Goal: Task Accomplishment & Management: Manage account settings

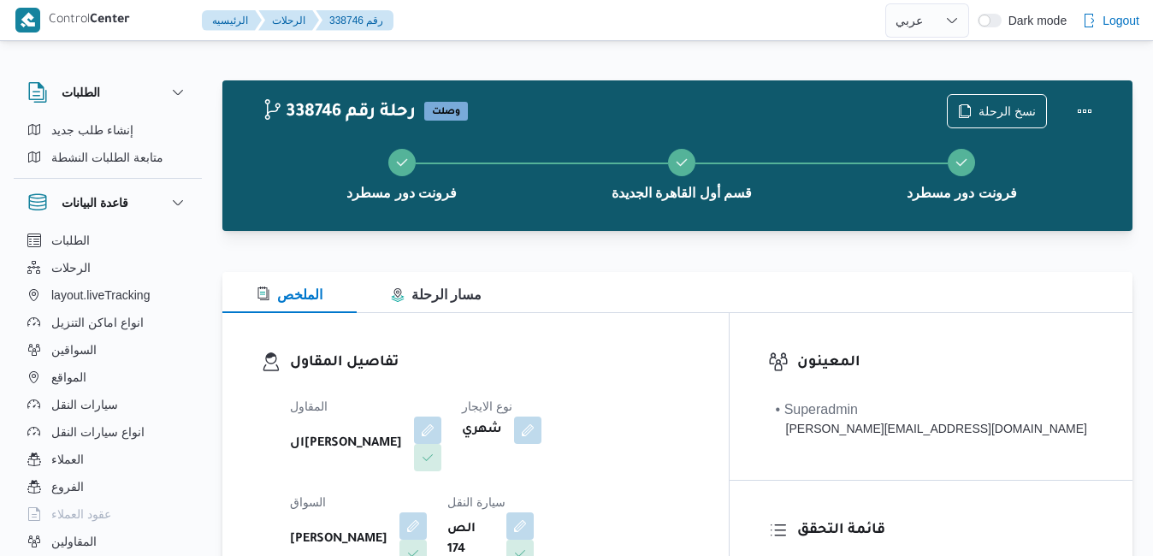
select select "ar"
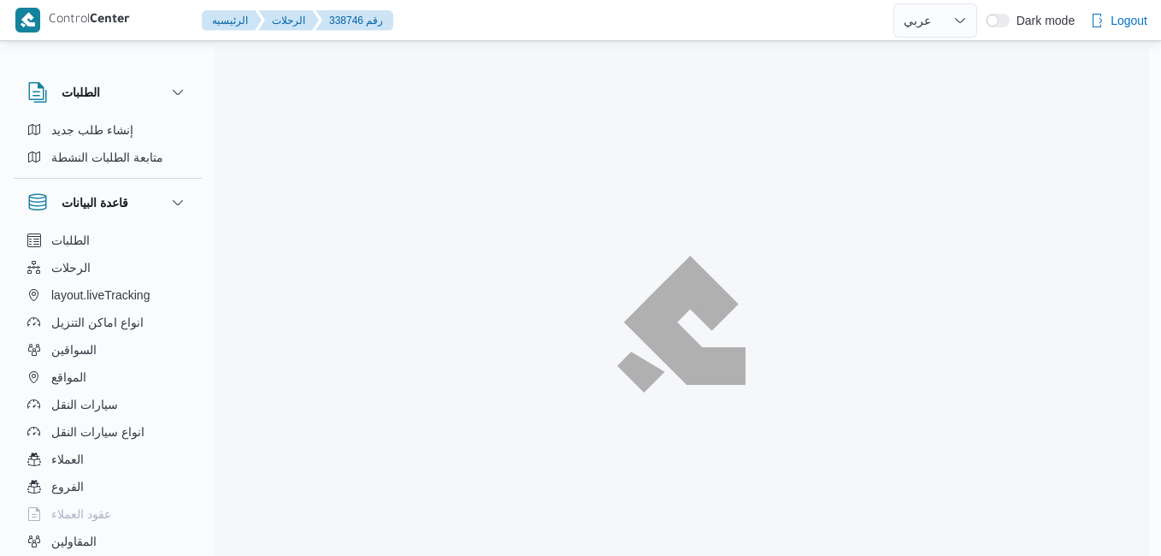
select select "ar"
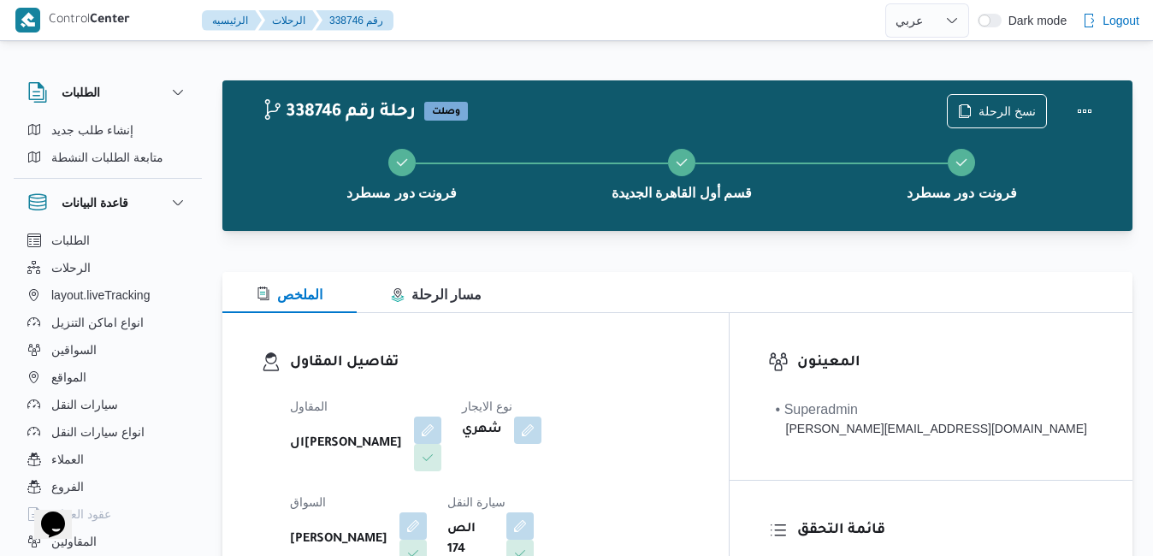
click at [763, 292] on div "الملخص مسار الرحلة" at bounding box center [677, 292] width 910 height 41
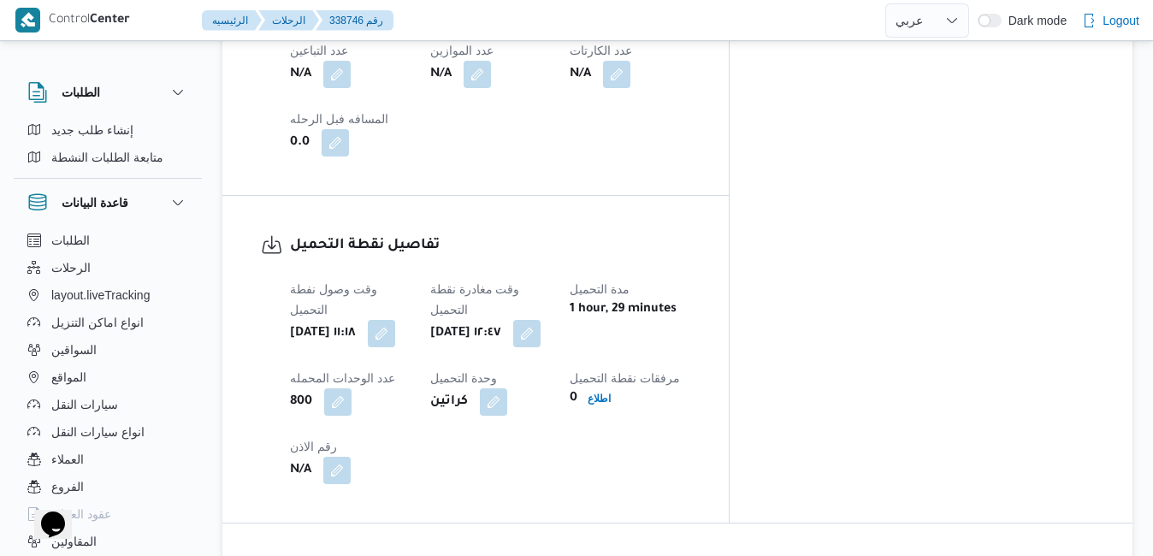
scroll to position [1197, 0]
click at [395, 318] on button "button" at bounding box center [381, 331] width 27 height 27
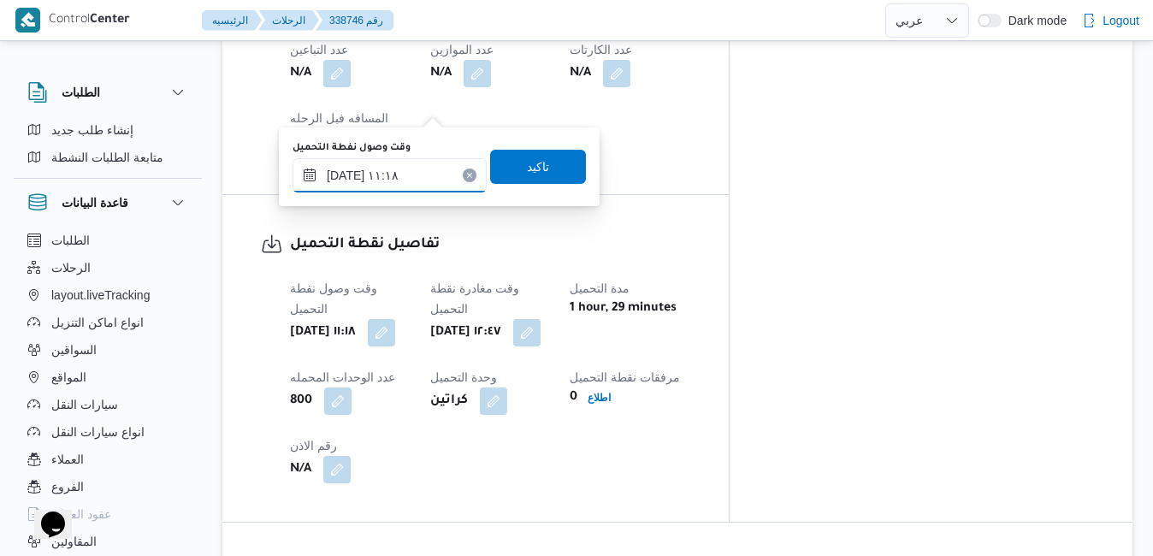
click at [383, 178] on input "[DATE] ١١:١٨" at bounding box center [389, 175] width 194 height 34
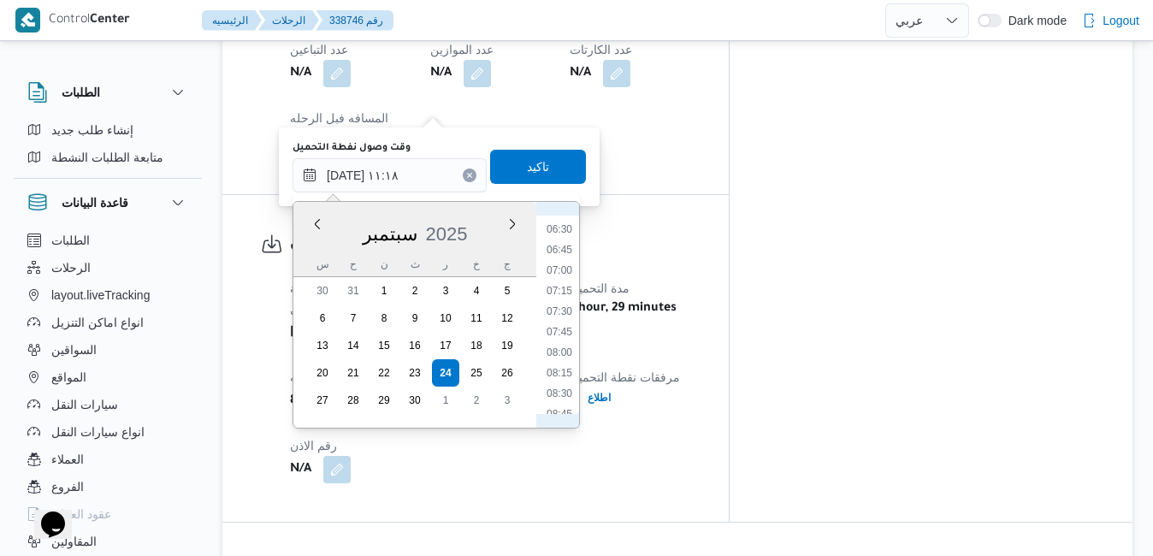
scroll to position [472, 0]
click at [563, 372] on li "07:30" at bounding box center [559, 367] width 39 height 17
type input "٢٤/٠٩/٢٠٢٥ ٠٧:٣٠"
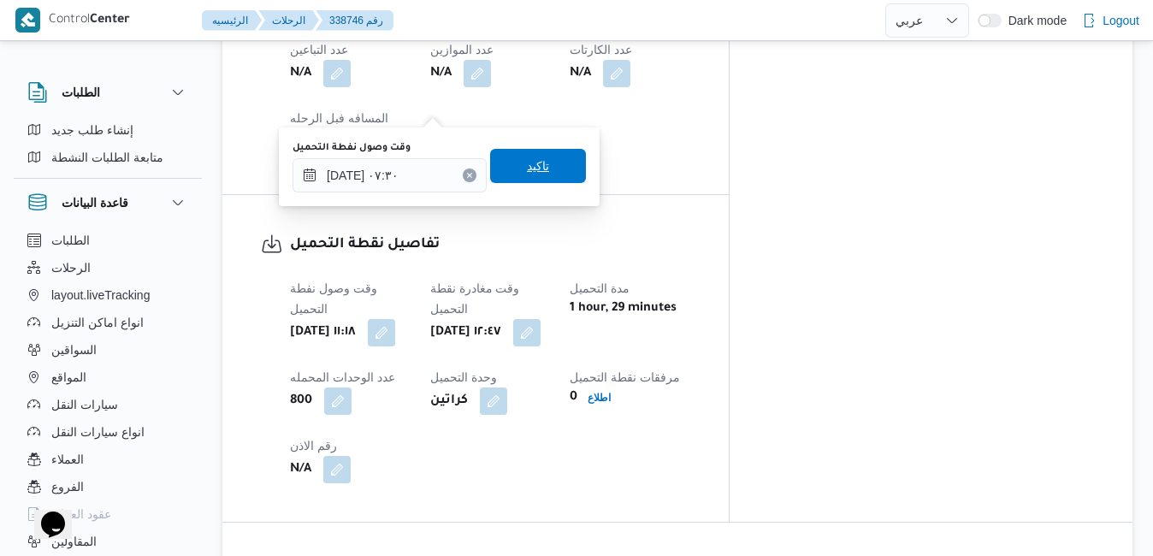
click at [533, 171] on span "تاكيد" at bounding box center [538, 166] width 22 height 21
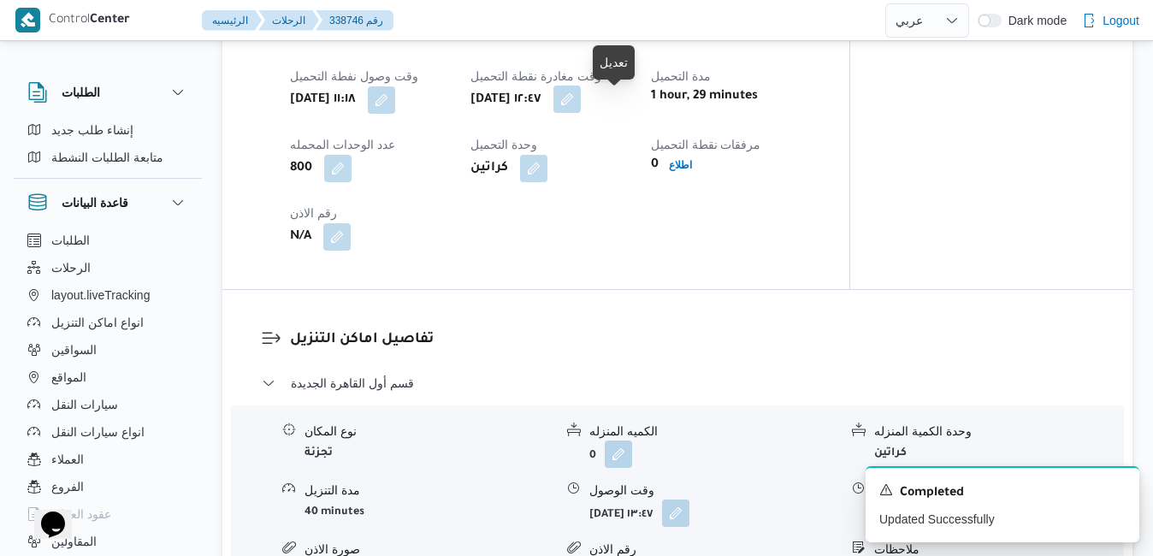
click at [581, 109] on button "button" at bounding box center [566, 99] width 27 height 27
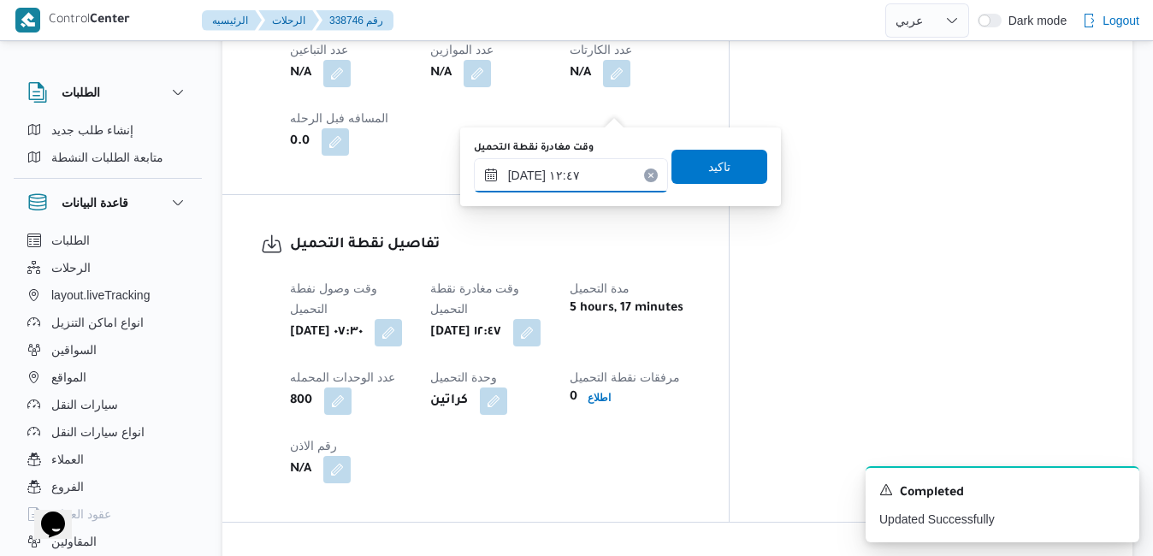
click at [559, 179] on input "٢٤/٠٩/٢٠٢٥ ١٢:٤٧" at bounding box center [571, 175] width 194 height 34
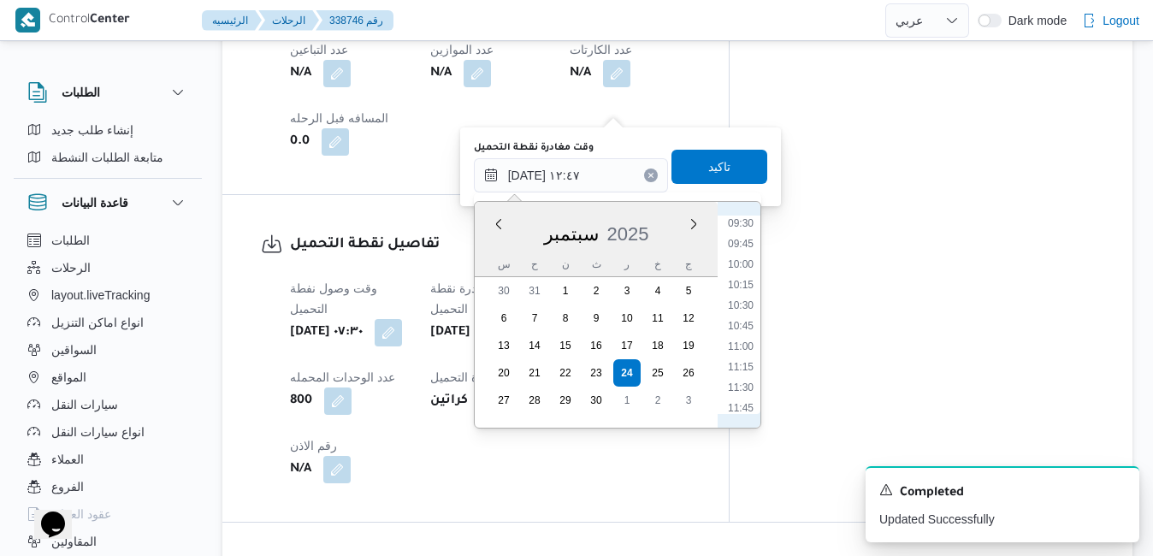
scroll to position [769, 0]
click at [700, 268] on div "وقت وصول نفطة التحميل أربعاء ٢٤ سبتمبر ٢٠٢٥ ٠٧:٣٠ وقت مغادرة نقطة التحميل أربعا…" at bounding box center [490, 381] width 421 height 226
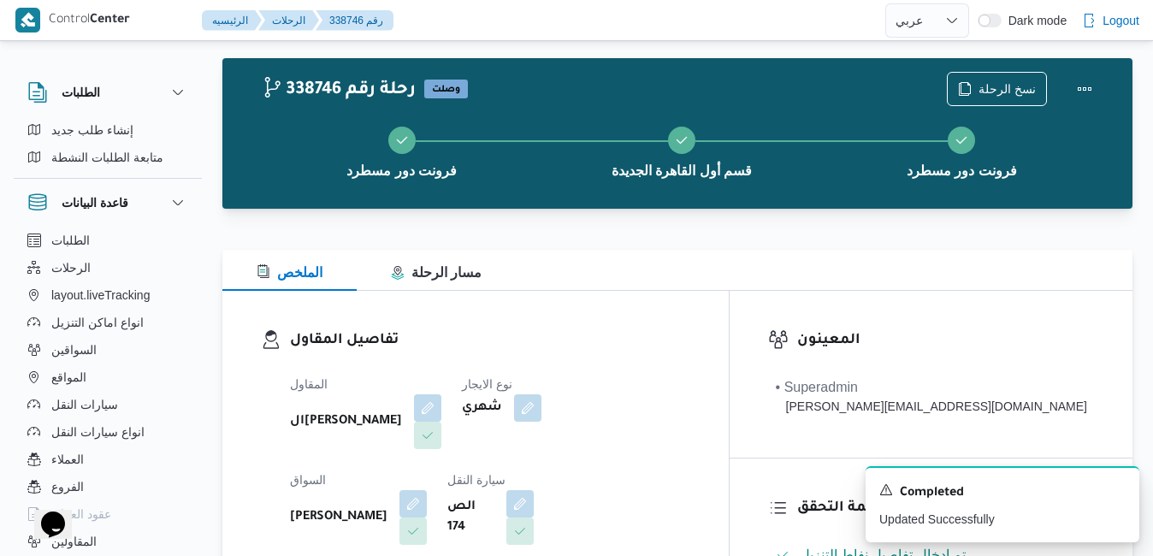
scroll to position [0, 0]
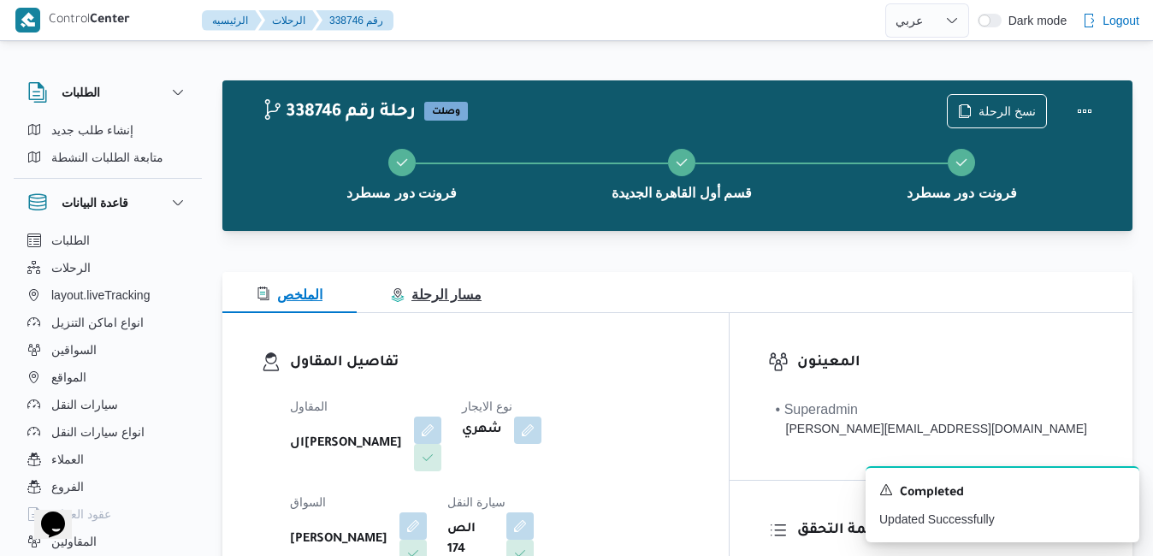
click at [449, 284] on button "مسار الرحلة" at bounding box center [436, 292] width 159 height 41
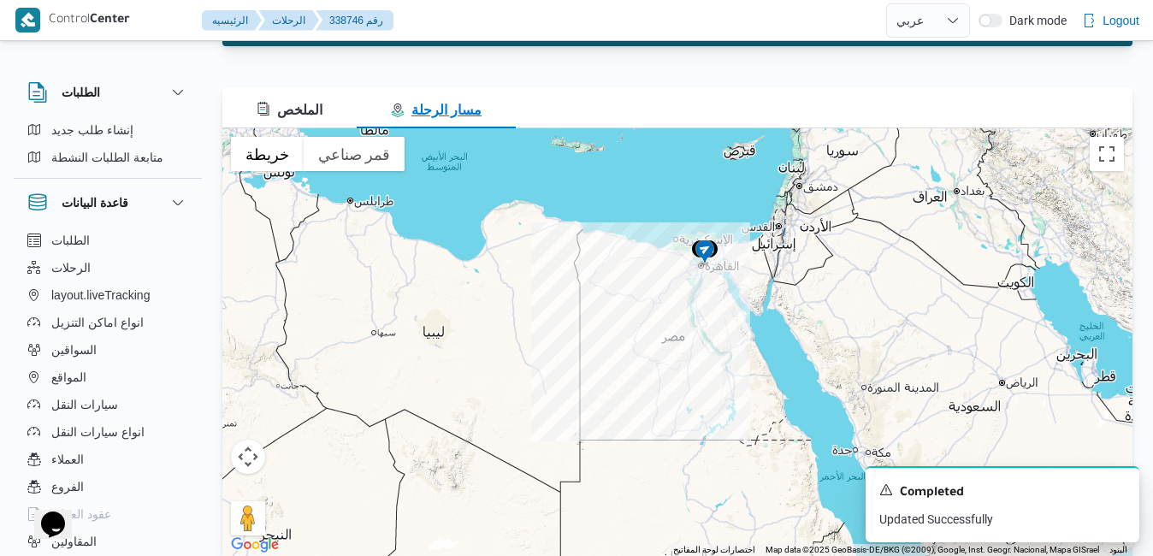
scroll to position [206, 0]
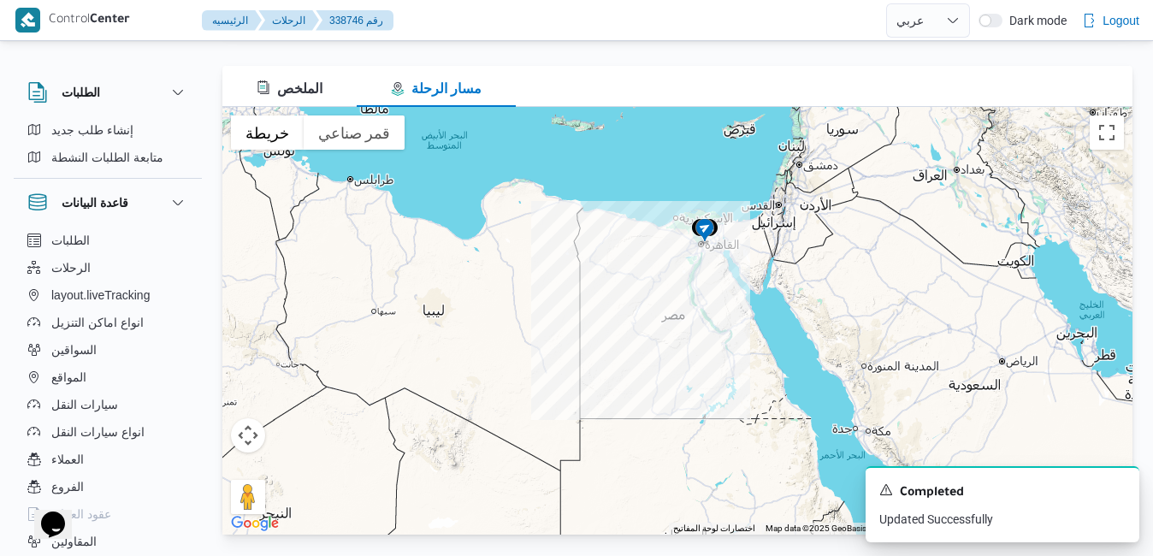
click at [704, 240] on img at bounding box center [704, 231] width 27 height 28
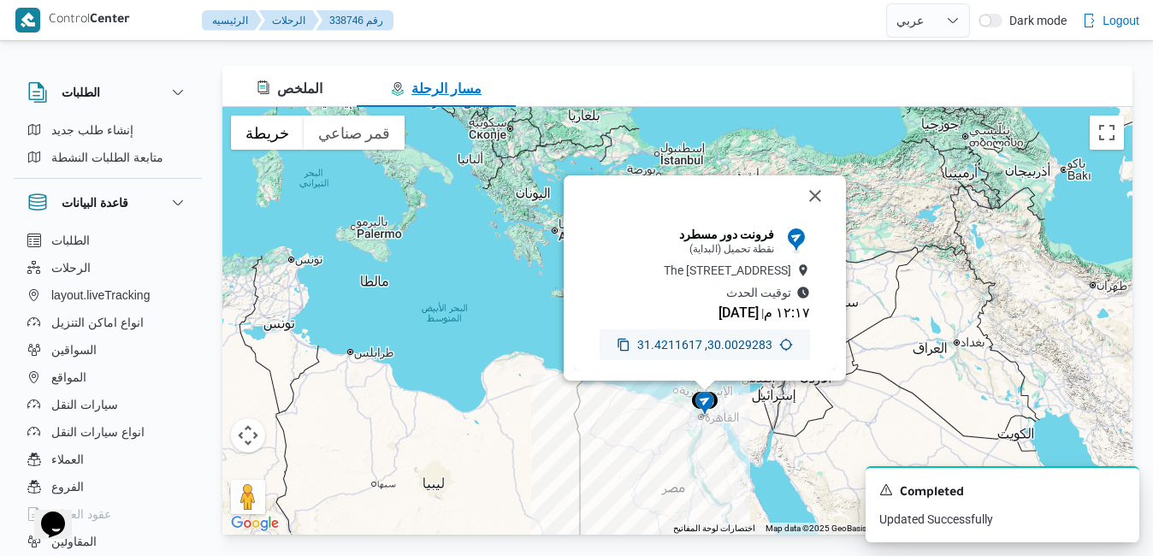
click at [431, 81] on span "مسار الرحلة" at bounding box center [436, 88] width 91 height 15
click at [318, 87] on span "الملخص" at bounding box center [290, 88] width 66 height 15
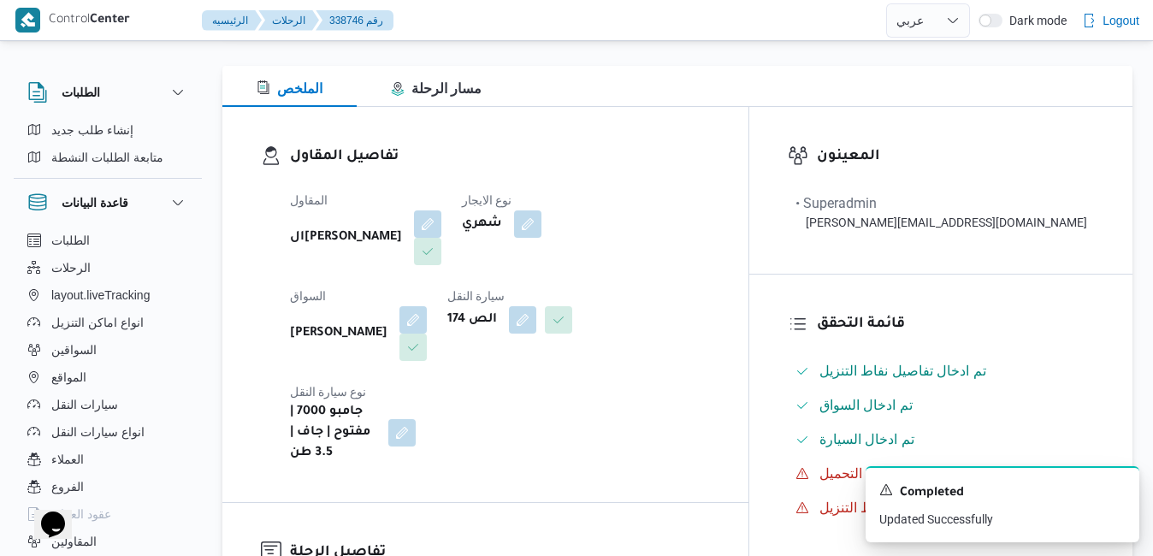
click at [713, 322] on div "المقاول الهامي محمد خالد علي نوع الايجار شهري السواق سيد محمد مصلح سيد سيارة ال…" at bounding box center [500, 327] width 440 height 294
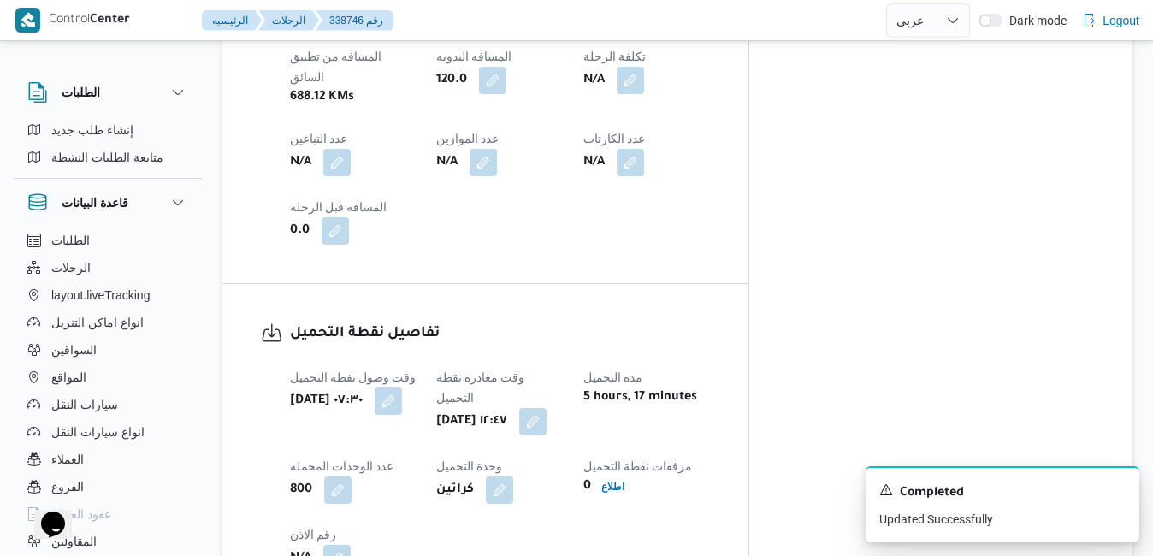
scroll to position [1164, 0]
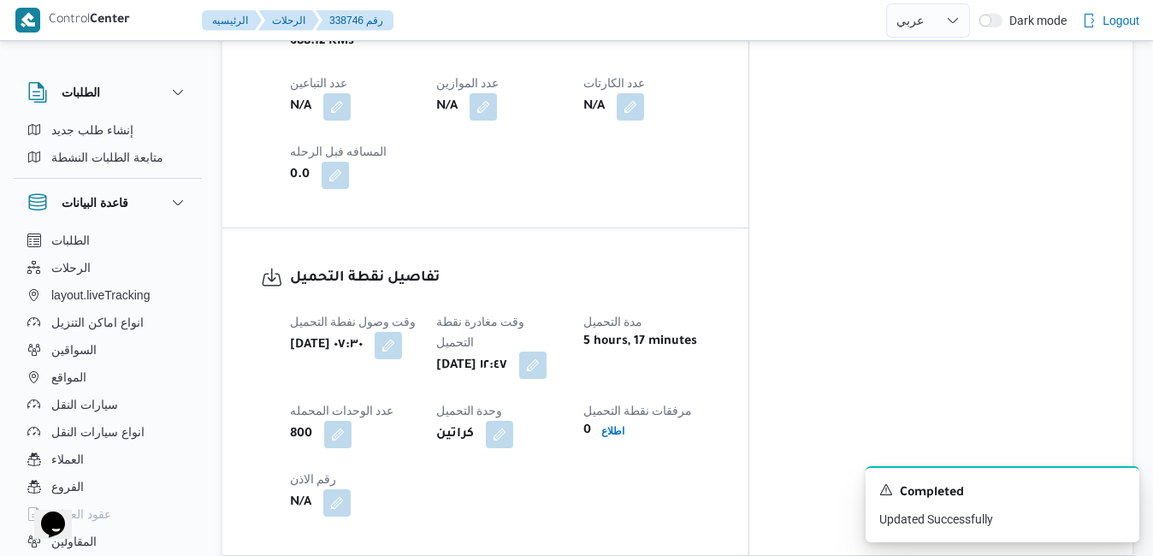
click at [546, 351] on button "button" at bounding box center [532, 364] width 27 height 27
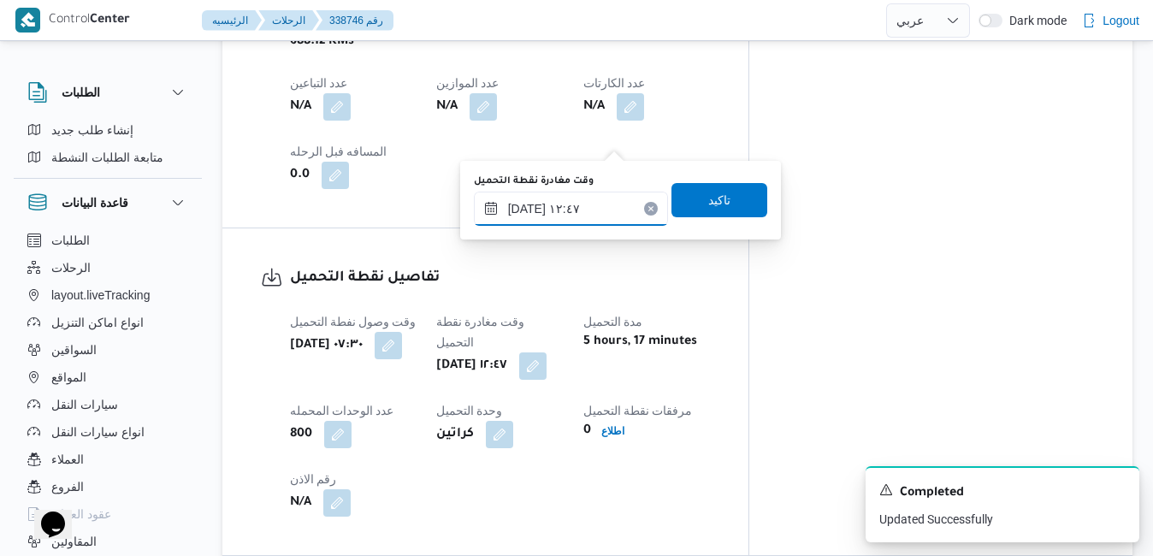
click at [577, 207] on input "٢٤/٠٩/٢٠٢٥ ١٢:٤٧" at bounding box center [571, 209] width 194 height 34
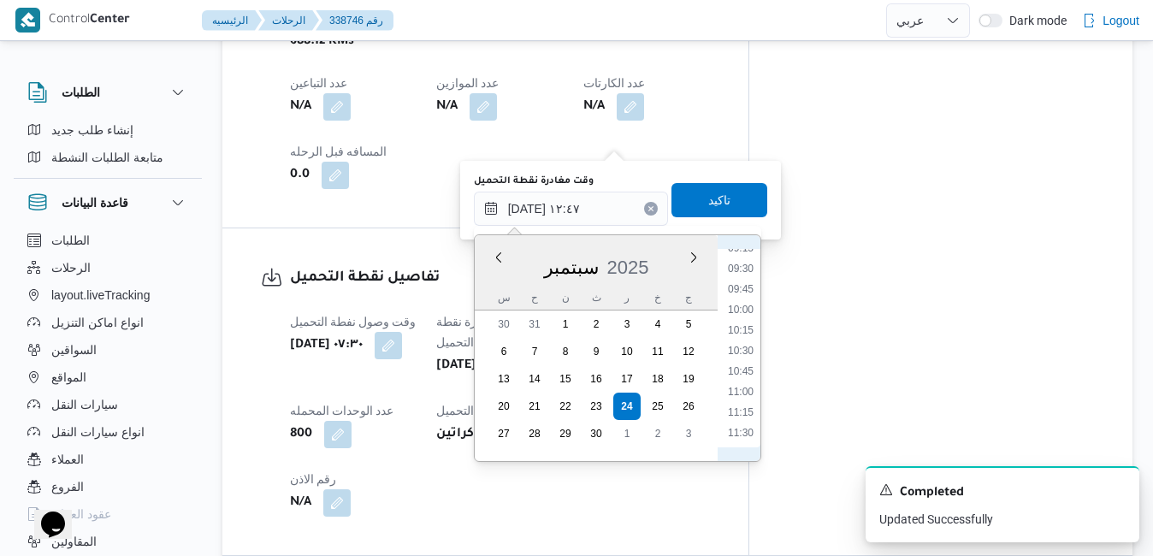
scroll to position [653, 0]
click at [745, 283] on li "08:15" at bounding box center [740, 281] width 39 height 17
type input "٢٤/٠٩/٢٠٢٥ ٠٨:١٥"
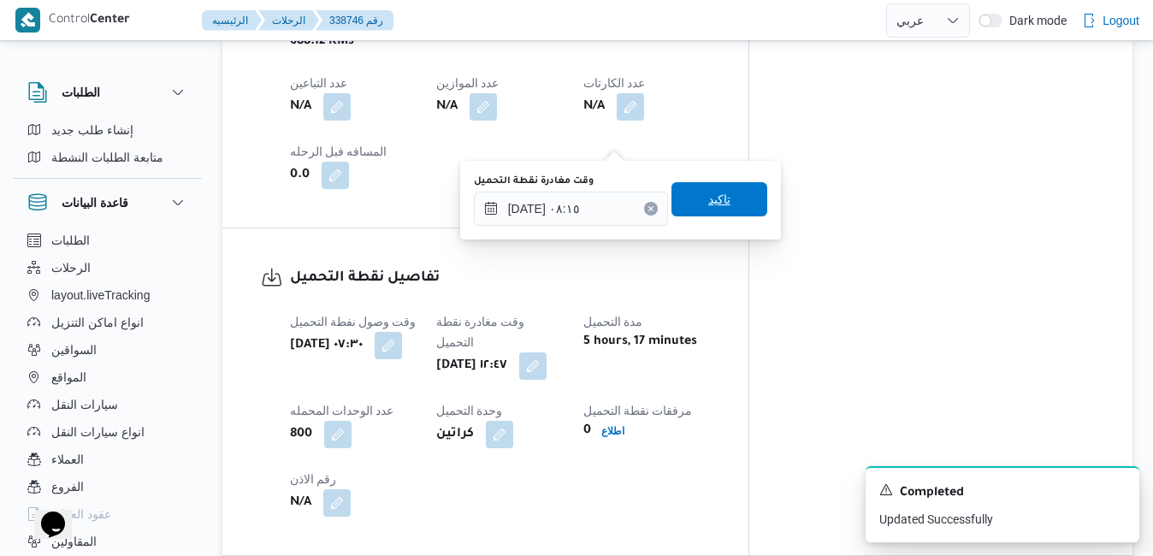
click at [710, 211] on span "تاكيد" at bounding box center [719, 199] width 96 height 34
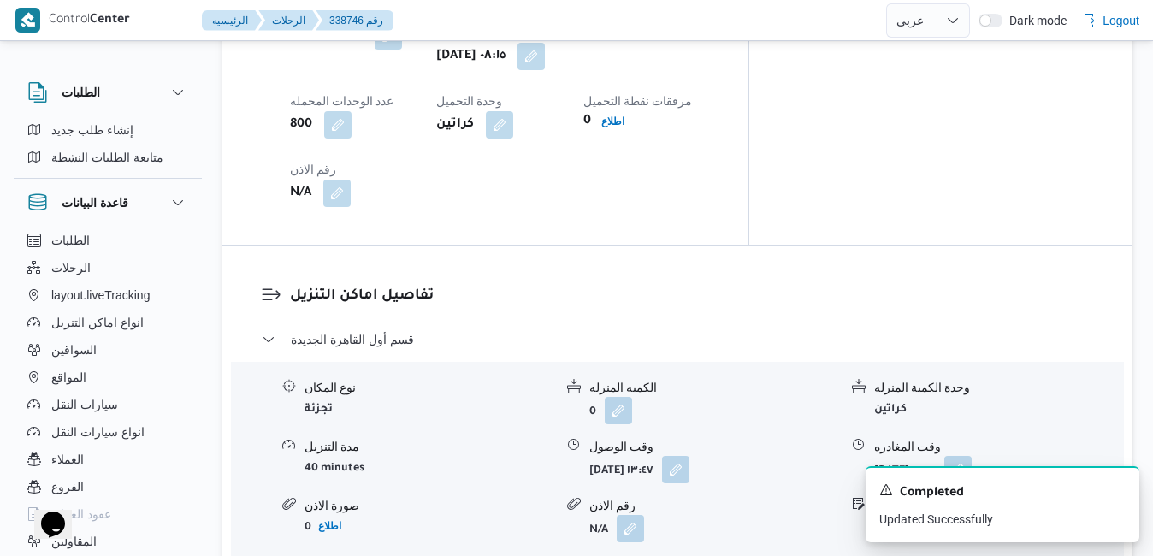
scroll to position [1472, 0]
click at [689, 457] on button "button" at bounding box center [675, 470] width 27 height 27
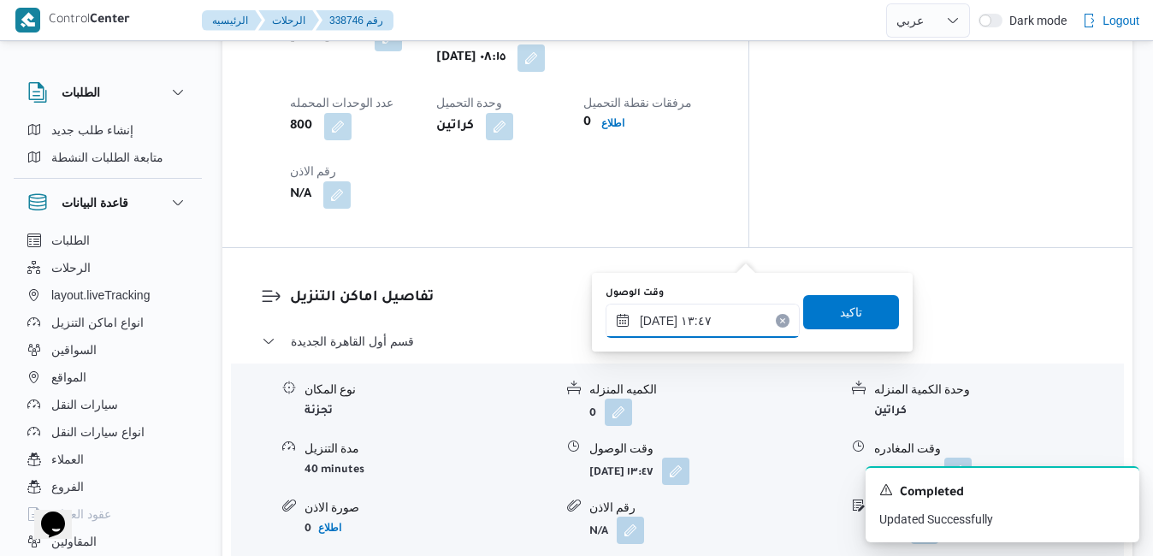
click at [693, 333] on input "٢٤/٠٩/٢٠٢٥ ١٣:٤٧" at bounding box center [702, 321] width 194 height 34
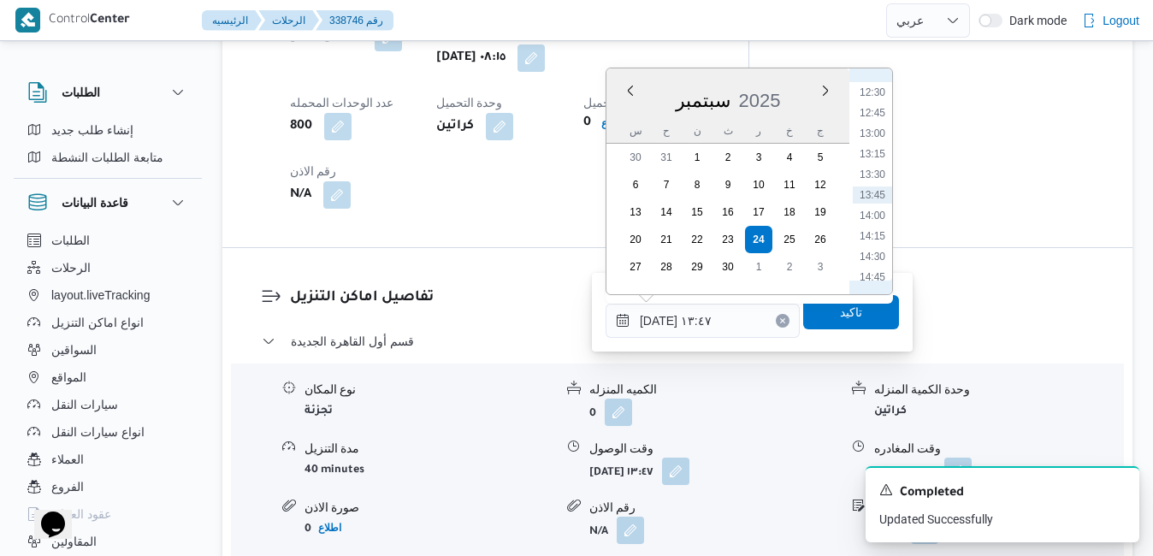
scroll to position [793, 0]
click at [892, 122] on ul "00:00 00:15 00:30 00:45 01:00 01:15 01:30 01:45 02:00 02:15 02:30 02:45 03:00 0…" at bounding box center [872, 181] width 39 height 198
click at [874, 212] on li "09:00" at bounding box center [872, 210] width 39 height 17
type input "٢٤/٠٩/٢٠٢٥ ٠٩:٠٠"
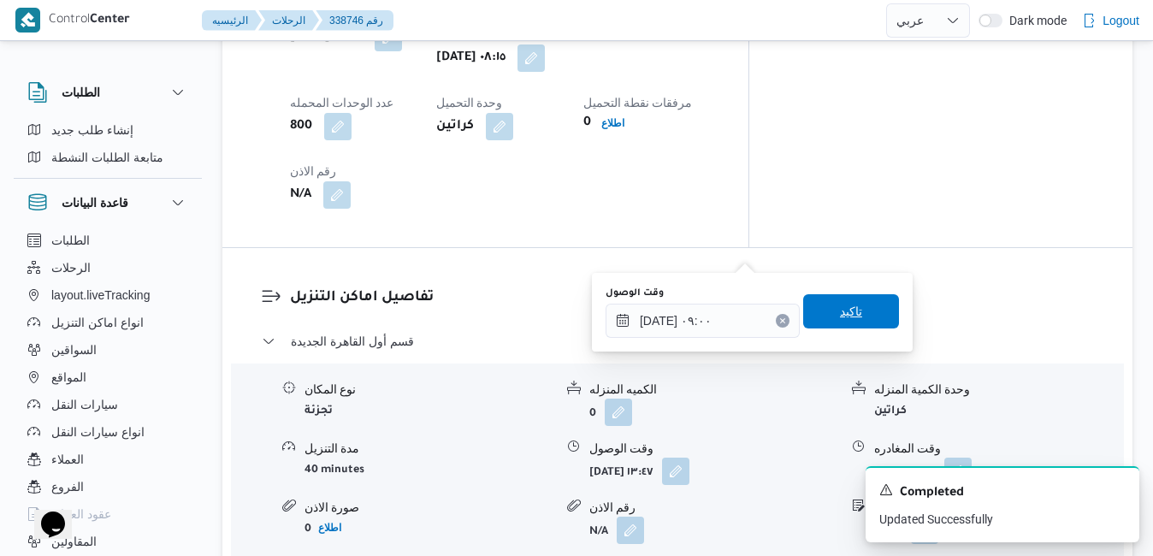
click at [828, 324] on span "تاكيد" at bounding box center [851, 311] width 96 height 34
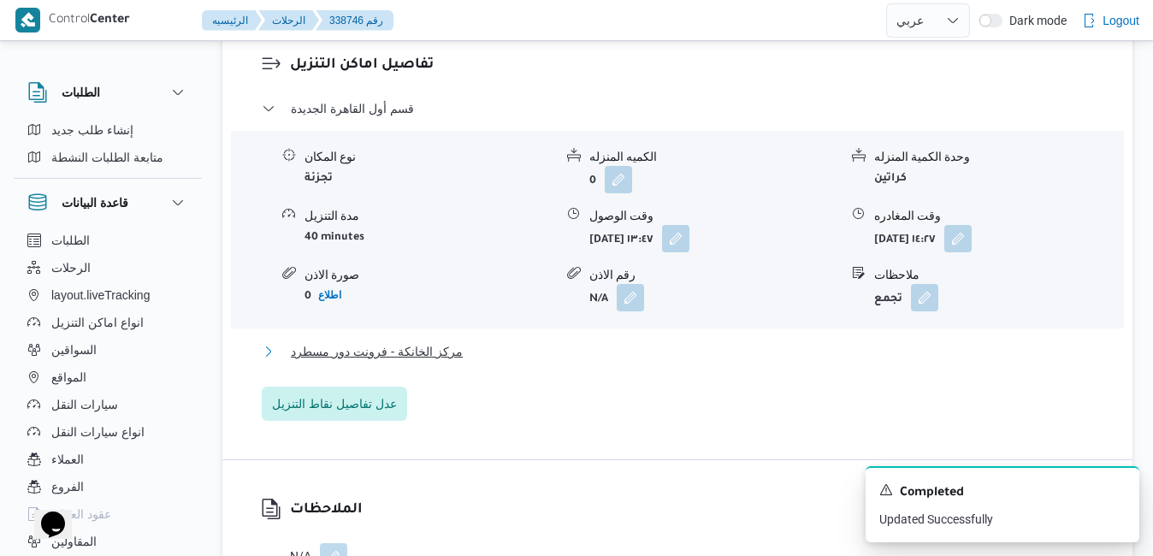
click at [726, 359] on button "مركز الخانكة - فرونت دور مسطرد" at bounding box center [678, 351] width 832 height 21
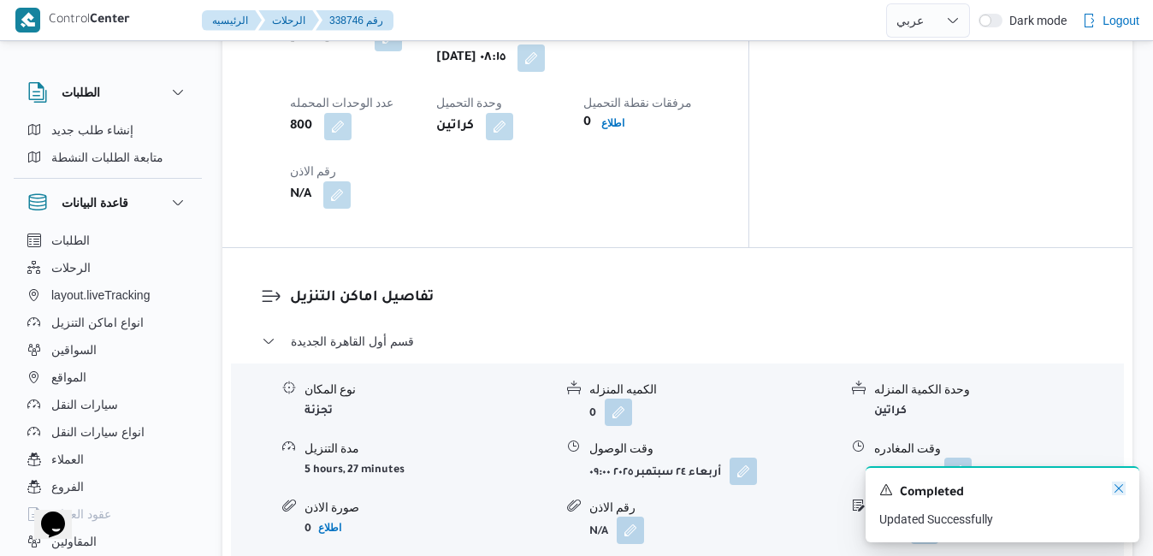
click at [1117, 491] on icon "Dismiss toast" at bounding box center [1119, 488] width 14 height 14
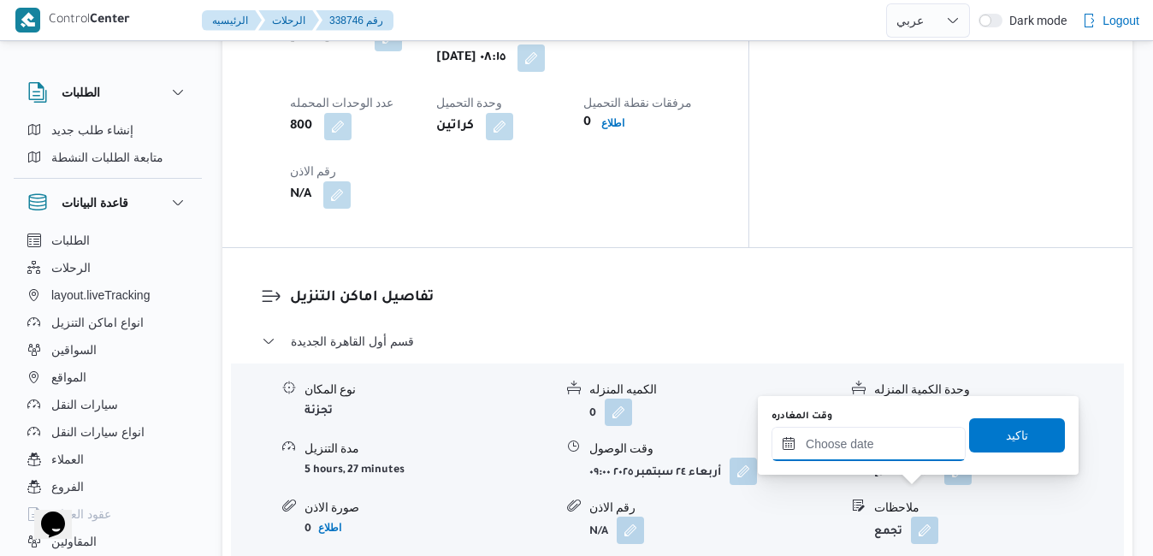
click at [862, 446] on input "وقت المغادره" at bounding box center [868, 444] width 194 height 34
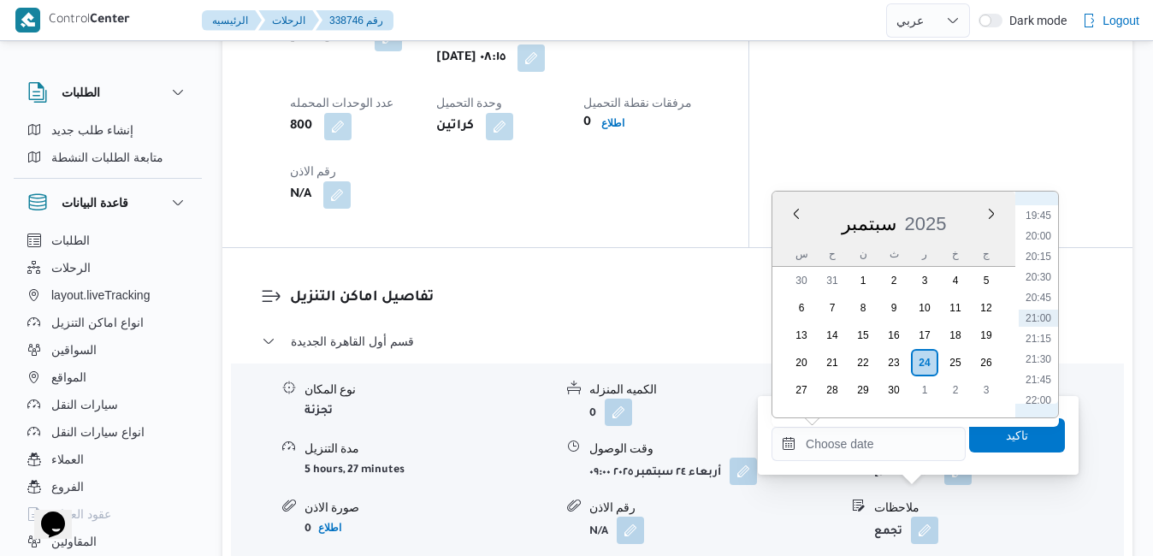
scroll to position [1446, 0]
click at [1040, 232] on li "17:45" at bounding box center [1037, 224] width 39 height 17
type input "٢٤/٠٩/٢٠٢٥ ١٧:٤٥"
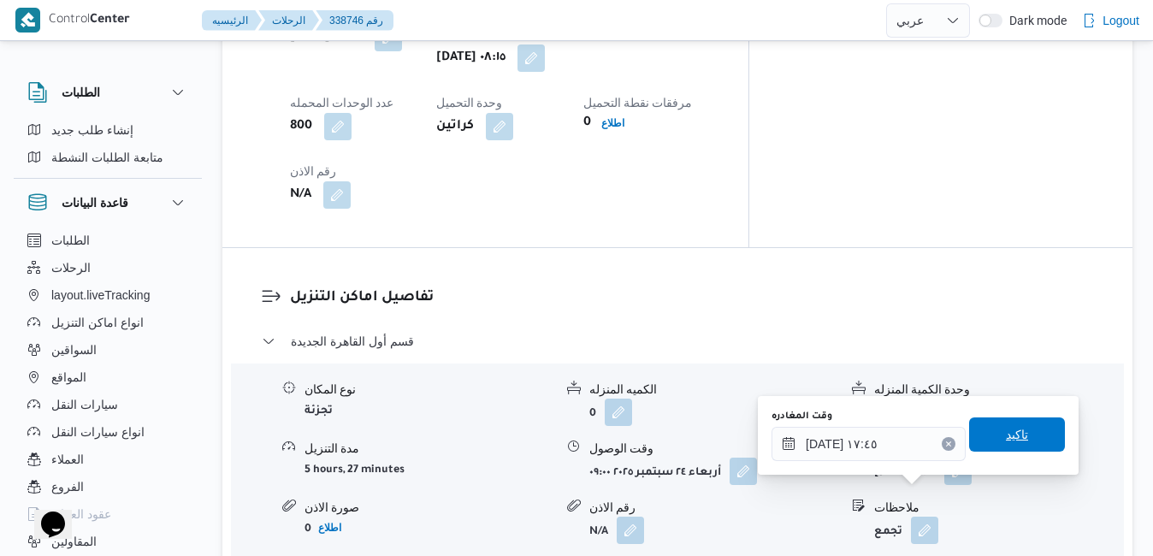
click at [1006, 432] on span "تاكيد" at bounding box center [1017, 434] width 22 height 21
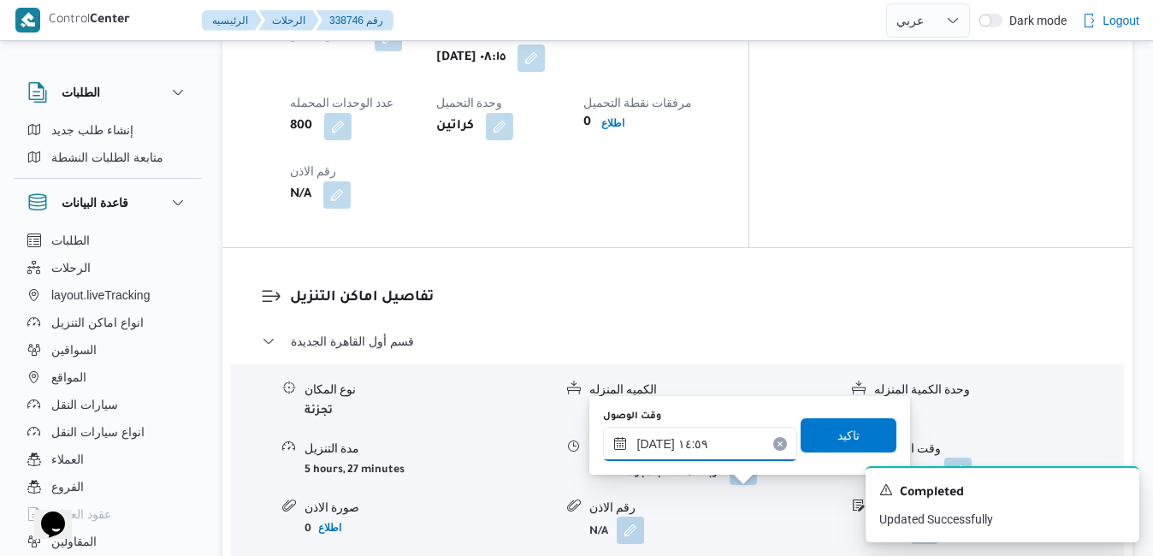
click at [699, 441] on input "٢٤/٠٩/٢٠٢٥ ١٤:٥٩" at bounding box center [700, 444] width 194 height 34
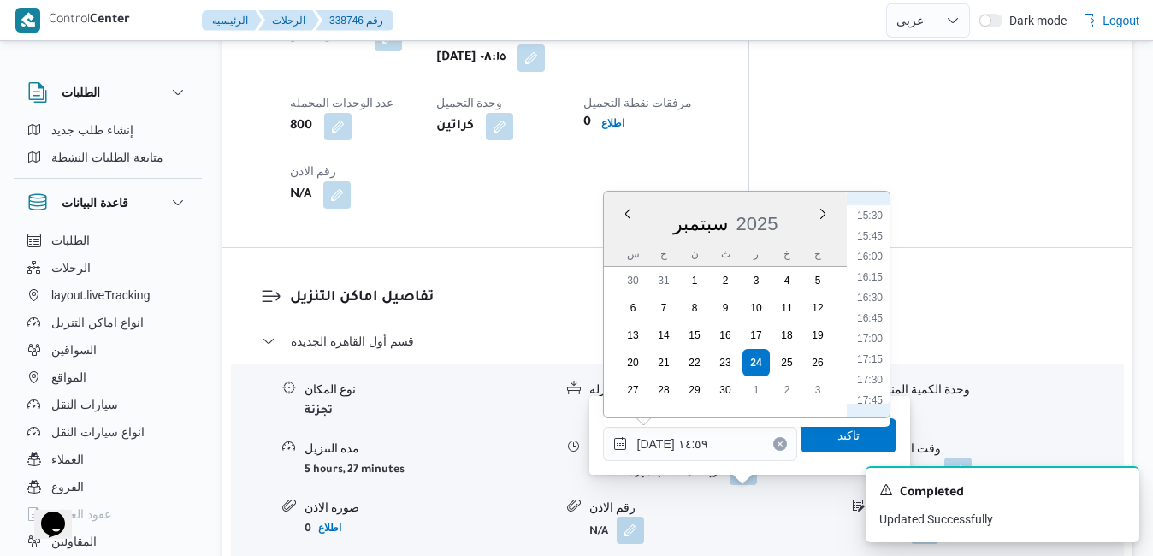
scroll to position [1280, 0]
click at [876, 367] on li "17:30" at bounding box center [869, 370] width 39 height 17
type input "٢٤/٠٩/٢٠٢٥ ١٧:٣٠"
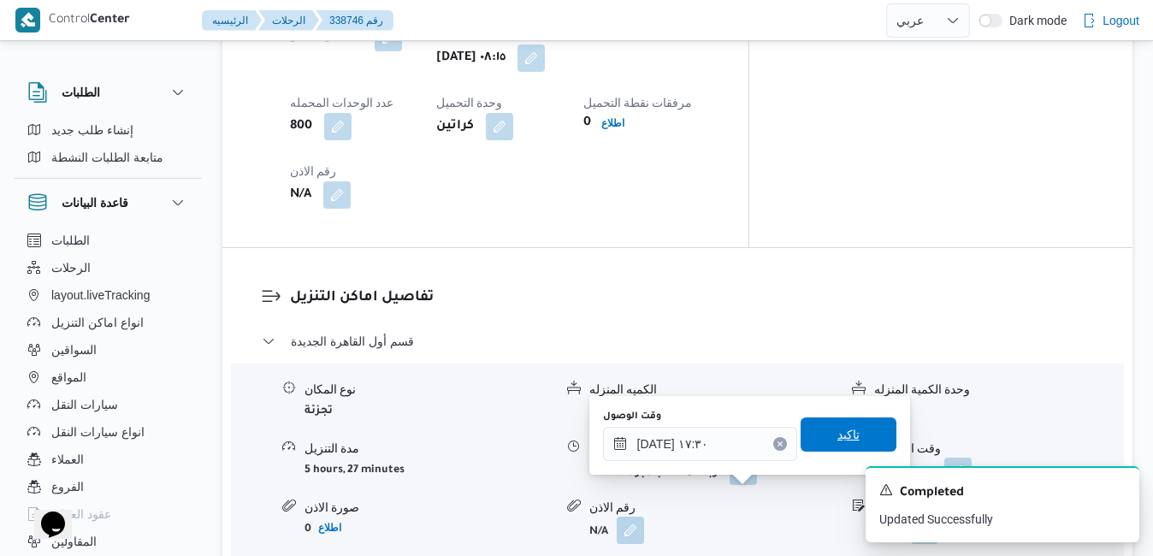
click at [837, 434] on span "تاكيد" at bounding box center [848, 434] width 22 height 21
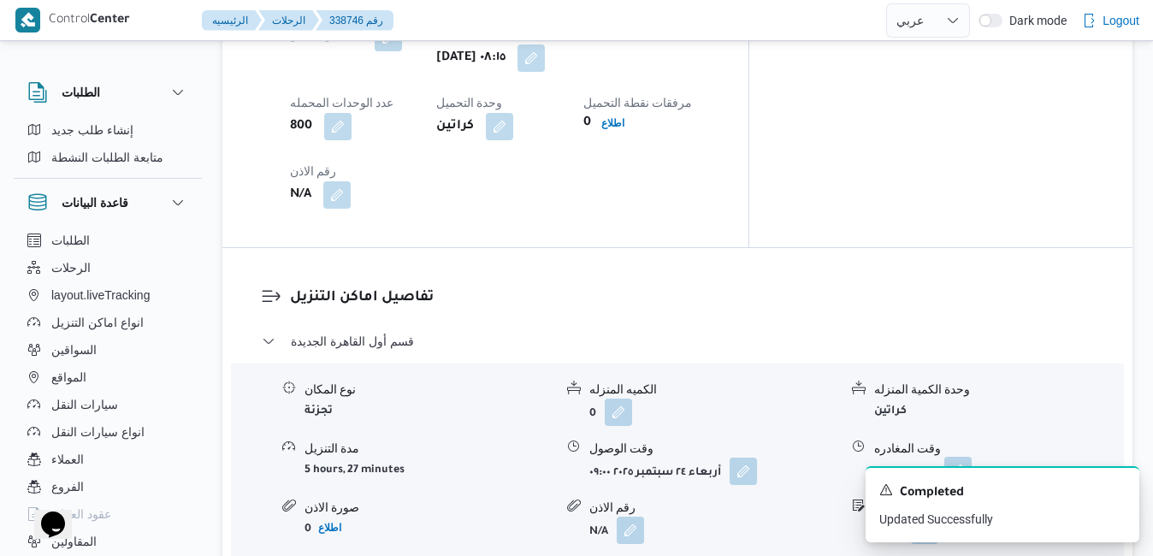
click at [971, 457] on button "button" at bounding box center [957, 470] width 27 height 27
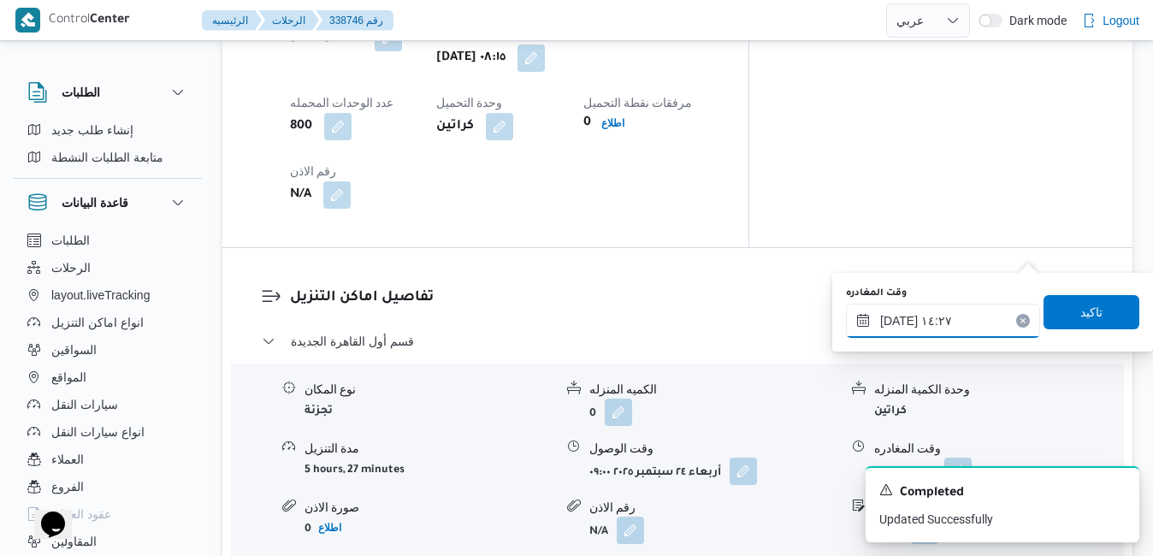
click at [906, 335] on input "٢٤/٠٩/٢٠٢٥ ١٤:٢٧" at bounding box center [943, 321] width 194 height 34
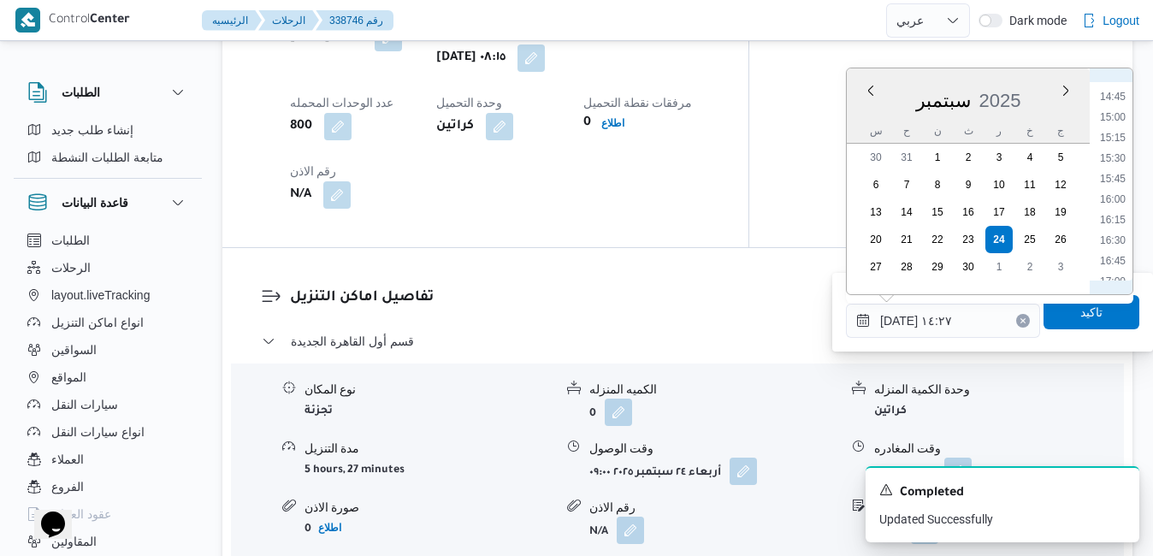
scroll to position [1239, 0]
click at [1117, 229] on li "16:45" at bounding box center [1112, 226] width 39 height 17
type input "٢٤/٠٩/٢٠٢٥ ١٦:٤٥"
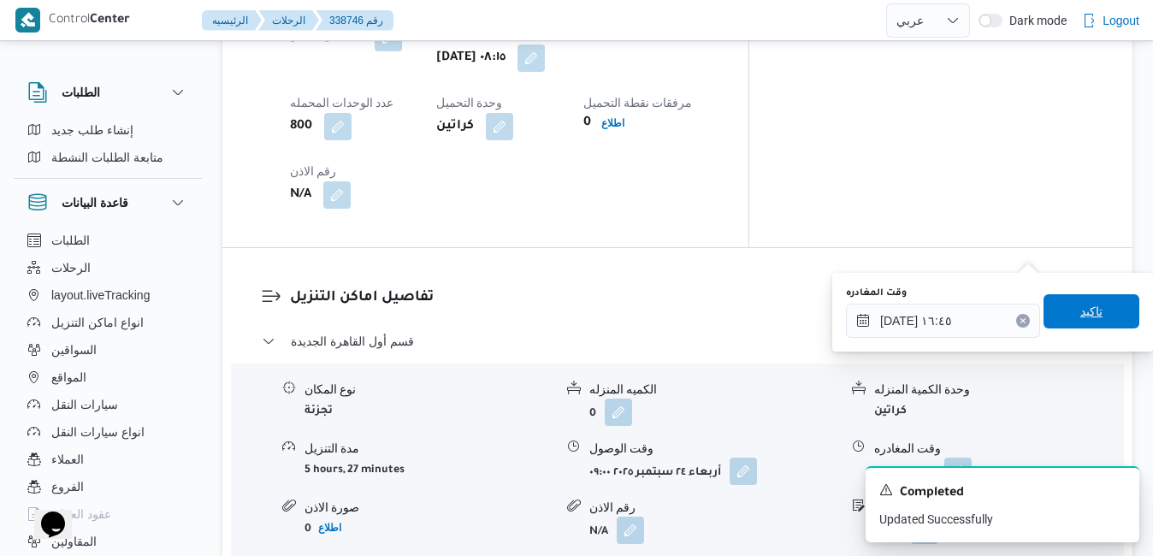
click at [1080, 309] on span "تاكيد" at bounding box center [1091, 311] width 22 height 21
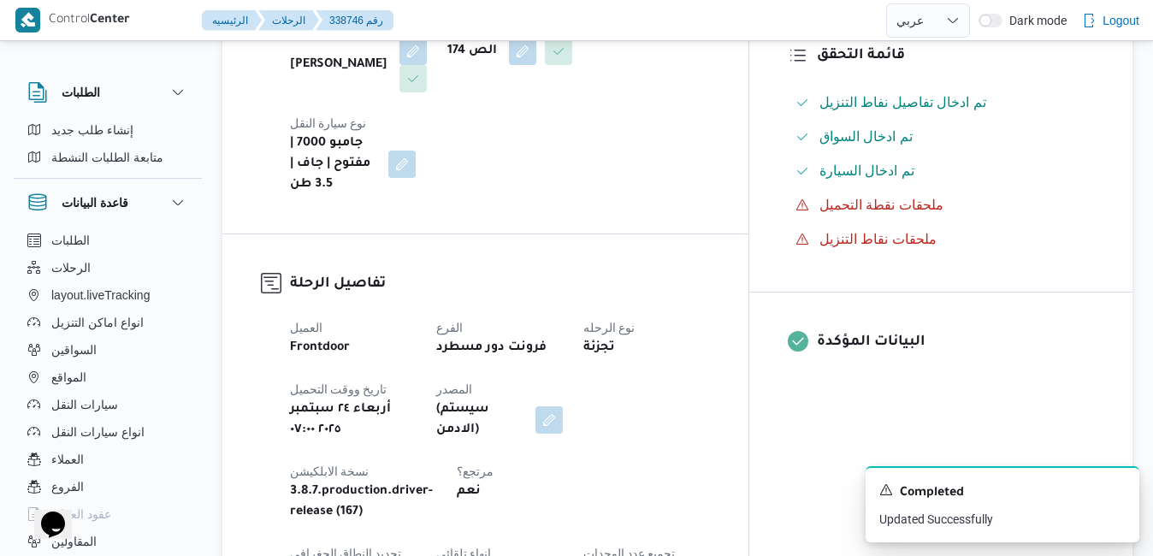
scroll to position [0, 0]
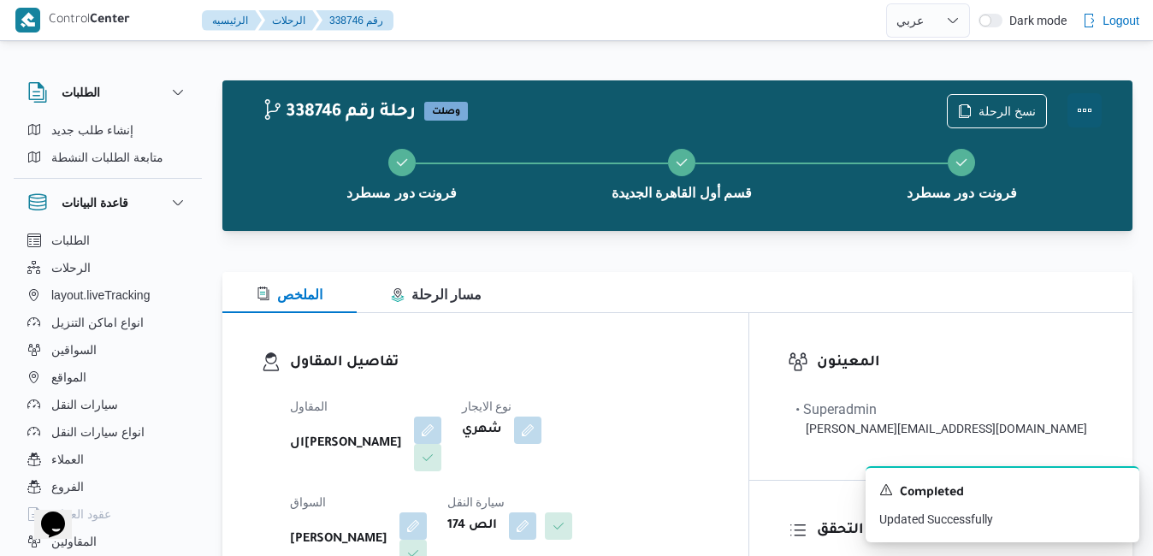
click at [1086, 100] on button "Actions" at bounding box center [1084, 110] width 34 height 34
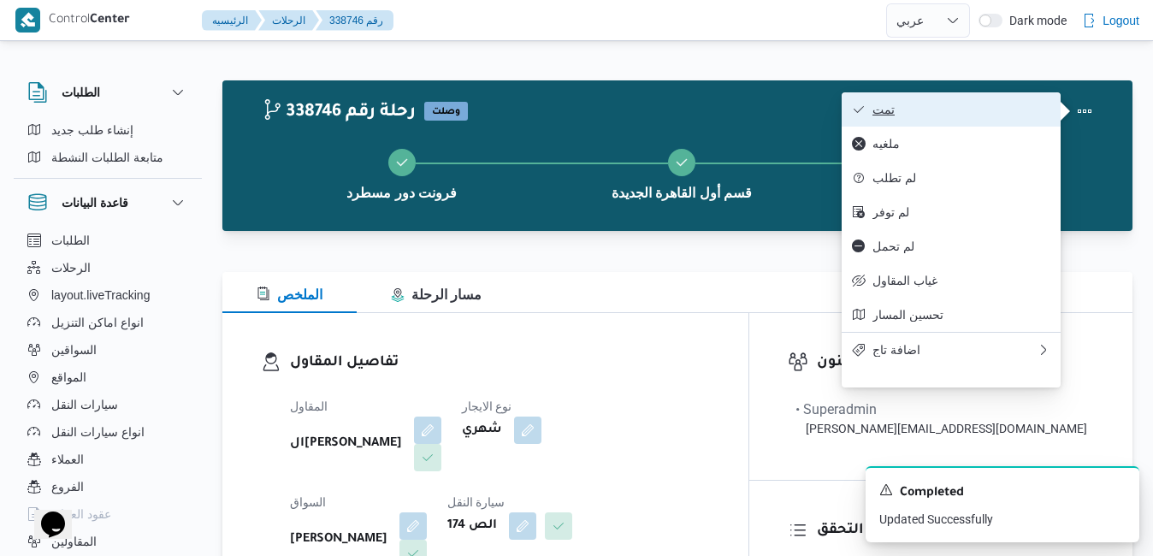
click at [1001, 108] on span "تمت" at bounding box center [961, 110] width 178 height 14
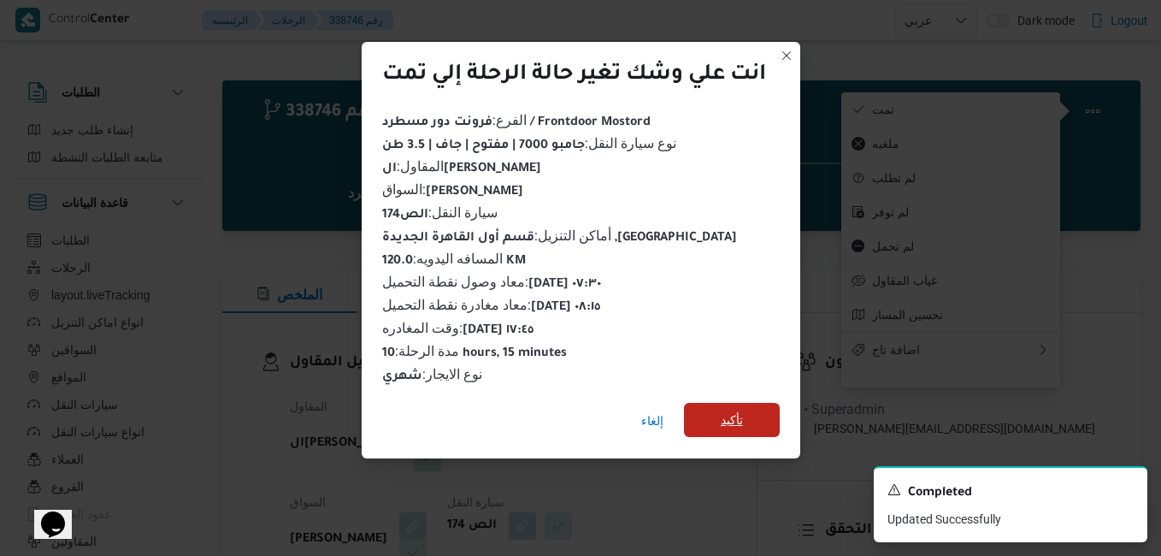
click at [730, 410] on span "تأكيد" at bounding box center [732, 420] width 22 height 21
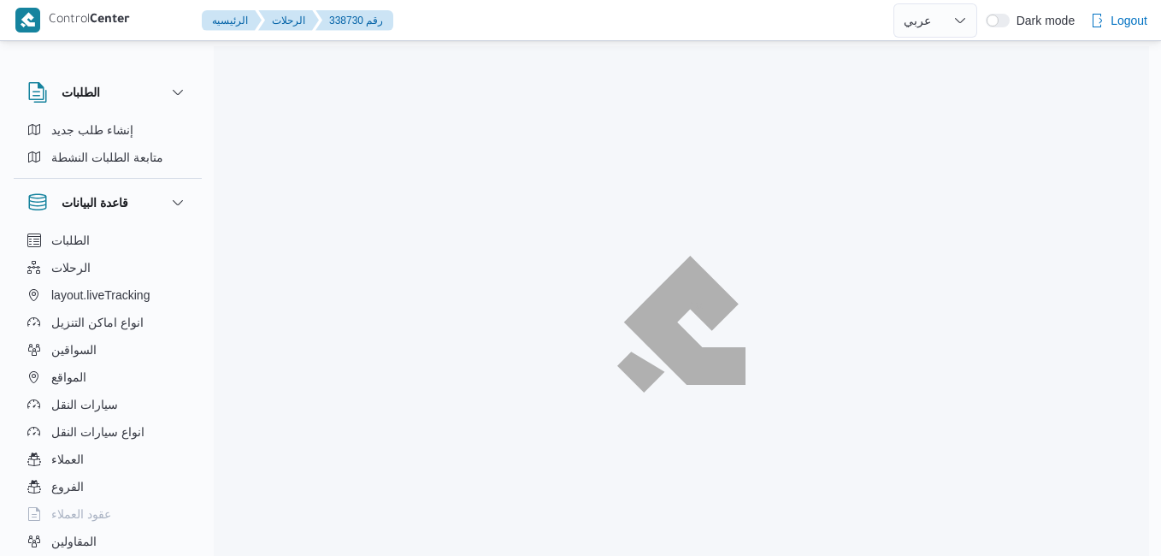
select select "ar"
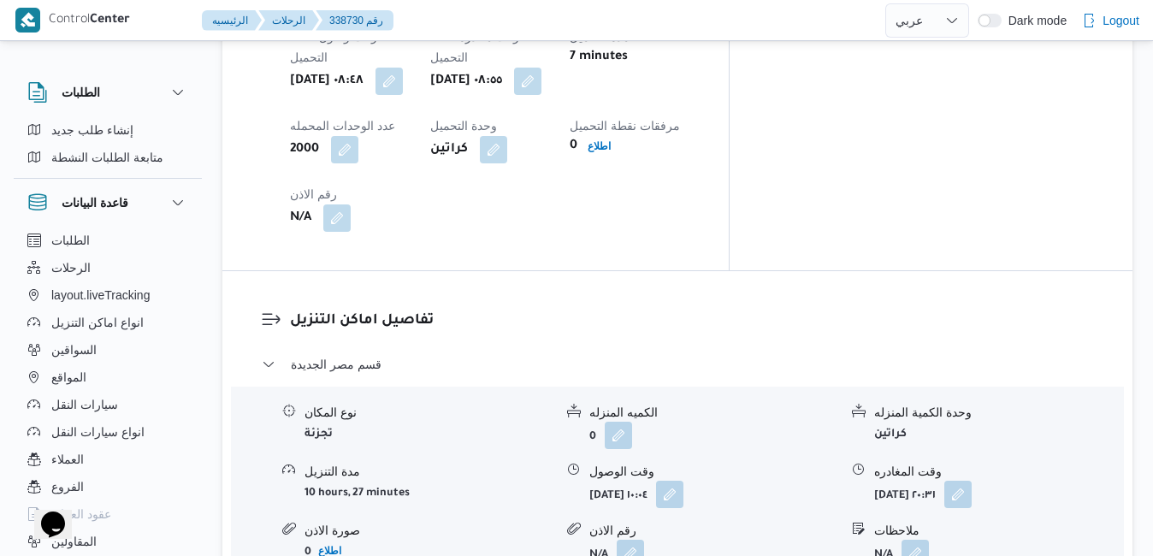
scroll to position [1505, 0]
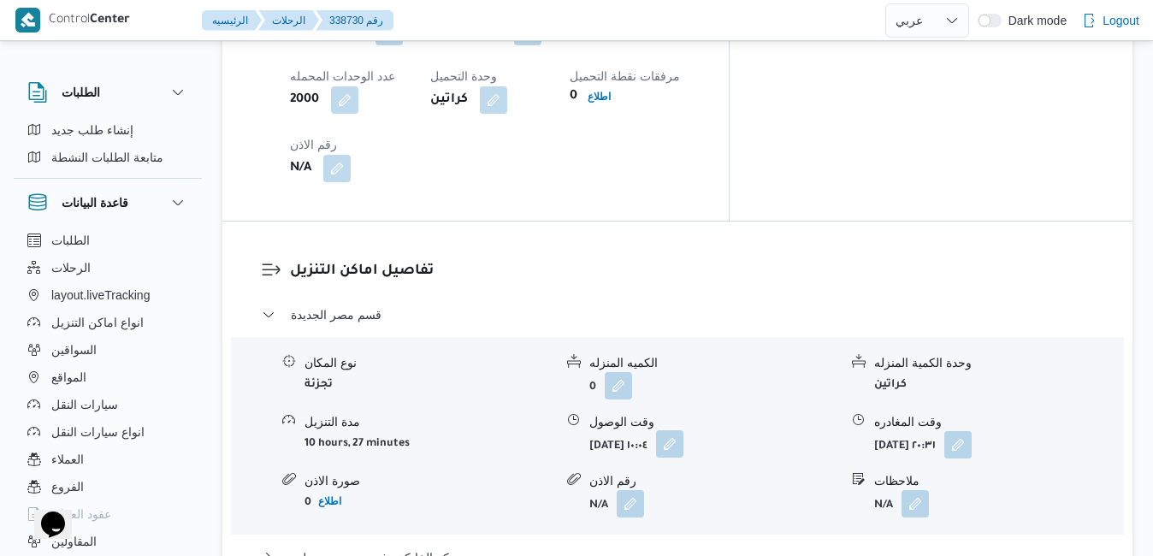
click at [683, 430] on button "button" at bounding box center [669, 443] width 27 height 27
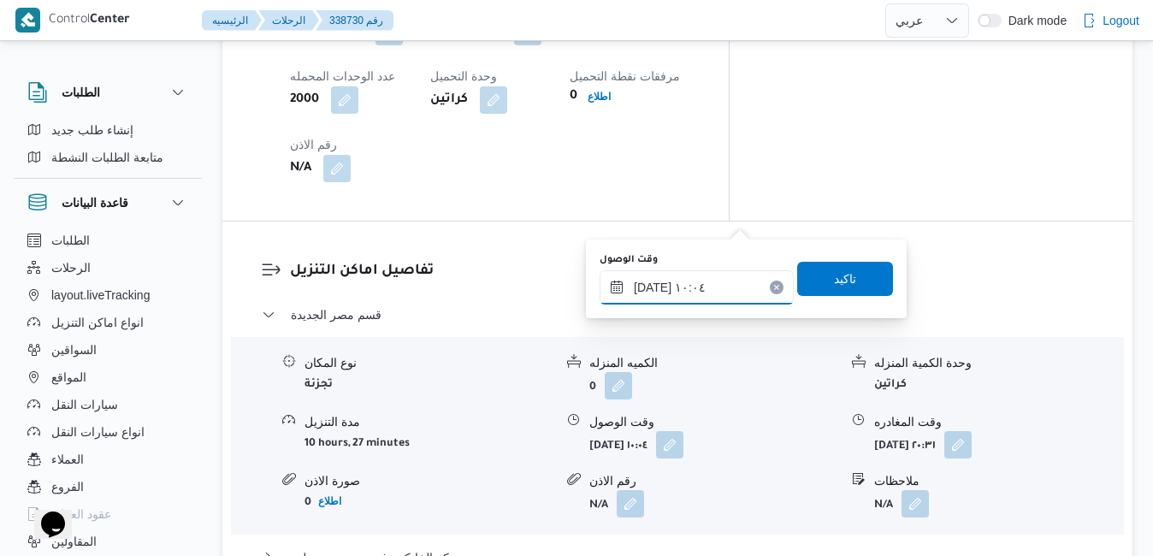
click at [693, 274] on input "٢٤/٠٩/٢٠٢٥ ١٠:٠٤" at bounding box center [696, 287] width 194 height 34
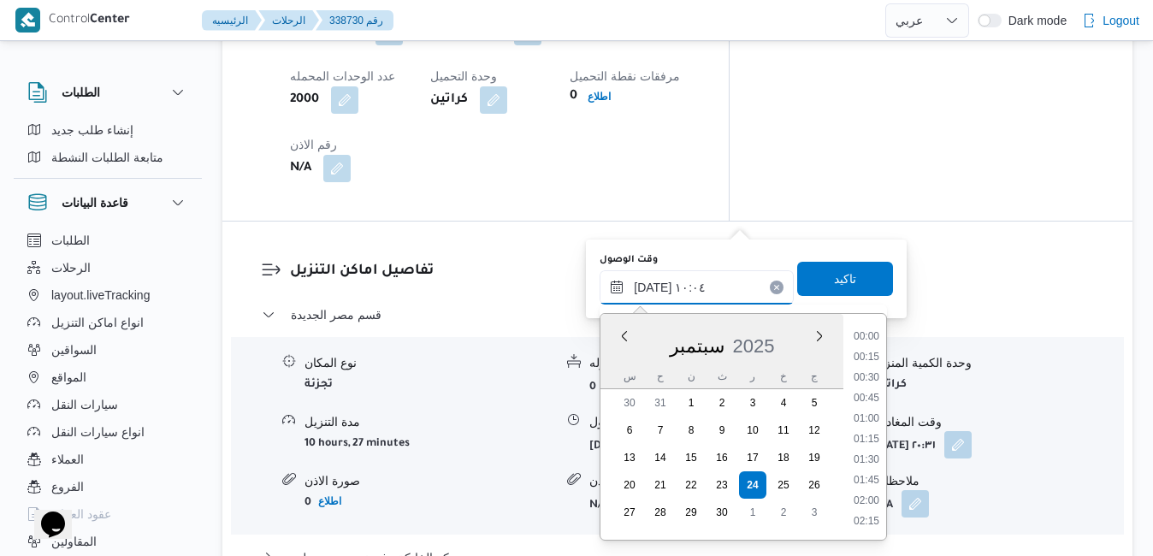
scroll to position [717, 0]
click at [865, 397] on li "09:30" at bounding box center [866, 399] width 39 height 17
type input "٢٤/٠٩/٢٠٢٥ ٠٩:٣٠"
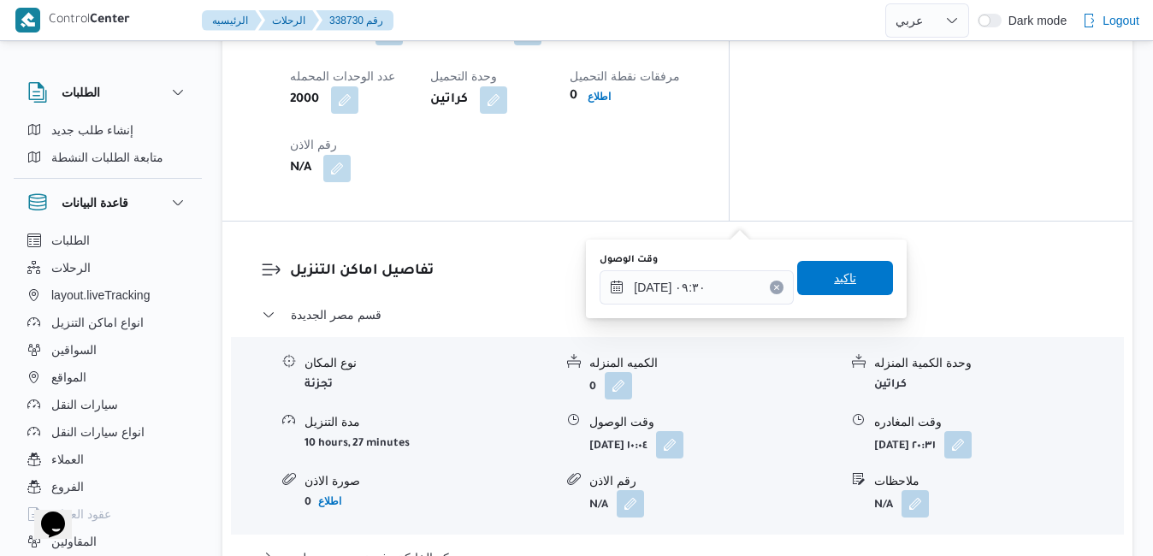
click at [845, 275] on span "تاكيد" at bounding box center [845, 278] width 96 height 34
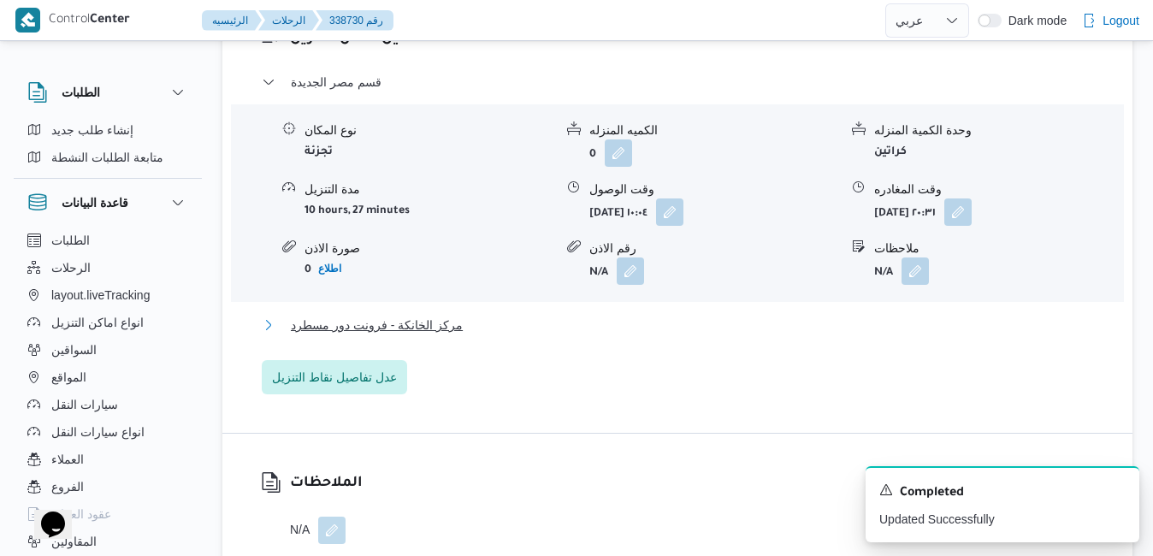
click at [710, 335] on button "مركز الخانكة - فرونت دور مسطرد" at bounding box center [678, 325] width 832 height 21
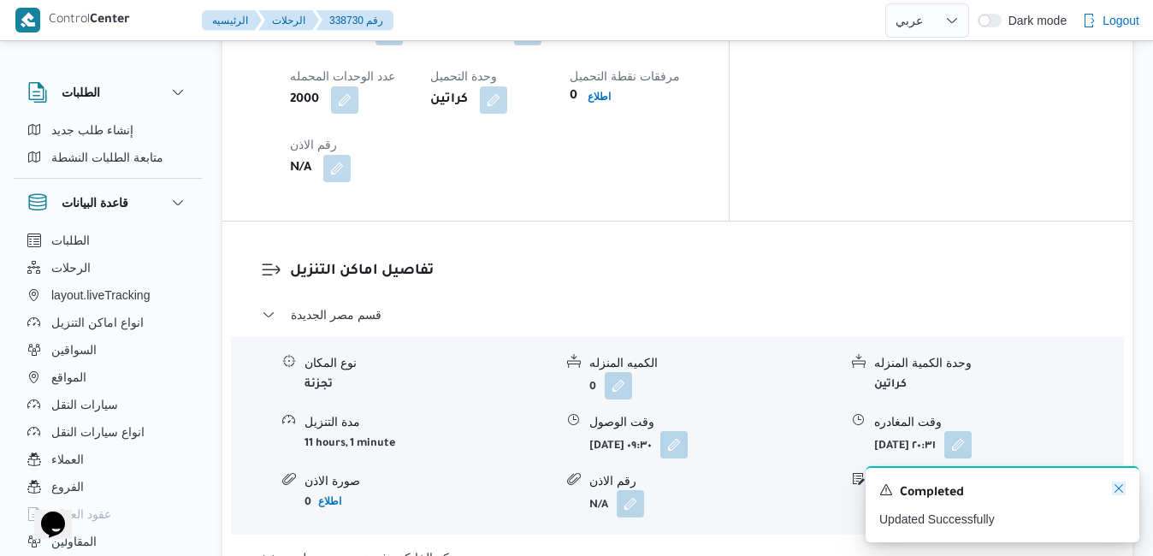
click at [1117, 490] on icon "Dismiss toast" at bounding box center [1119, 488] width 14 height 14
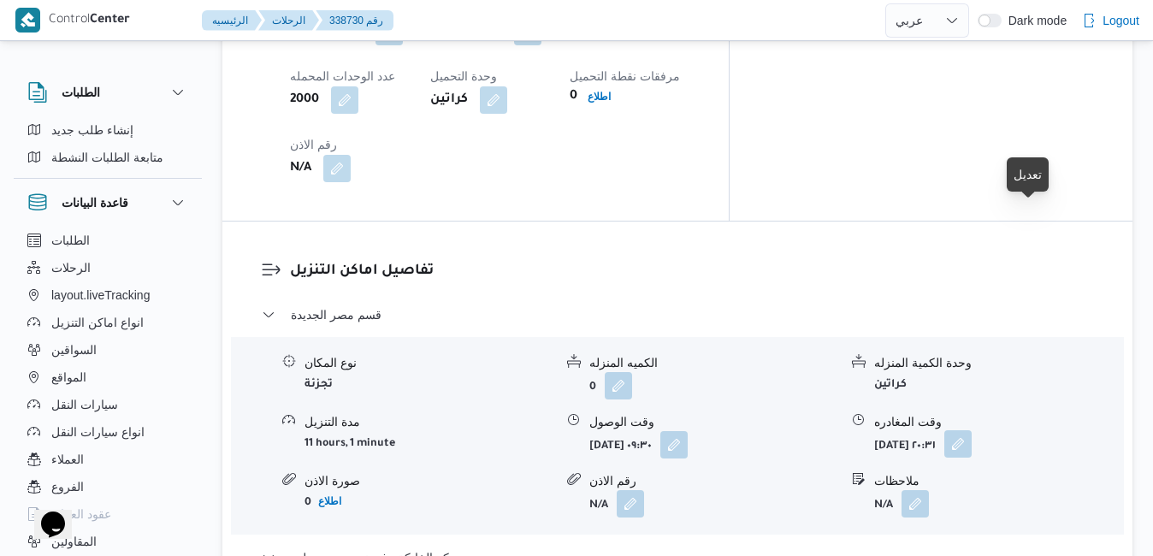
click at [971, 430] on button "button" at bounding box center [957, 443] width 27 height 27
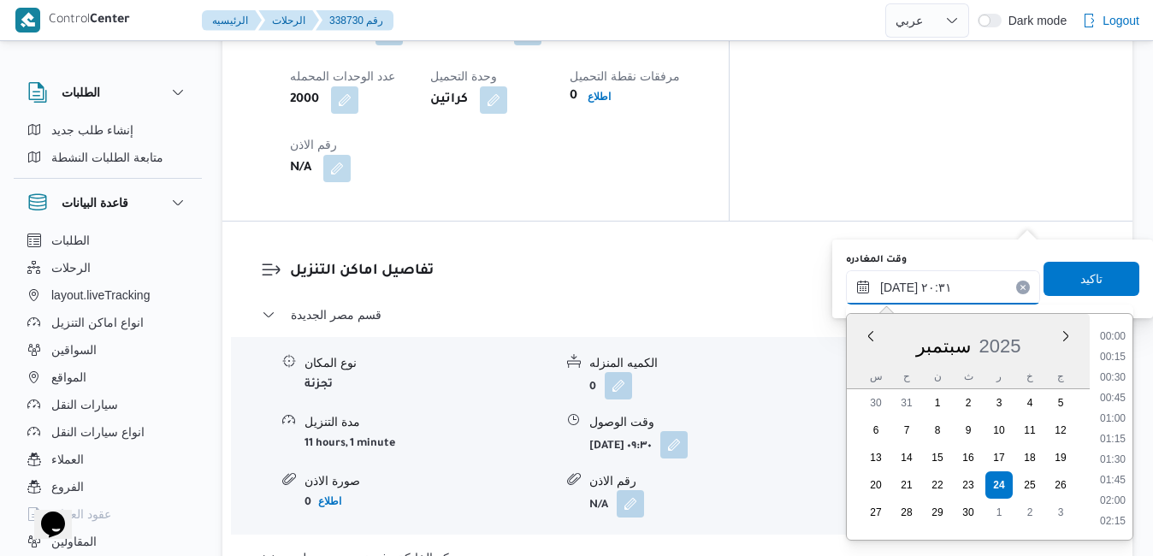
click at [970, 292] on input "٢٤/٠٩/٢٠٢٥ ٢٠:٣١" at bounding box center [943, 287] width 194 height 34
click at [1110, 397] on li "20:00" at bounding box center [1112, 399] width 39 height 17
type input "٢٤/٠٩/٢٠٢٥ ٢٠:٠٠"
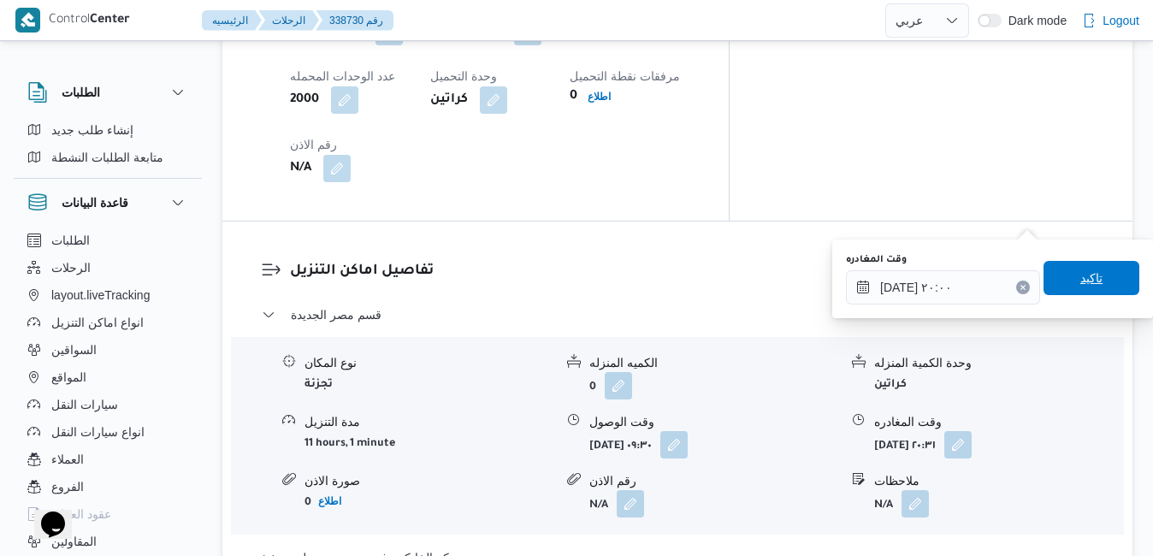
click at [1090, 286] on span "تاكيد" at bounding box center [1091, 278] width 96 height 34
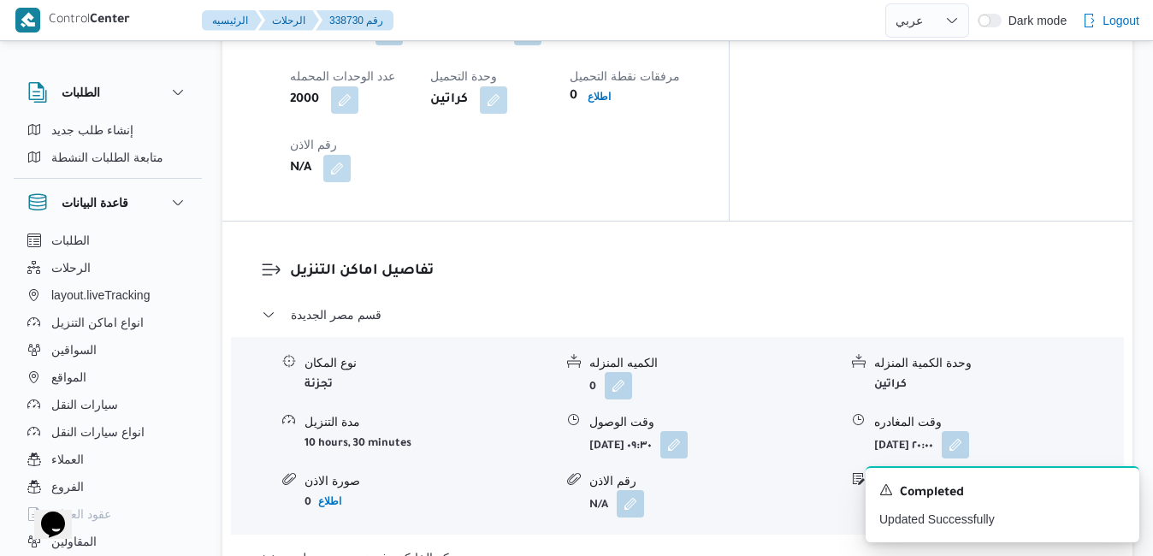
scroll to position [0, 0]
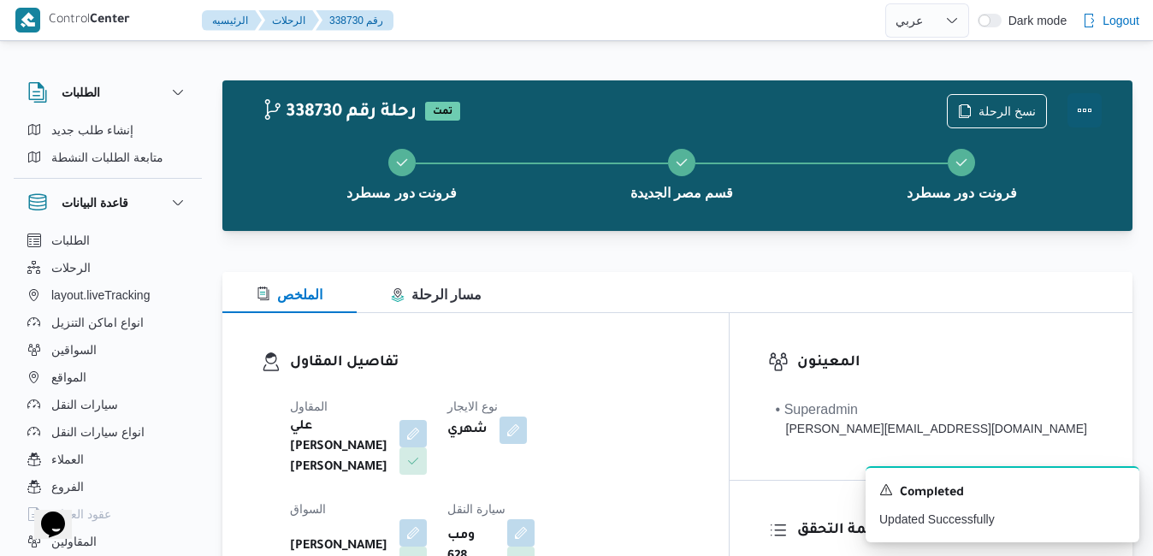
click at [1089, 102] on button "Actions" at bounding box center [1084, 110] width 34 height 34
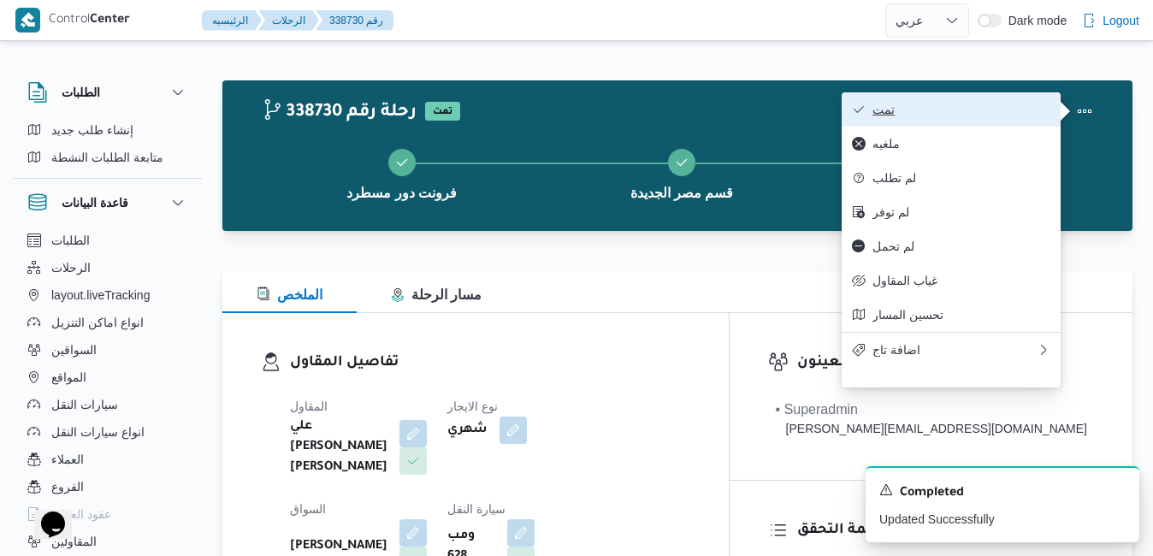
click at [1014, 113] on span "تمت" at bounding box center [961, 110] width 178 height 14
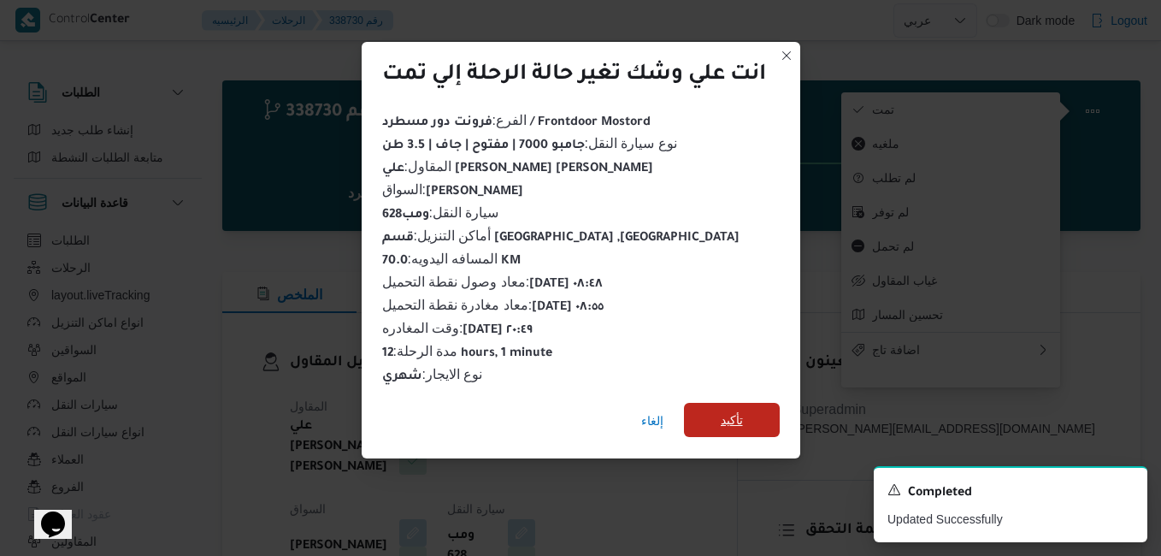
click at [742, 419] on span "تأكيد" at bounding box center [732, 420] width 22 height 21
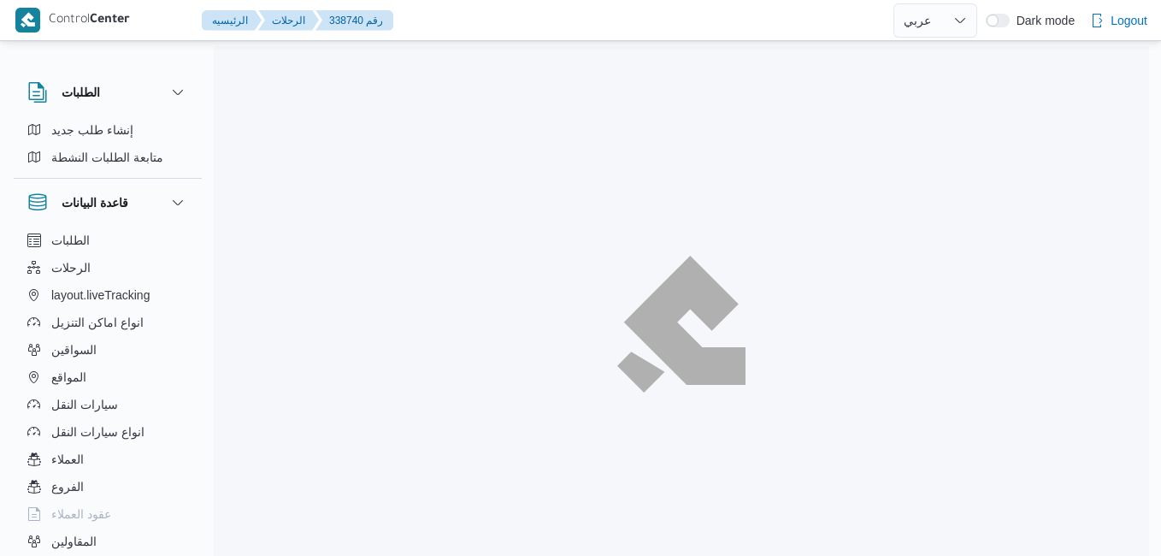
select select "ar"
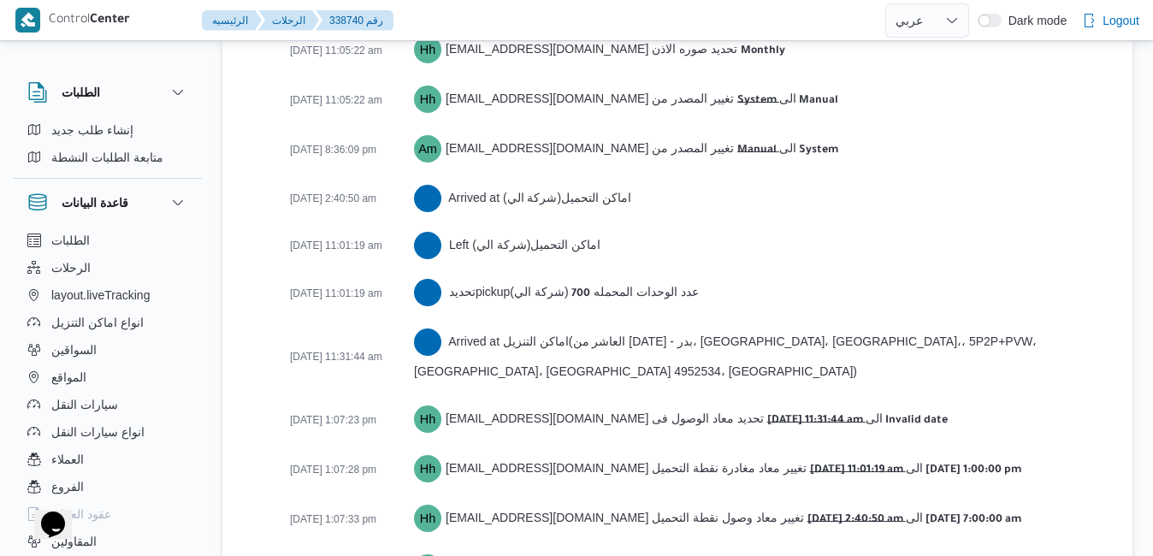
scroll to position [3031, 0]
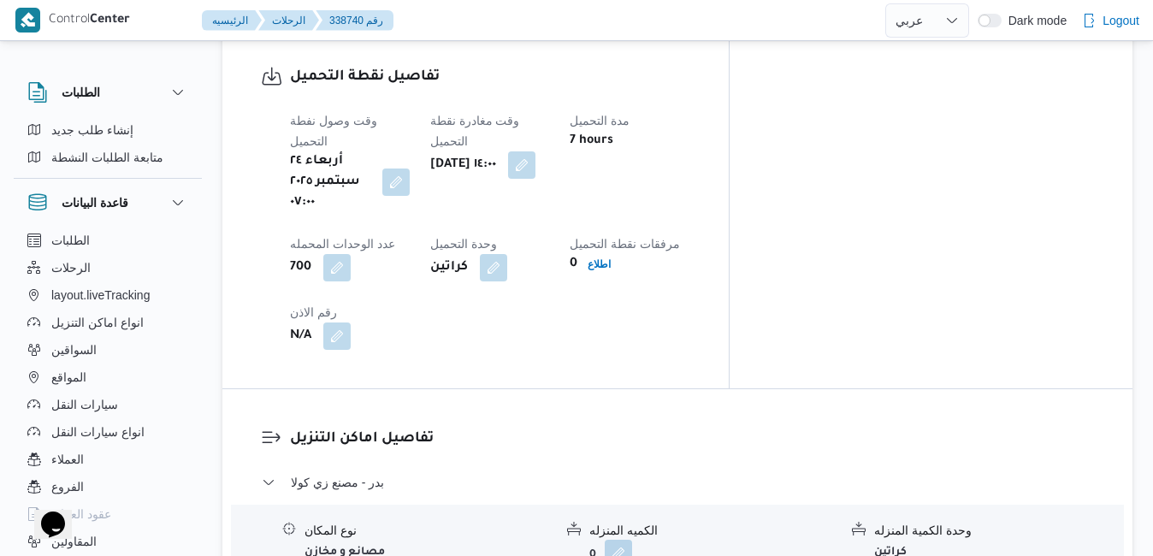
scroll to position [1368, 0]
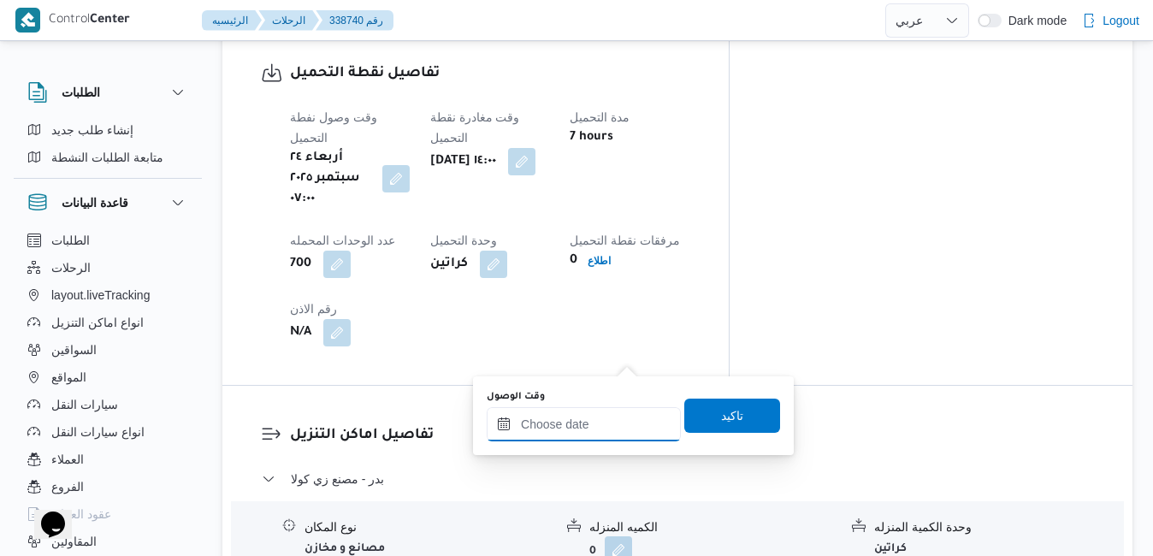
click at [569, 423] on input "وقت الوصول" at bounding box center [584, 424] width 194 height 34
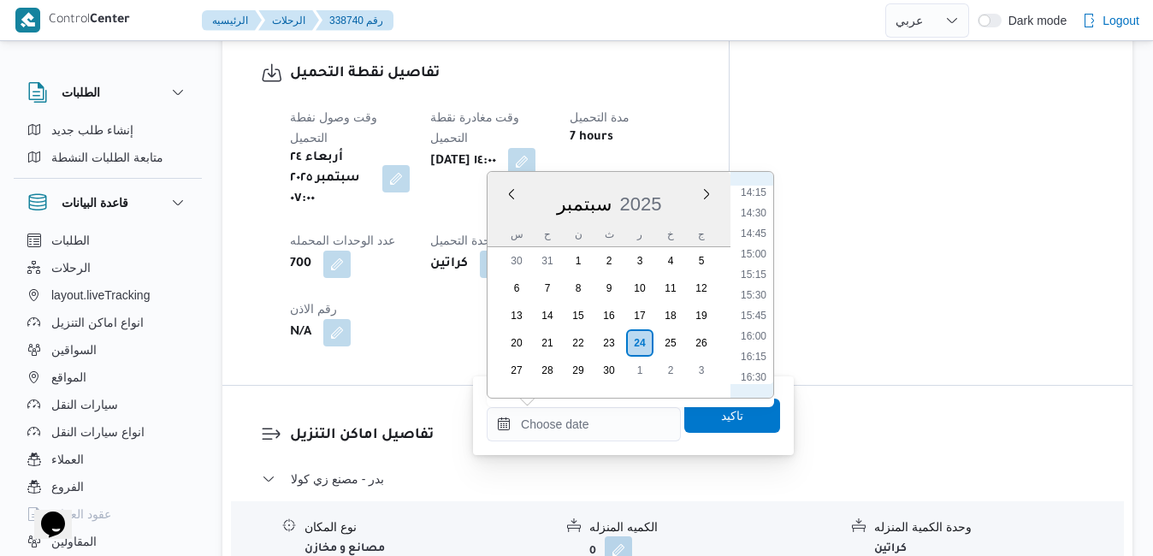
scroll to position [1119, 0]
click at [757, 281] on li "14:45" at bounding box center [753, 285] width 39 height 17
type input "[DATE] ١٤:٤٥"
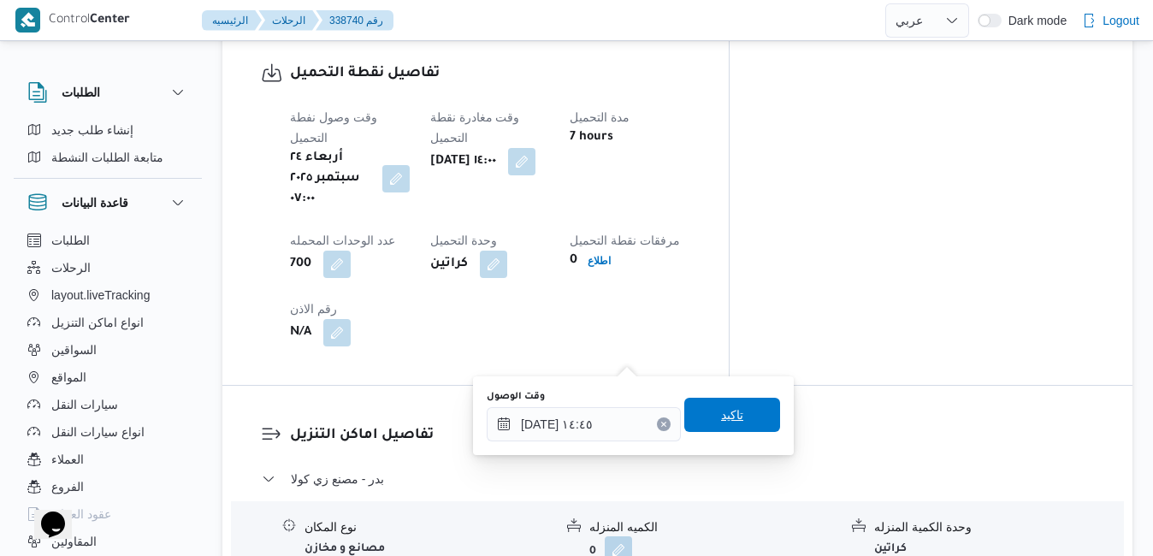
click at [705, 419] on span "تاكيد" at bounding box center [732, 415] width 96 height 34
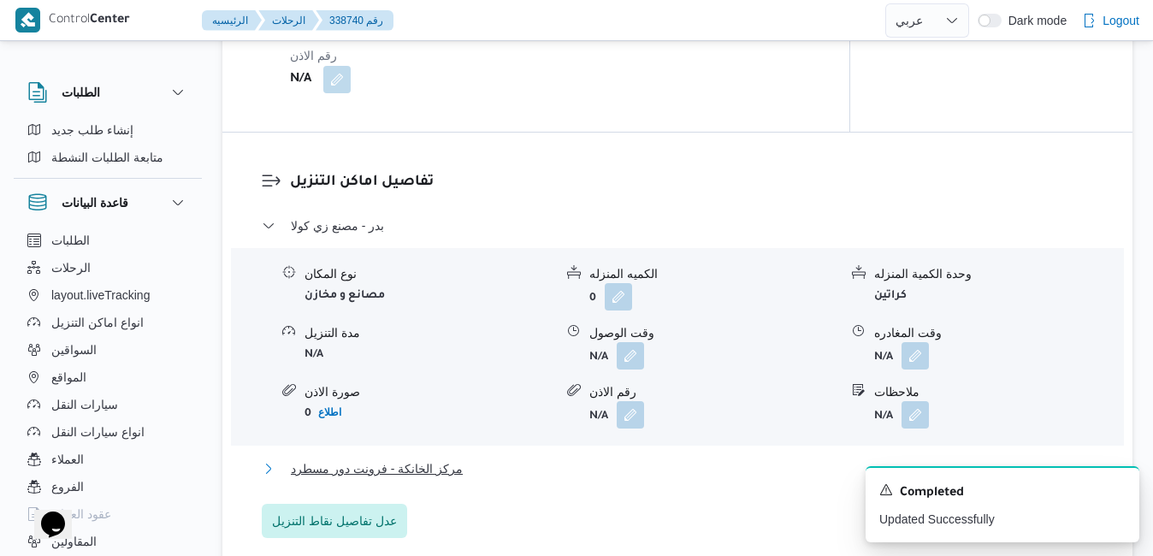
click at [640, 471] on button "مركز الخانكة - فرونت دور مسطرد" at bounding box center [678, 468] width 832 height 21
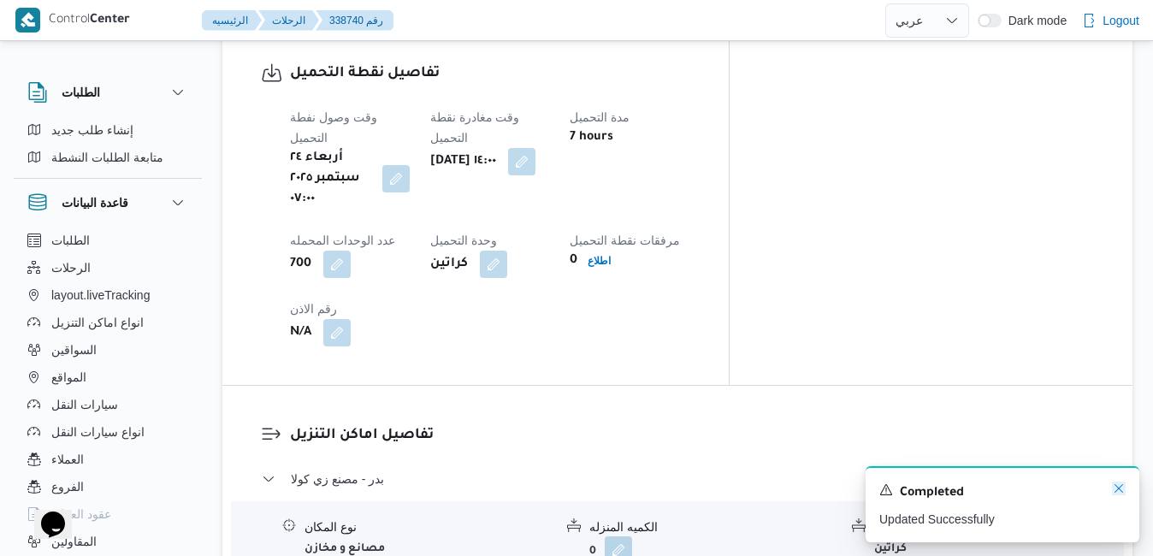
click at [1118, 487] on icon "Dismiss toast" at bounding box center [1119, 488] width 14 height 14
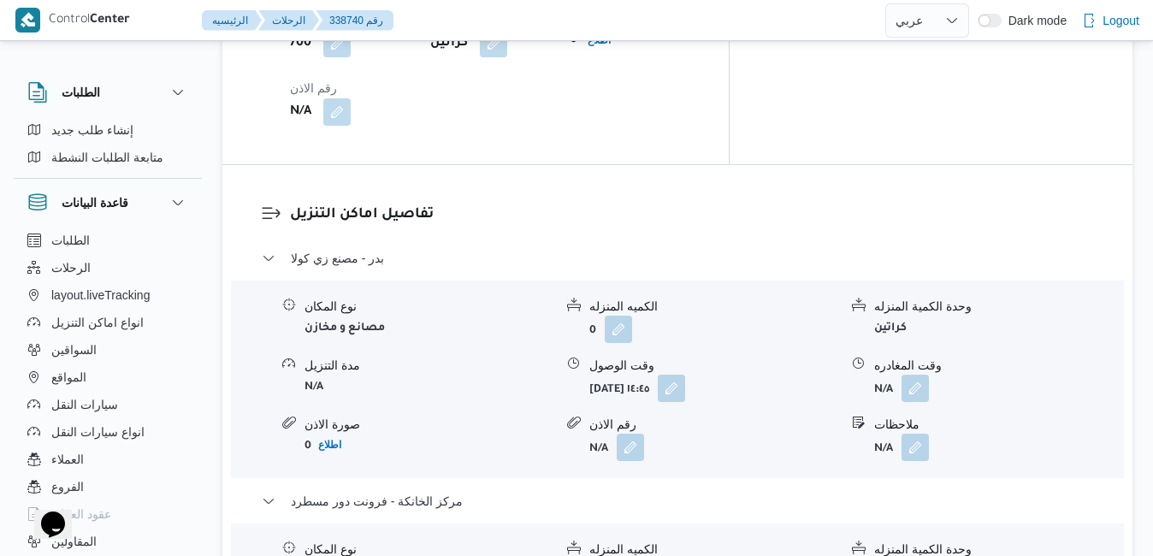
scroll to position [1642, 0]
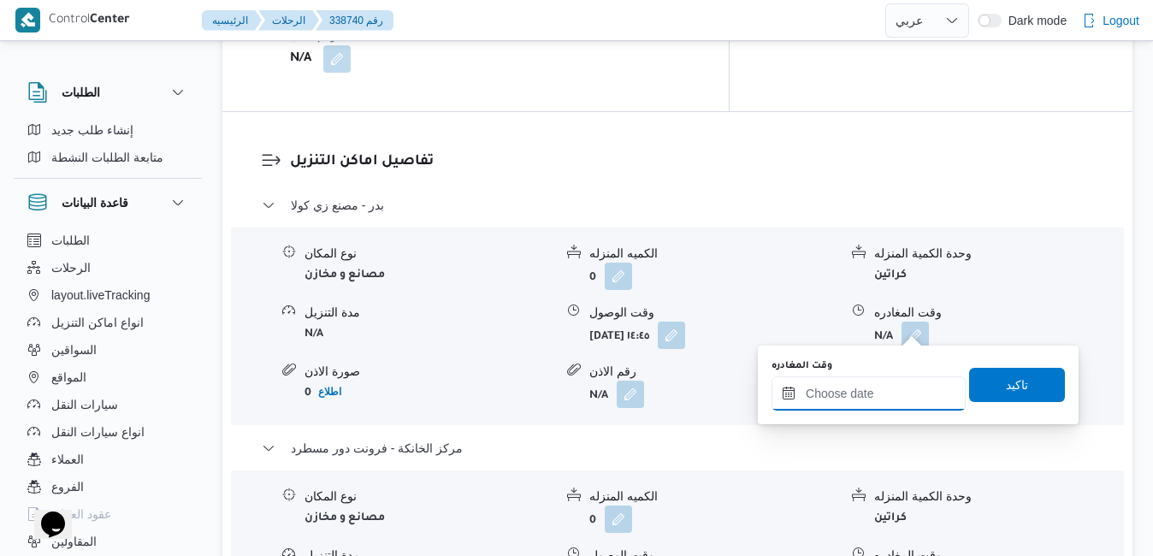
click at [861, 391] on input "وقت المغادره" at bounding box center [868, 393] width 194 height 34
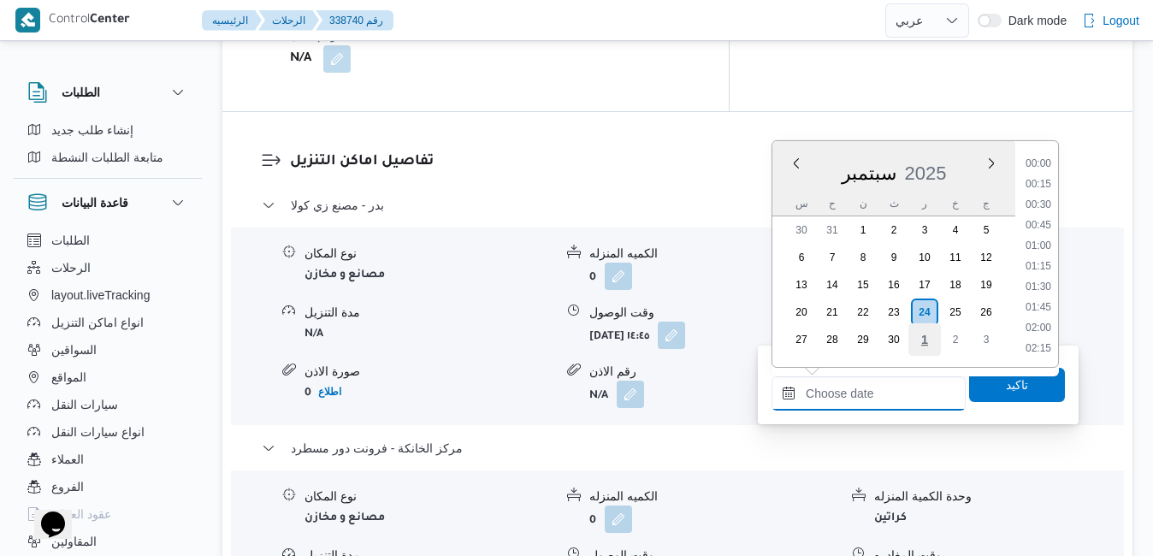
scroll to position [1640, 0]
click at [1042, 247] on li "21:00" at bounding box center [1037, 247] width 39 height 17
type input "[DATE] ٢١:٠٠"
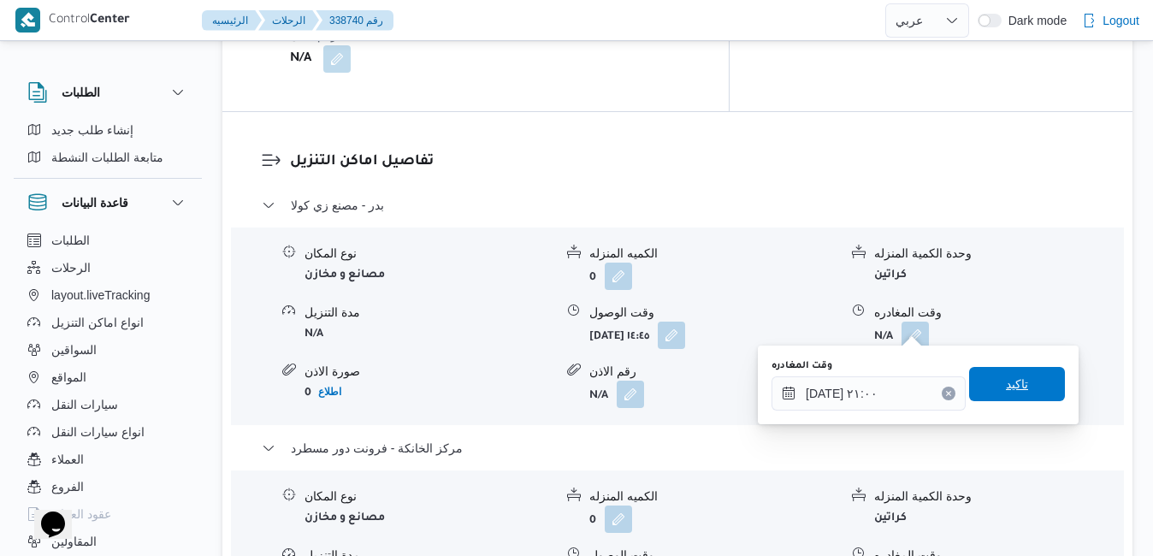
click at [987, 386] on span "تاكيد" at bounding box center [1017, 384] width 96 height 34
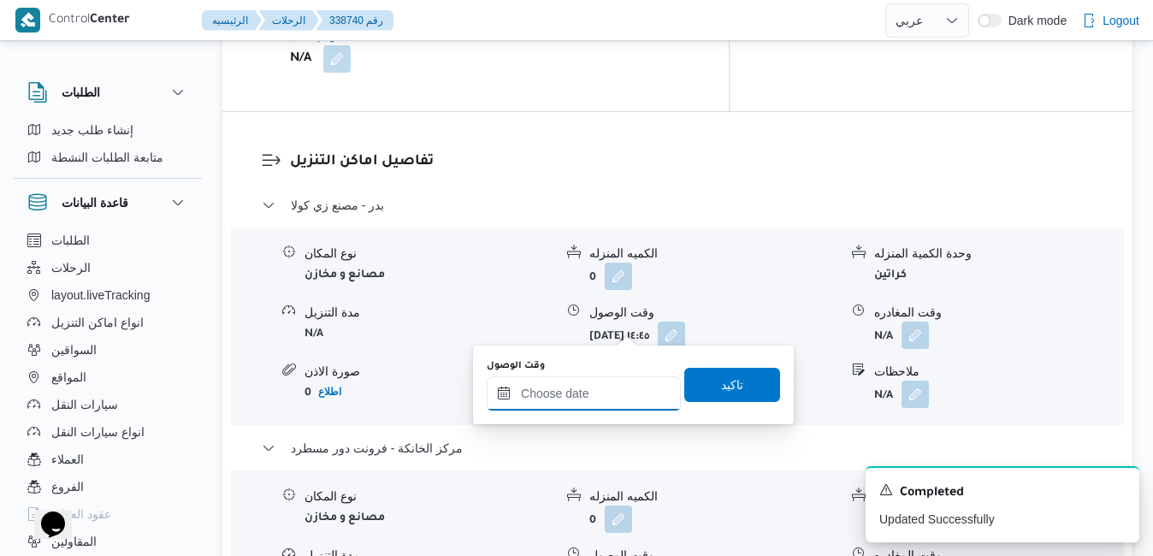
click at [611, 387] on input "وقت الوصول" at bounding box center [584, 393] width 194 height 34
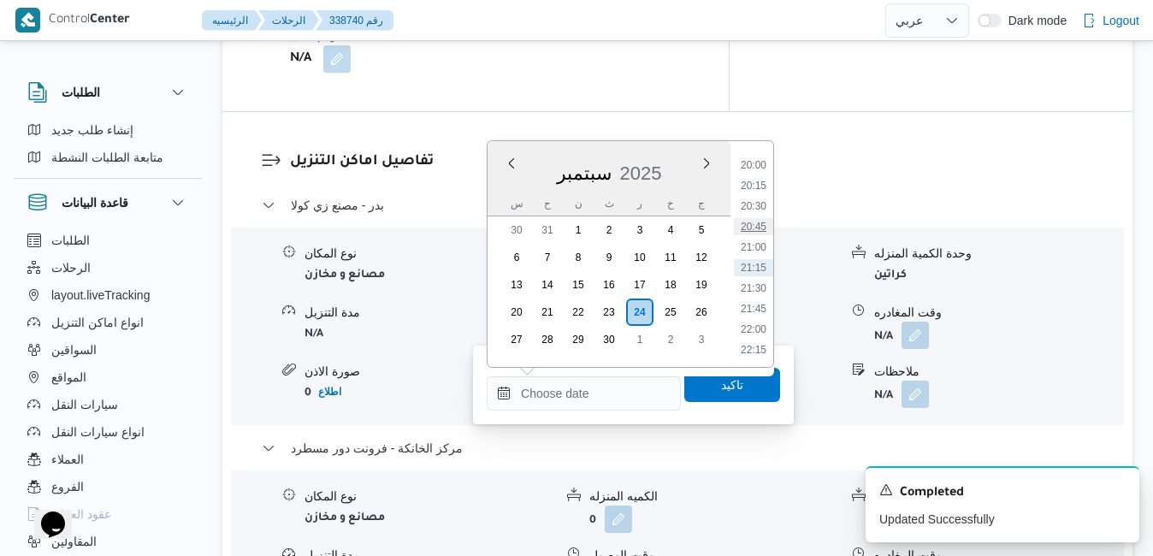
click at [758, 229] on li "20:45" at bounding box center [753, 226] width 39 height 17
type input "٢٤/٠٩/٢٠٢٥ ٢٠:٤٥"
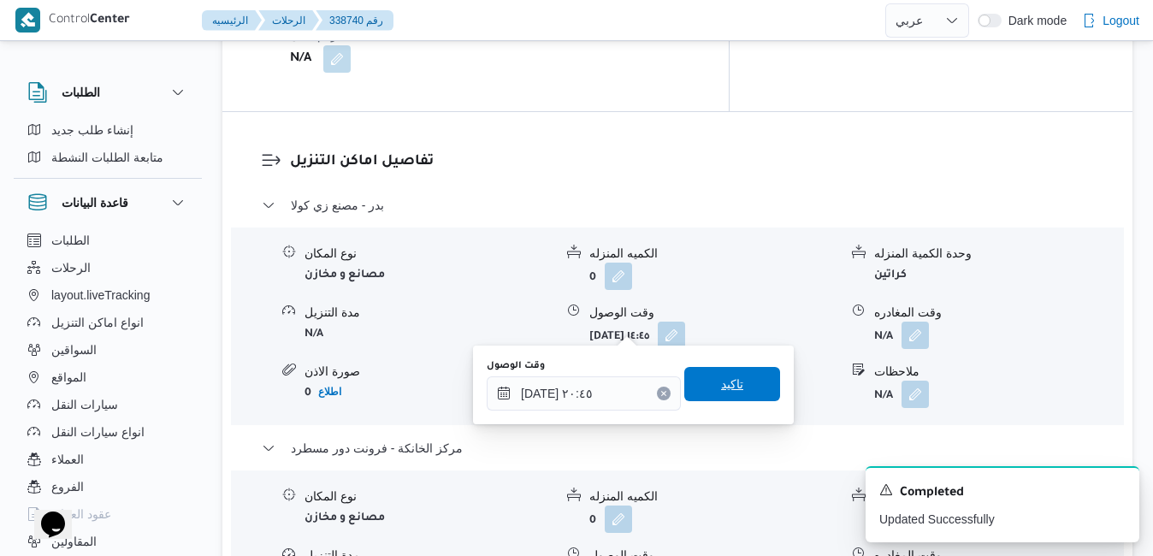
click at [704, 388] on span "تاكيد" at bounding box center [732, 384] width 96 height 34
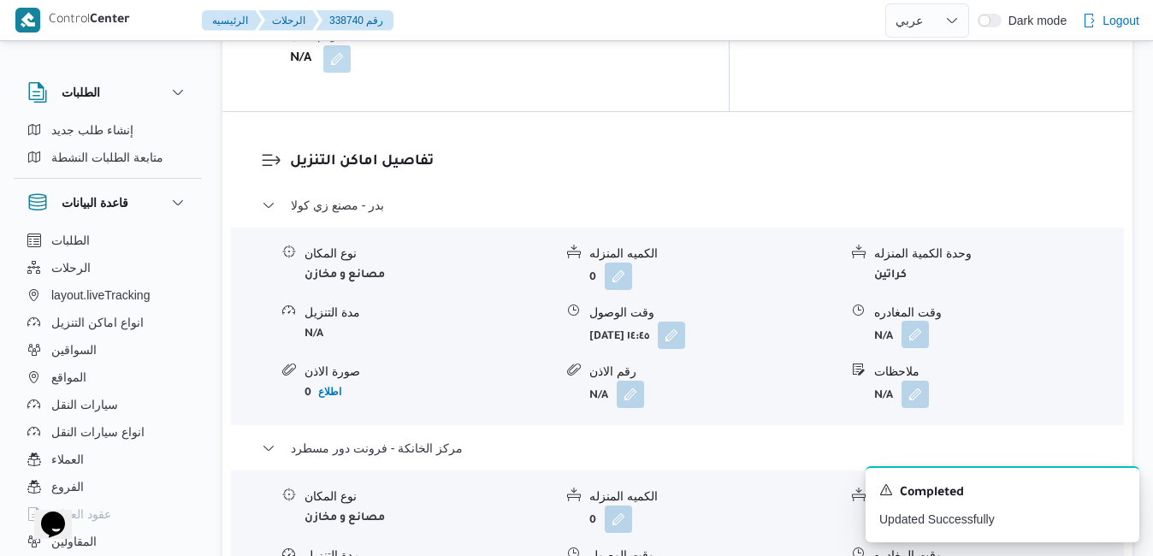
click at [918, 321] on button "button" at bounding box center [914, 334] width 27 height 27
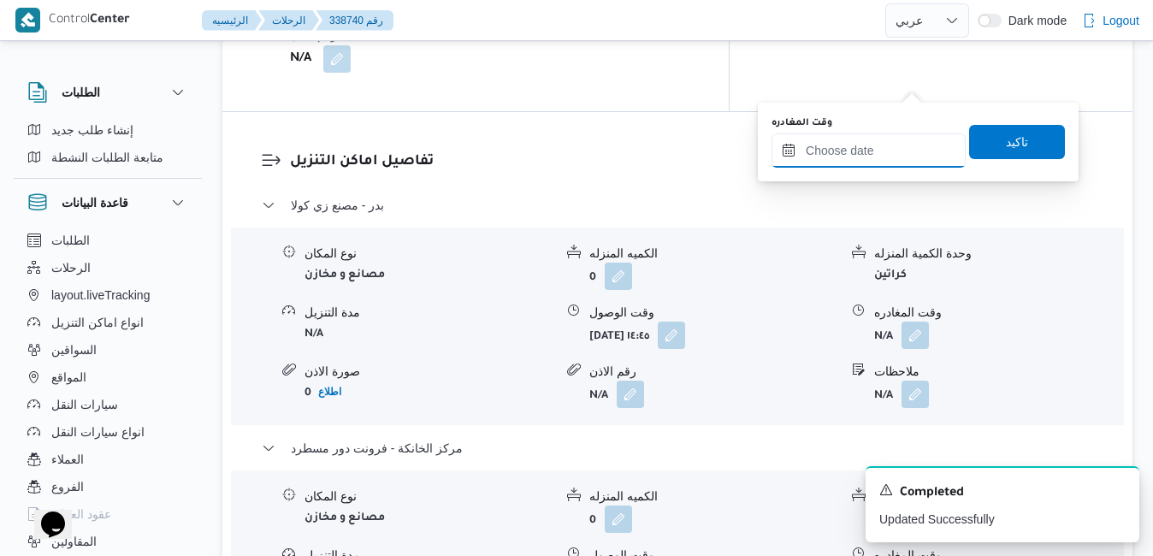
click at [863, 154] on input "وقت المغادره" at bounding box center [868, 150] width 194 height 34
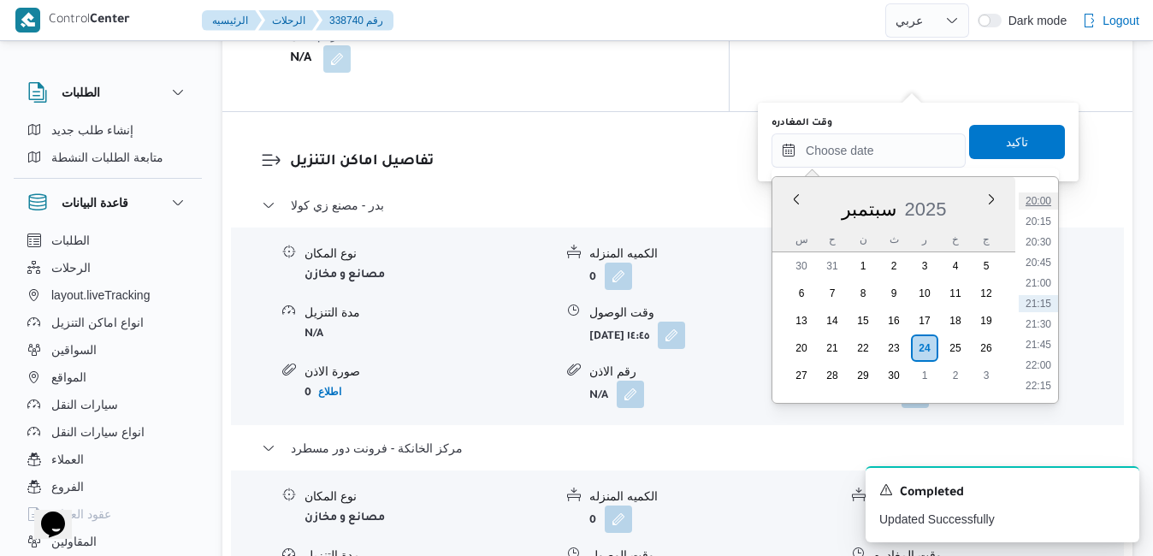
click at [1046, 203] on li "20:00" at bounding box center [1037, 200] width 39 height 17
type input "٢٤/٠٩/٢٠٢٥ ٢٠:٠٠"
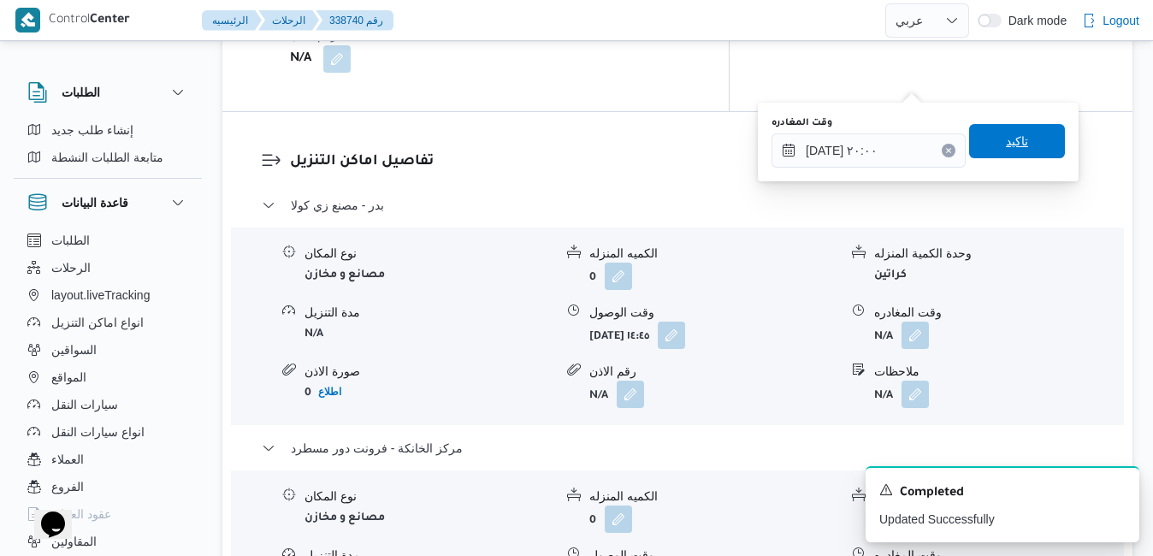
click at [1019, 146] on span "تاكيد" at bounding box center [1017, 141] width 96 height 34
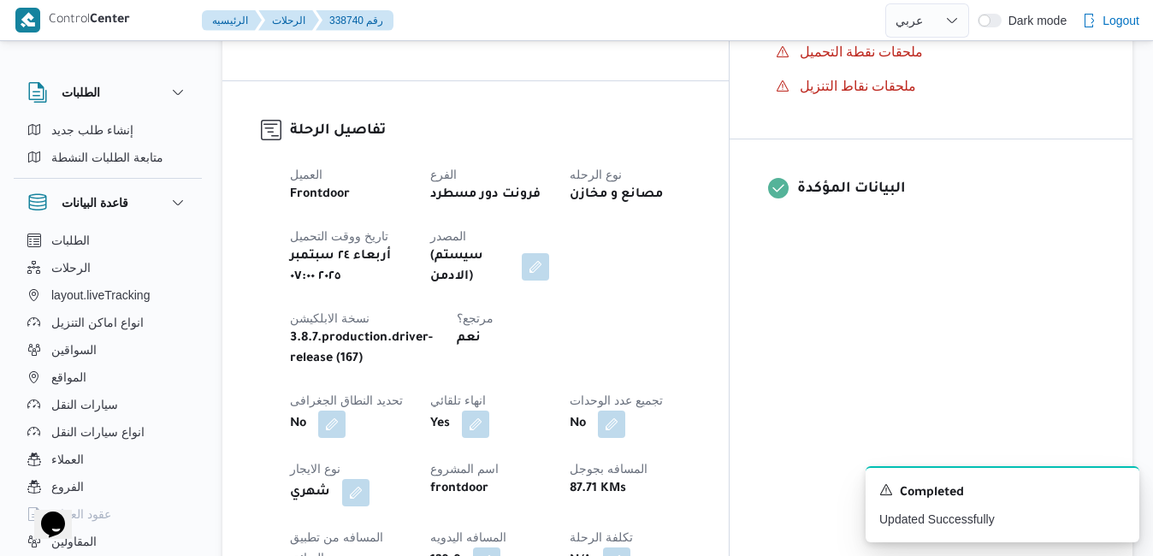
scroll to position [0, 0]
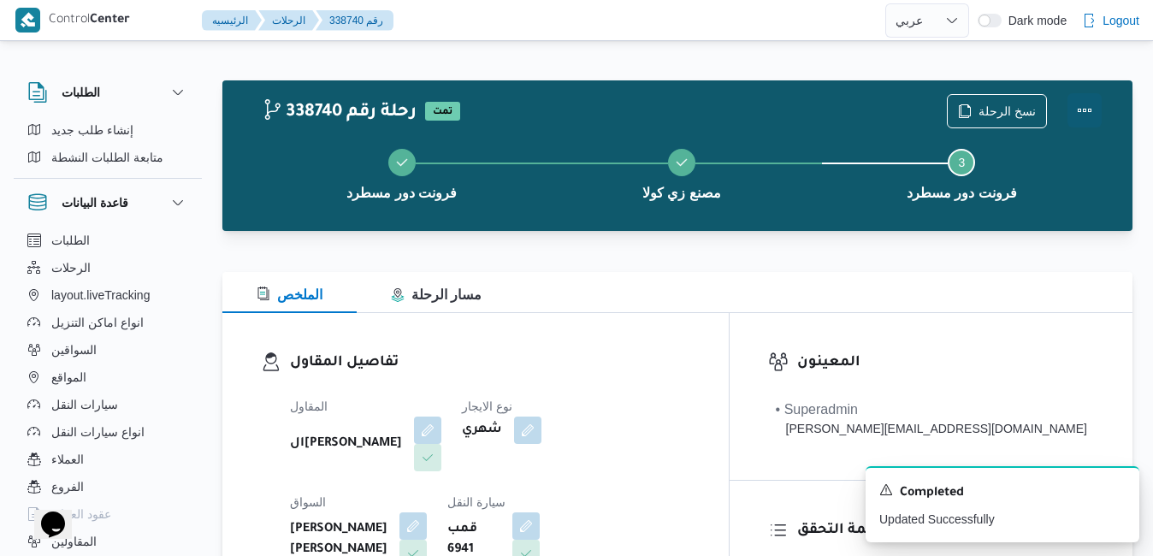
click at [1088, 110] on button "Actions" at bounding box center [1084, 110] width 34 height 34
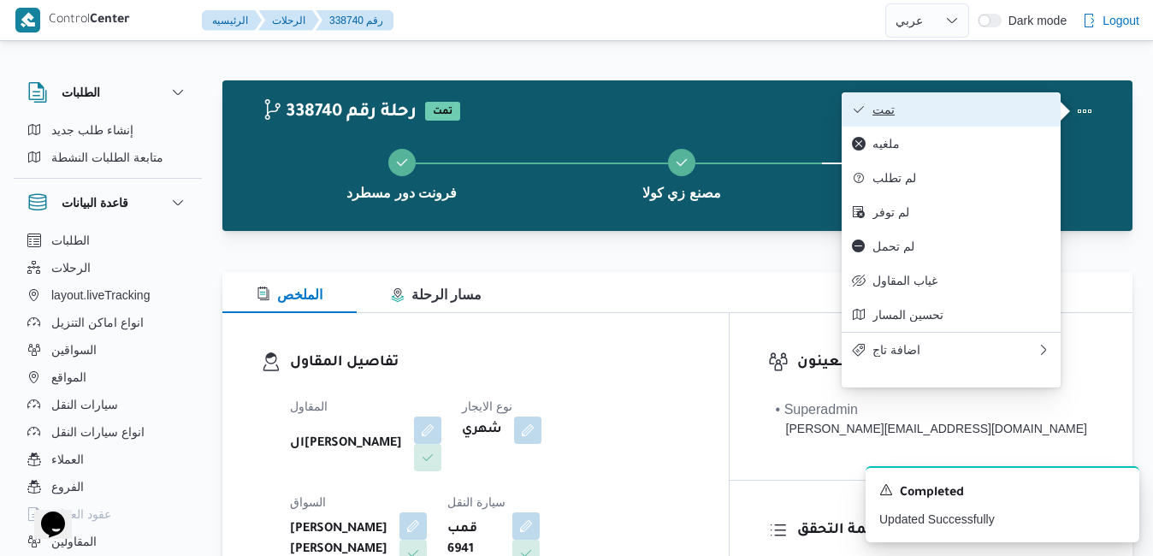
click at [972, 113] on span "تمت" at bounding box center [961, 110] width 178 height 14
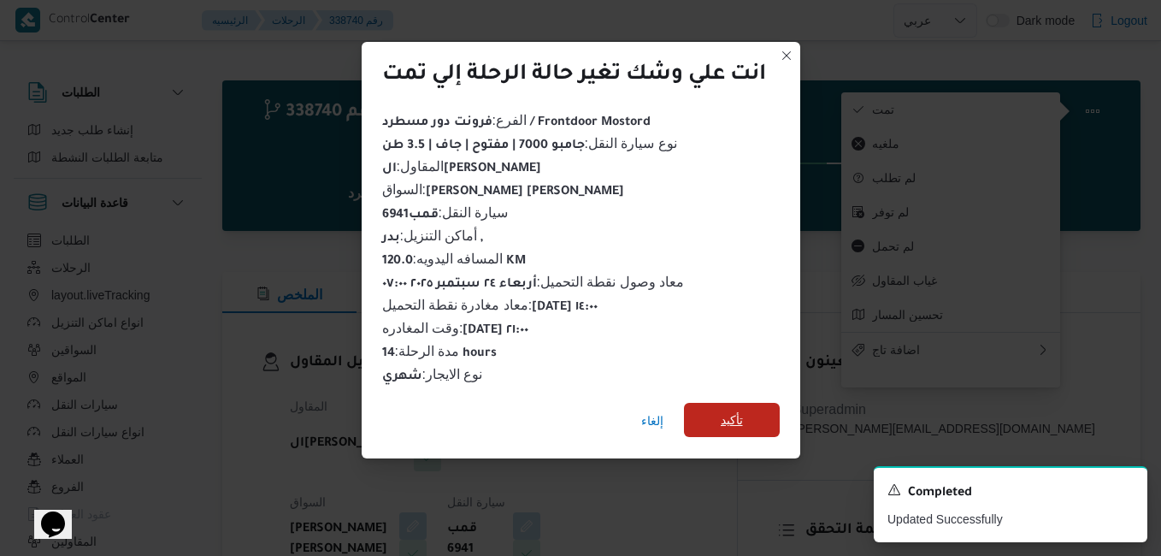
click at [721, 416] on span "تأكيد" at bounding box center [732, 420] width 96 height 34
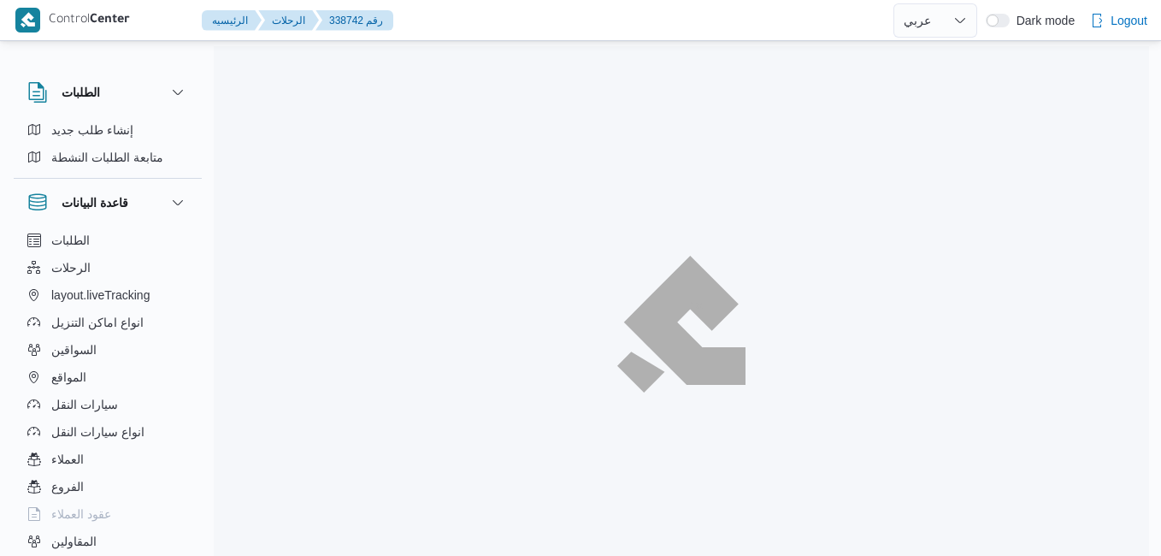
select select "ar"
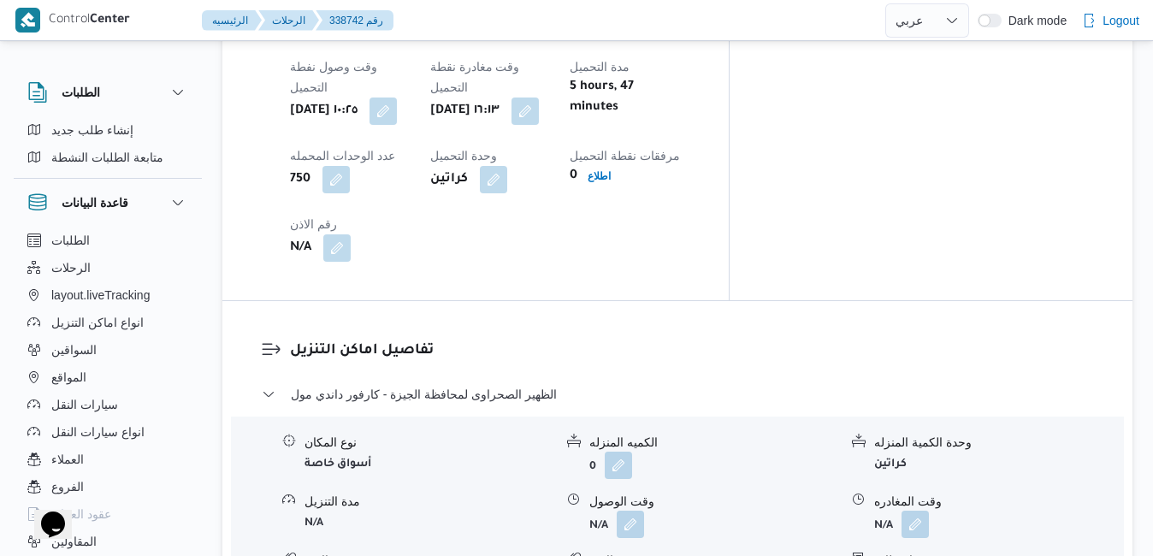
scroll to position [933, 0]
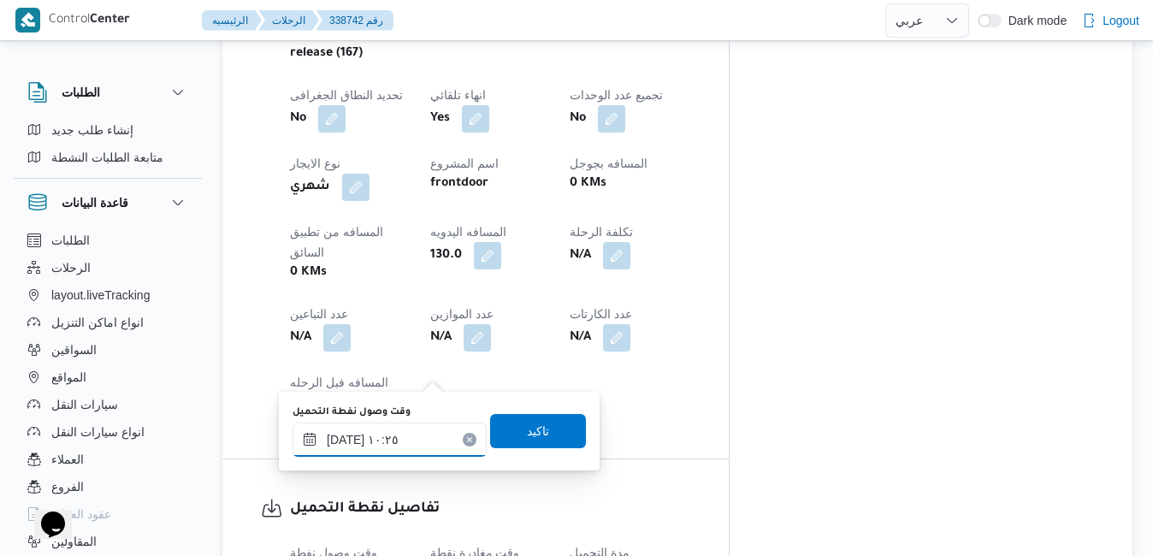
click at [383, 442] on input "[DATE] ١٠:٢٥" at bounding box center [389, 439] width 194 height 34
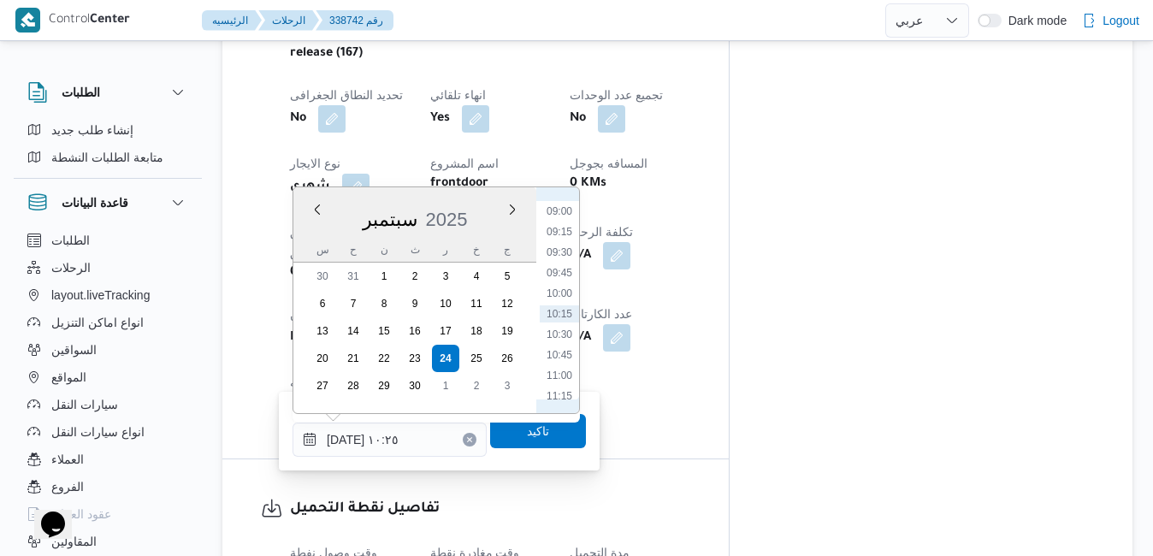
scroll to position [564, 0]
click at [560, 222] on li "07:00" at bounding box center [559, 220] width 39 height 17
type input "[DATE] ٠٧:٠٠"
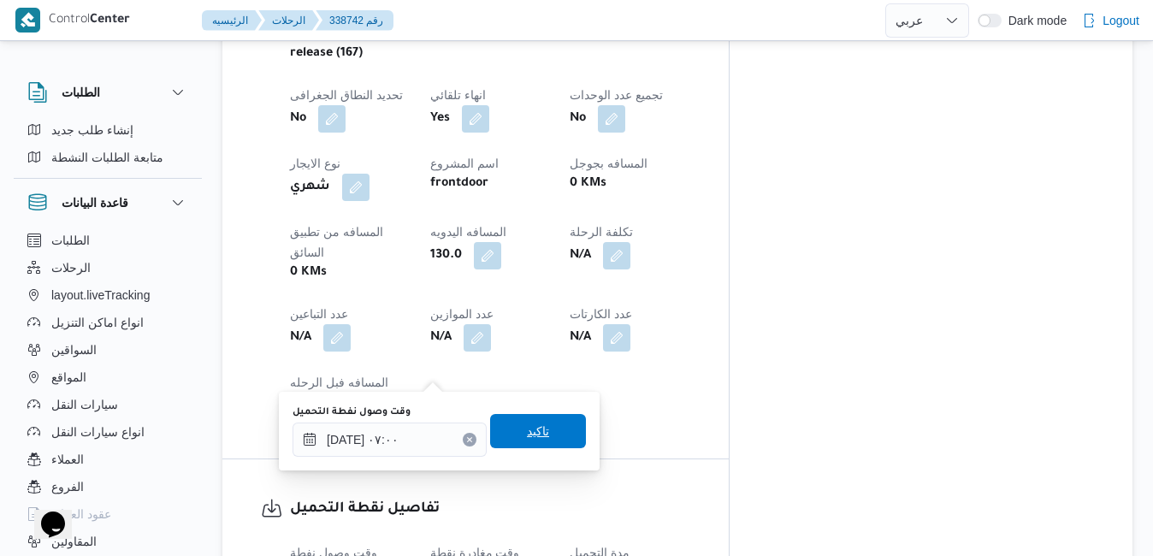
click at [495, 434] on span "تاكيد" at bounding box center [538, 431] width 96 height 34
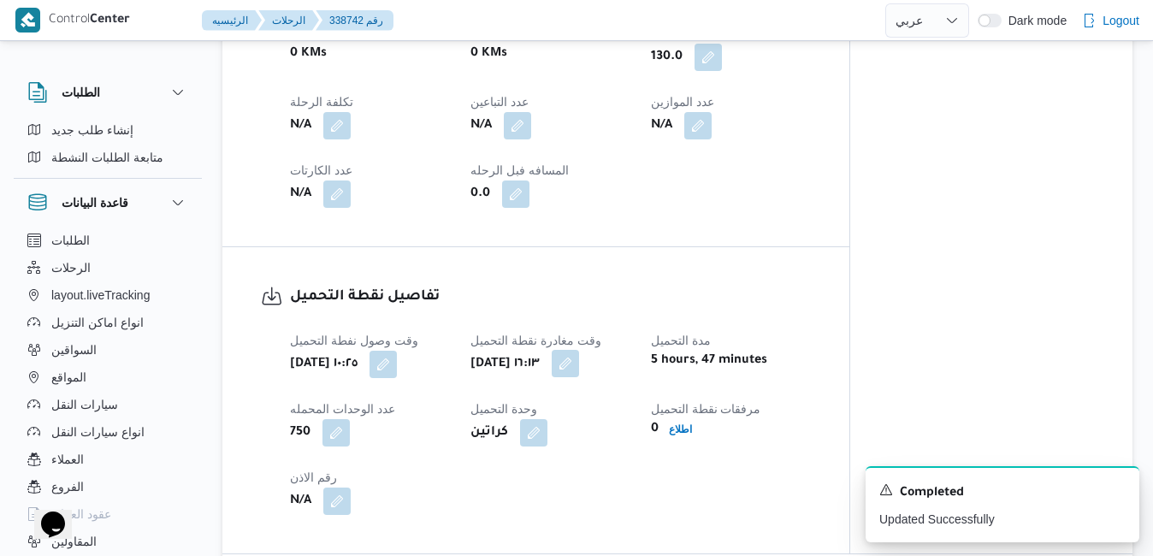
click at [579, 369] on button "button" at bounding box center [565, 363] width 27 height 27
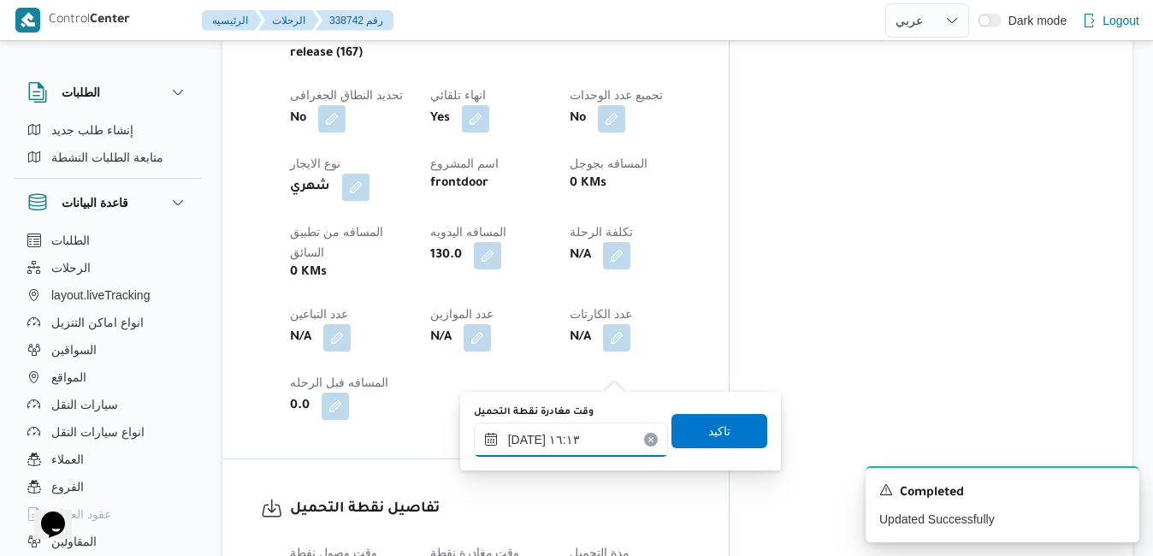
click at [560, 437] on input "[DATE] ١٦:١٣" at bounding box center [571, 439] width 194 height 34
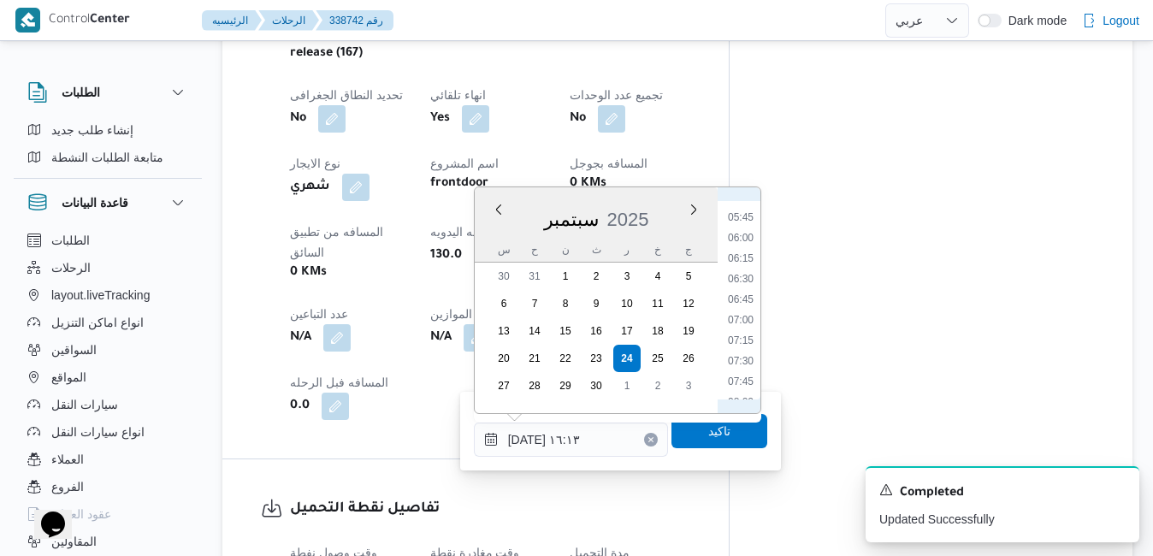
scroll to position [515, 0]
click at [739, 351] on li "08:00" at bounding box center [740, 351] width 39 height 17
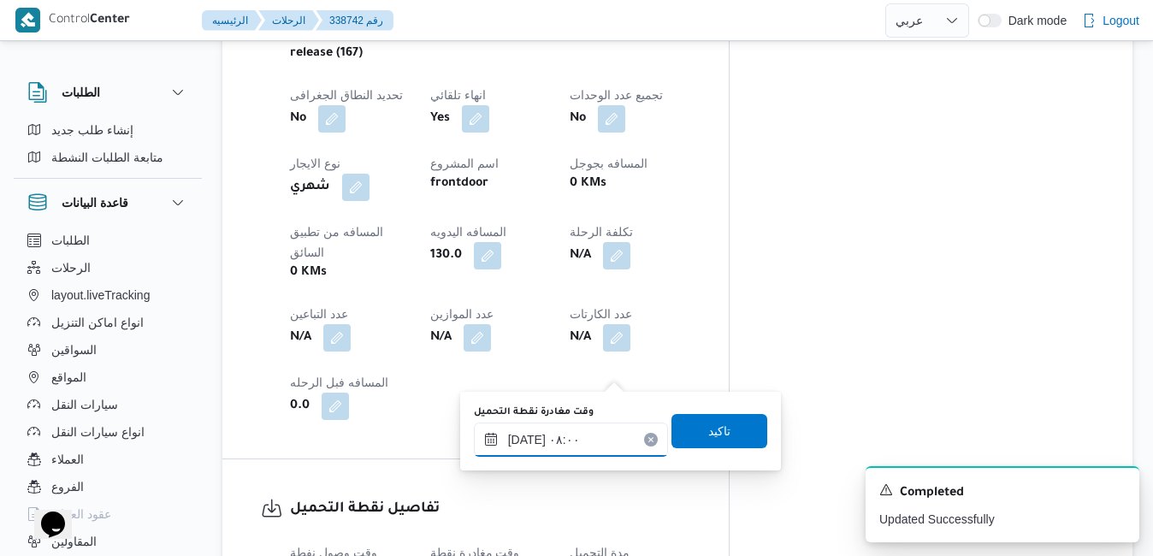
type input "٢٤/٠٩/٢٠٢٥ ٠٨:٠٠"
click at [708, 440] on span "تاكيد" at bounding box center [719, 430] width 22 height 21
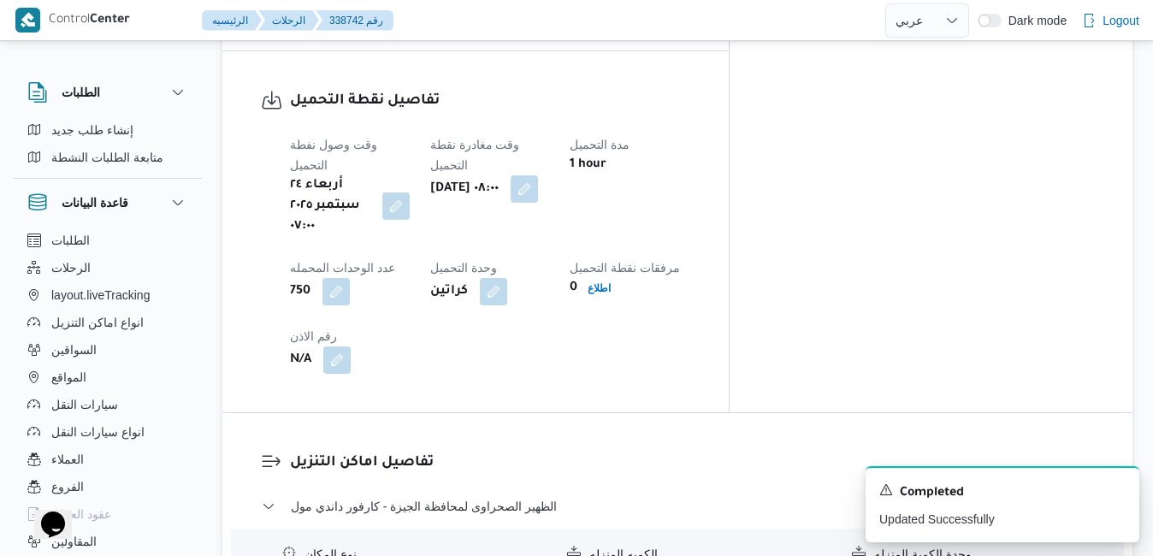
scroll to position [1412, 0]
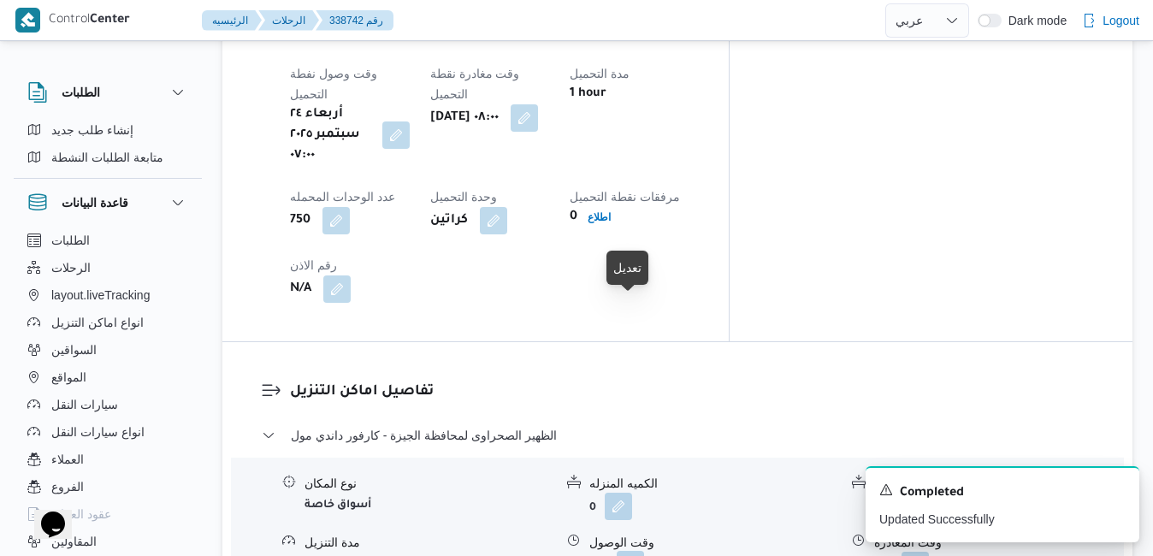
click at [626, 551] on button "button" at bounding box center [630, 564] width 27 height 27
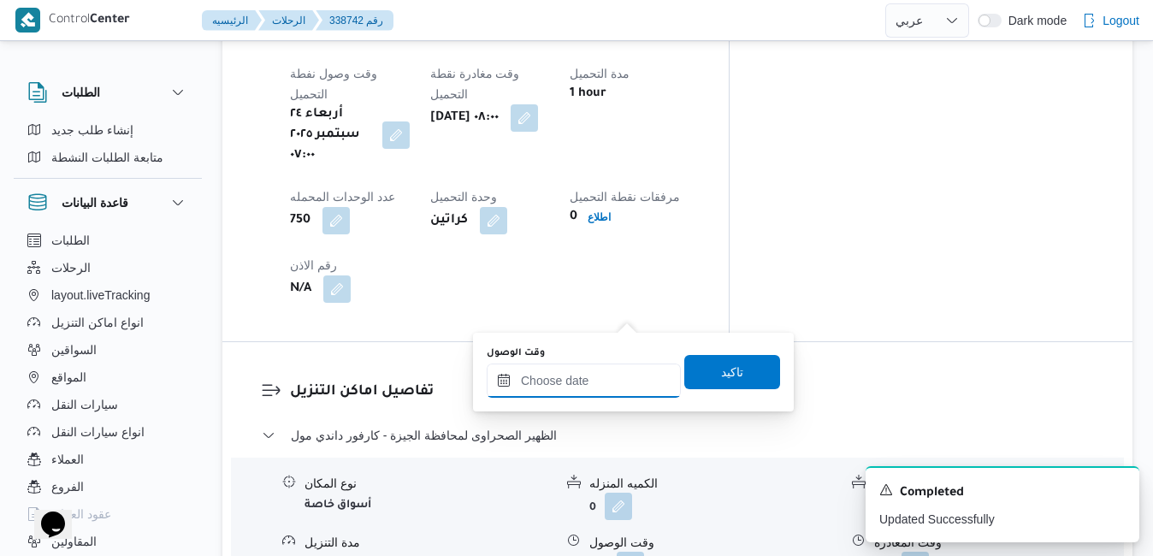
click at [582, 392] on input "وقت الوصول" at bounding box center [584, 380] width 194 height 34
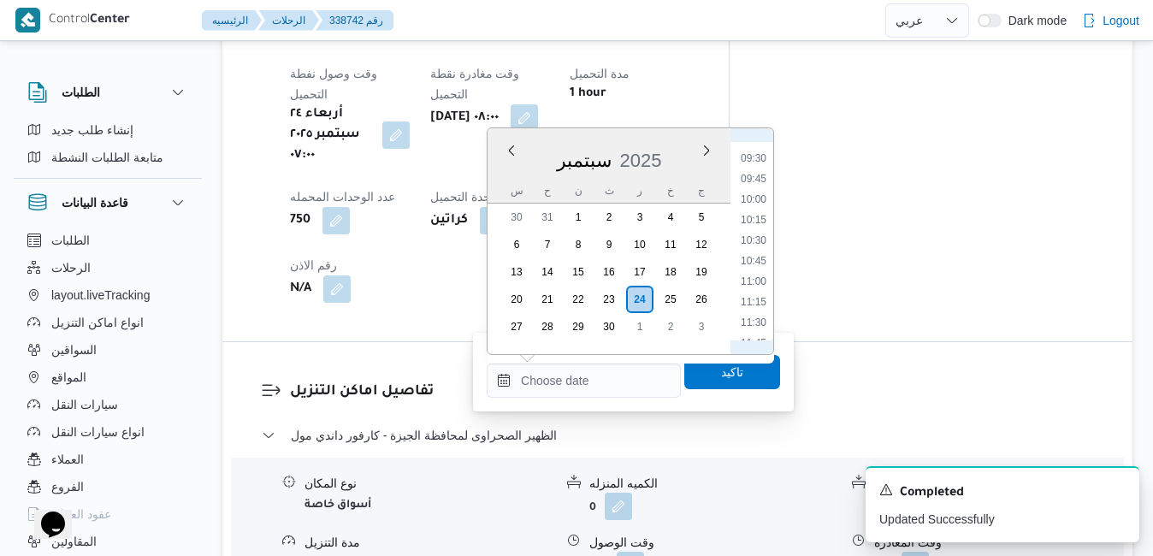
scroll to position [599, 0]
click at [751, 293] on li "09:00" at bounding box center [753, 290] width 39 height 17
type input "٢٤/٠٩/٢٠٢٥ ٠٩:٠٠"
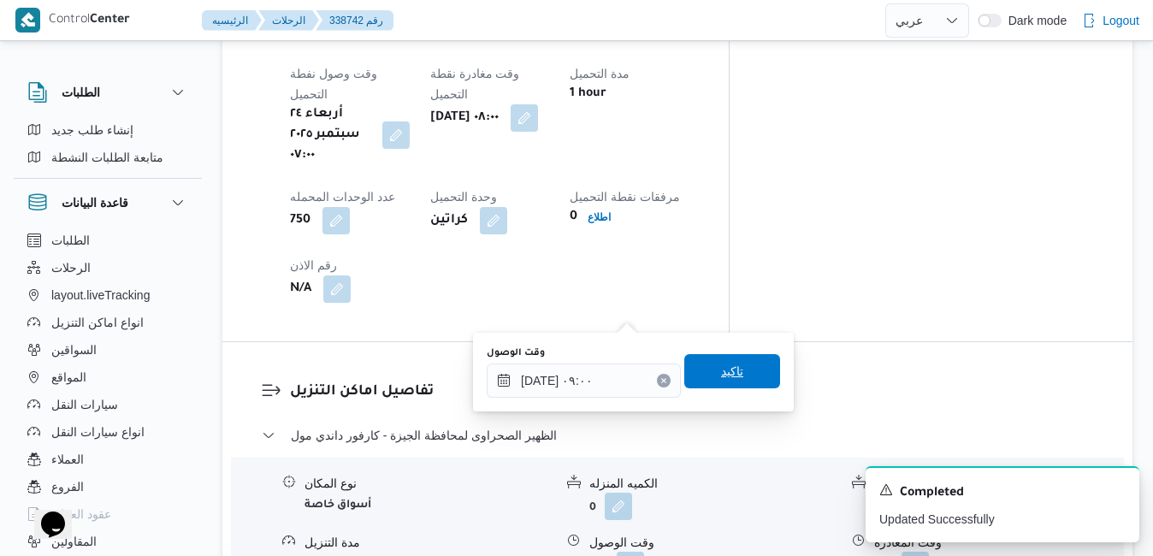
click at [726, 372] on span "تاكيد" at bounding box center [732, 371] width 22 height 21
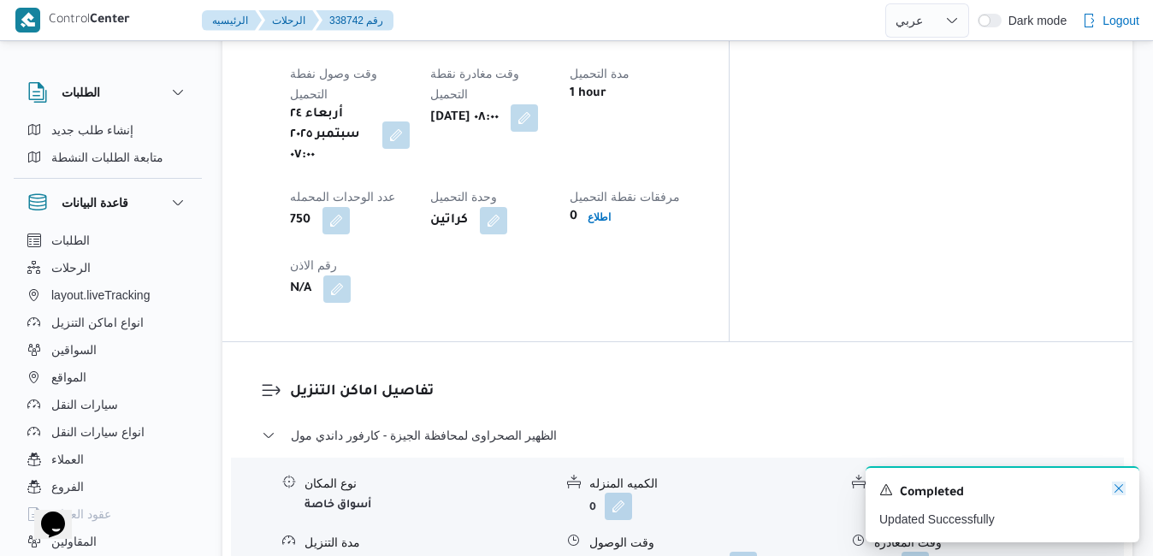
click at [1117, 491] on icon "Dismiss toast" at bounding box center [1119, 488] width 14 height 14
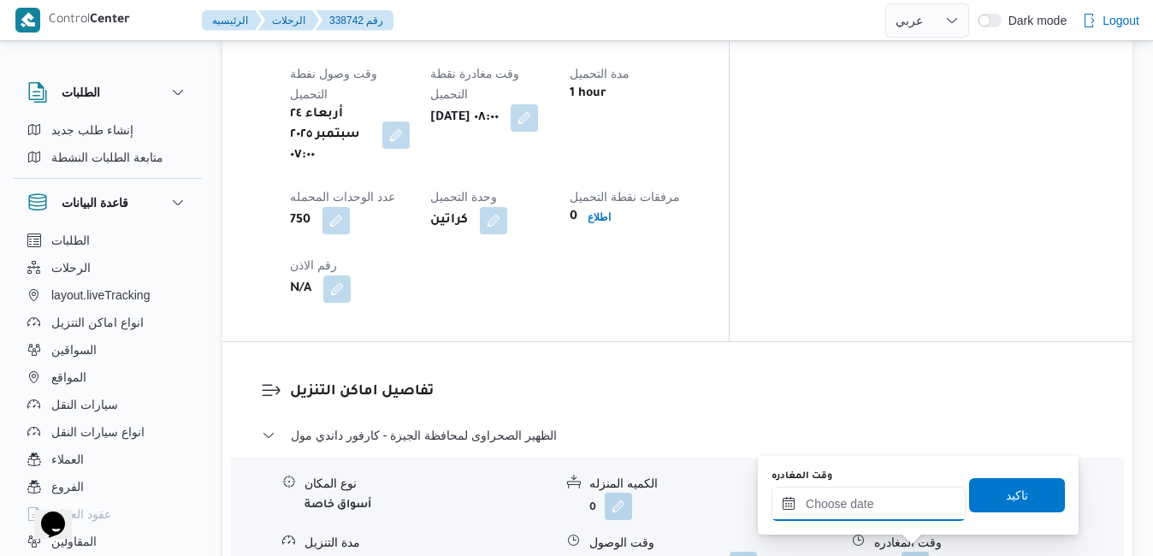
click at [911, 506] on input "وقت المغادره" at bounding box center [868, 504] width 194 height 34
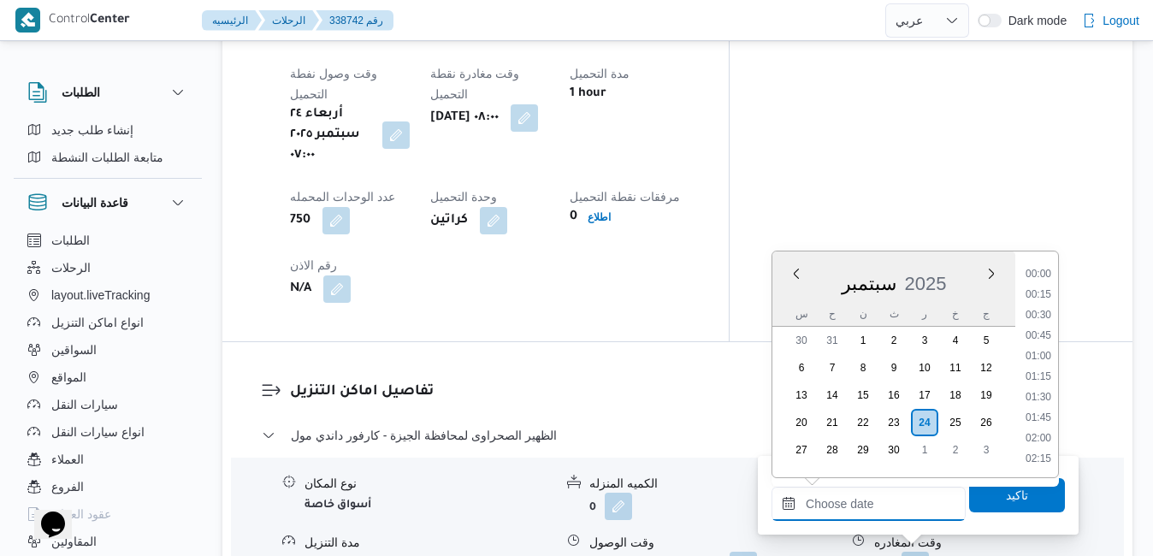
scroll to position [1640, 0]
click at [1042, 300] on li "20:15" at bounding box center [1037, 295] width 39 height 17
type input "٢٤/٠٩/٢٠٢٥ ٢٠:١٥"
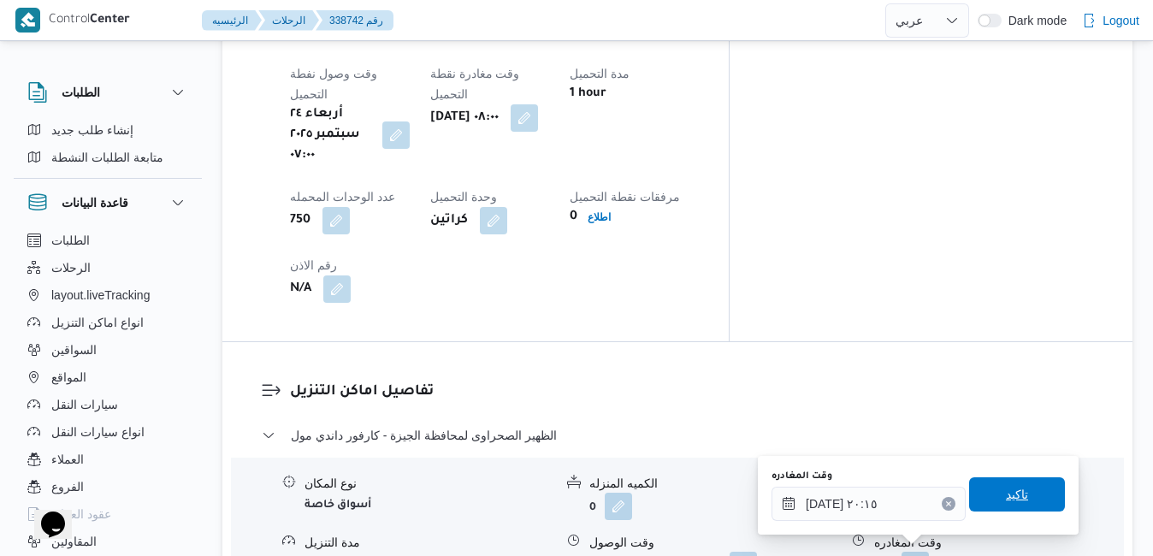
click at [1012, 495] on span "تاكيد" at bounding box center [1017, 494] width 22 height 21
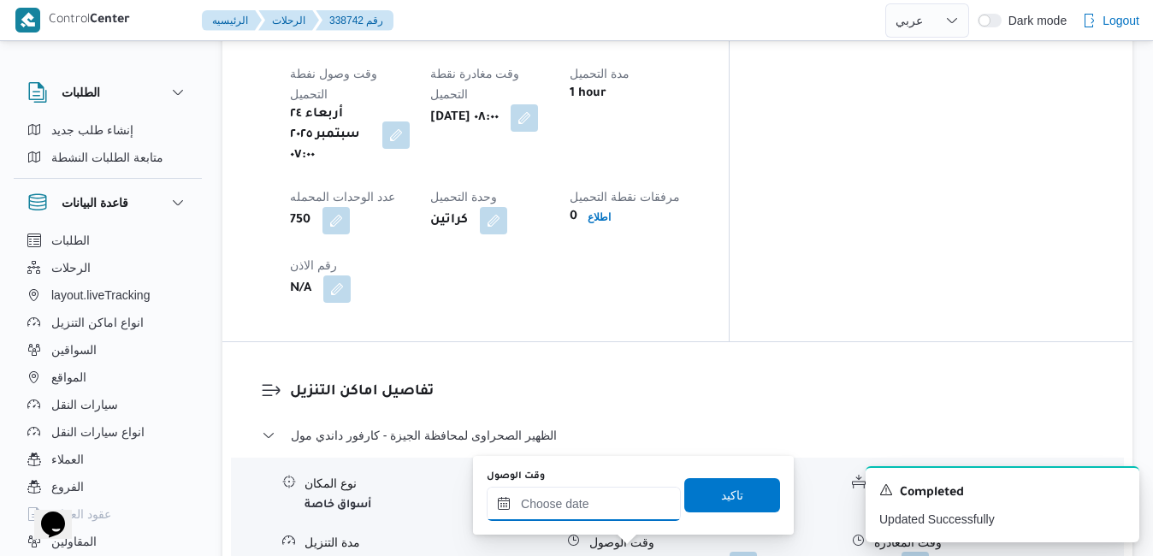
click at [622, 503] on input "وقت الوصول" at bounding box center [584, 504] width 194 height 34
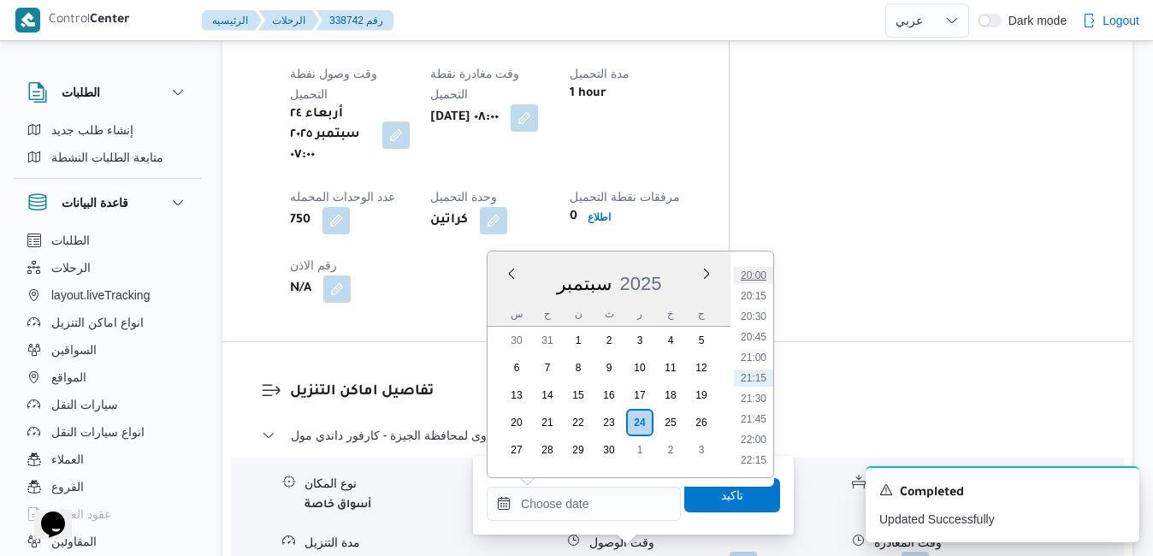
click at [760, 275] on li "20:00" at bounding box center [753, 275] width 39 height 17
type input "[DATE] ٢٠:٠٠"
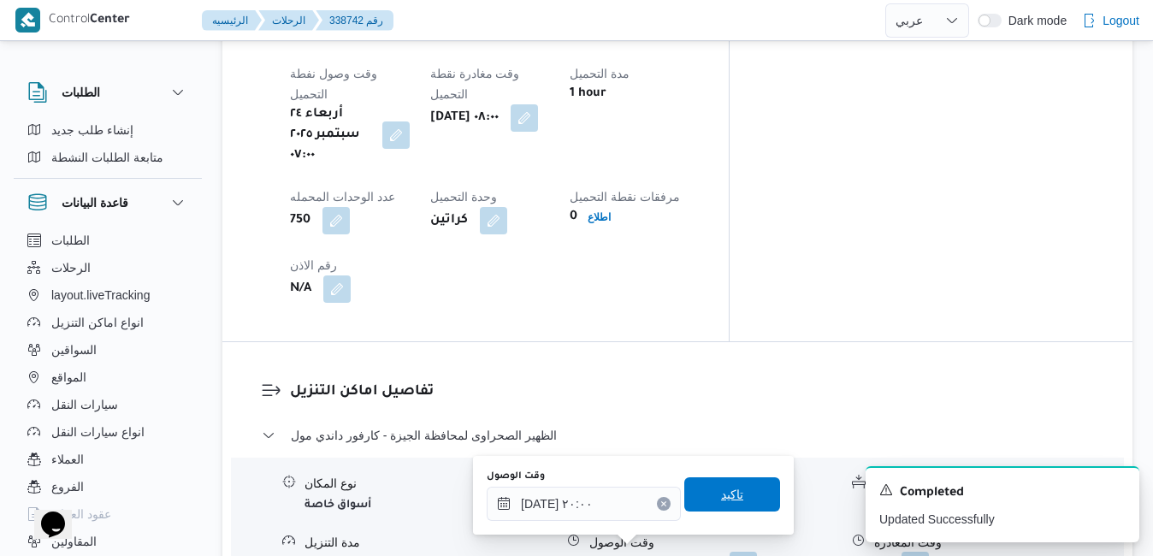
click at [721, 495] on span "تاكيد" at bounding box center [732, 494] width 22 height 21
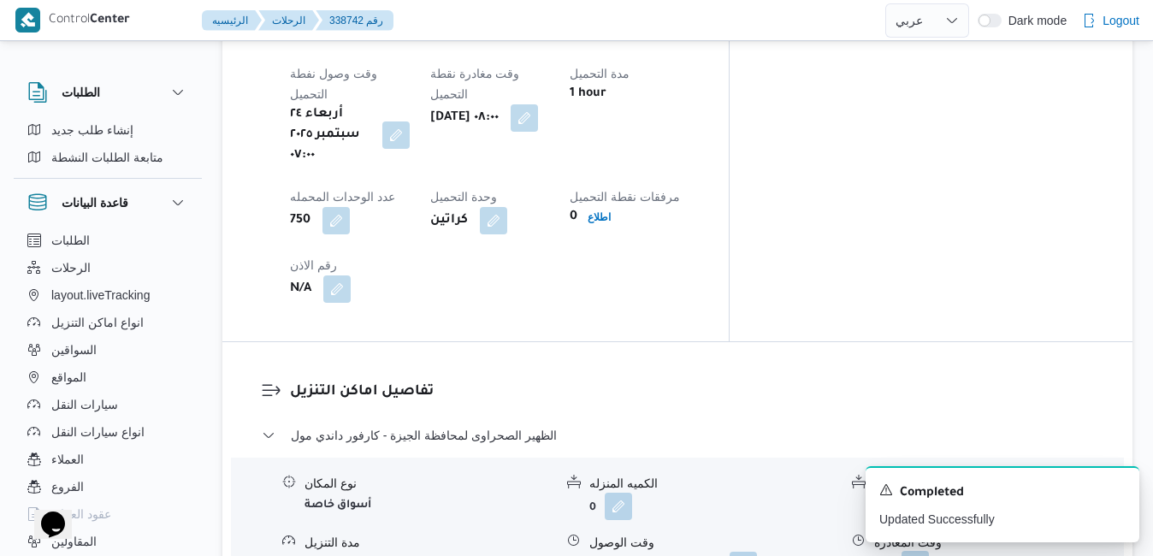
click at [922, 551] on button "button" at bounding box center [914, 564] width 27 height 27
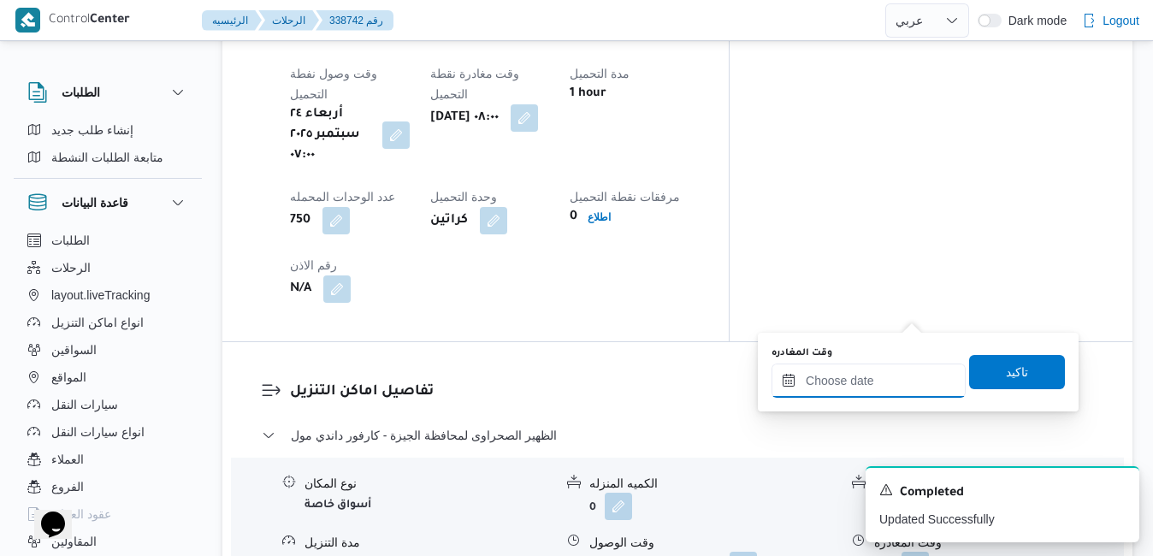
click at [876, 387] on input "وقت المغادره" at bounding box center [868, 380] width 194 height 34
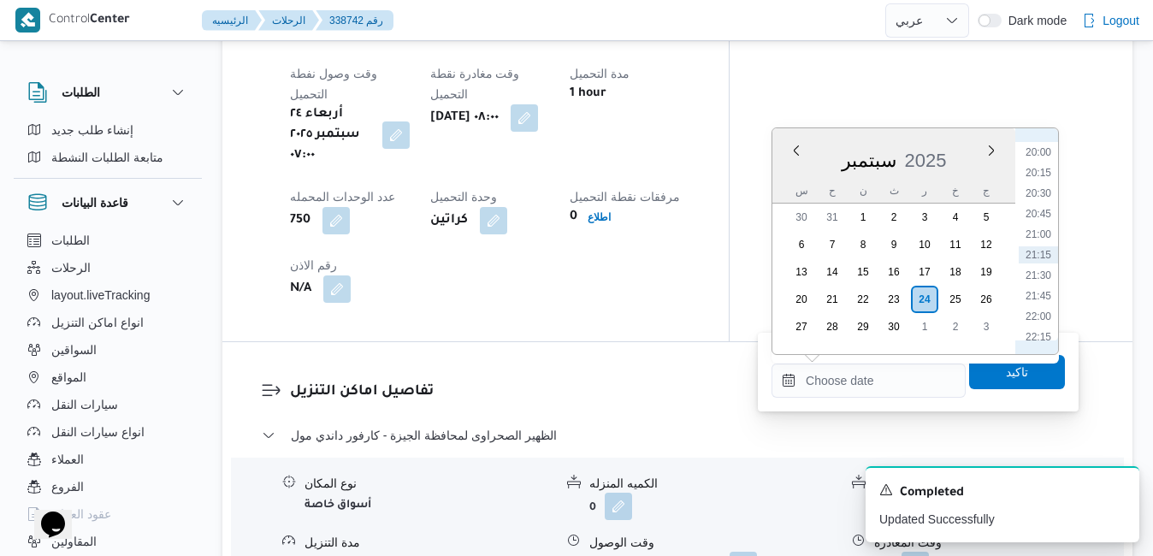
scroll to position [1467, 0]
click at [1043, 244] on li "19:00" at bounding box center [1037, 243] width 39 height 17
type input "٢٤/٠٩/٢٠٢٥ ١٩:٠٠"
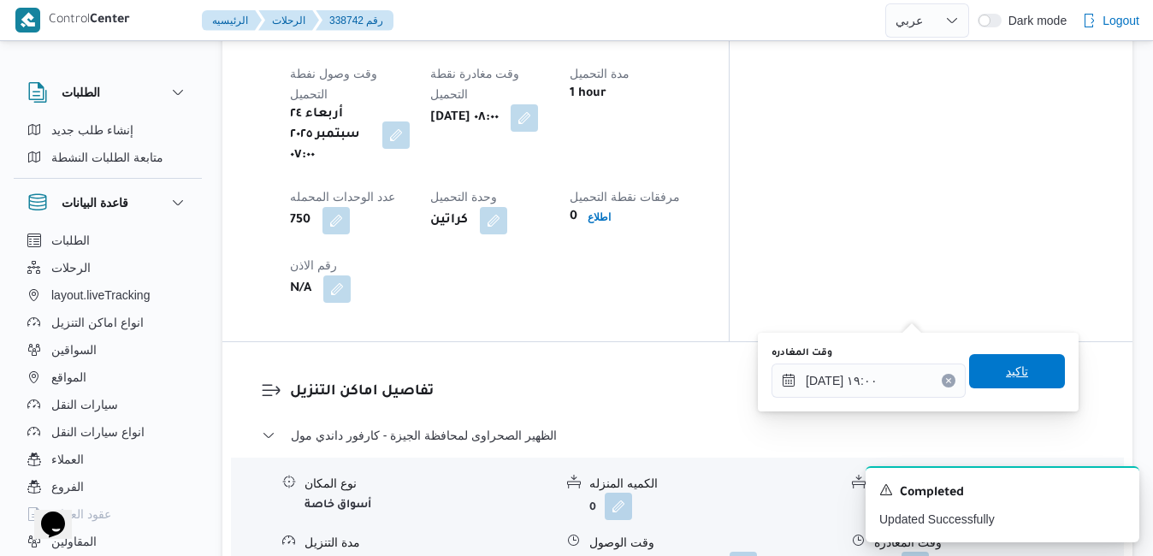
click at [1006, 371] on span "تاكيد" at bounding box center [1017, 371] width 22 height 21
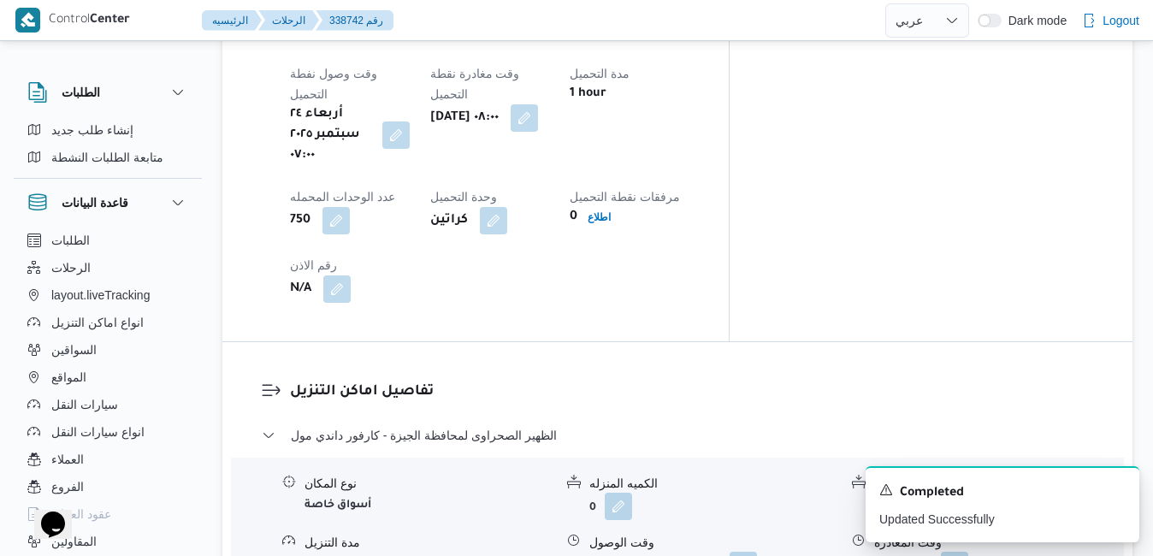
scroll to position [0, 0]
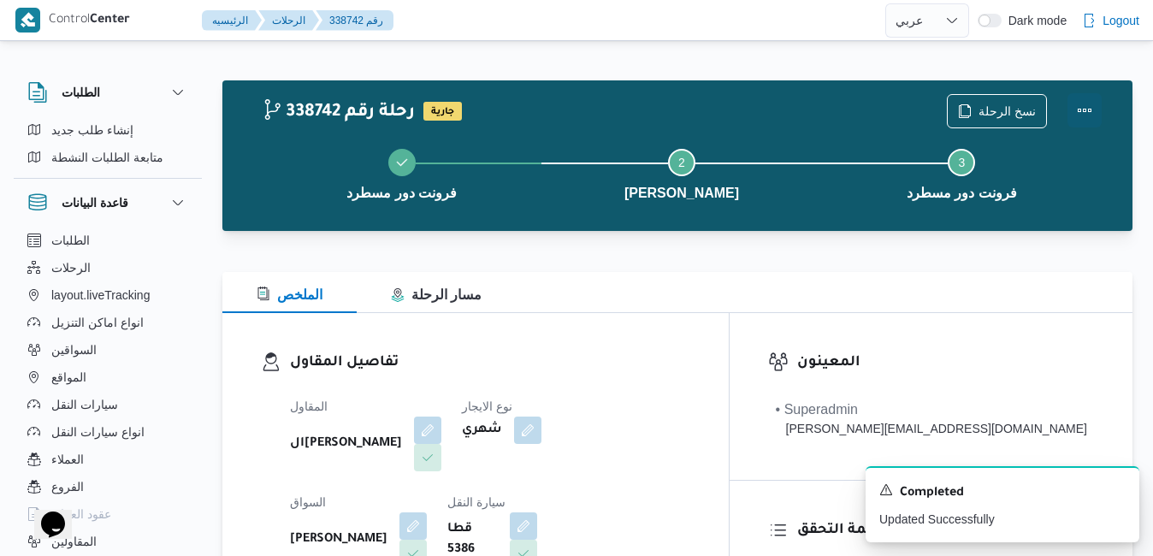
click at [1080, 107] on button "Actions" at bounding box center [1084, 110] width 34 height 34
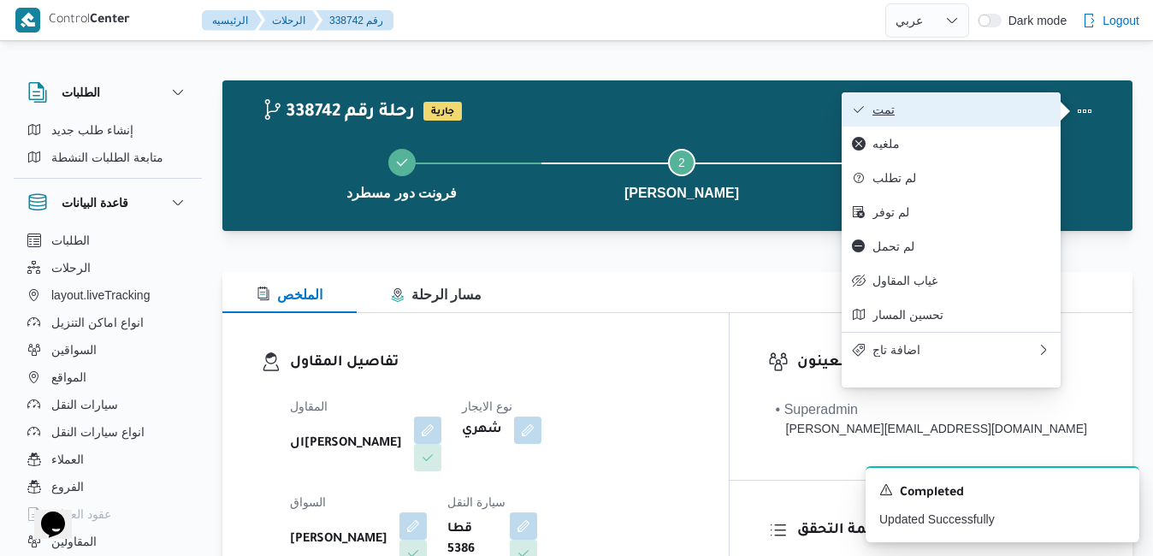
click at [1007, 116] on span "تمت" at bounding box center [961, 110] width 178 height 14
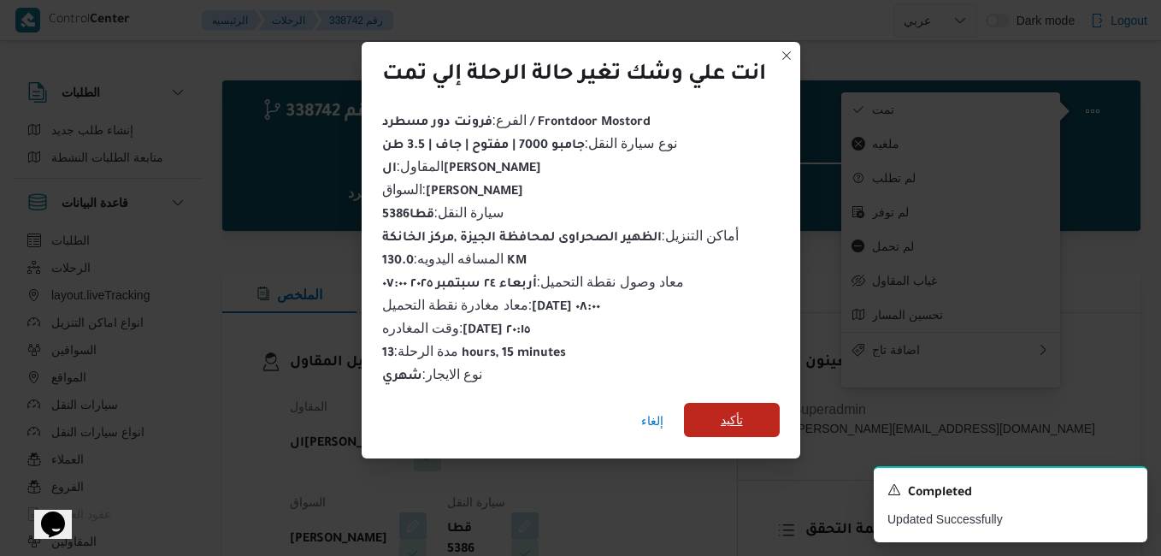
click at [757, 411] on span "تأكيد" at bounding box center [732, 420] width 96 height 34
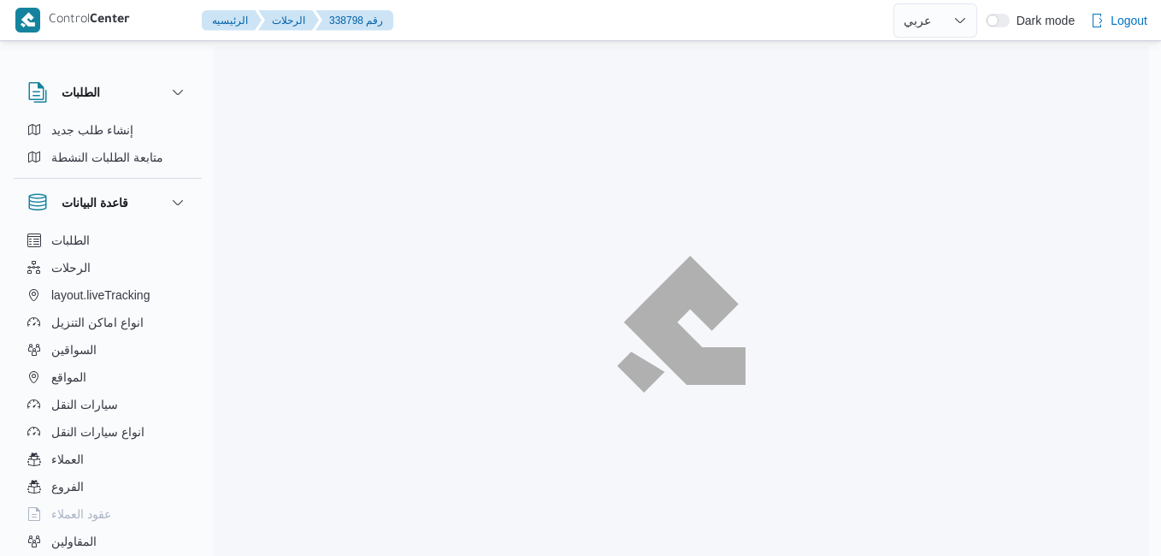
select select "ar"
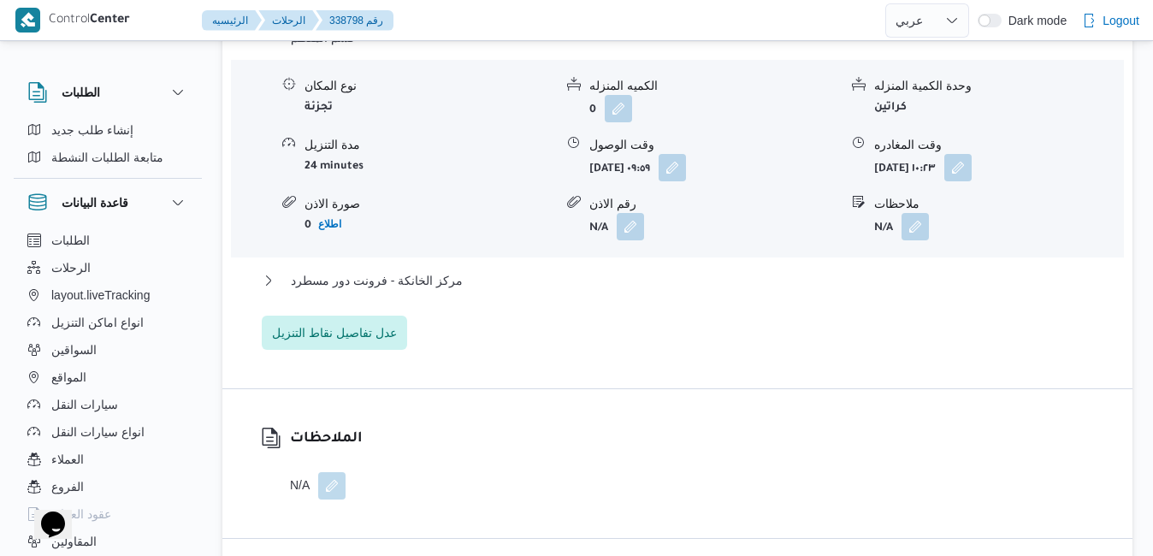
scroll to position [1573, 0]
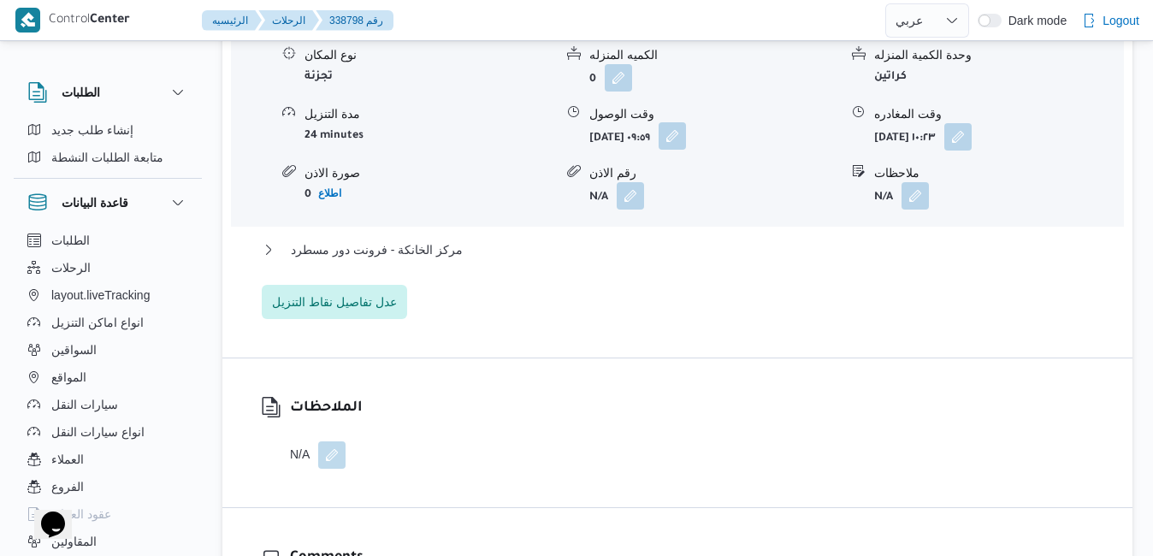
click at [686, 150] on button "button" at bounding box center [671, 135] width 27 height 27
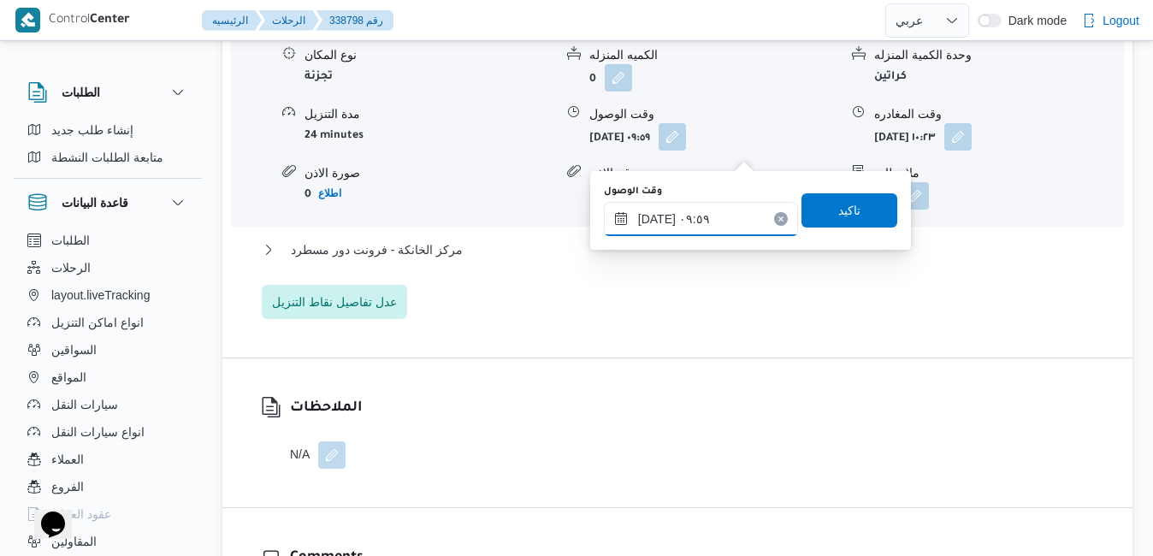
click at [682, 222] on input "[DATE] ٠٩:٥٩" at bounding box center [701, 219] width 194 height 34
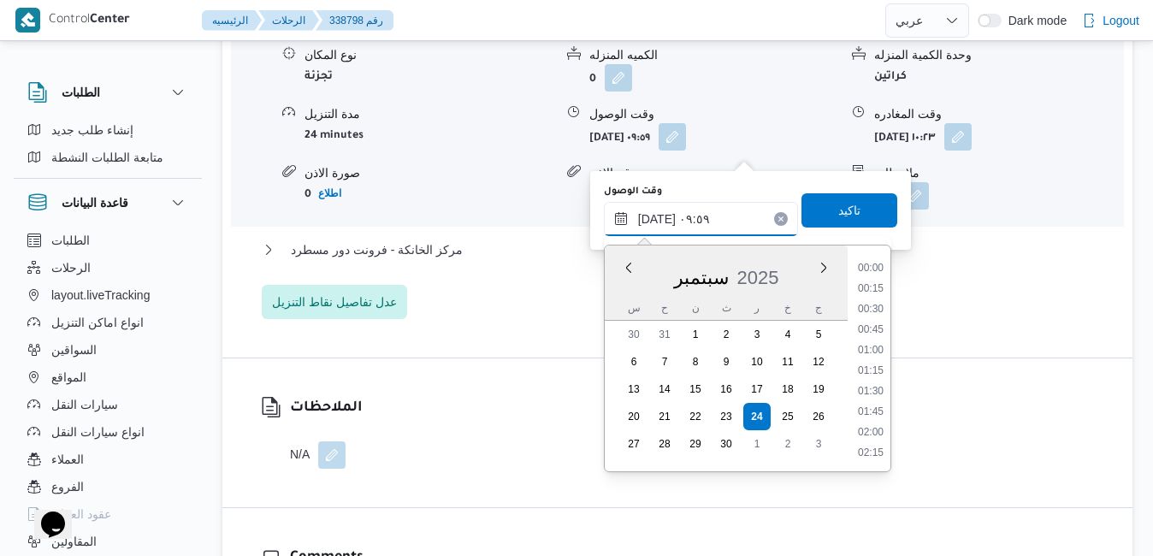
scroll to position [696, 0]
click at [535, 260] on button "مركز الخانكة - فرونت دور مسطرد" at bounding box center [678, 249] width 832 height 21
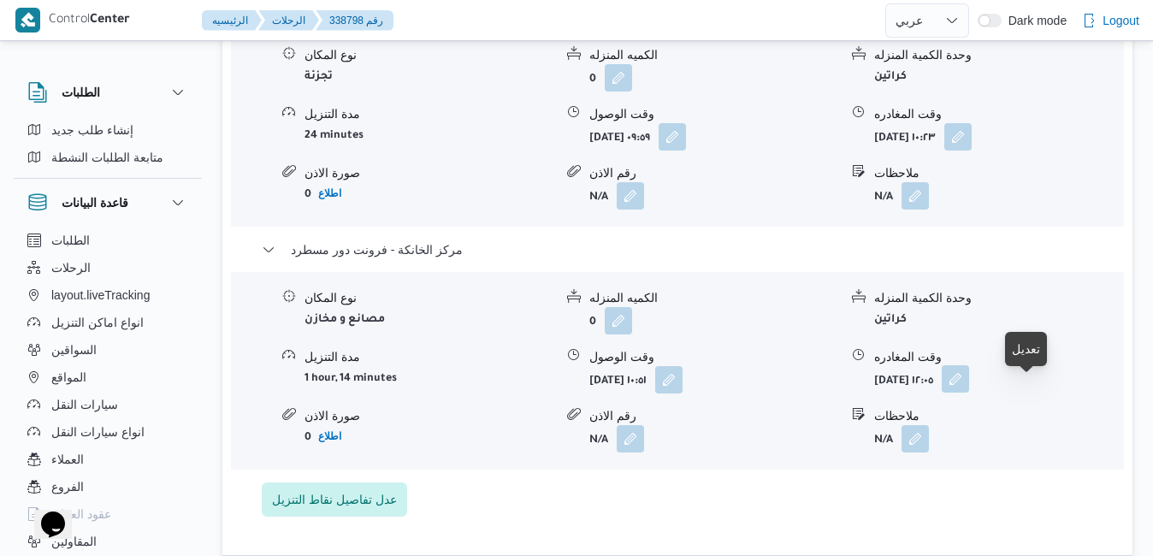
click at [969, 392] on button "button" at bounding box center [954, 378] width 27 height 27
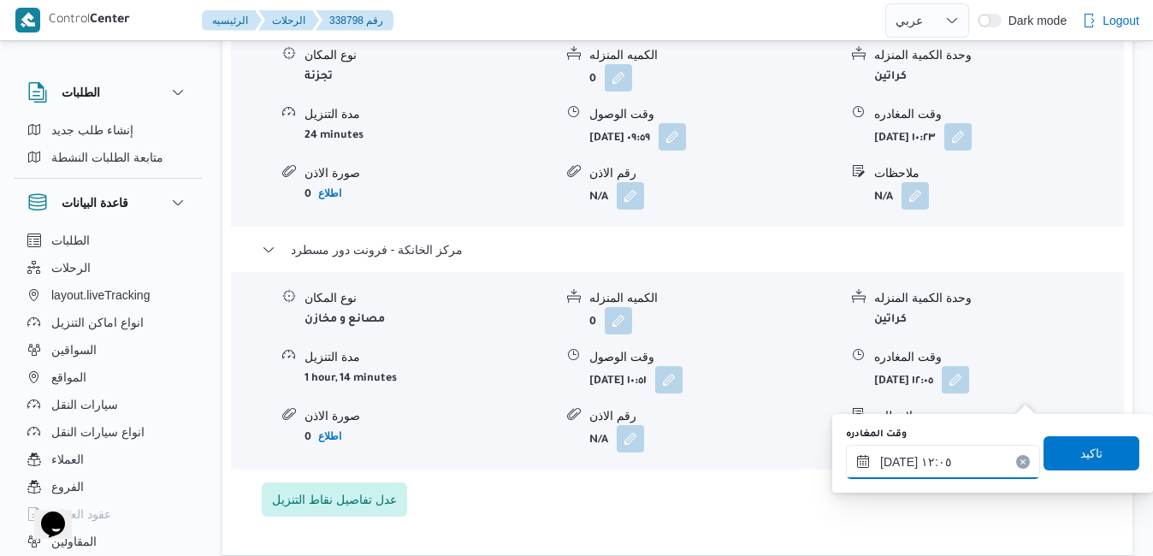
click at [929, 478] on input "[DATE] ١٢:٠٥" at bounding box center [943, 462] width 194 height 34
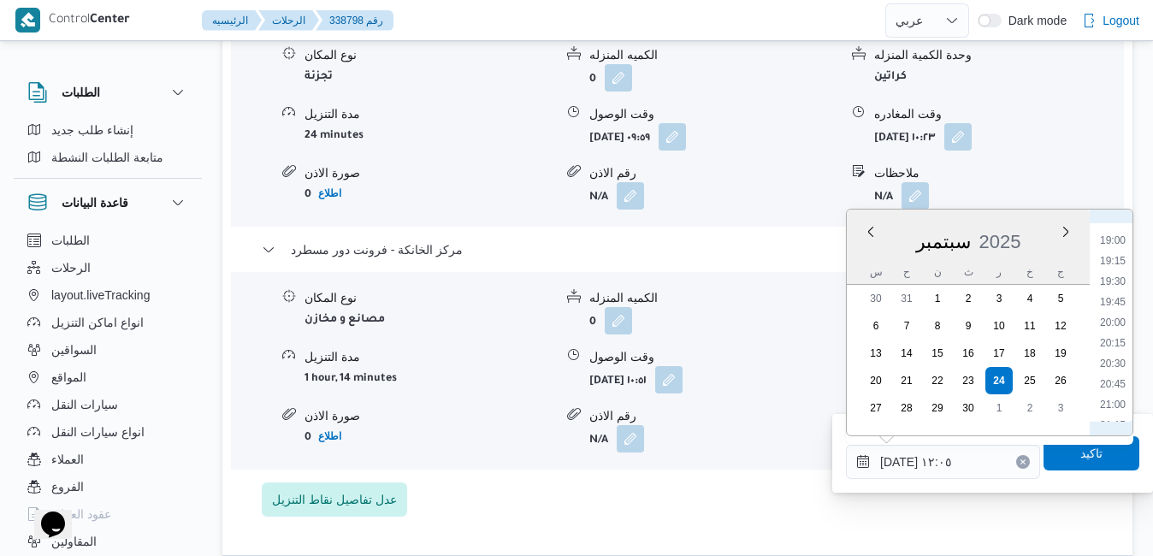
scroll to position [1575, 0]
click at [1118, 304] on li "20:00" at bounding box center [1112, 298] width 39 height 17
type input "[DATE] ٢٠:٠٠"
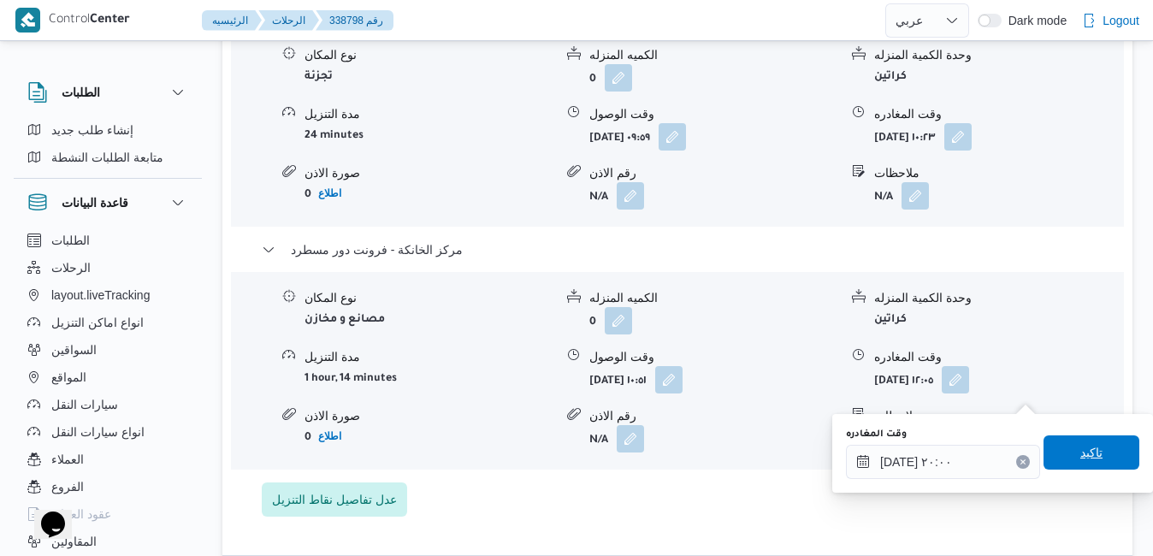
click at [1080, 451] on span "تاكيد" at bounding box center [1091, 452] width 22 height 21
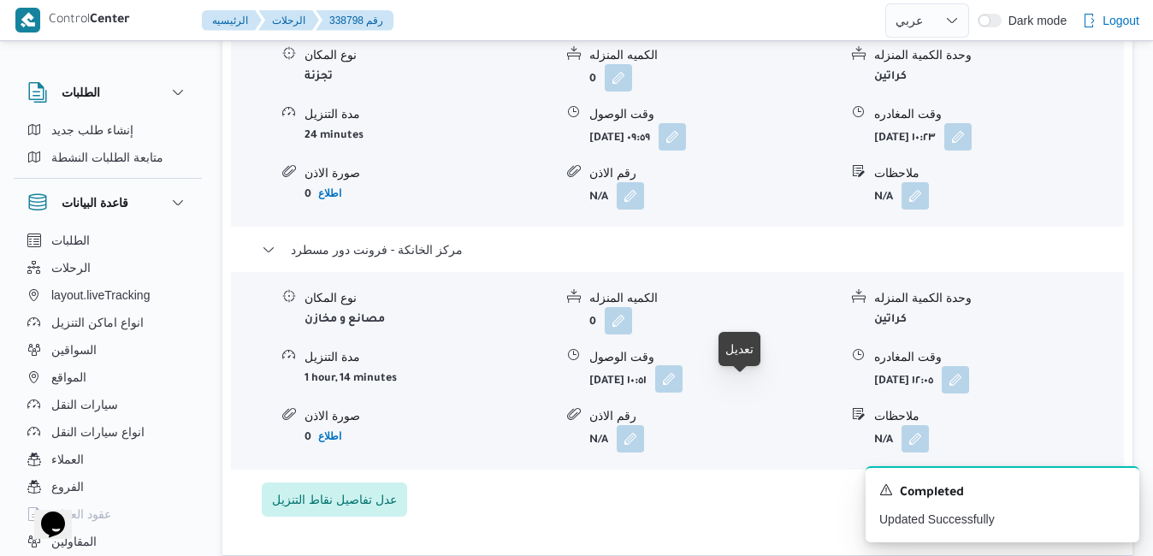
click at [682, 392] on button "button" at bounding box center [668, 378] width 27 height 27
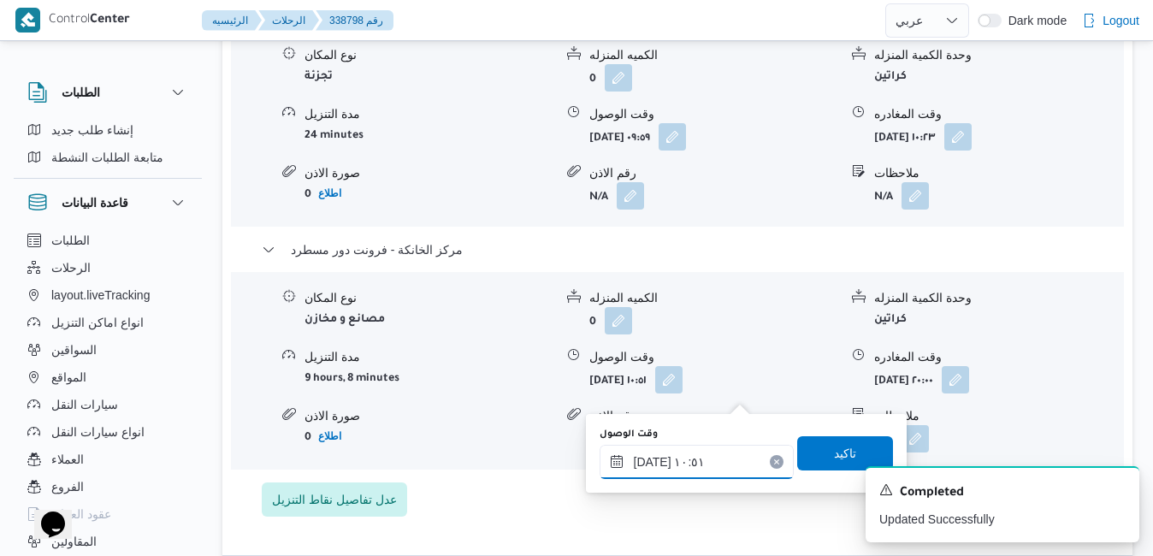
click at [690, 457] on input "٢٤/٠٩/٢٠٢٥ ١٠:٥١" at bounding box center [696, 462] width 194 height 34
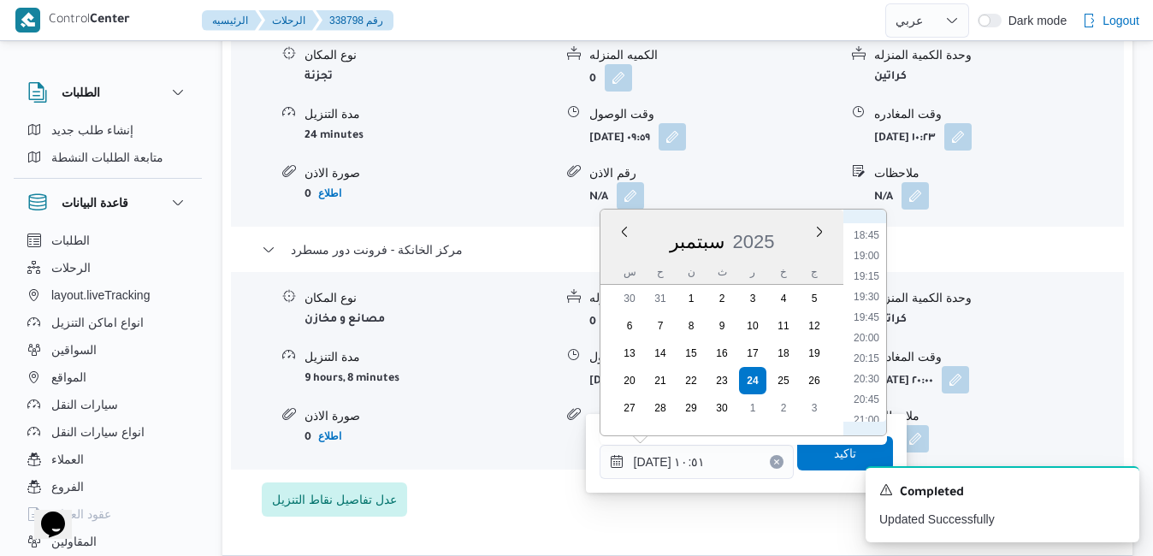
scroll to position [1559, 0]
click at [872, 294] on li "19:45" at bounding box center [866, 294] width 39 height 17
type input "٢٤/٠٩/٢٠٢٥ ١٩:٤٥"
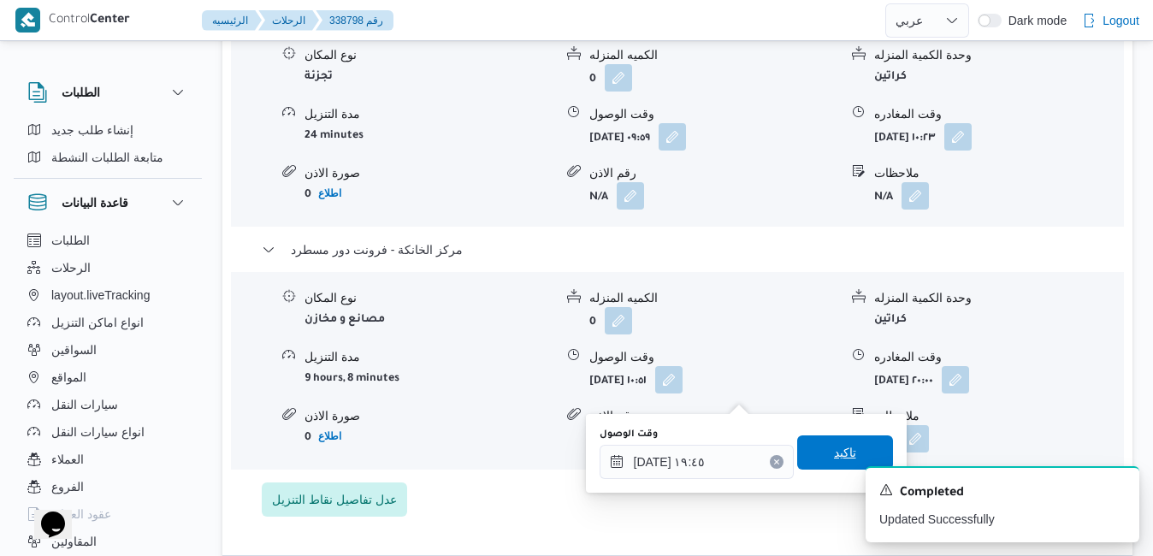
click at [815, 451] on span "تاكيد" at bounding box center [845, 452] width 96 height 34
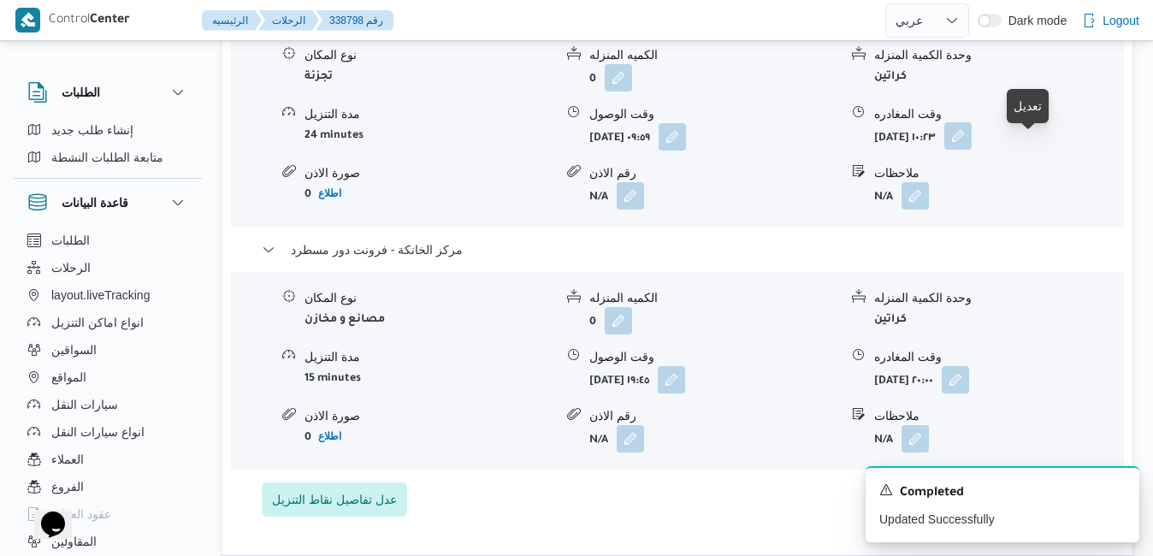
click at [971, 150] on button "button" at bounding box center [957, 135] width 27 height 27
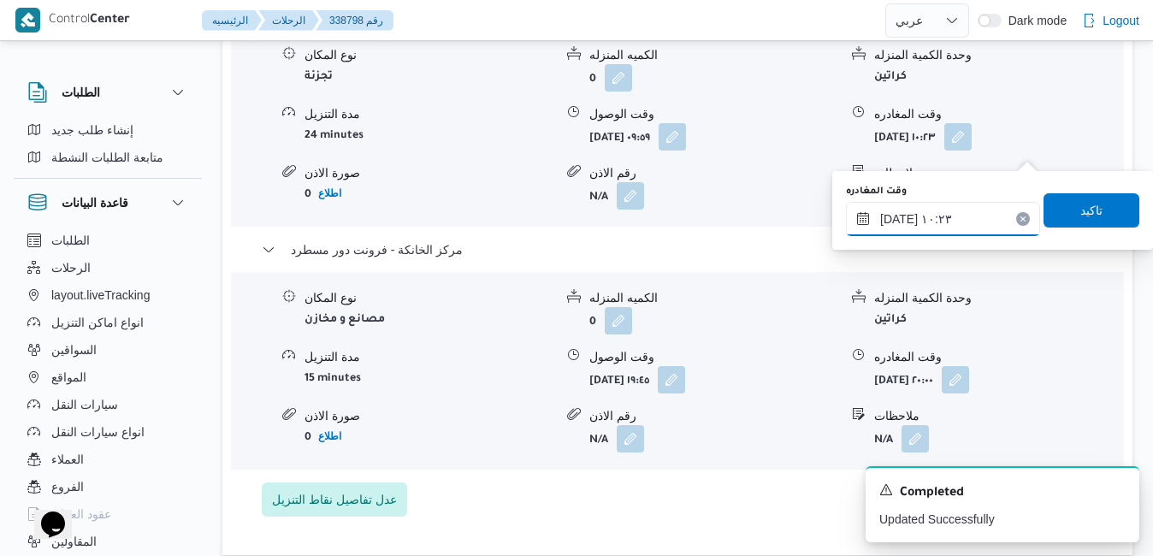
click at [948, 226] on input "٢٤/٠٩/٢٠٢٥ ١٠:٢٣" at bounding box center [943, 219] width 194 height 34
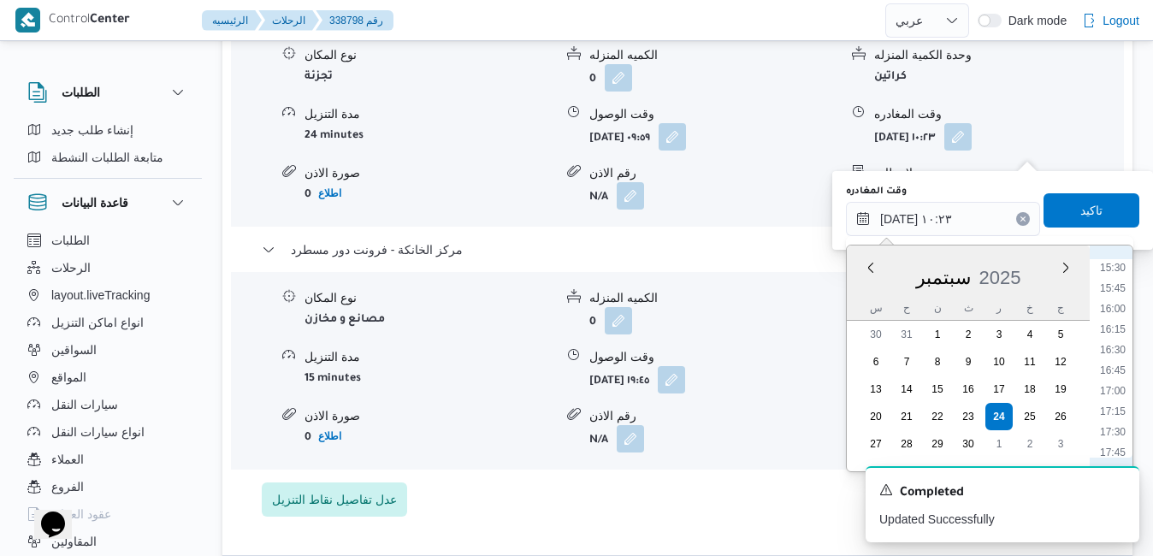
scroll to position [1446, 0]
click at [1121, 366] on li "18:45" at bounding box center [1112, 360] width 39 height 17
type input "٢٤/٠٩/٢٠٢٥ ١٨:٤٥"
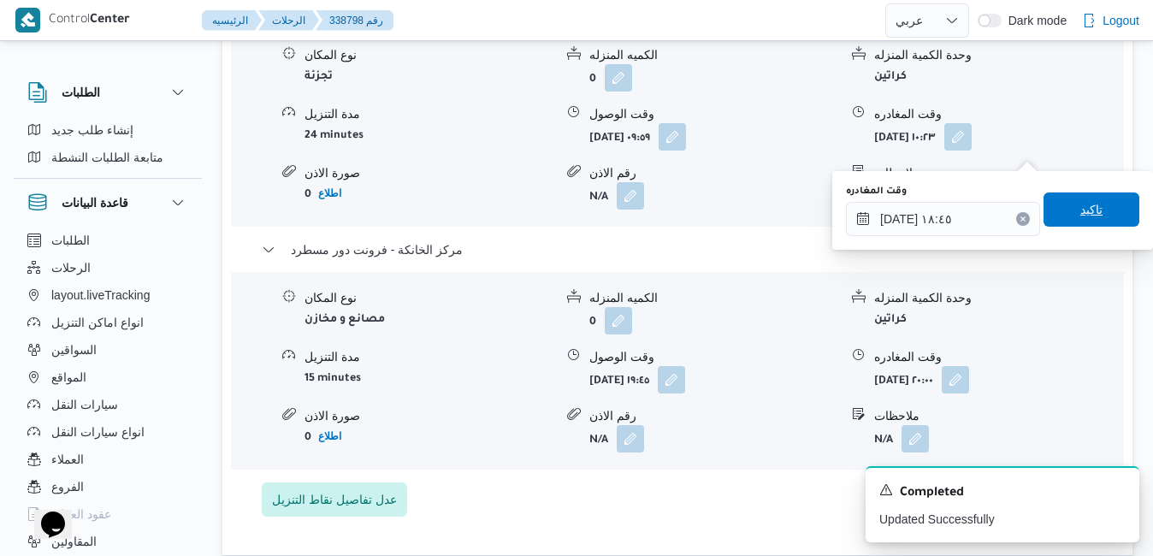
click at [1092, 215] on span "تاكيد" at bounding box center [1091, 209] width 96 height 34
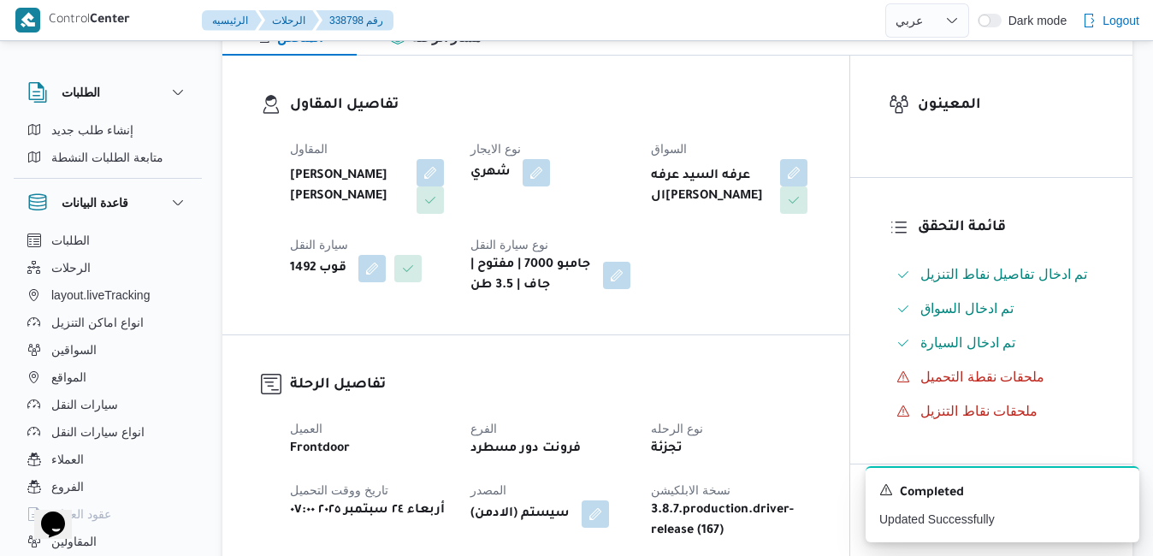
scroll to position [0, 0]
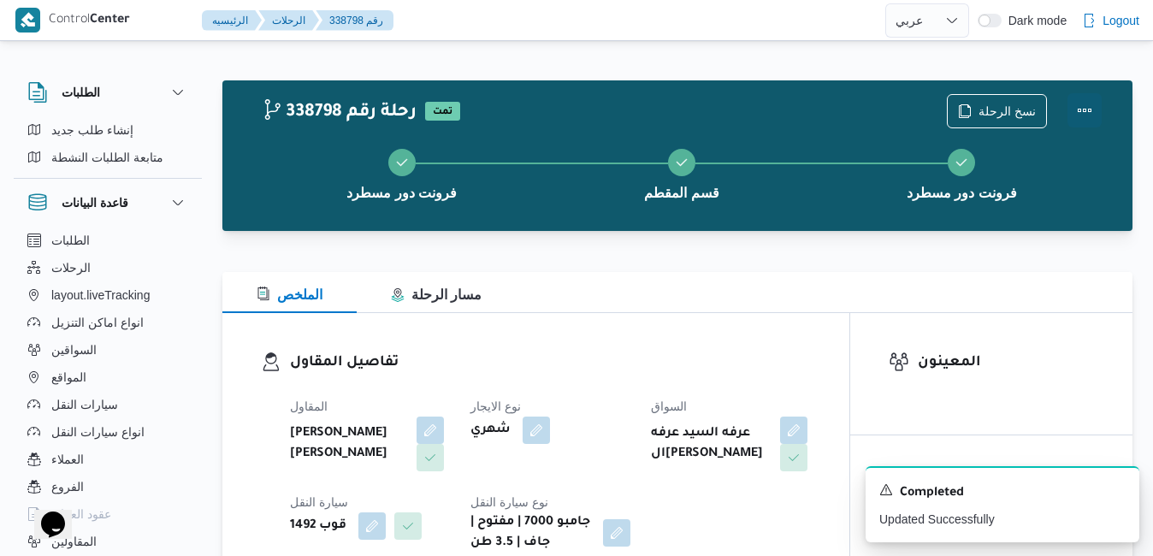
click at [1089, 109] on button "Actions" at bounding box center [1084, 110] width 34 height 34
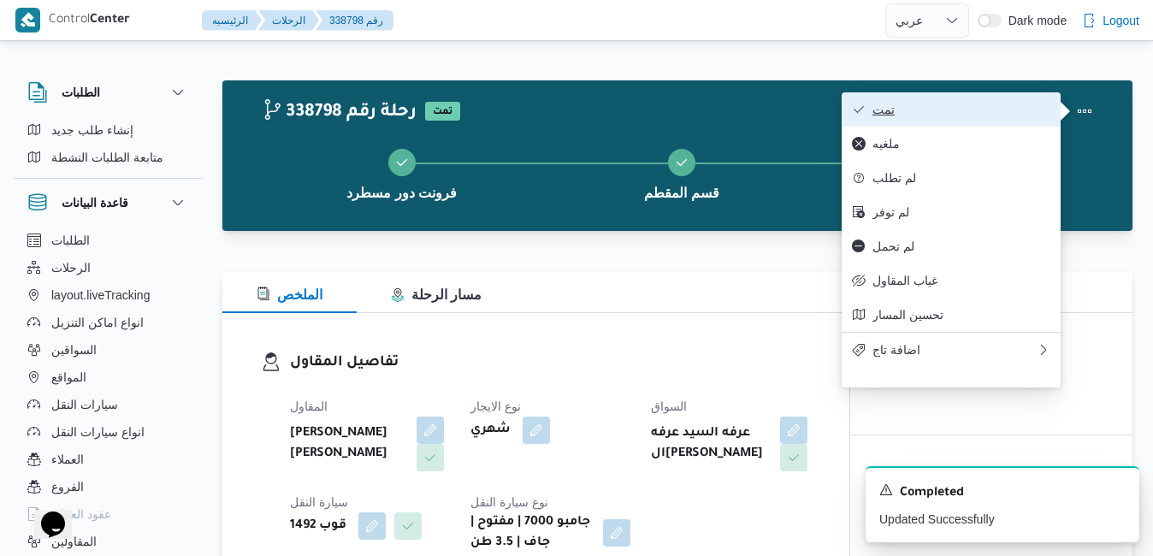
click at [1025, 122] on button "تمت" at bounding box center [950, 109] width 219 height 34
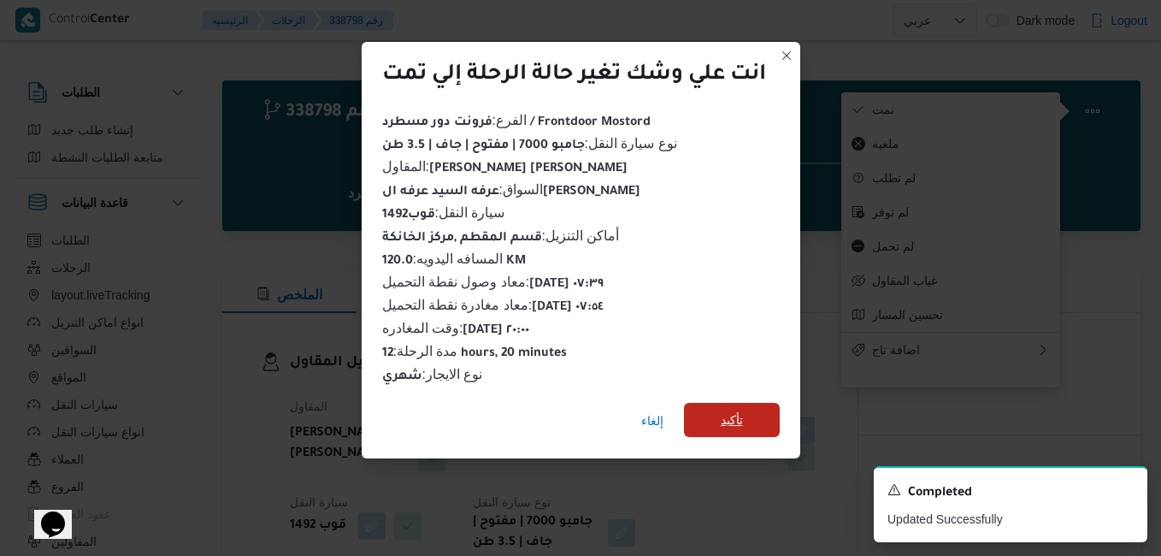
click at [760, 406] on span "تأكيد" at bounding box center [732, 420] width 96 height 34
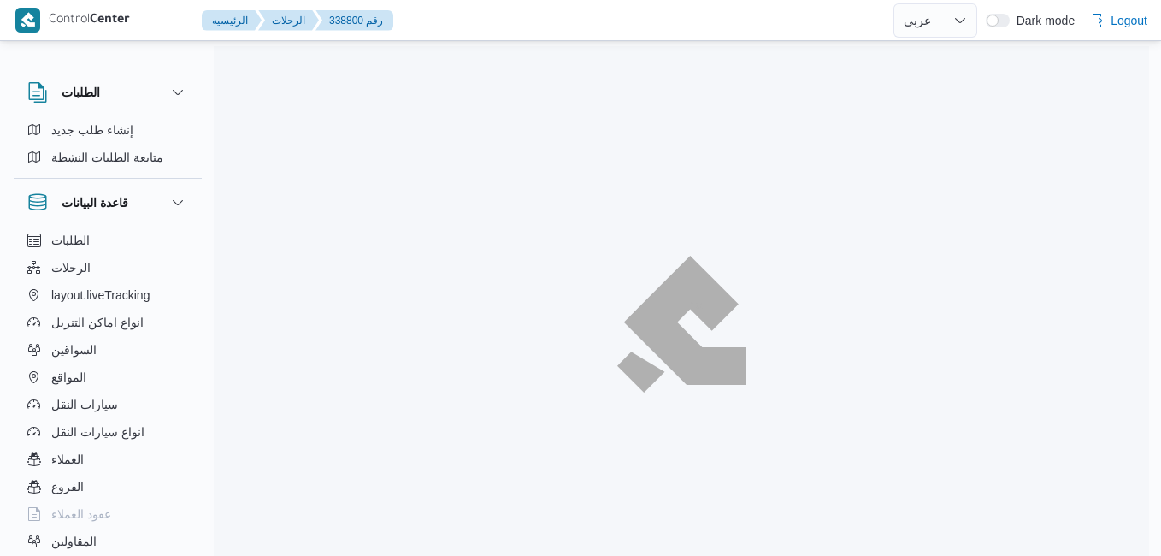
select select "ar"
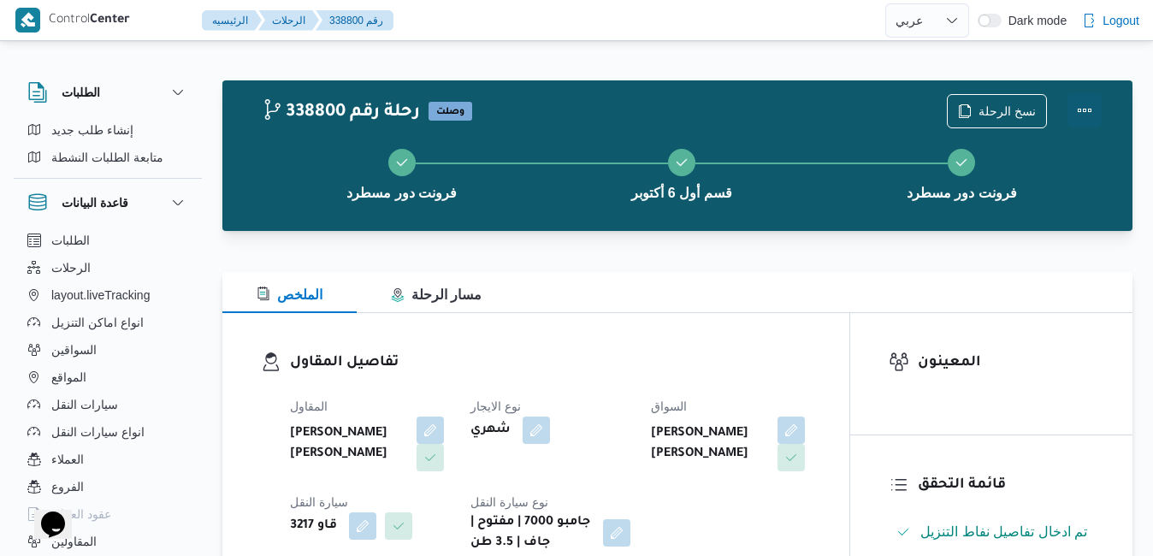
click at [1085, 115] on button "Actions" at bounding box center [1084, 110] width 34 height 34
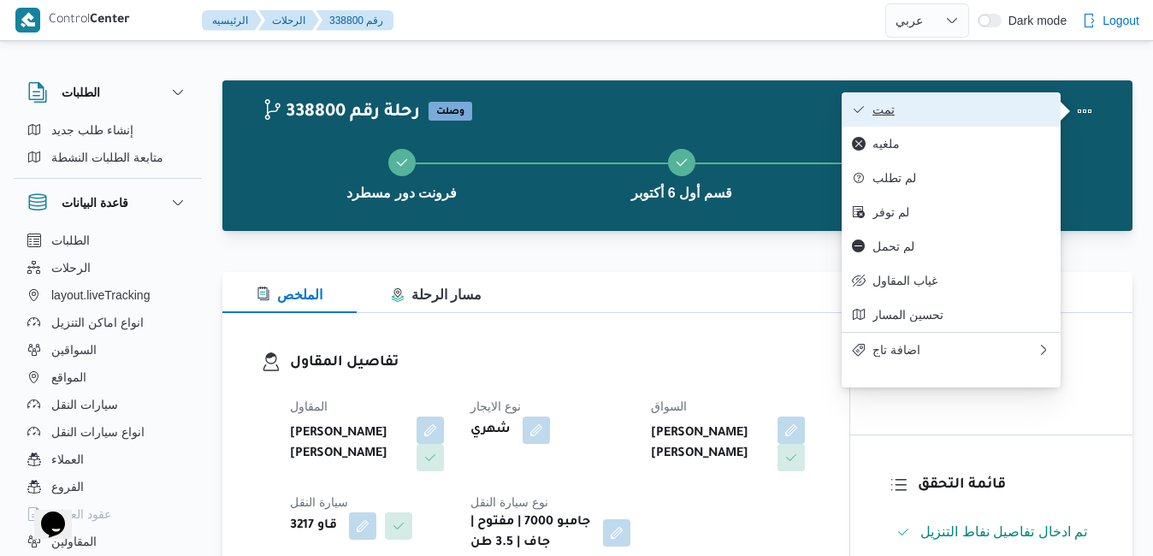
click at [1027, 111] on span "تمت" at bounding box center [961, 110] width 178 height 14
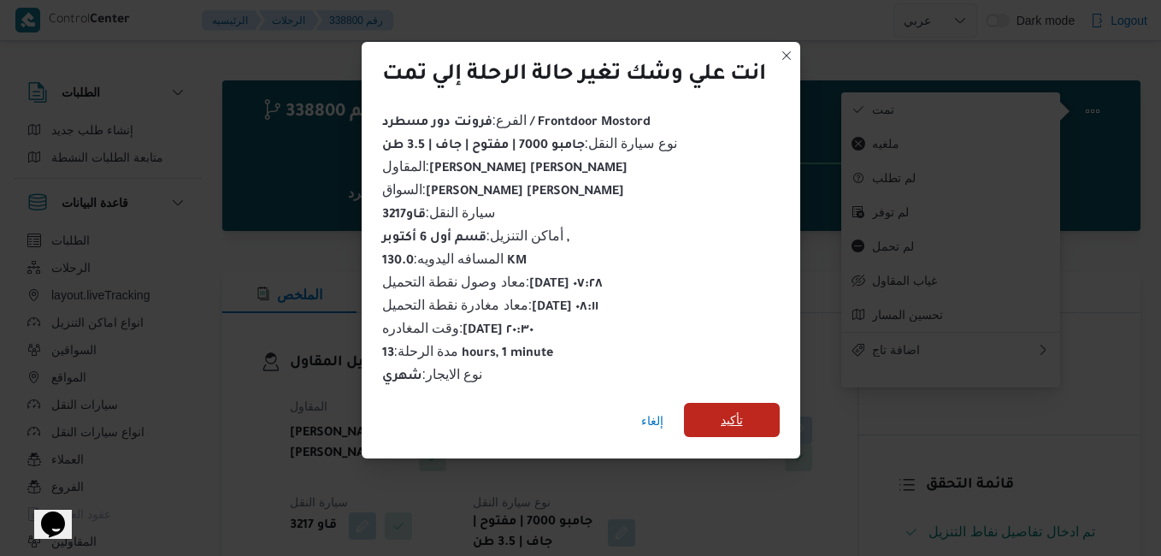
click at [767, 416] on span "تأكيد" at bounding box center [732, 420] width 96 height 34
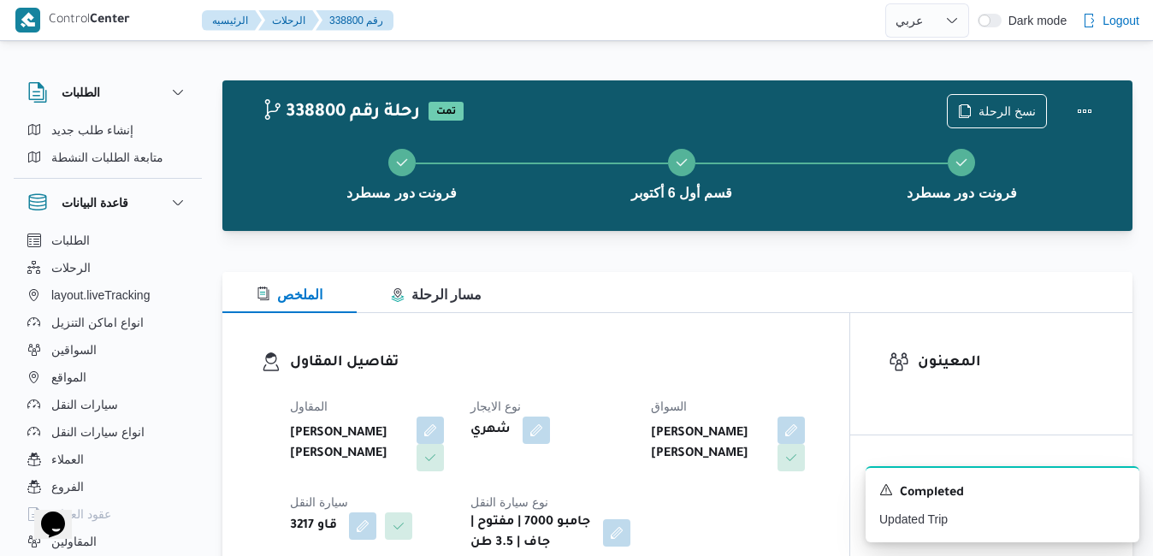
click at [680, 501] on div "المقاول [PERSON_NAME] [PERSON_NAME] نوع الايجار شهري السواق [PERSON_NAME] [PERS…" at bounding box center [550, 475] width 541 height 178
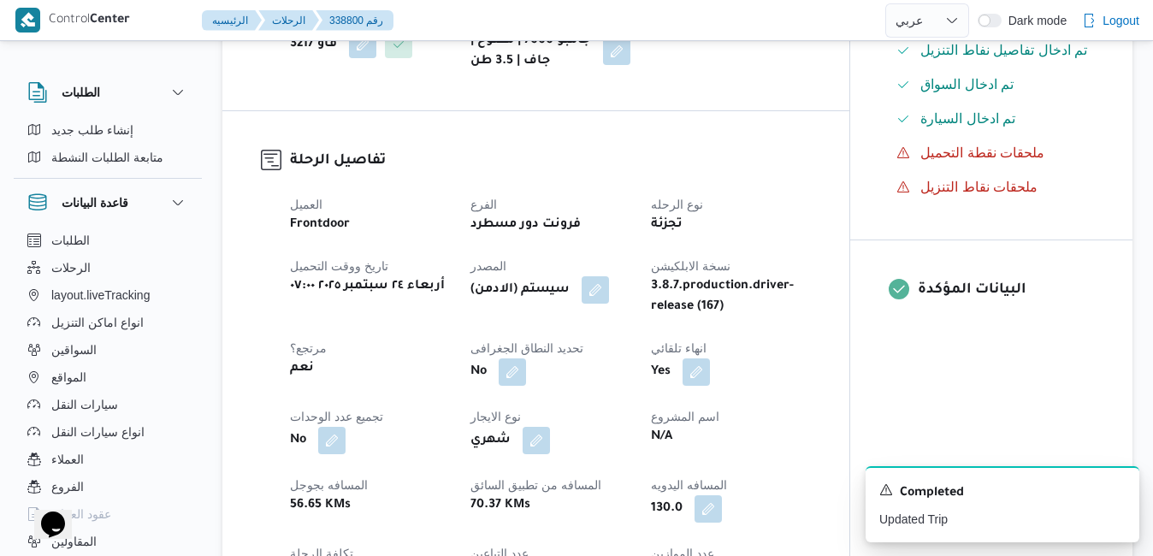
scroll to position [547, 0]
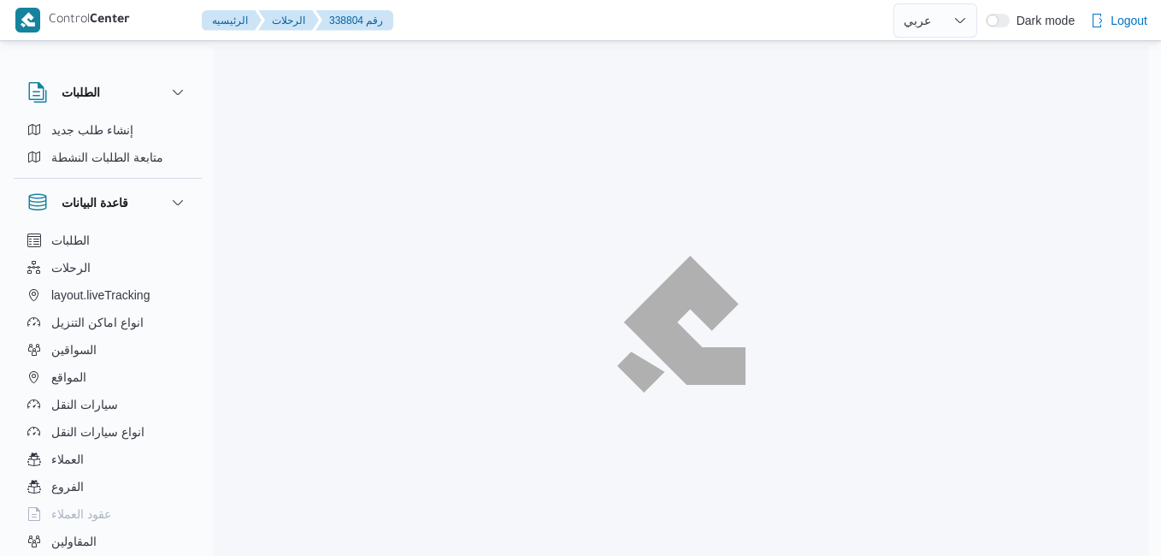
select select "ar"
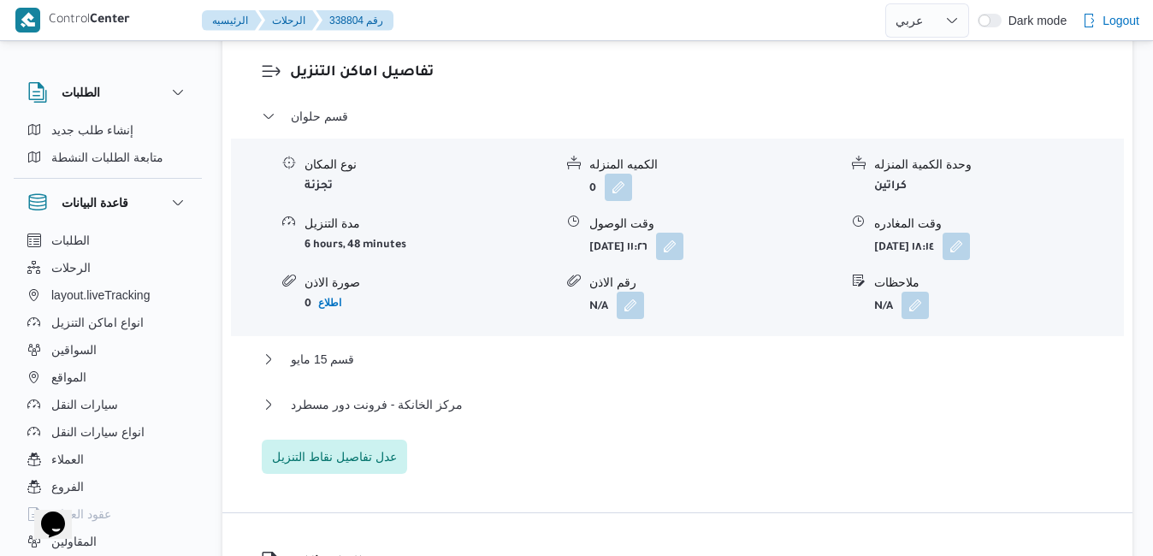
scroll to position [1608, 0]
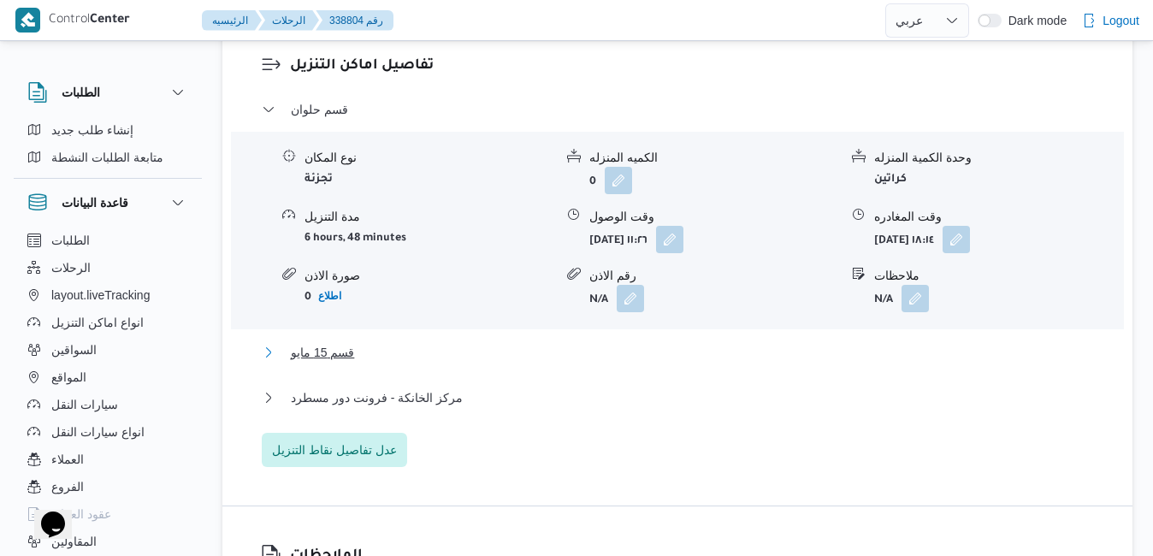
click at [641, 342] on button "قسم 15 مايو" at bounding box center [678, 352] width 832 height 21
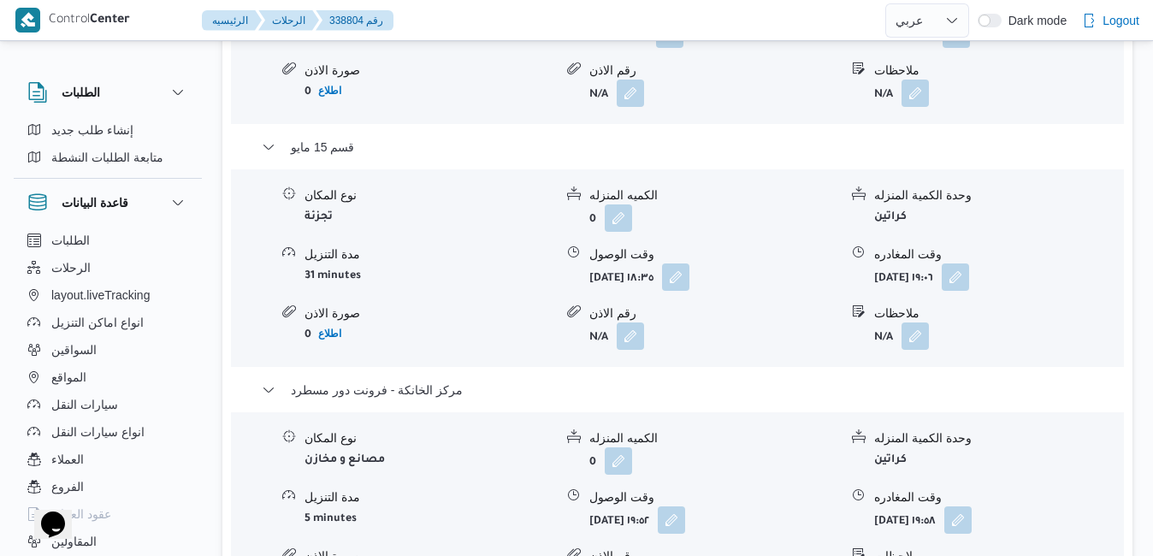
scroll to position [1779, 0]
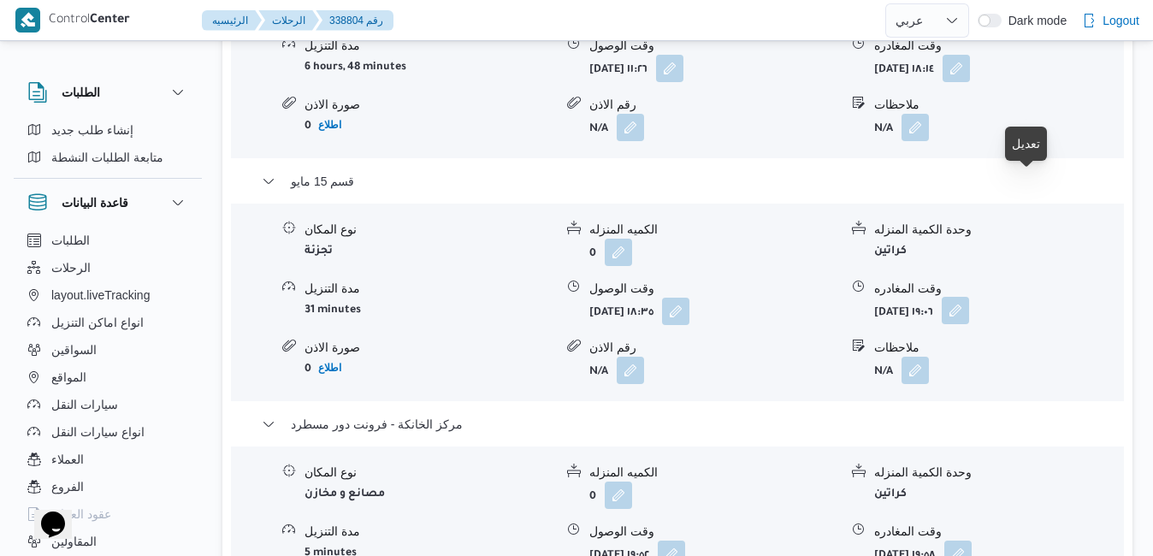
click at [969, 297] on button "button" at bounding box center [954, 310] width 27 height 27
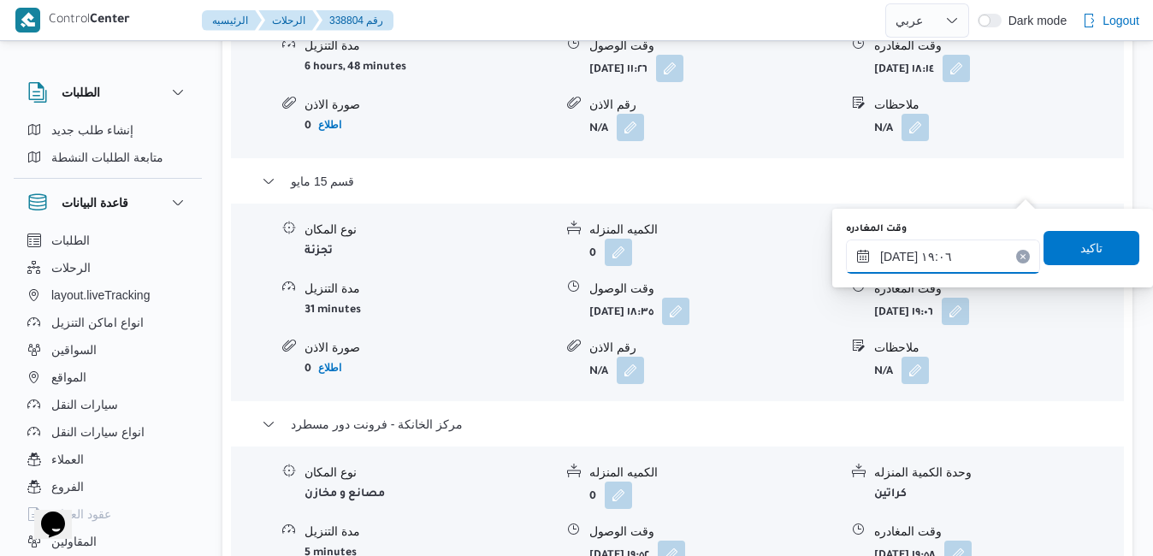
click at [944, 258] on input "٢٤/٠٩/٢٠٢٥ ١٩:٠٦" at bounding box center [943, 256] width 194 height 34
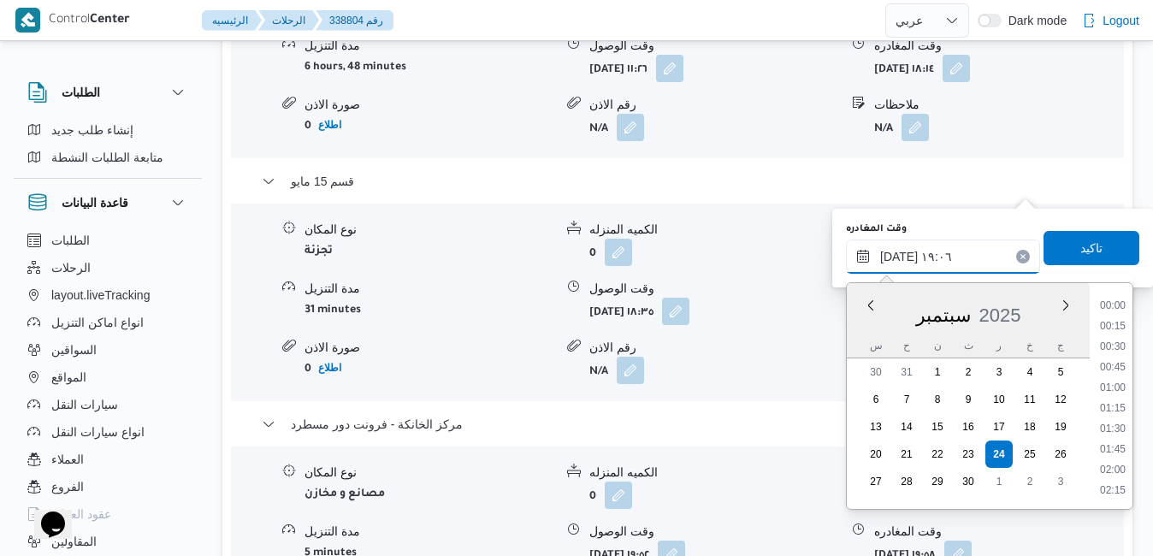
scroll to position [1455, 0]
click at [1117, 392] on li "18:45" at bounding box center [1112, 389] width 39 height 17
type input "٢٤/٠٩/٢٠٢٥ ١٨:٤٥"
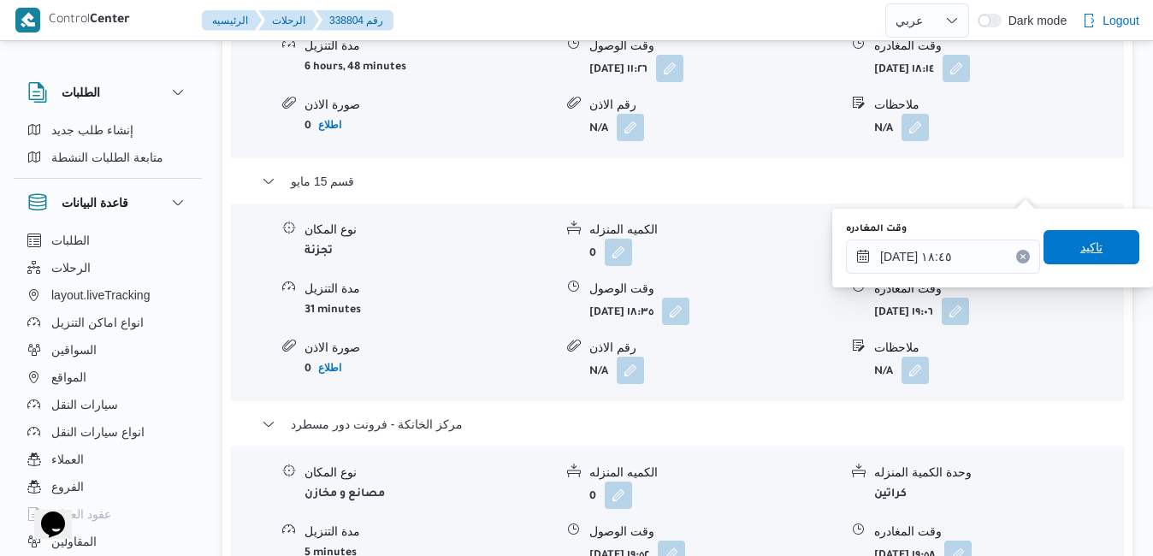
click at [1108, 253] on span "تاكيد" at bounding box center [1091, 247] width 96 height 34
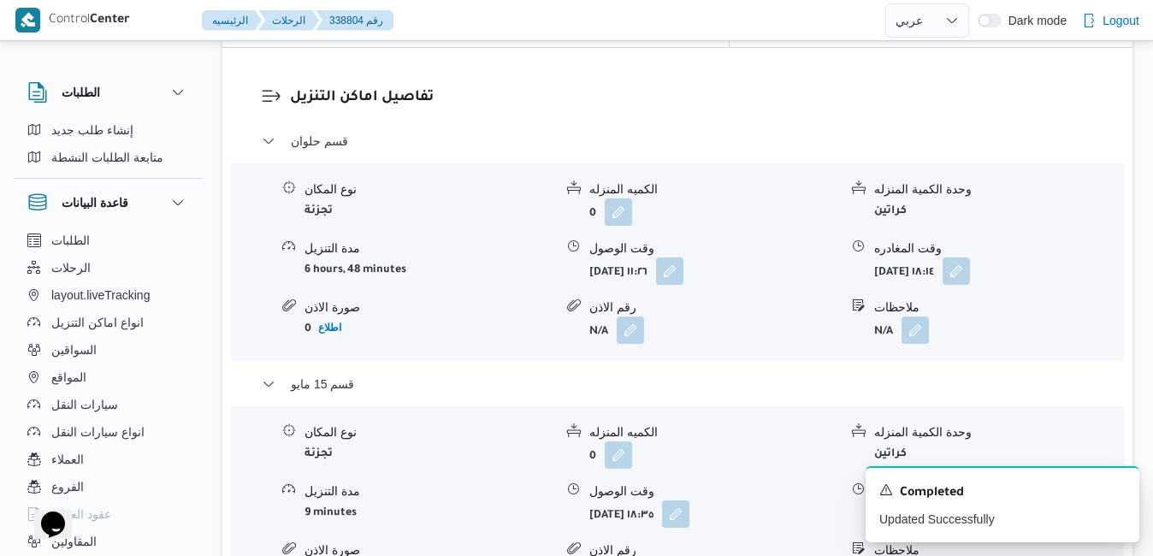
scroll to position [1573, 0]
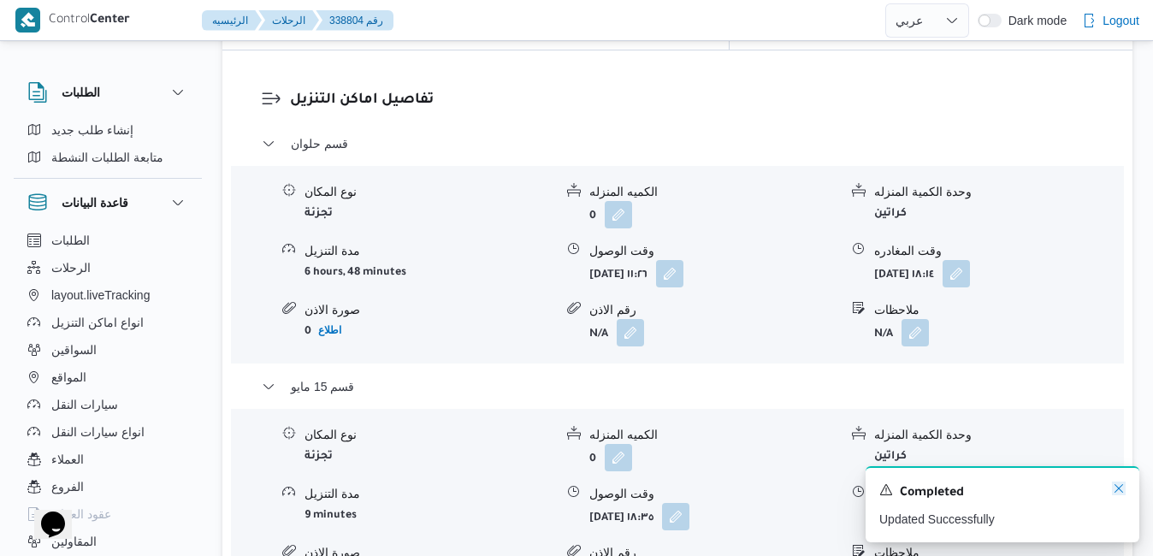
click at [1118, 490] on icon "Dismiss toast" at bounding box center [1118, 488] width 9 height 9
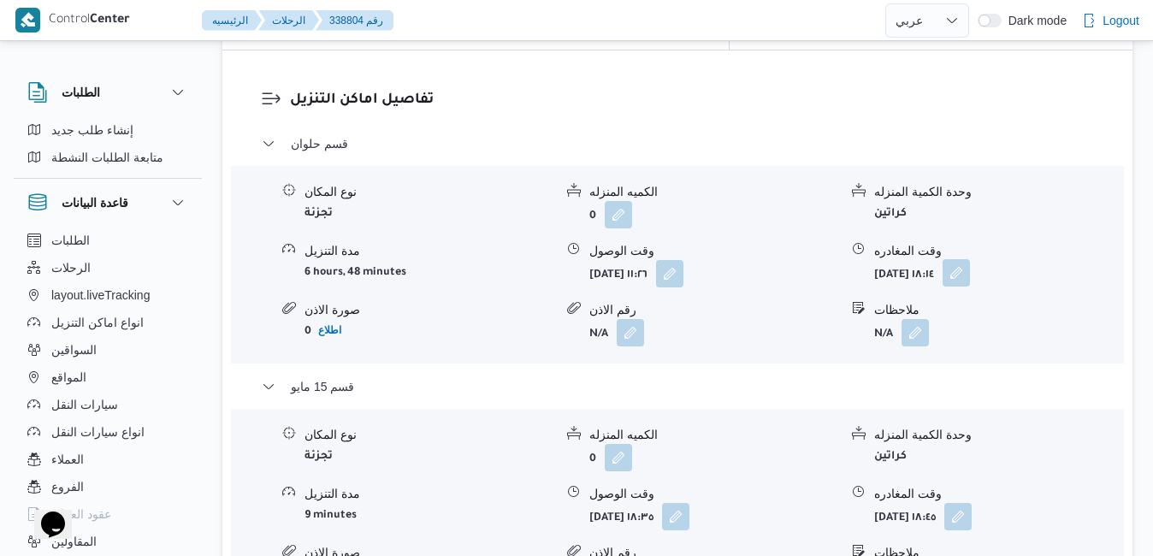
click at [970, 259] on button "button" at bounding box center [955, 272] width 27 height 27
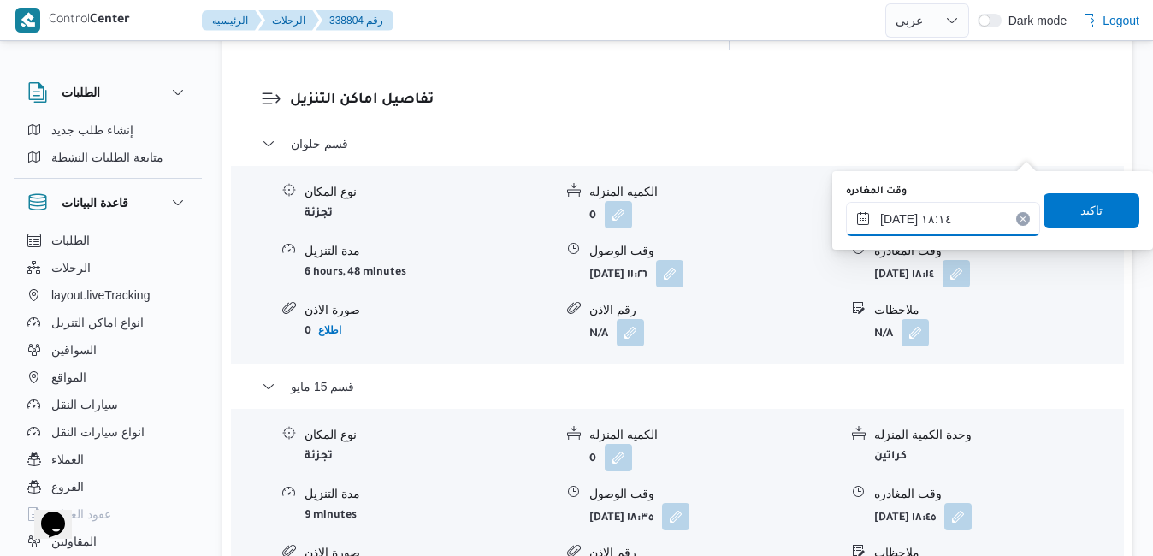
click at [947, 218] on input "٢٤/٠٩/٢٠٢٥ ١٨:١٤" at bounding box center [943, 219] width 194 height 34
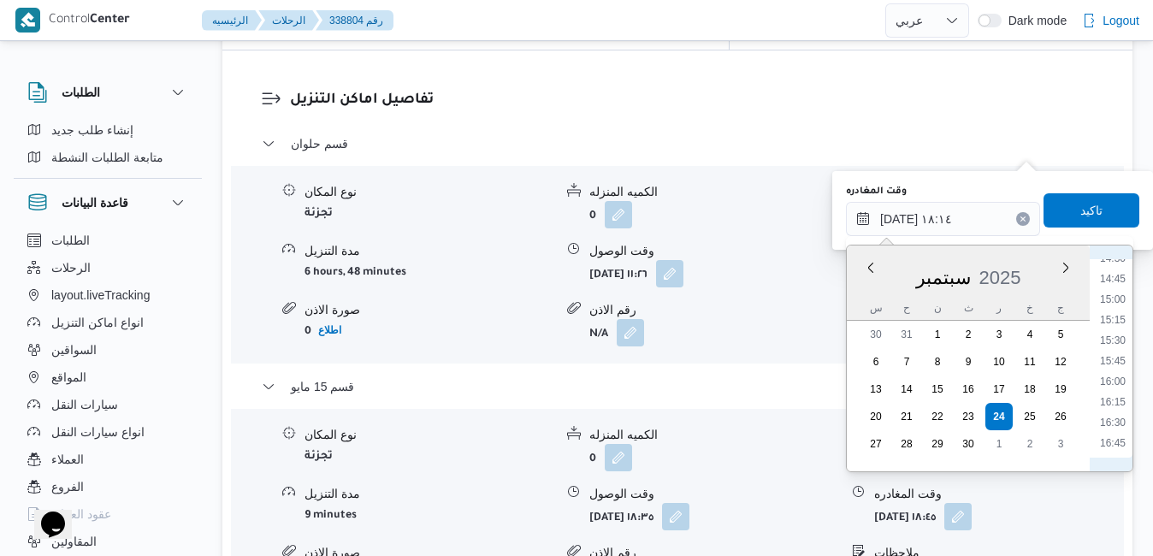
scroll to position [1026, 0]
click at [1111, 387] on li "14:00" at bounding box center [1112, 390] width 39 height 17
type input "٢٤/٠٩/٢٠٢٥ ١٤:٠٠"
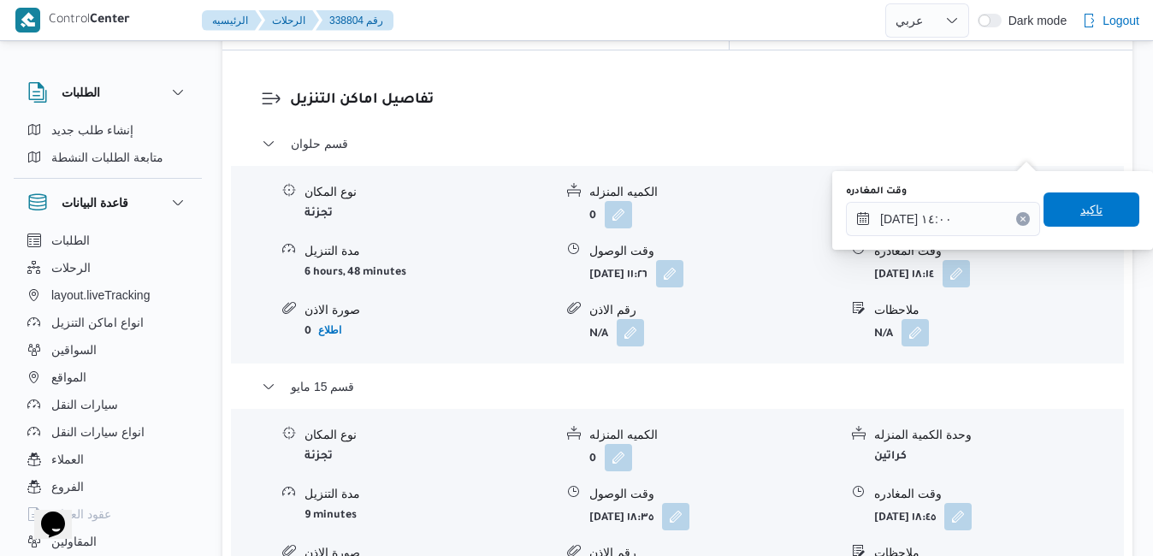
click at [1080, 212] on span "تاكيد" at bounding box center [1091, 209] width 22 height 21
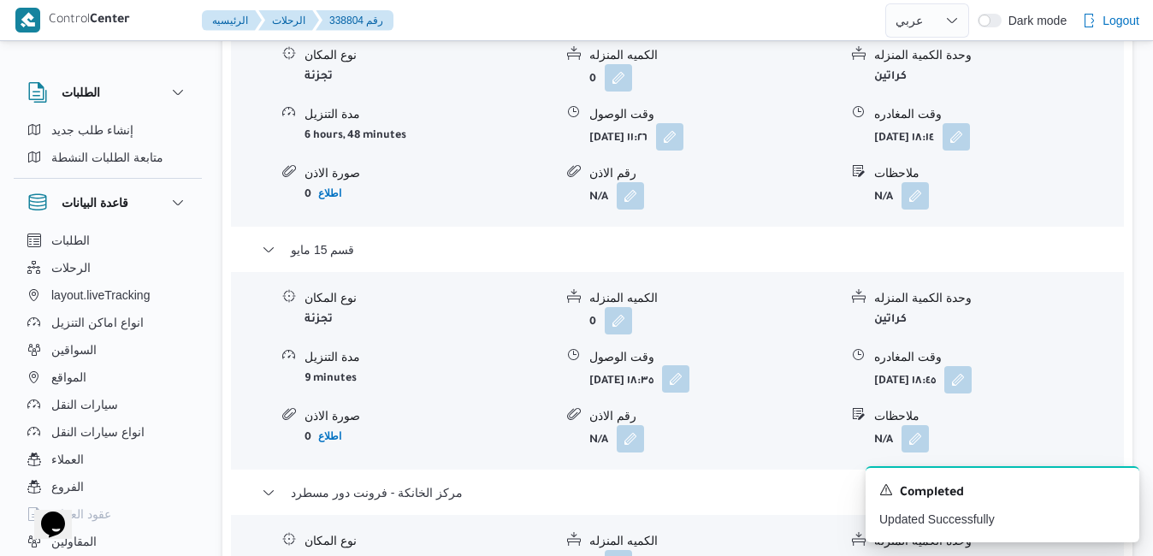
click at [689, 392] on button "button" at bounding box center [675, 378] width 27 height 27
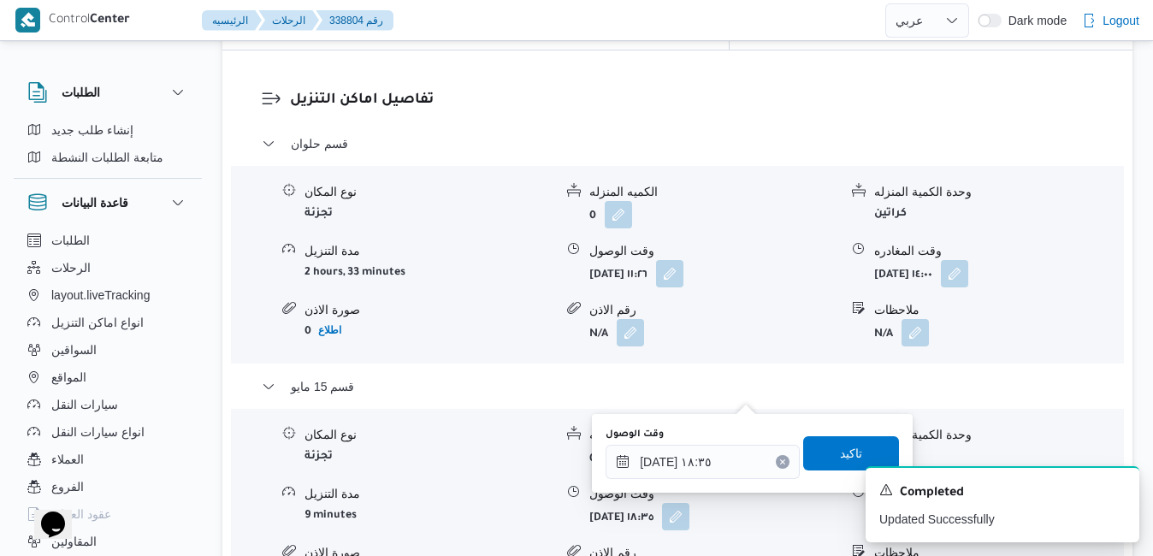
click at [692, 481] on div "You are in a dialog. To close this dialog, hit escape. وقت الوصول ٢٤/٠٩/٢٠٢٥ ١٨…" at bounding box center [752, 453] width 321 height 79
click at [695, 463] on input "٢٤/٠٩/٢٠٢٥ ١٨:٣٥" at bounding box center [702, 462] width 194 height 34
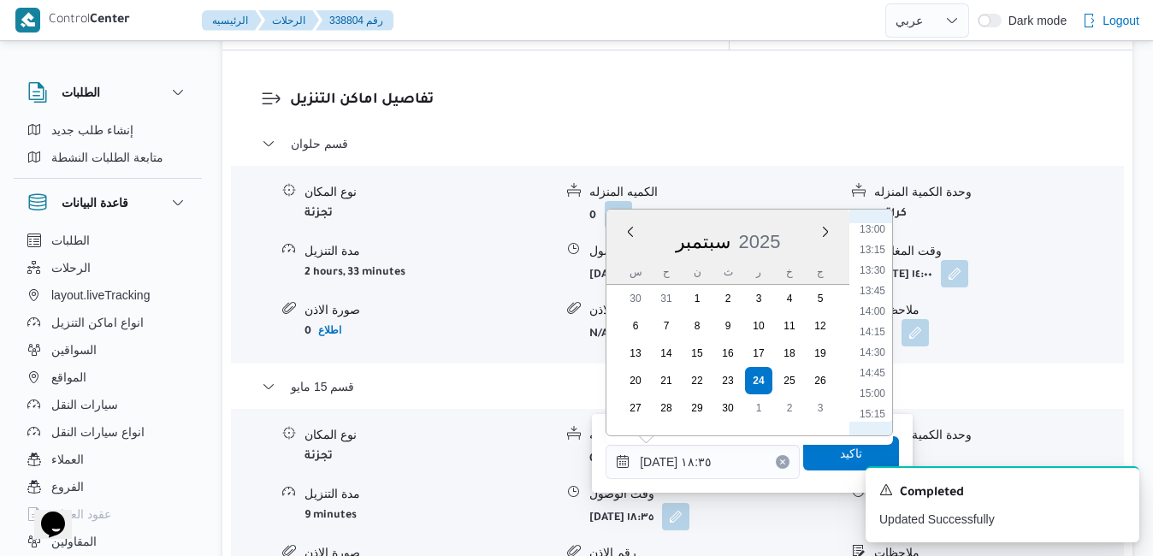
scroll to position [1067, 0]
click at [871, 355] on li "14:30" at bounding box center [872, 354] width 39 height 17
type input "٢٤/٠٩/٢٠٢٥ ١٤:٣٠"
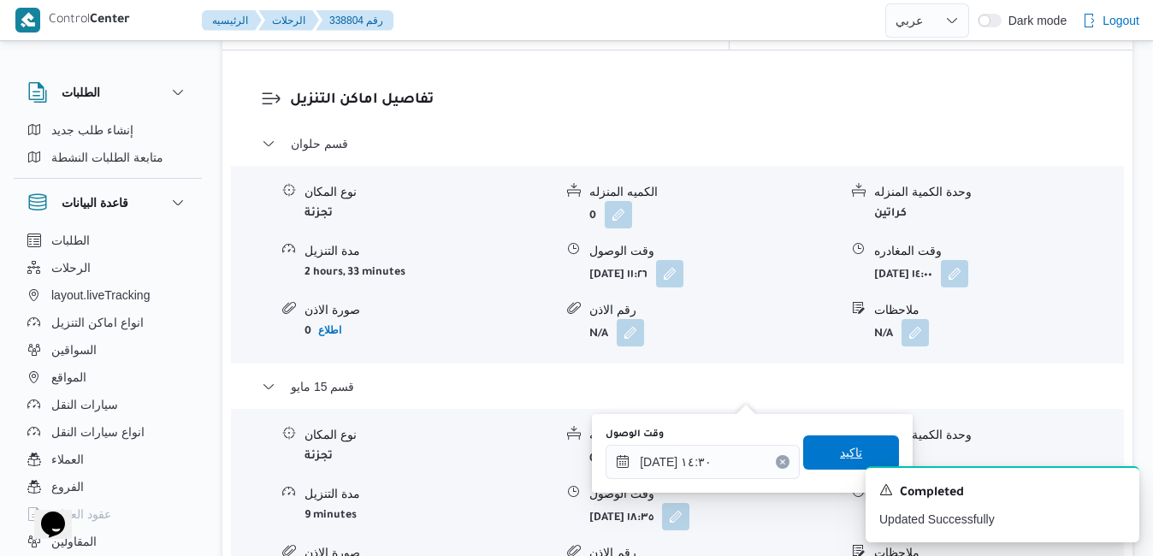
click at [840, 446] on span "تاكيد" at bounding box center [851, 452] width 22 height 21
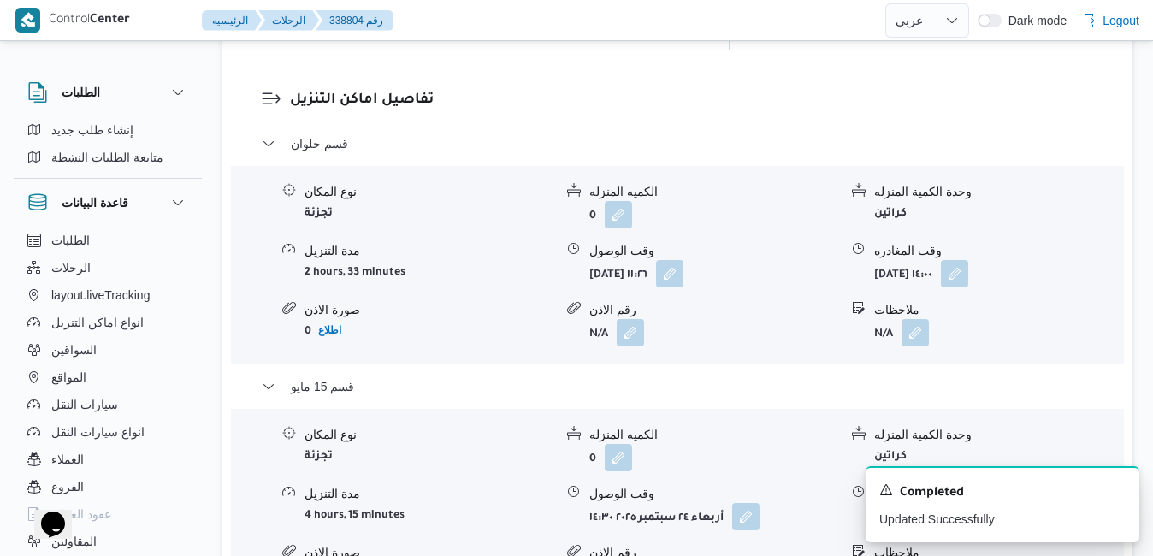
scroll to position [0, 0]
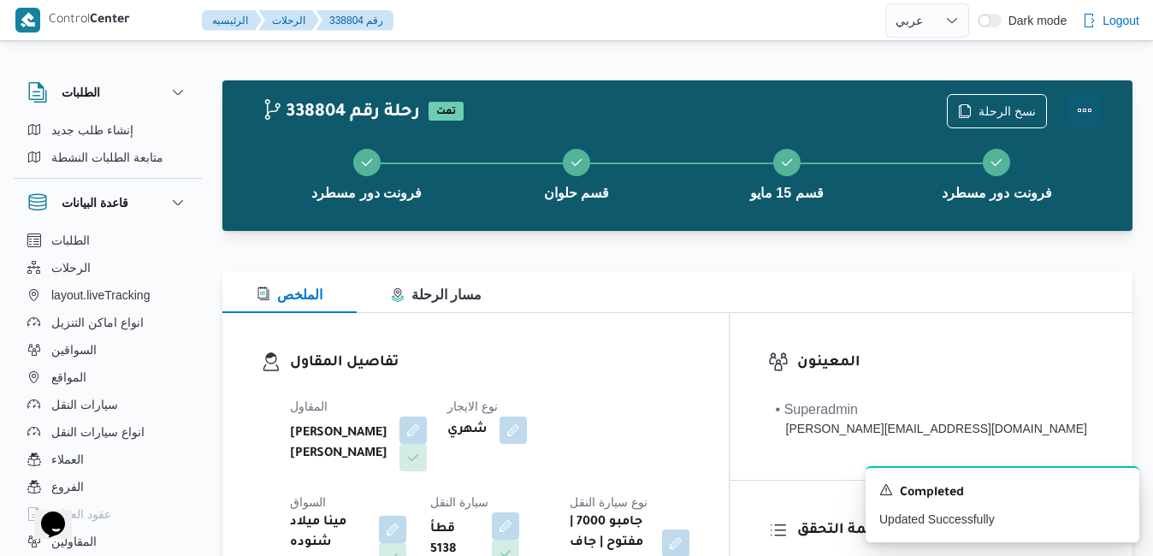
click at [1087, 114] on button "Actions" at bounding box center [1084, 110] width 34 height 34
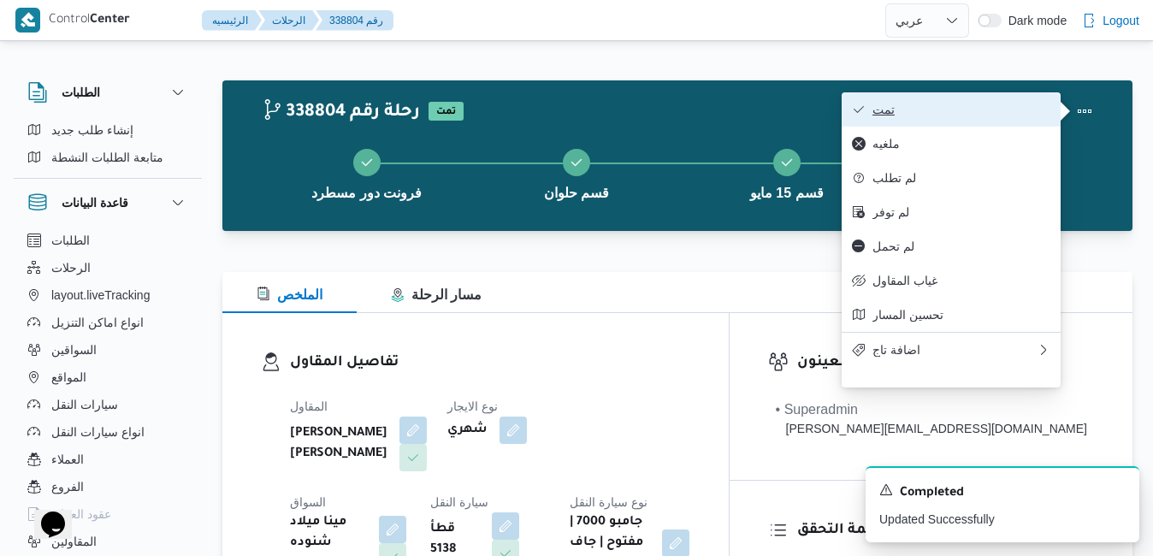
click at [1000, 115] on span "تمت" at bounding box center [961, 110] width 178 height 14
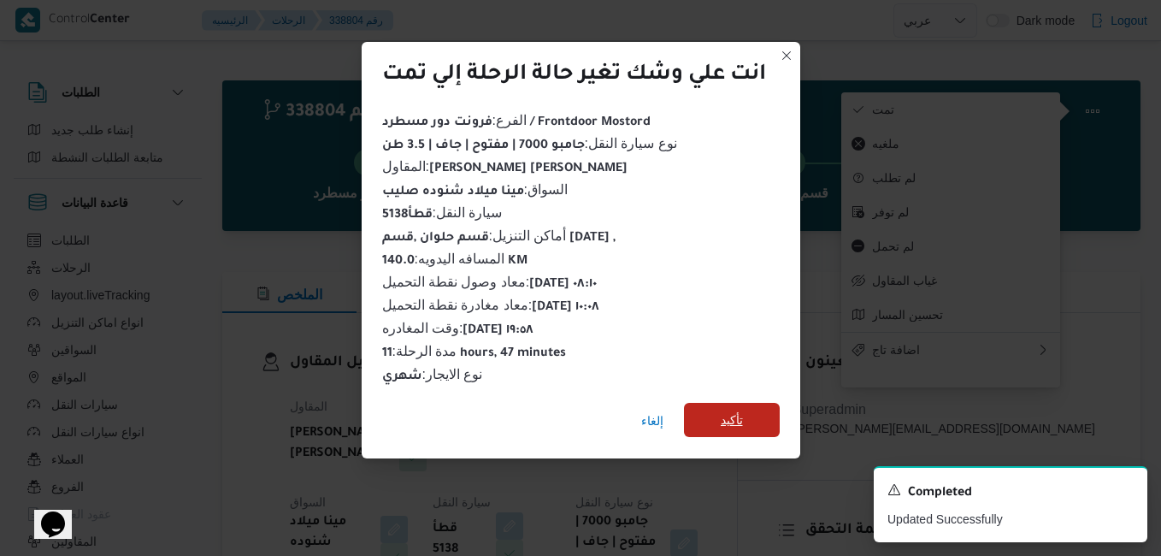
click at [770, 413] on span "تأكيد" at bounding box center [732, 420] width 96 height 34
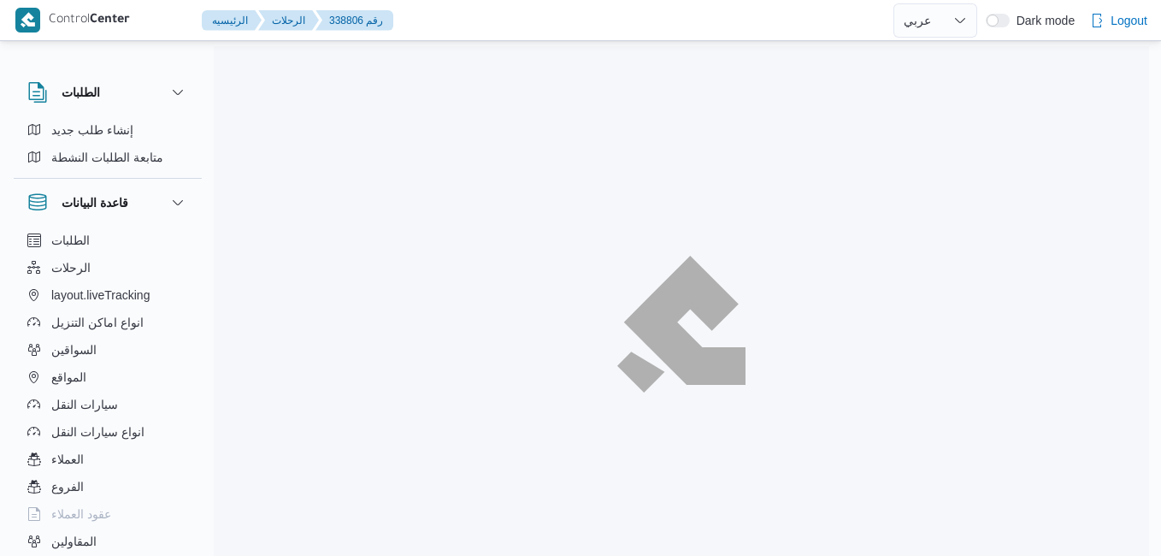
select select "ar"
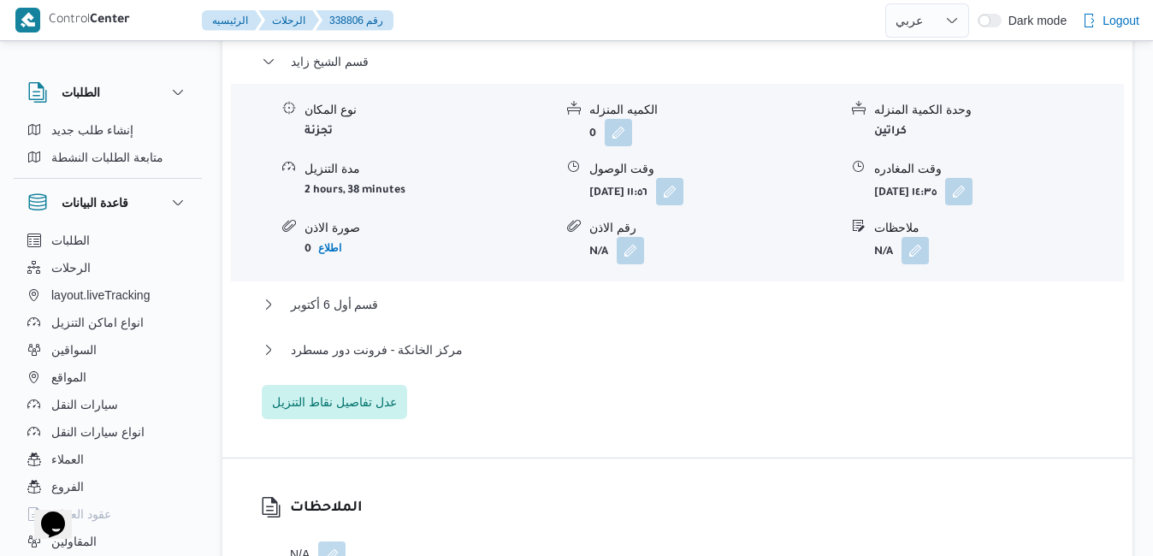
scroll to position [1266, 0]
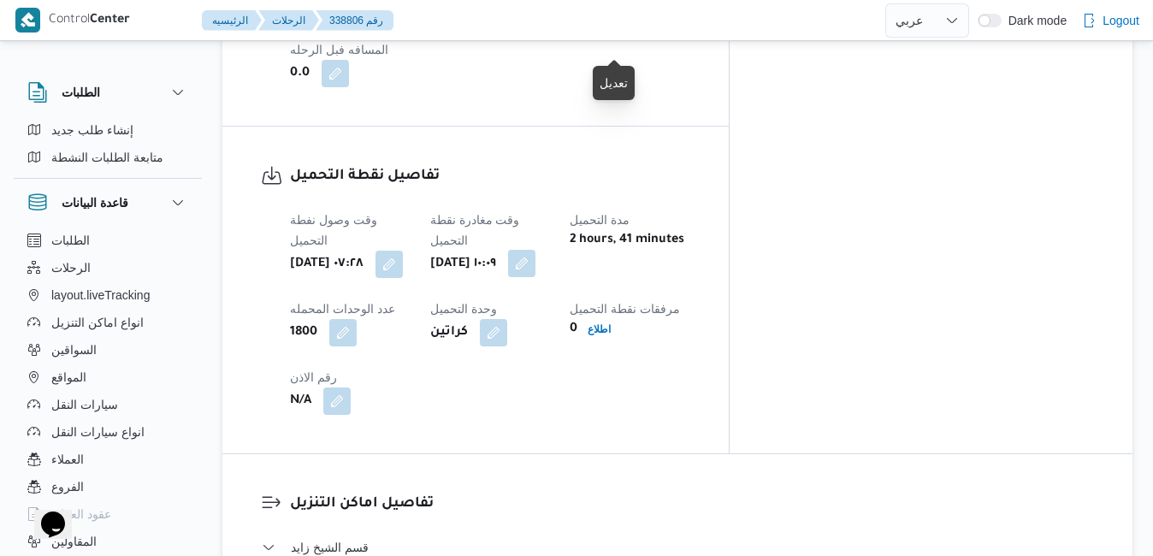
click at [535, 250] on button "button" at bounding box center [521, 263] width 27 height 27
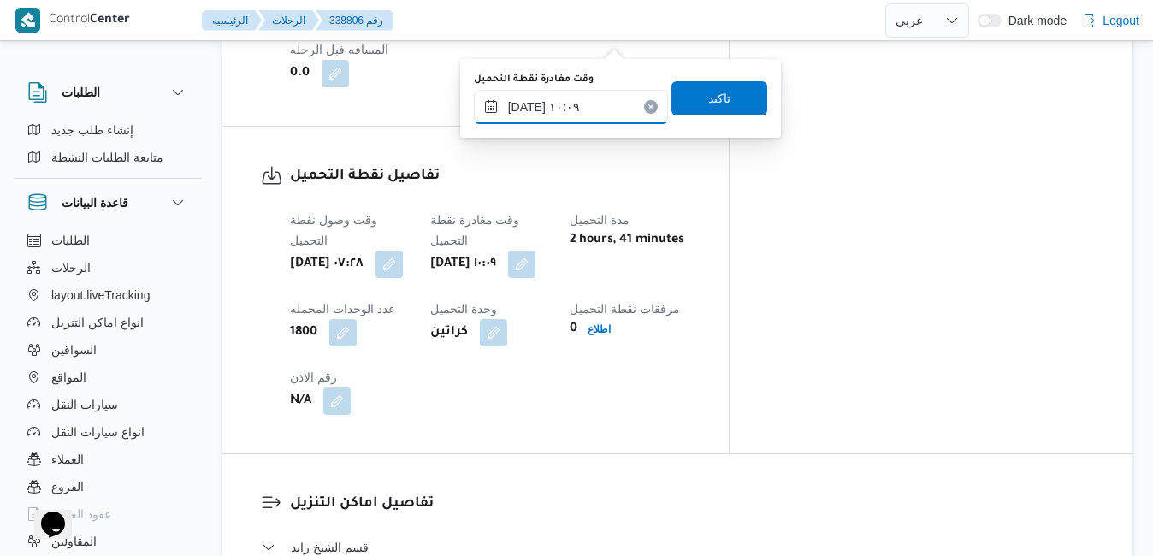
click at [587, 108] on input "٢٤/٠٩/٢٠٢٥ ١٠:٠٩" at bounding box center [571, 107] width 194 height 34
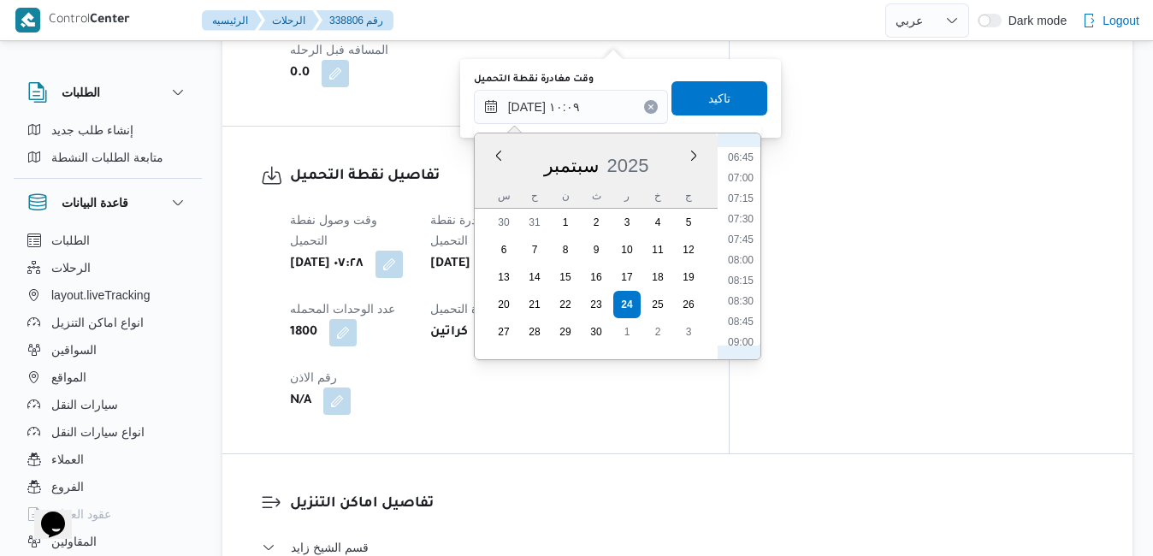
scroll to position [543, 0]
click at [736, 290] on li "08:15" at bounding box center [740, 289] width 39 height 17
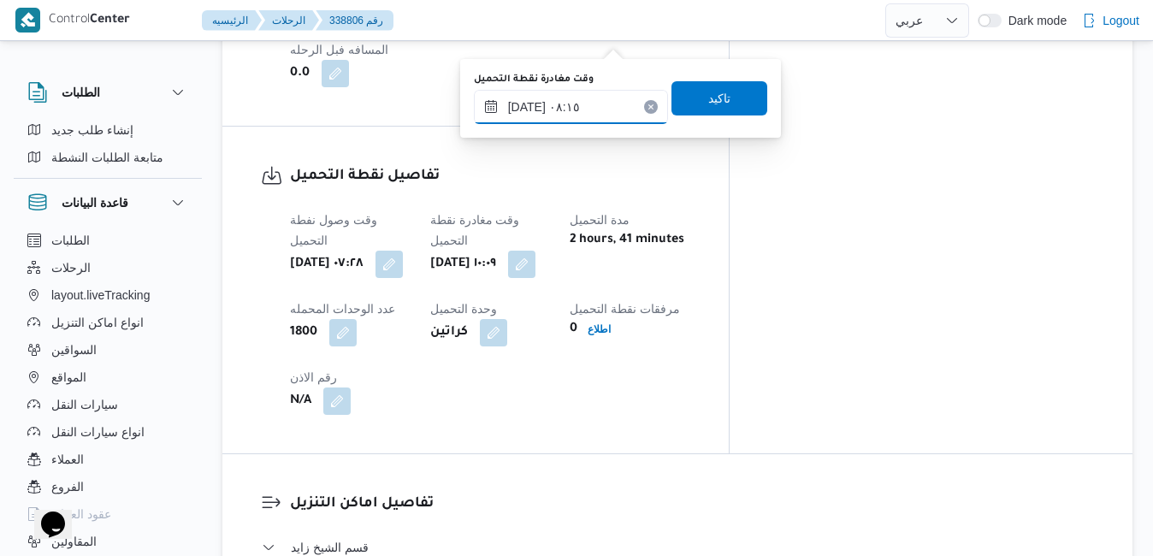
type input "٢٤/٠٩/٢٠٢٥ ٠٨:١٥"
click at [709, 100] on span "تاكيد" at bounding box center [719, 97] width 22 height 21
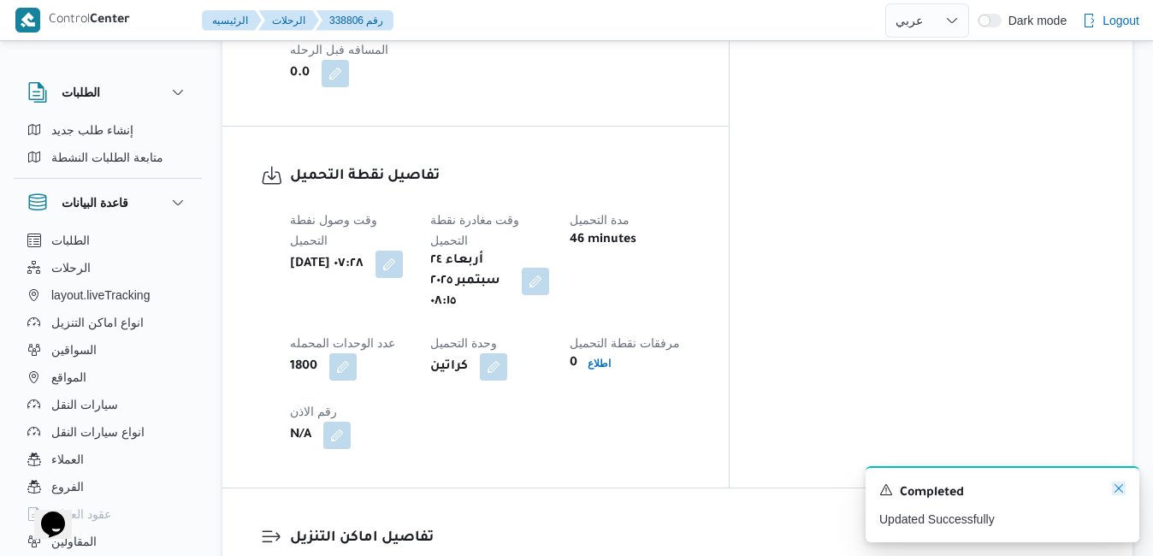
click at [1122, 489] on icon "Dismiss toast" at bounding box center [1119, 488] width 14 height 14
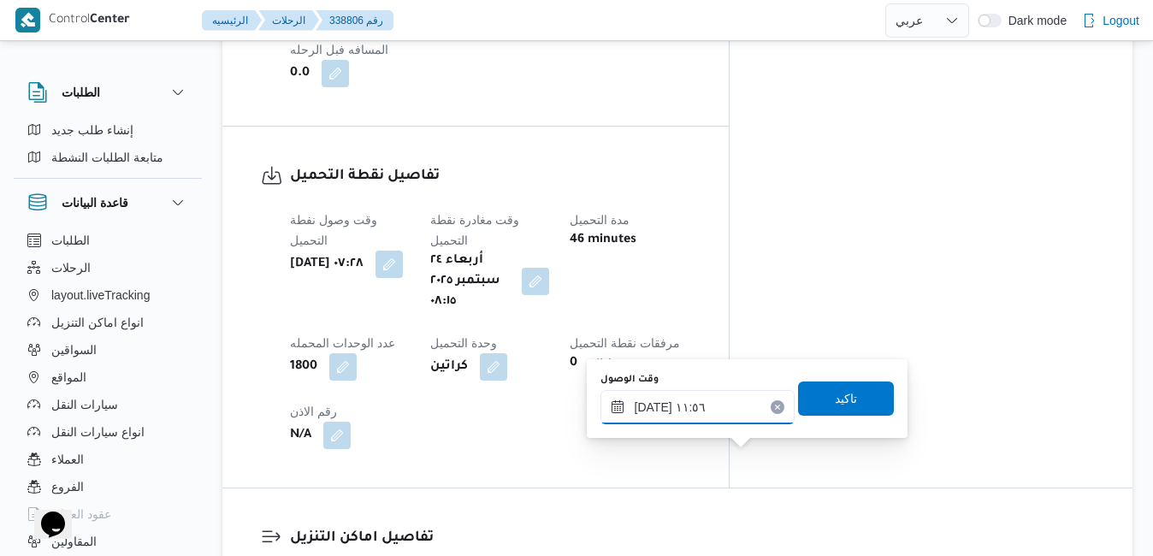
click at [688, 416] on input "٢٤/٠٩/٢٠٢٥ ١١:٥٦" at bounding box center [697, 407] width 194 height 34
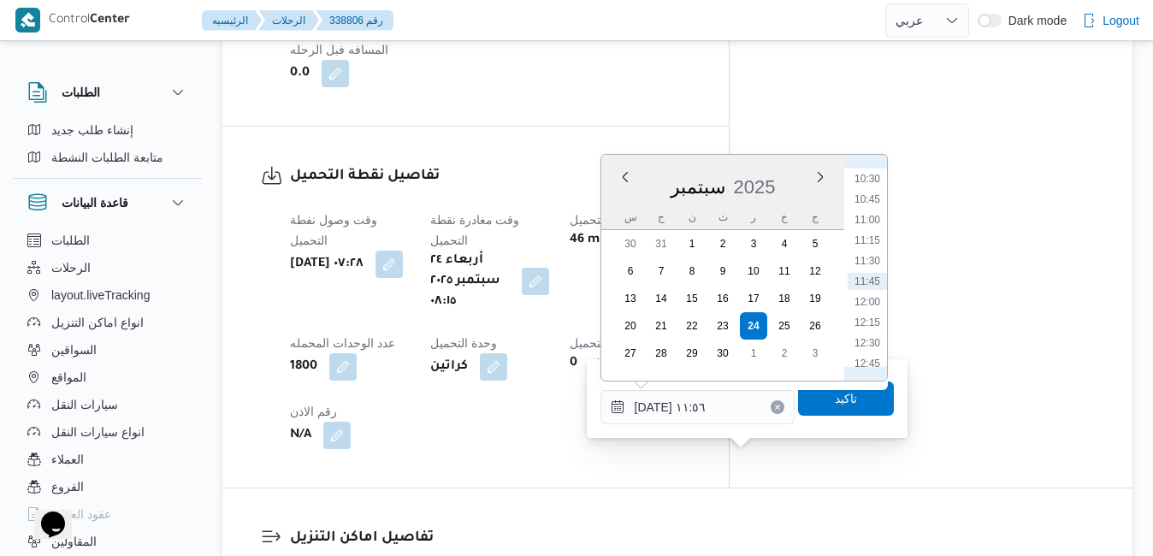
scroll to position [687, 0]
click at [867, 251] on li "09:15" at bounding box center [866, 249] width 39 height 17
type input "٢٤/٠٩/٢٠٢٥ ٠٩:١٥"
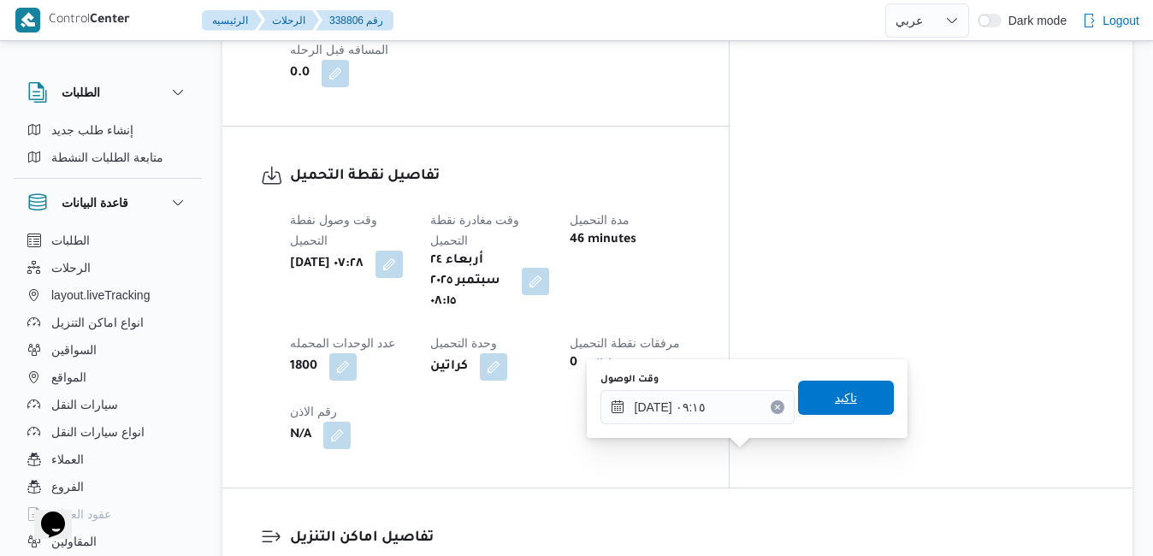
click at [835, 392] on span "تاكيد" at bounding box center [846, 397] width 22 height 21
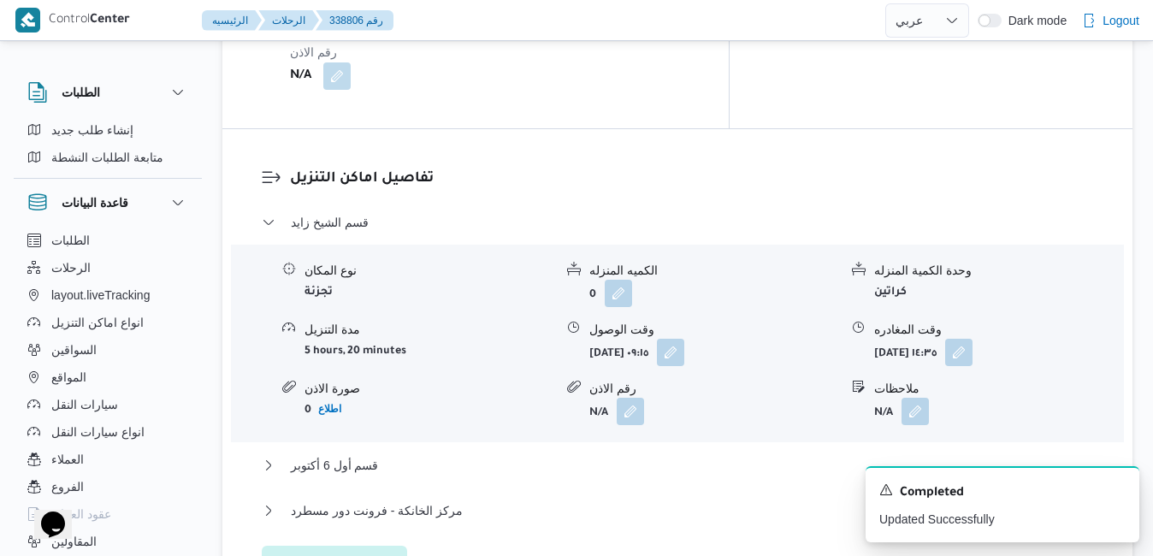
scroll to position [1642, 0]
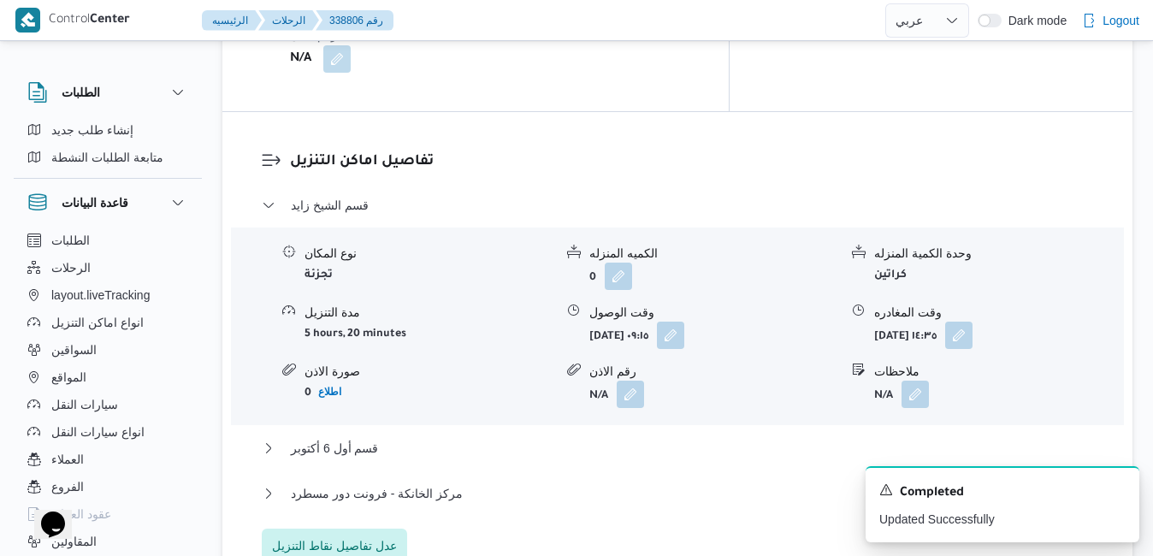
click at [819, 195] on div "قسم الشيخ زايد نوع المكان تجزئة الكميه المنزله 0 وحدة الكمية المنزله كراتين مدة…" at bounding box center [678, 379] width 832 height 368
click at [813, 438] on button "قسم أول 6 أكتوبر" at bounding box center [678, 448] width 832 height 21
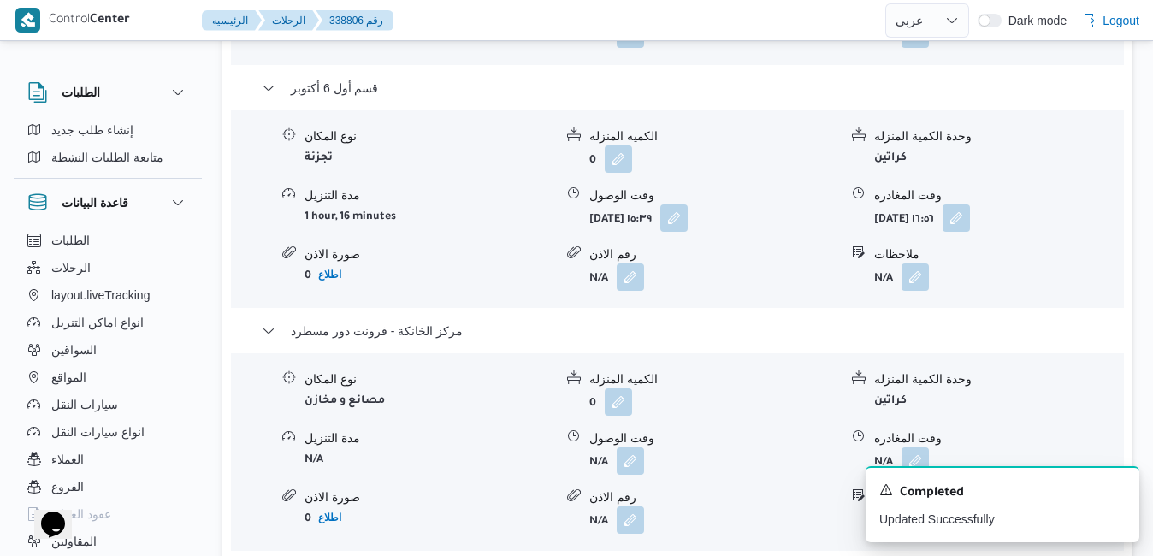
scroll to position [2018, 0]
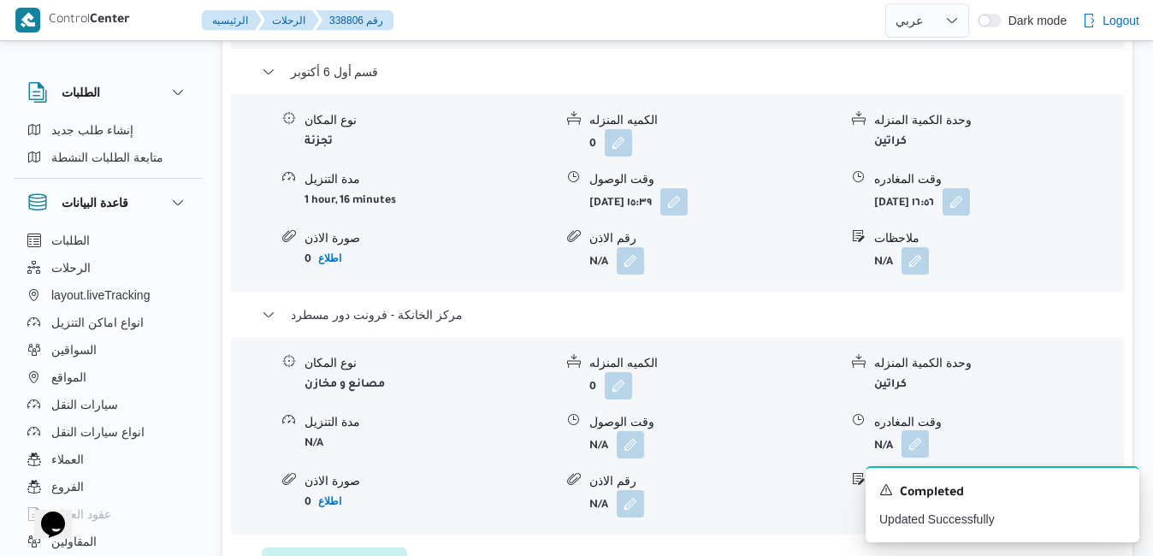
click at [918, 430] on button "button" at bounding box center [914, 443] width 27 height 27
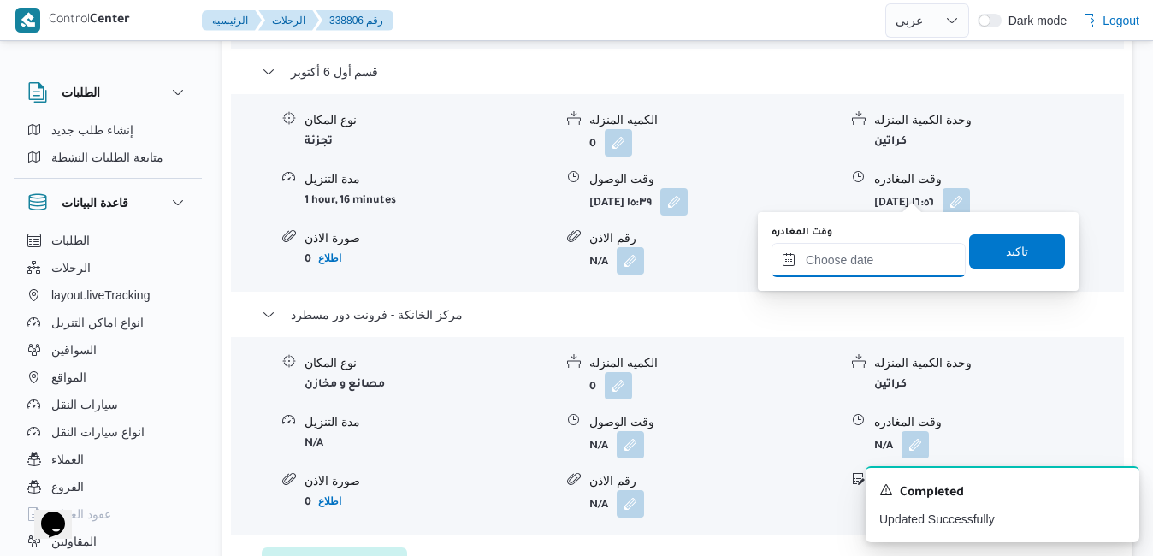
click at [864, 251] on input "وقت المغادره" at bounding box center [868, 260] width 194 height 34
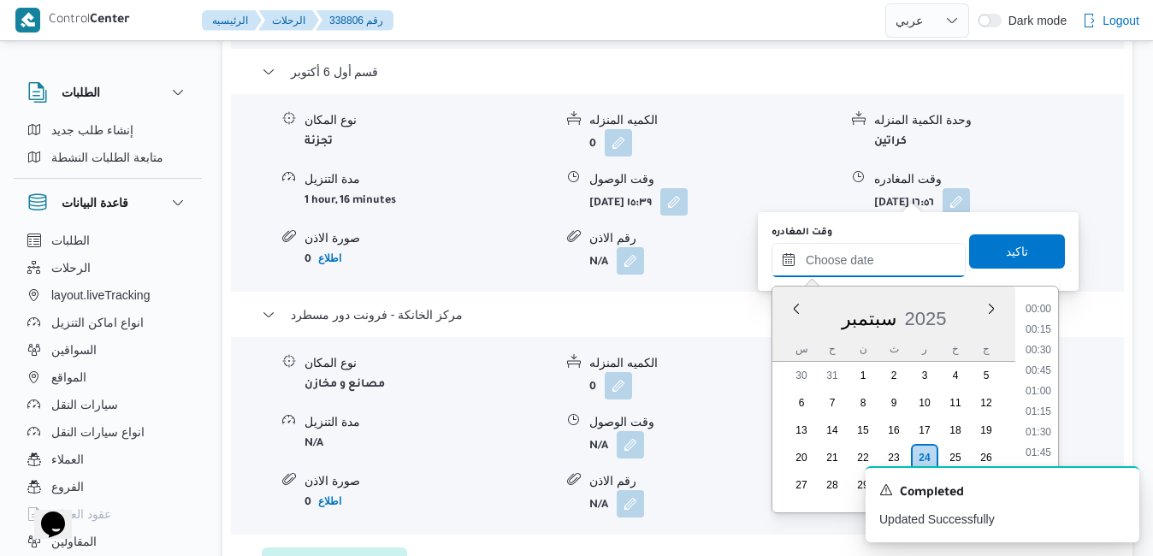
scroll to position [1661, 0]
click at [1038, 331] on li "20:30" at bounding box center [1037, 330] width 39 height 17
type input "٢٤/٠٩/٢٠٢٥ ٢٠:٣٠"
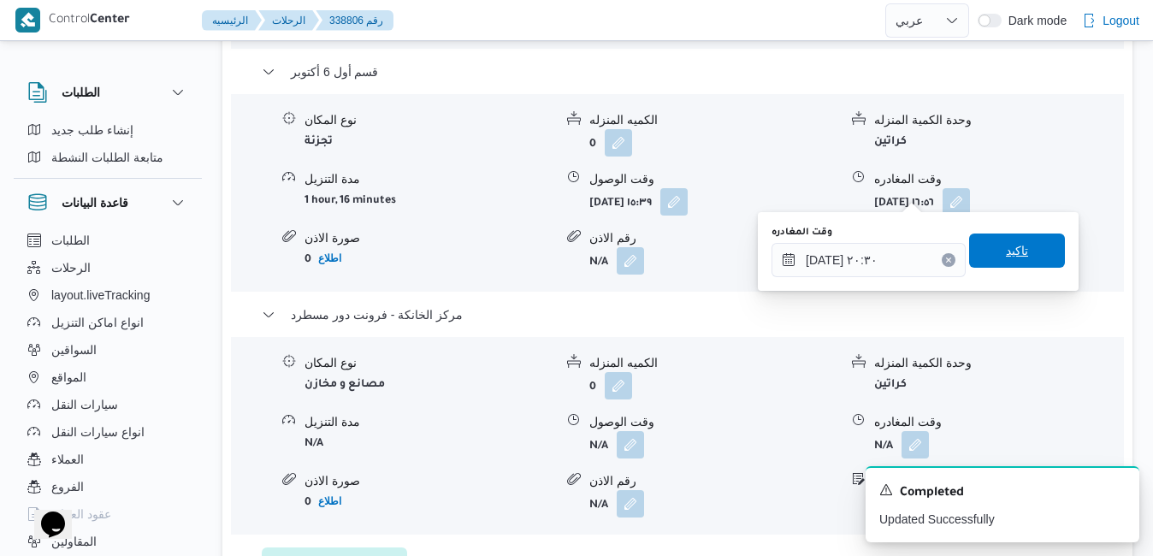
click at [1008, 251] on span "تاكيد" at bounding box center [1017, 250] width 22 height 21
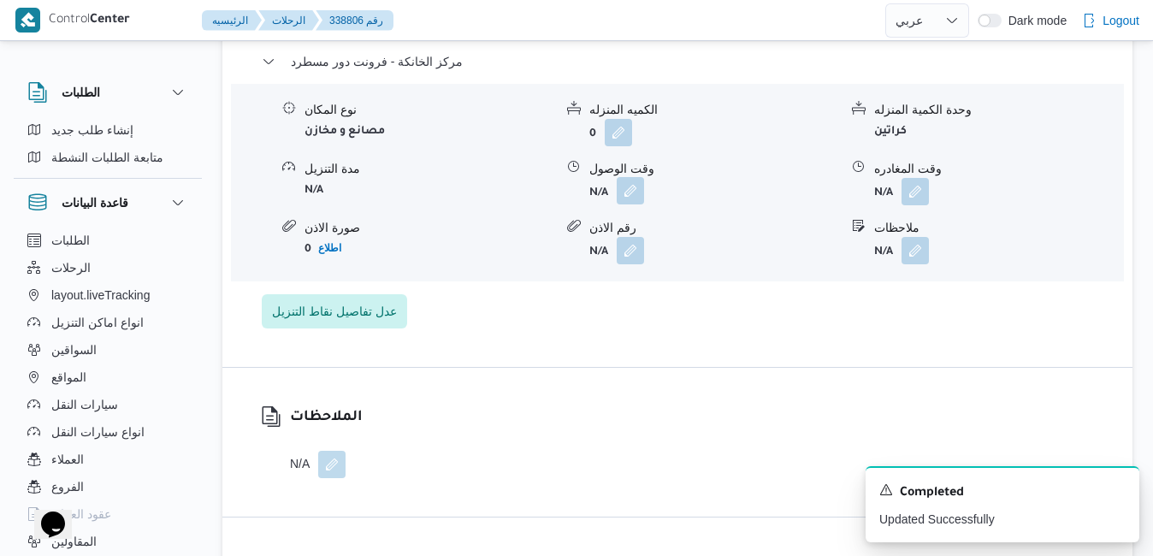
click at [621, 179] on button "button" at bounding box center [630, 190] width 27 height 27
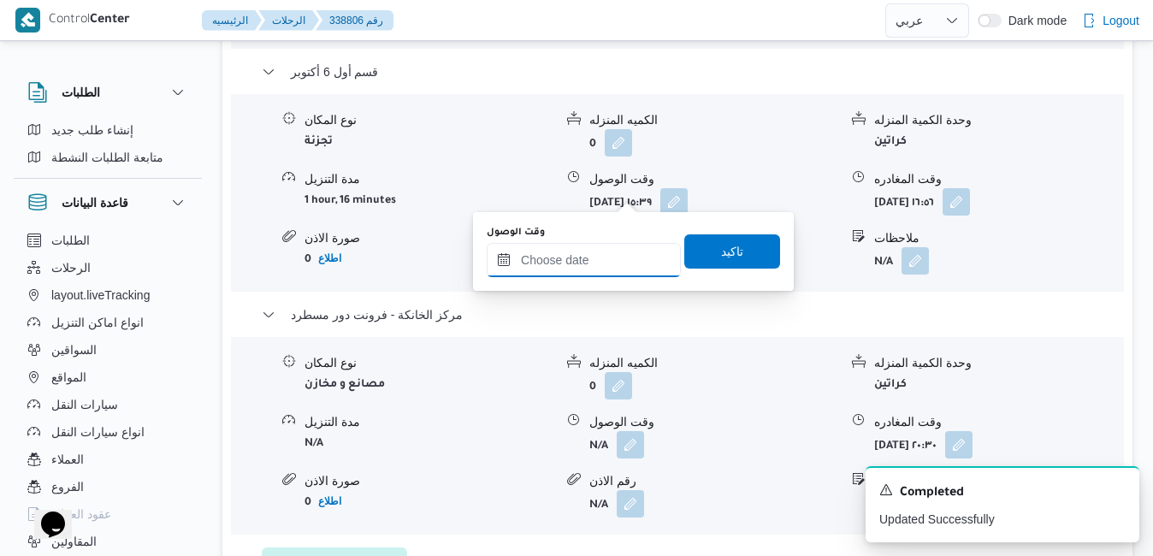
click at [599, 255] on input "وقت الوصول" at bounding box center [584, 260] width 194 height 34
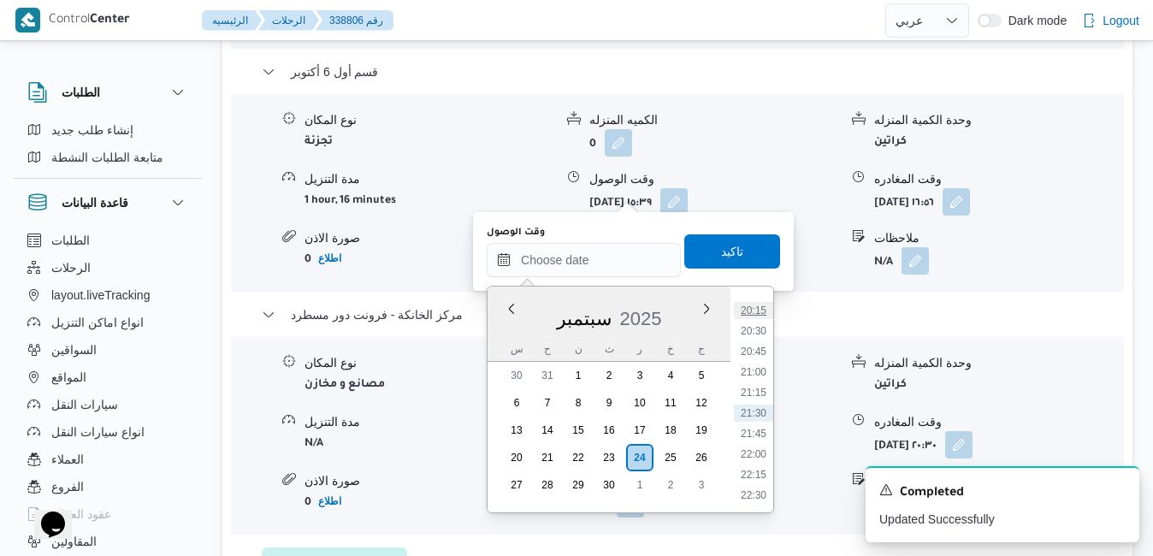
click at [751, 312] on li "20:15" at bounding box center [753, 310] width 39 height 17
type input "٢٤/٠٩/٢٠٢٥ ٢٠:١٥"
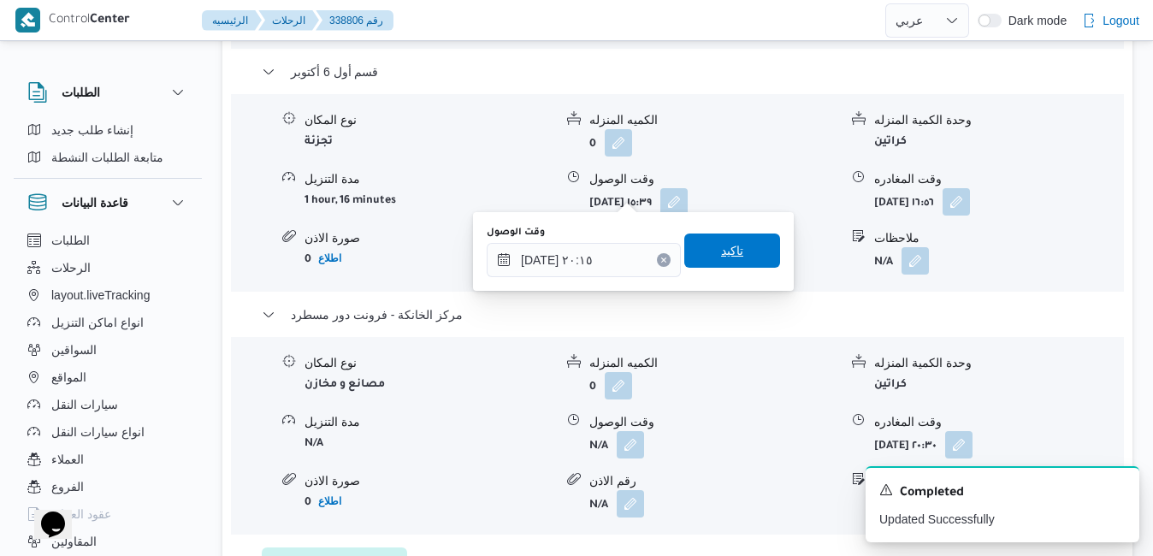
click at [725, 247] on span "تاكيد" at bounding box center [732, 250] width 22 height 21
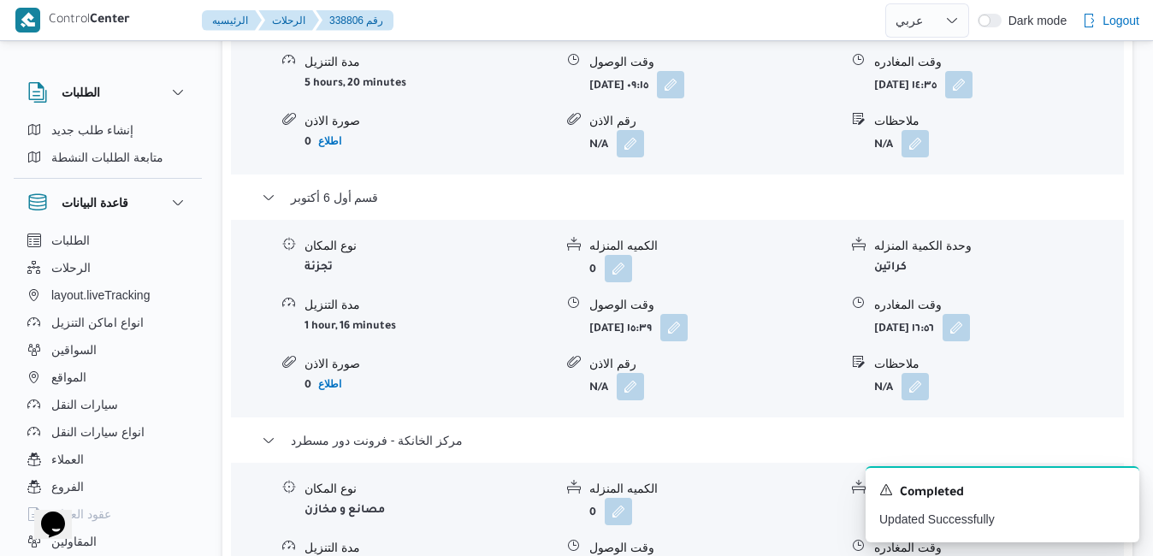
scroll to position [1847, 0]
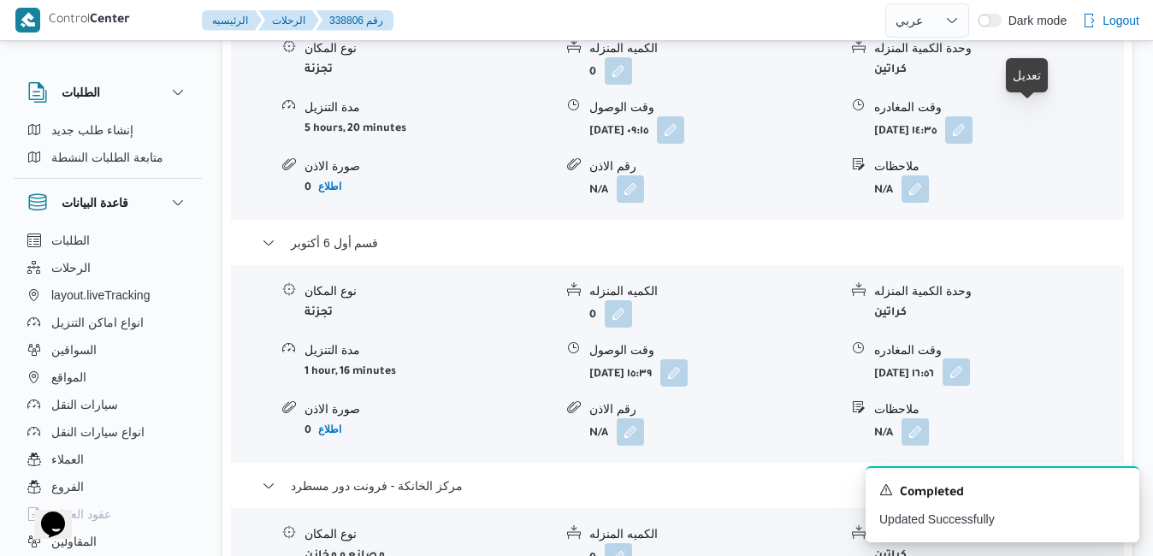
click at [970, 358] on button "button" at bounding box center [955, 371] width 27 height 27
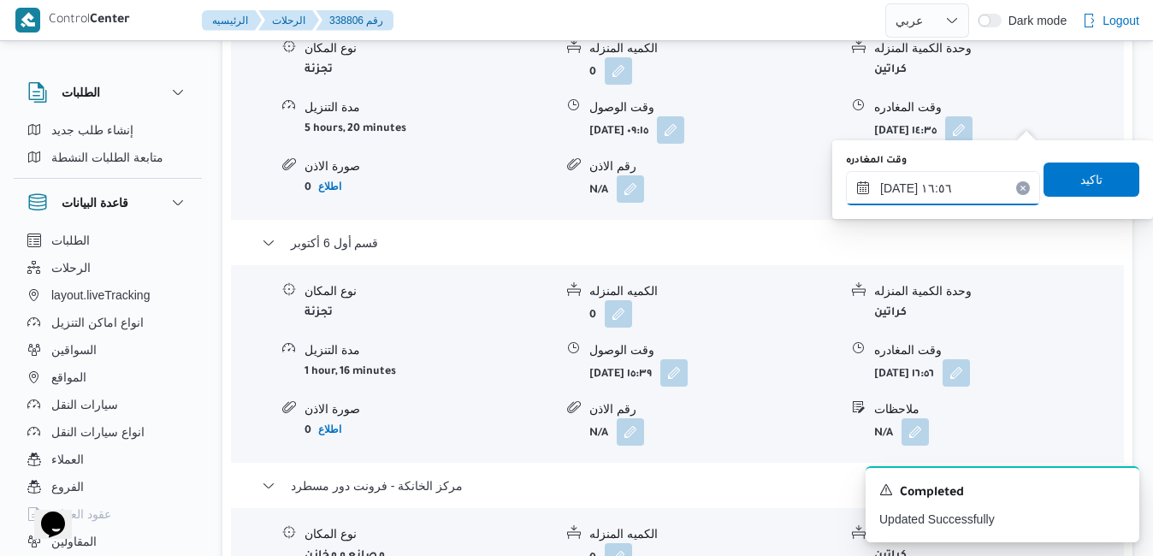
click at [974, 172] on input "٢٤/٠٩/٢٠٢٥ ١٦:٥٦" at bounding box center [943, 188] width 194 height 34
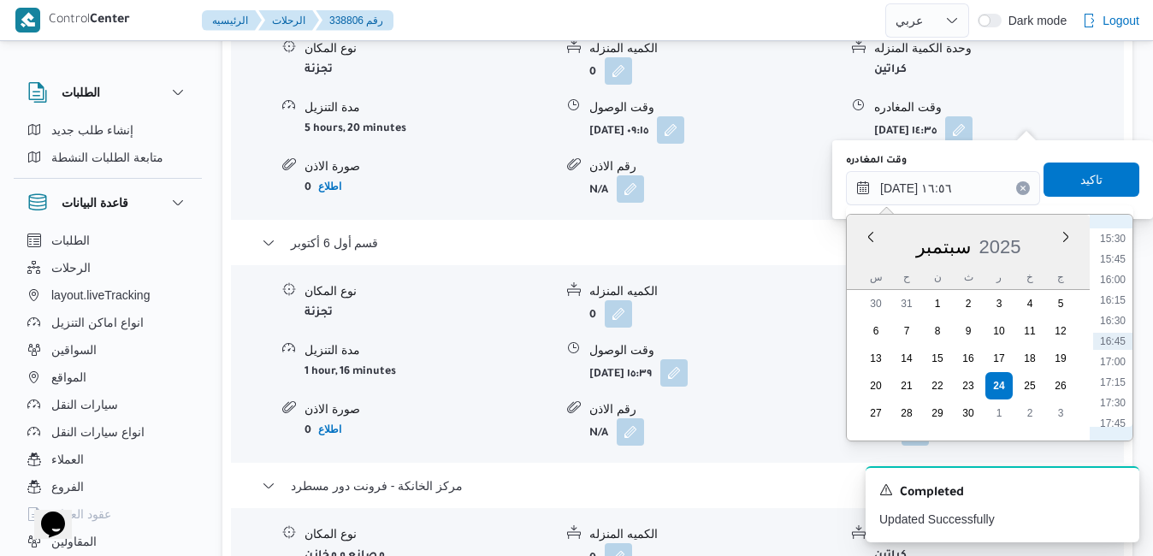
scroll to position [1444, 0]
click at [1128, 375] on li "19:15" at bounding box center [1112, 372] width 39 height 17
type input "٢٤/٠٩/٢٠٢٥ ١٩:١٥"
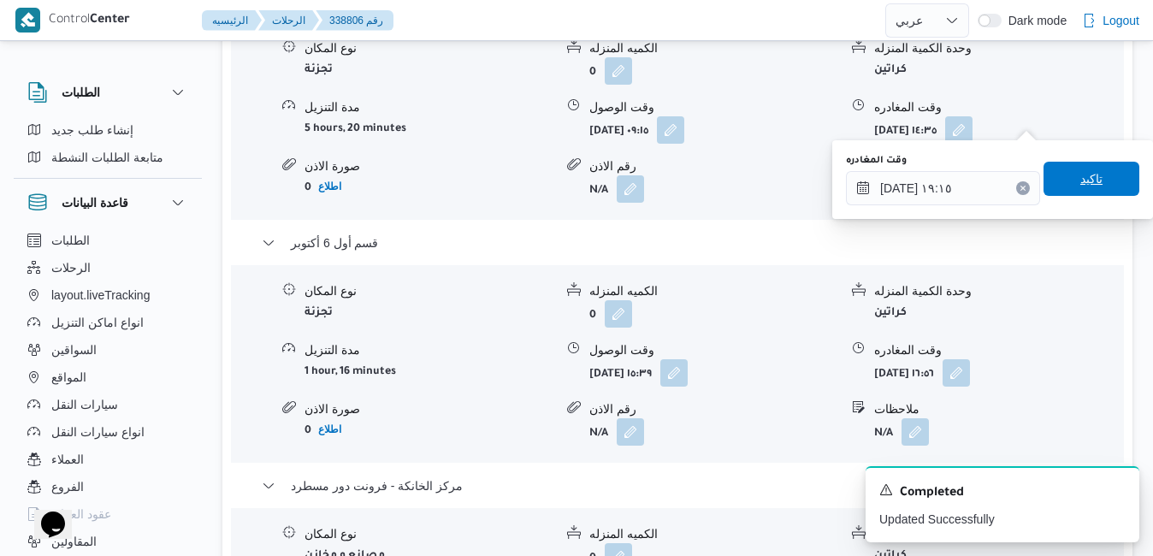
click at [1088, 185] on span "تاكيد" at bounding box center [1091, 178] width 22 height 21
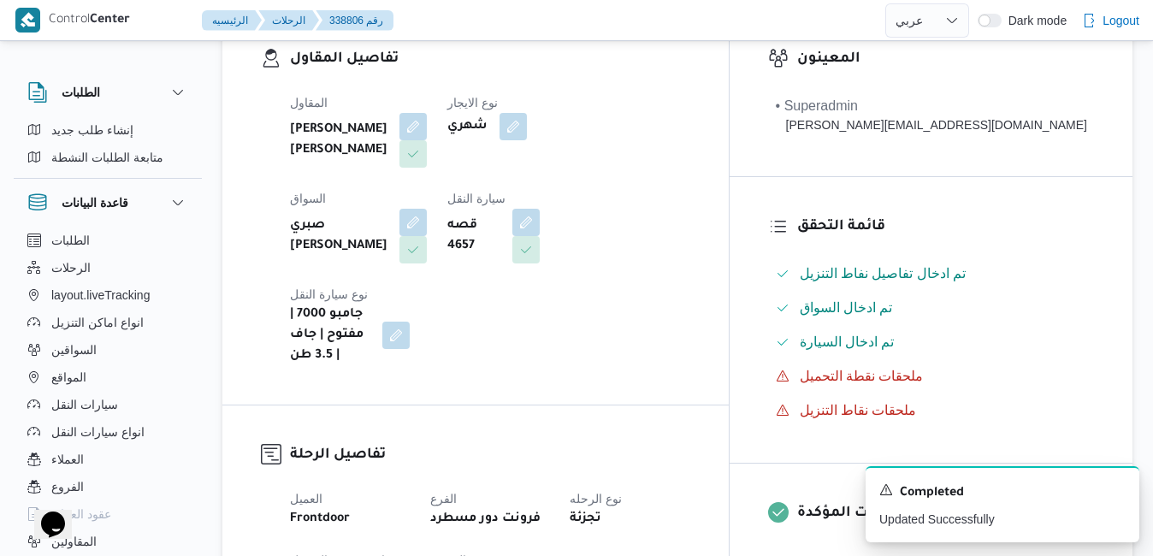
scroll to position [0, 0]
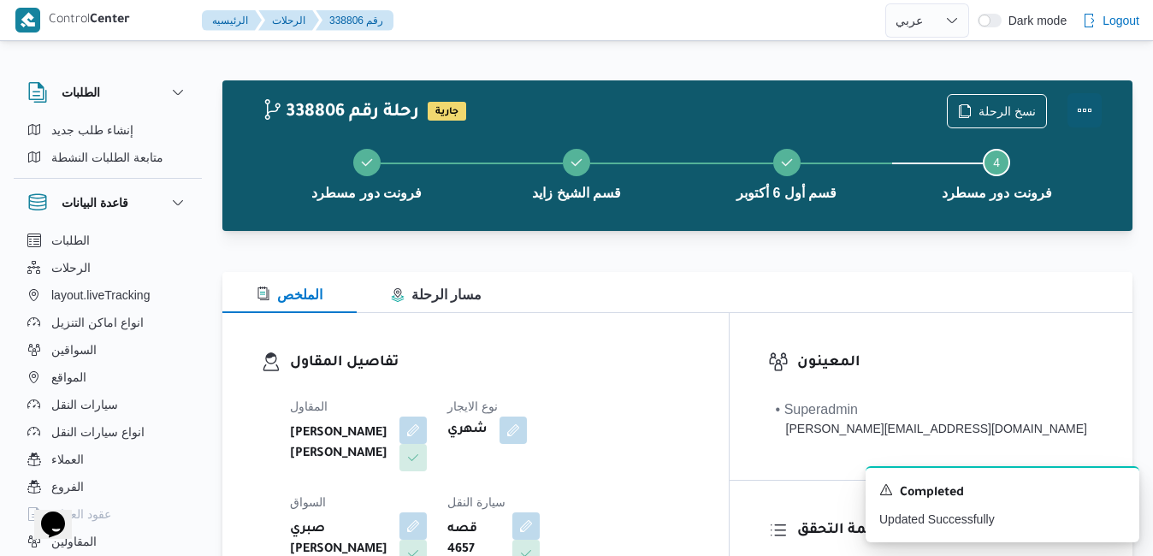
click at [1083, 122] on button "Actions" at bounding box center [1084, 110] width 34 height 34
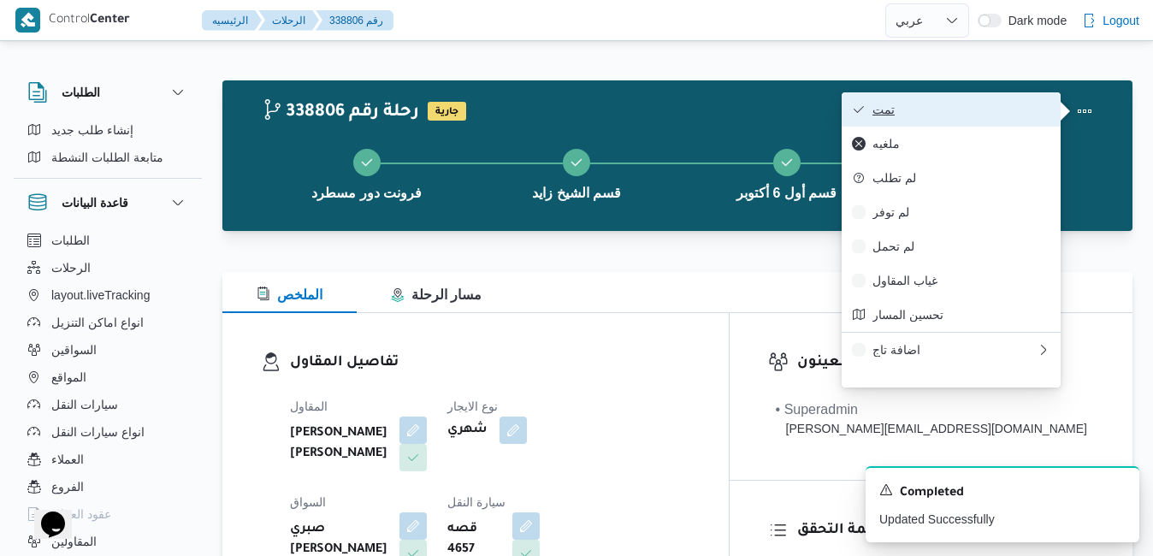
click at [967, 112] on span "تمت" at bounding box center [961, 110] width 178 height 14
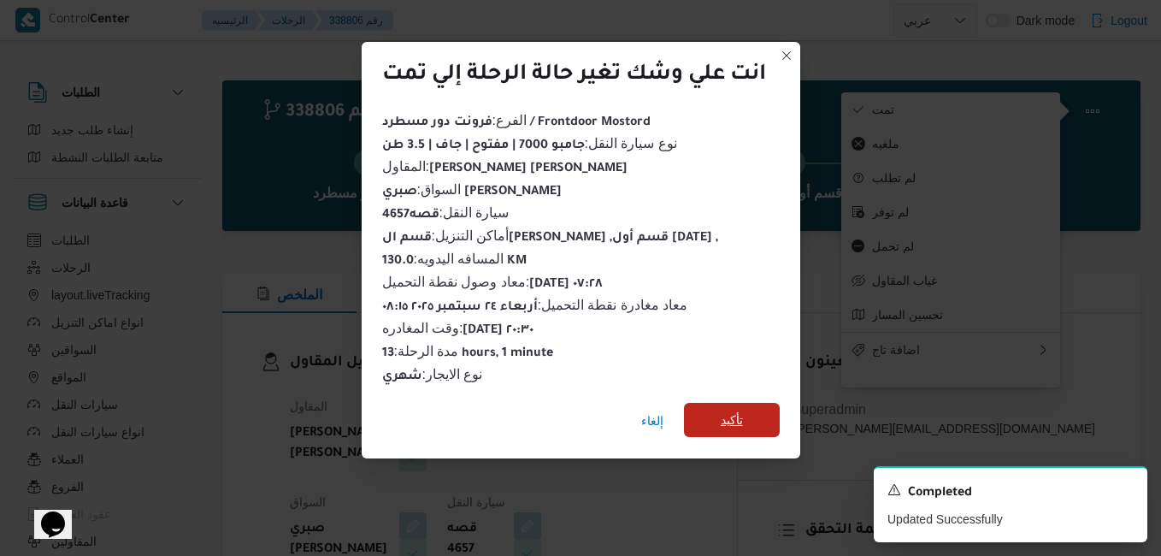
click at [725, 419] on span "تأكيد" at bounding box center [732, 420] width 22 height 21
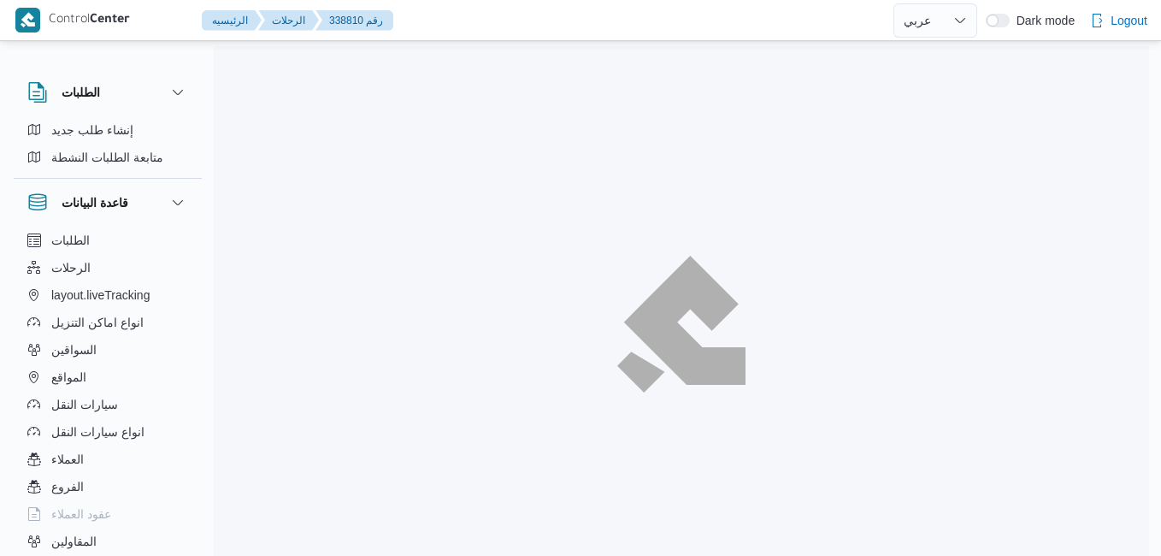
select select "ar"
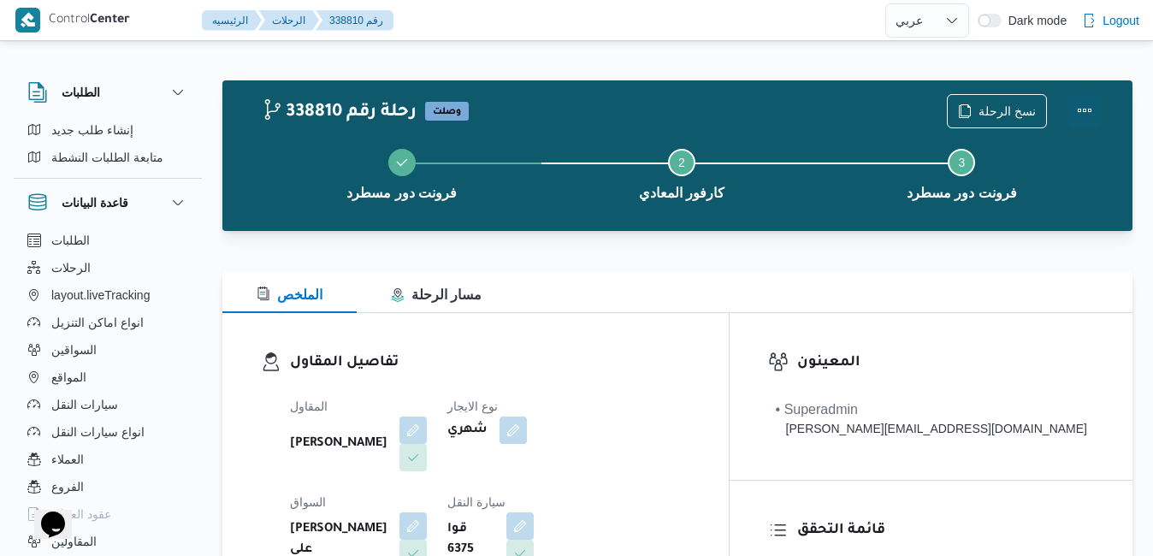
click at [1089, 115] on button "Actions" at bounding box center [1084, 110] width 34 height 34
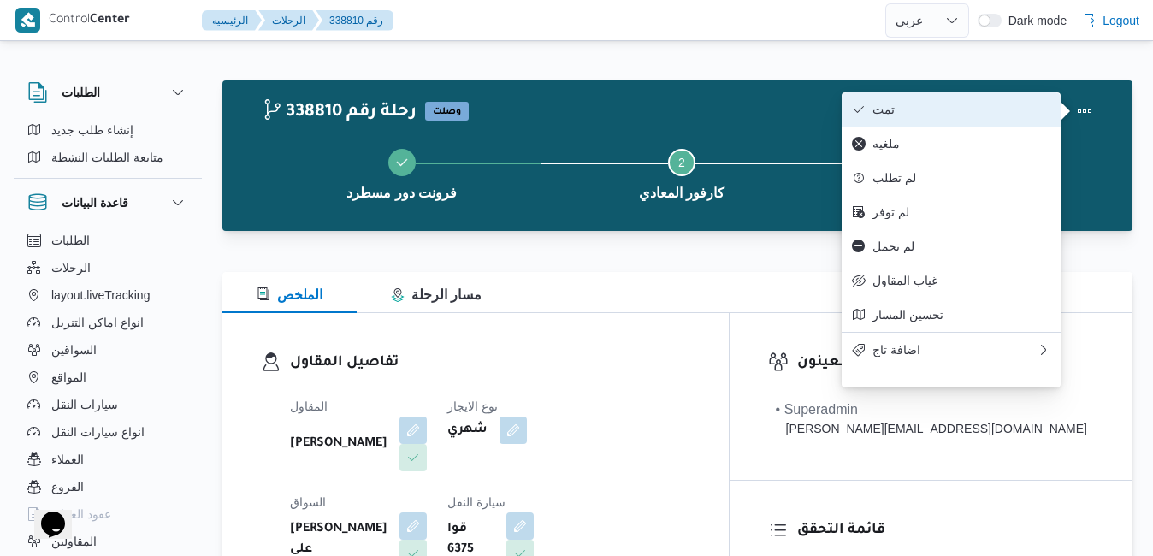
click at [1005, 105] on span "تمت" at bounding box center [961, 110] width 178 height 14
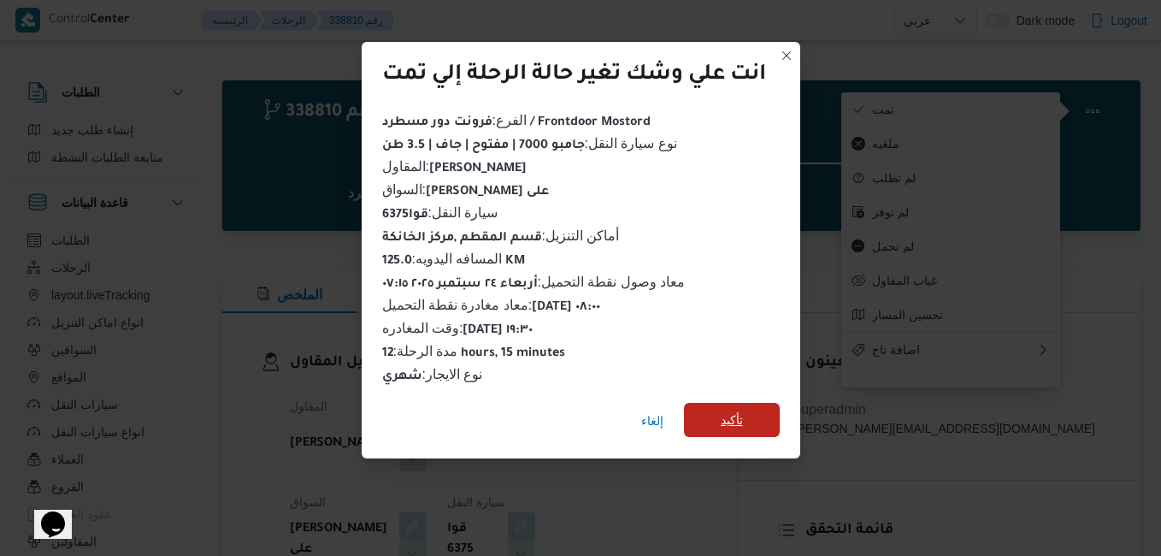
click at [741, 418] on span "تأكيد" at bounding box center [732, 420] width 22 height 21
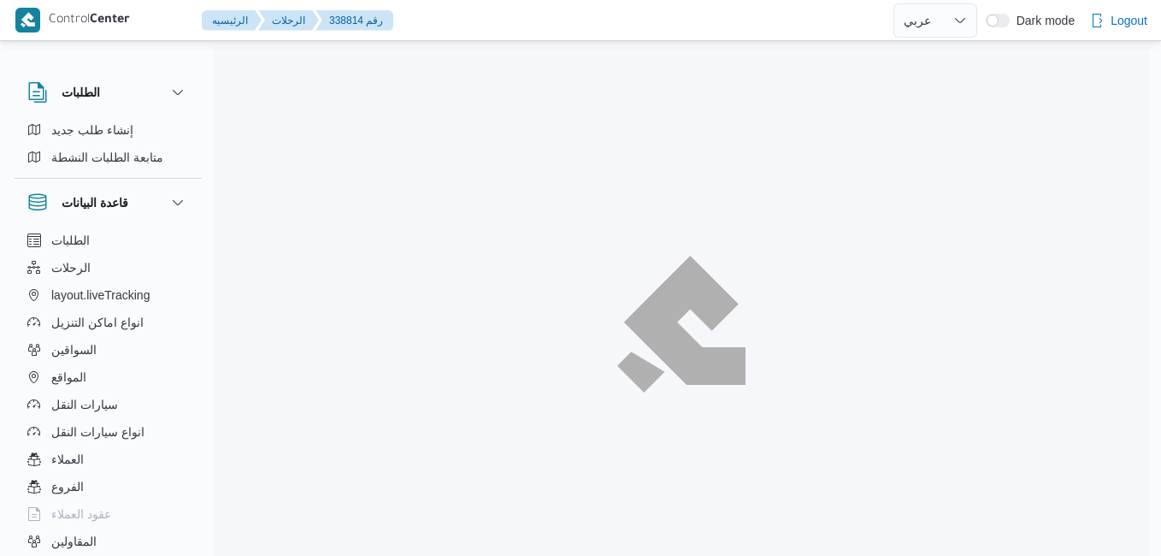
select select "ar"
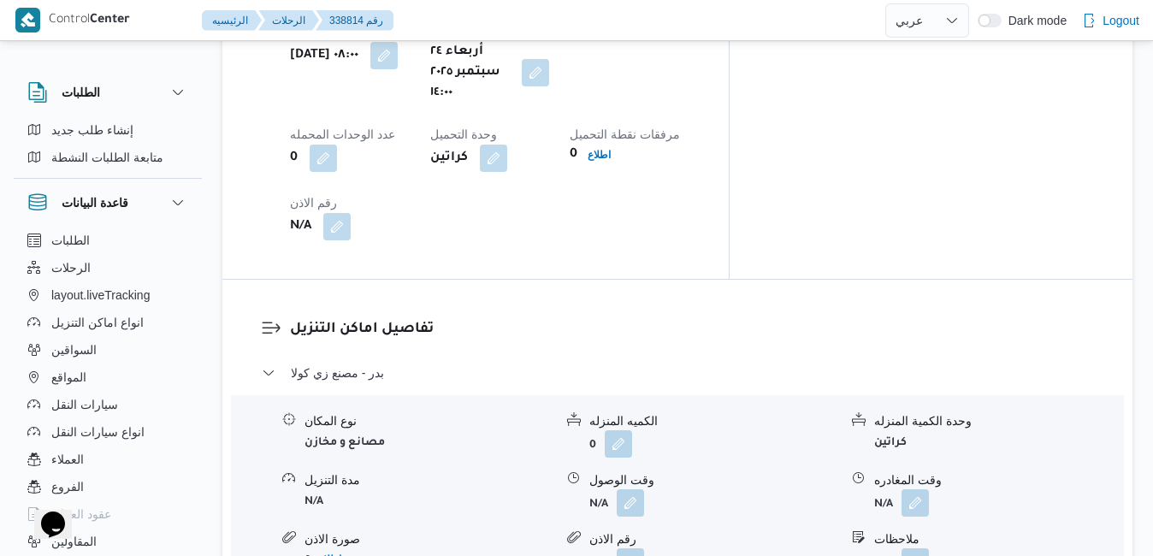
scroll to position [1505, 0]
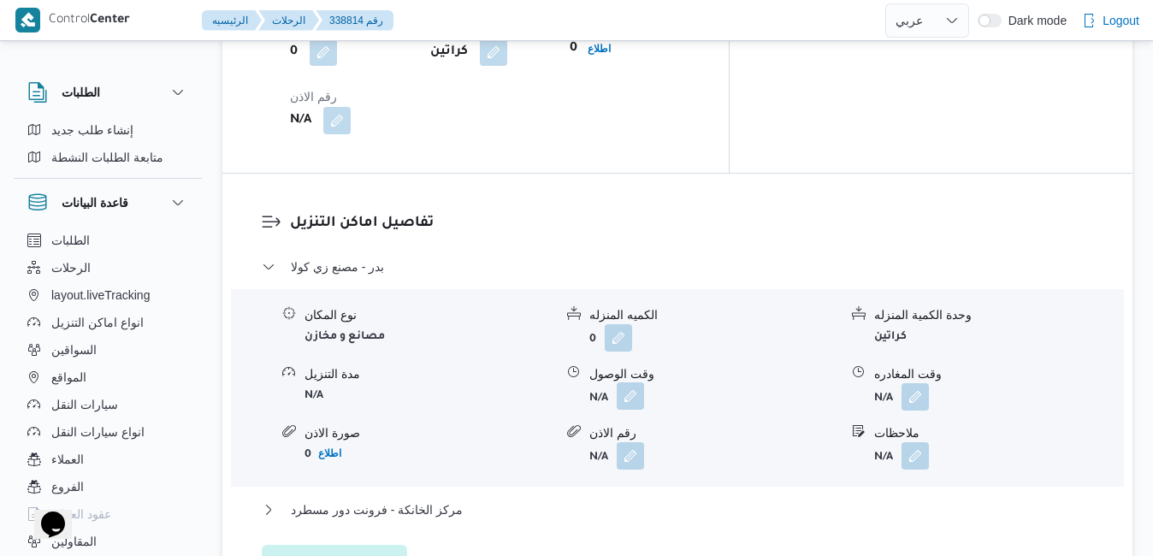
click at [632, 382] on button "button" at bounding box center [630, 395] width 27 height 27
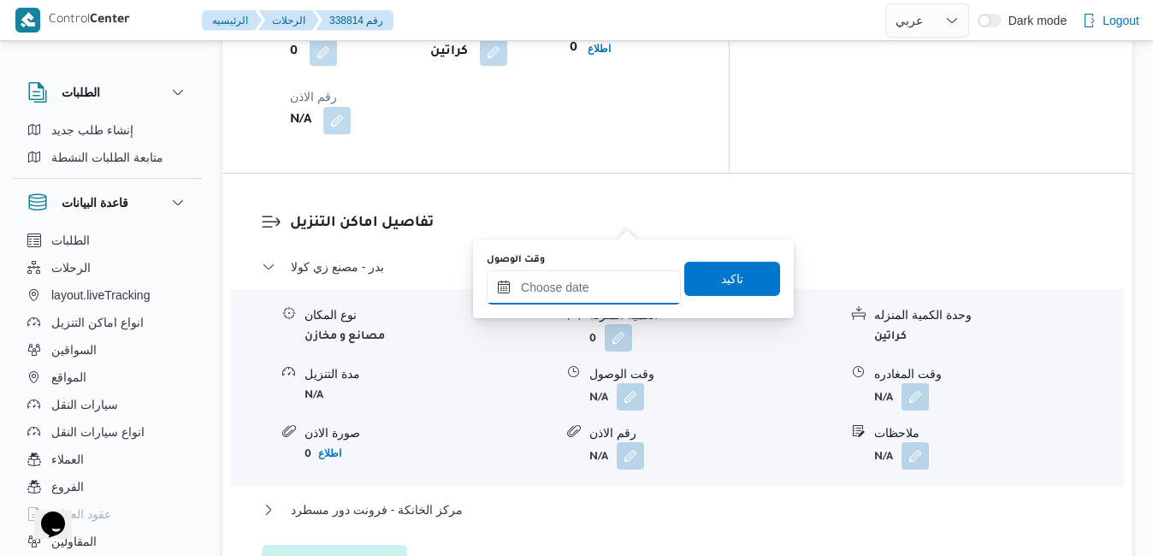
click at [581, 295] on input "وقت الوصول" at bounding box center [584, 287] width 194 height 34
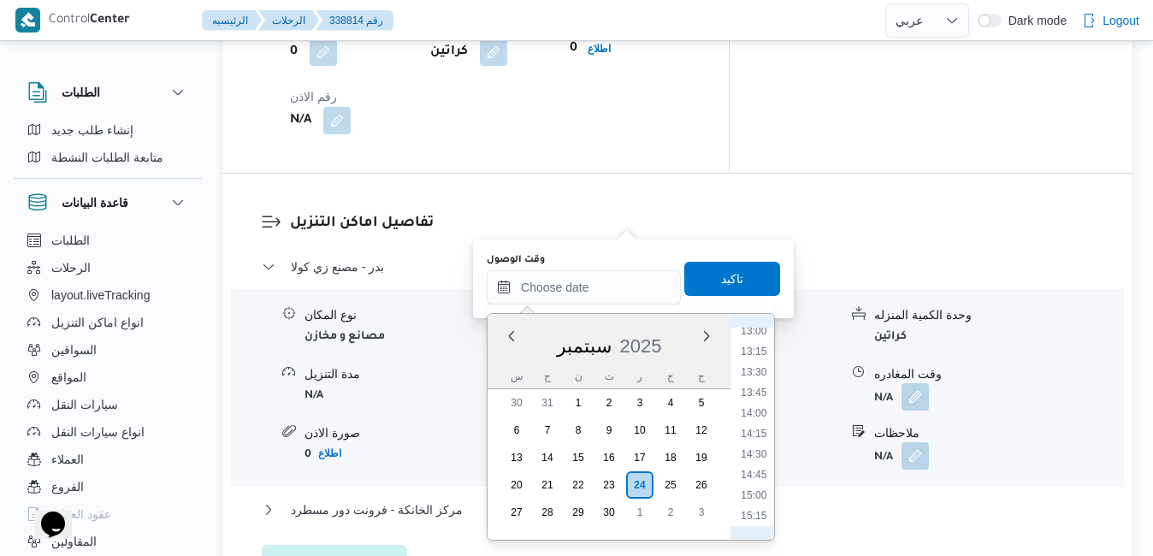
scroll to position [1102, 0]
click at [764, 449] on li "14:45" at bounding box center [753, 444] width 39 height 17
type input "٢٤/٠٩/٢٠٢٥ ١٤:٤٥"
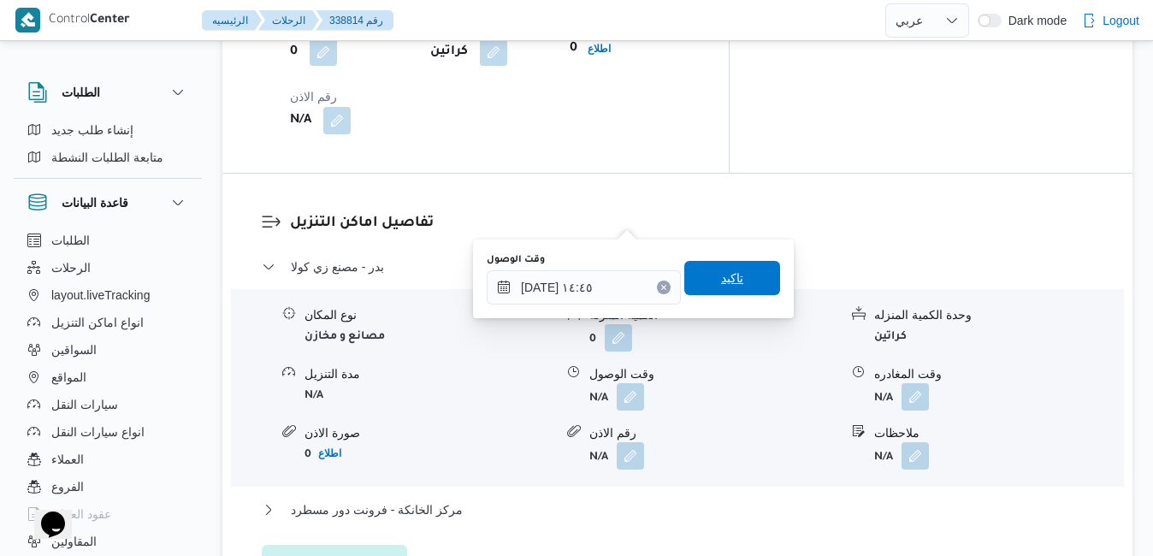
click at [730, 286] on span "تاكيد" at bounding box center [732, 278] width 96 height 34
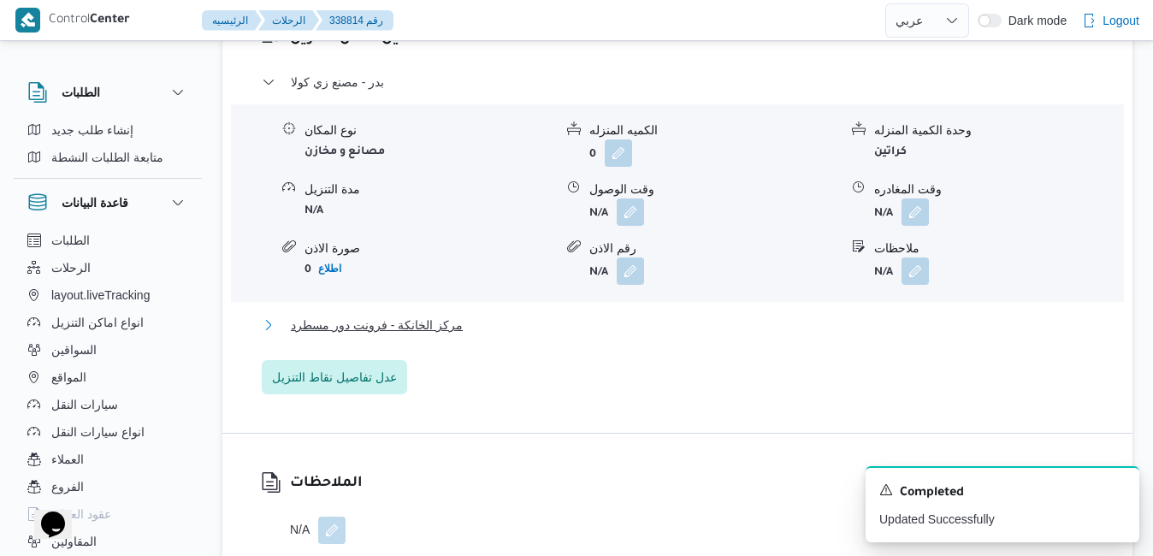
click at [693, 333] on button "مركز الخانكة - فرونت دور مسطرد" at bounding box center [678, 325] width 832 height 21
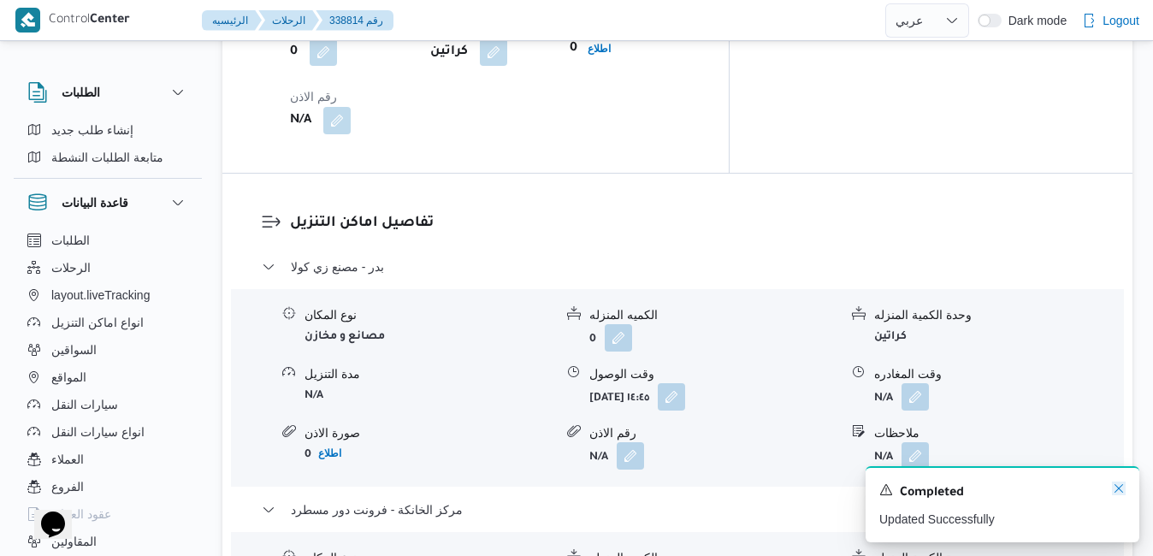
click at [1118, 491] on icon "Dismiss toast" at bounding box center [1118, 488] width 9 height 9
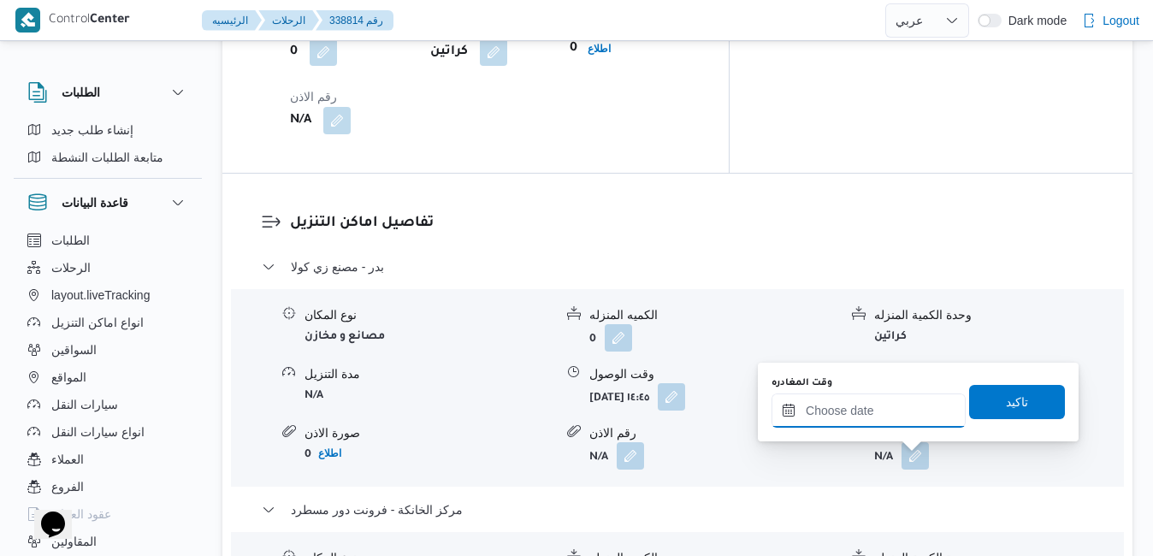
click at [883, 415] on input "وقت المغادره" at bounding box center [868, 410] width 194 height 34
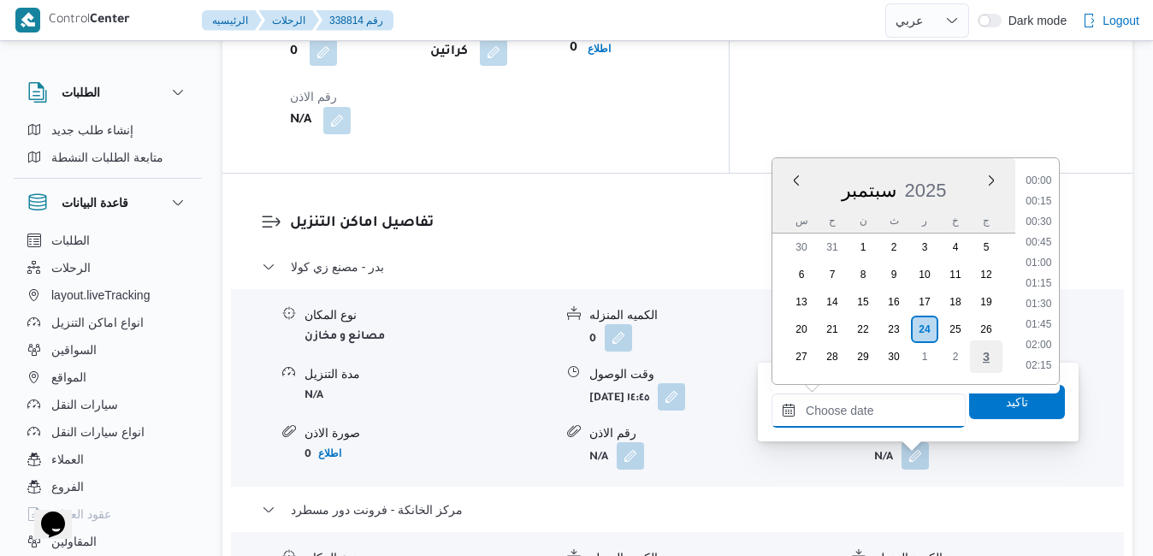
scroll to position [1681, 0]
click at [1044, 221] on li "21:00" at bounding box center [1037, 223] width 39 height 17
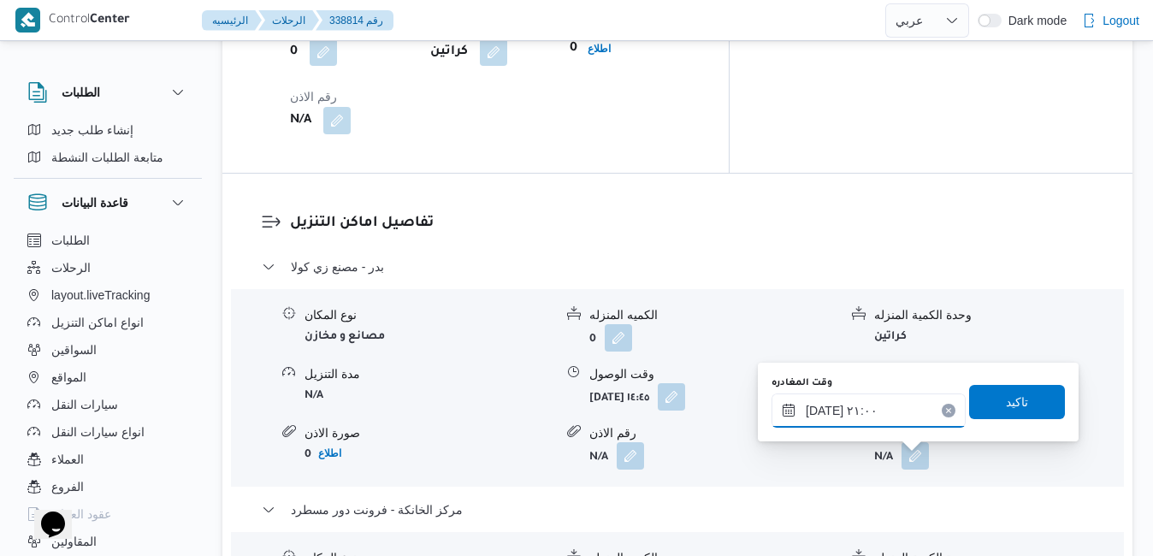
type input "٢٤/٠٩/٢٠٢٥ ٢١:٠٠"
click at [985, 404] on span "تاكيد" at bounding box center [1017, 401] width 96 height 34
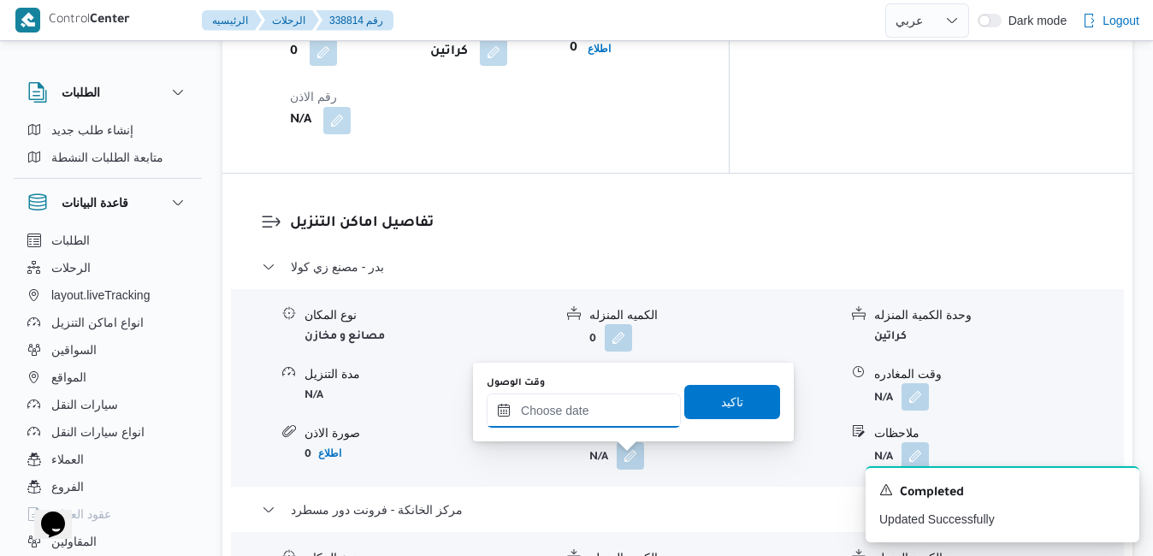
click at [595, 411] on input "وقت الوصول" at bounding box center [584, 410] width 194 height 34
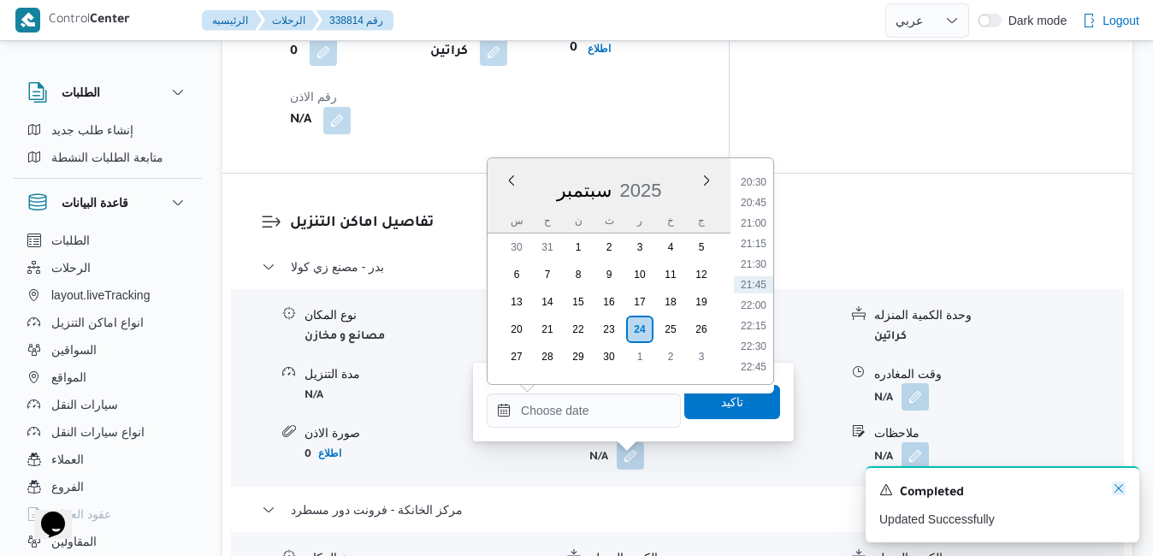
click at [1120, 488] on icon "Dismiss toast" at bounding box center [1118, 488] width 9 height 9
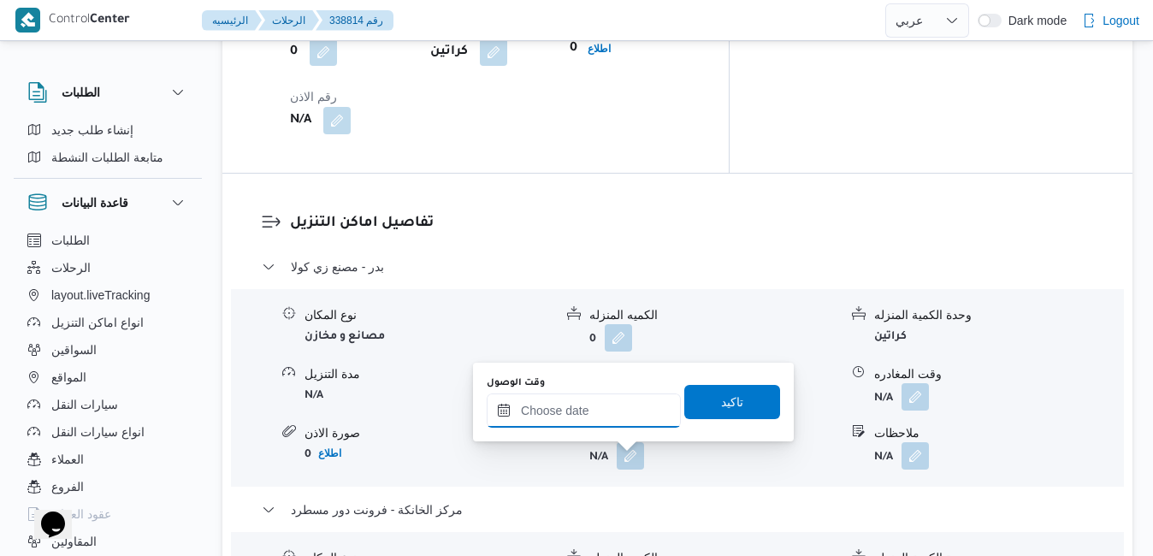
click at [610, 419] on input "وقت الوصول" at bounding box center [584, 410] width 194 height 34
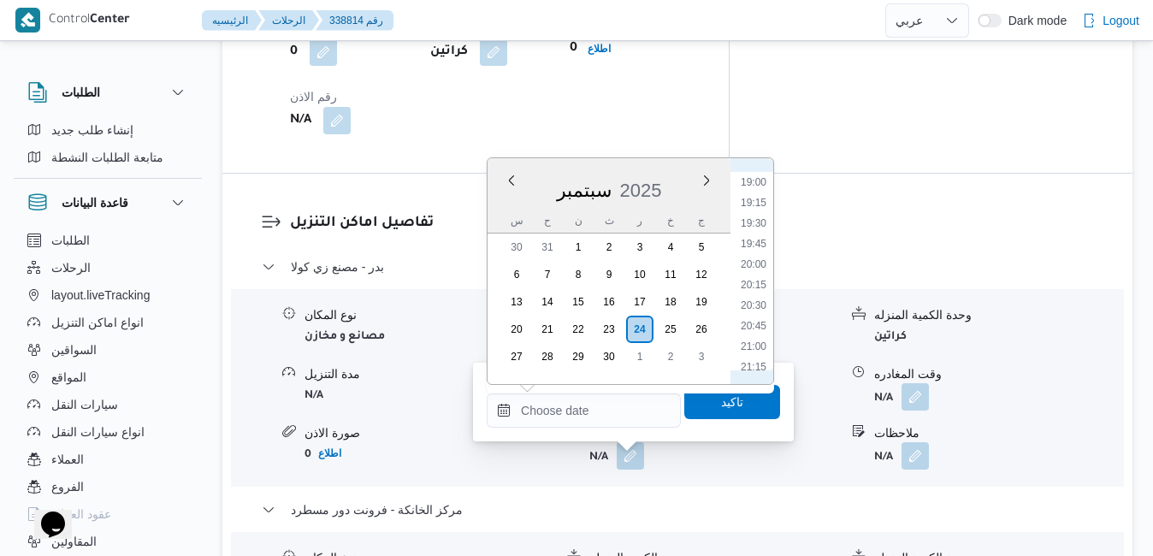
scroll to position [1508, 0]
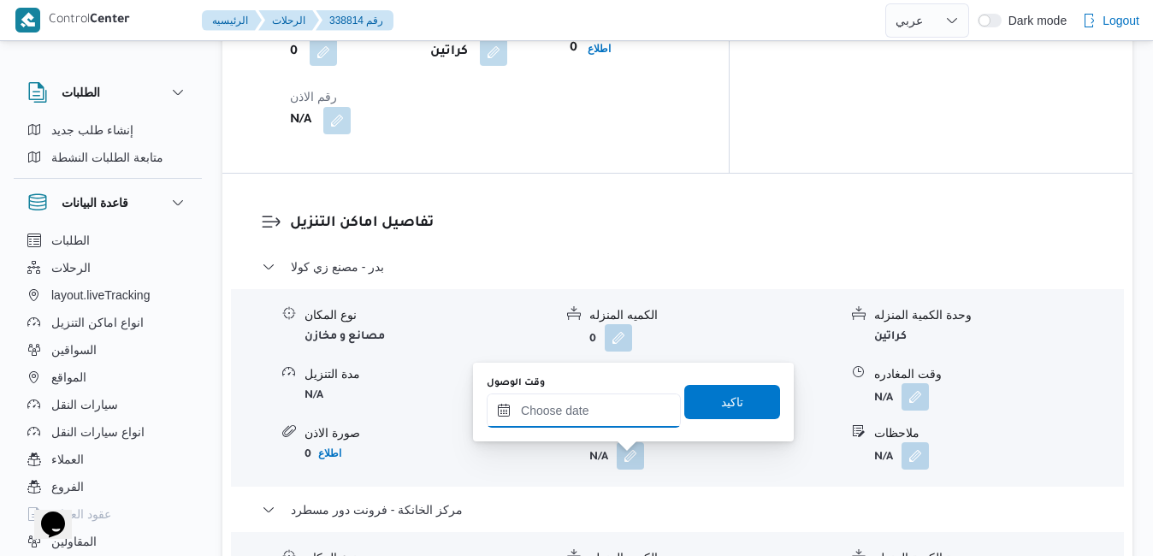
click at [594, 410] on input "وقت الوصول" at bounding box center [584, 410] width 194 height 34
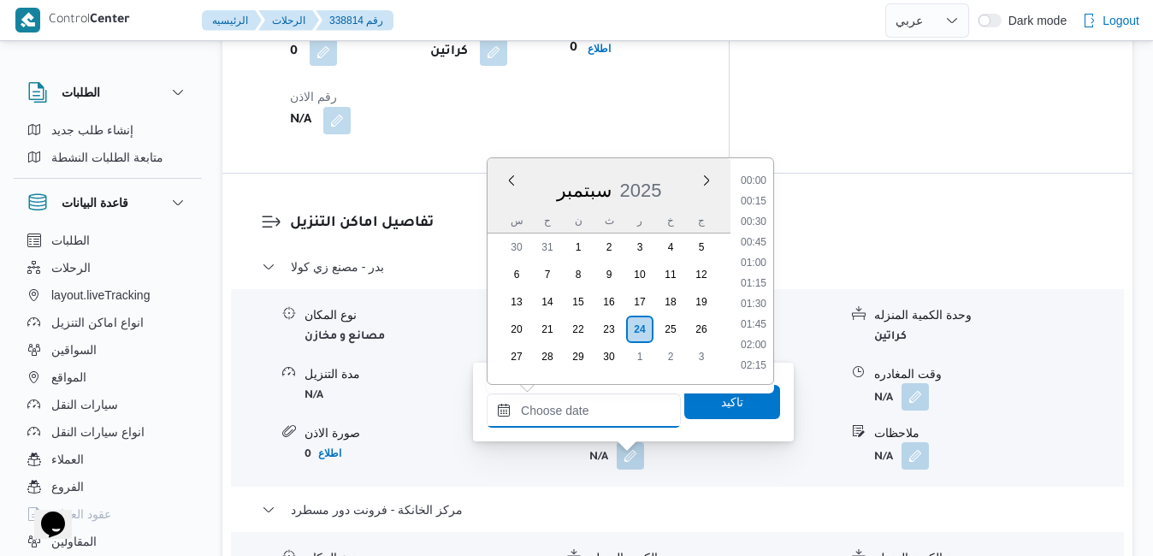
scroll to position [1681, 0]
click at [743, 199] on li "20:45" at bounding box center [753, 202] width 39 height 17
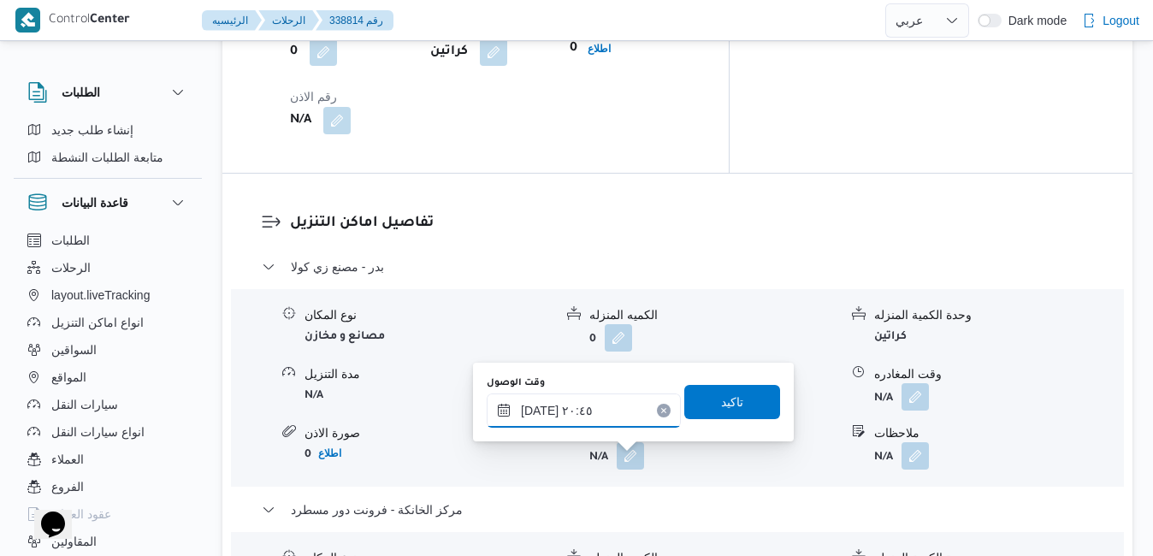
type input "٢٤/٠٩/٢٠٢٥ ٢٠:٤٥"
click at [705, 393] on span "تاكيد" at bounding box center [732, 401] width 96 height 34
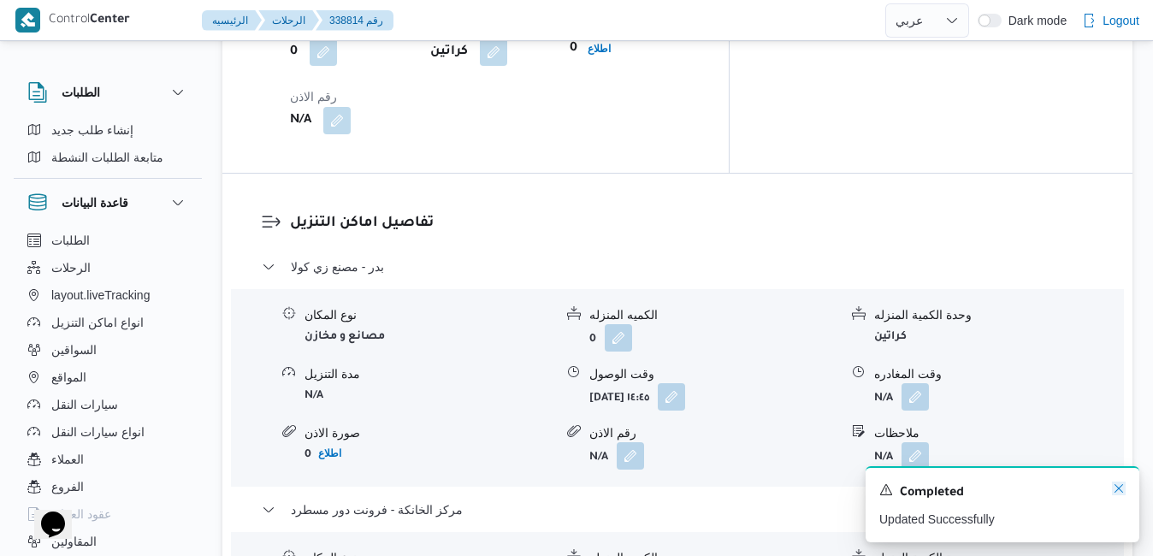
click at [1119, 493] on icon "Dismiss toast" at bounding box center [1119, 488] width 14 height 14
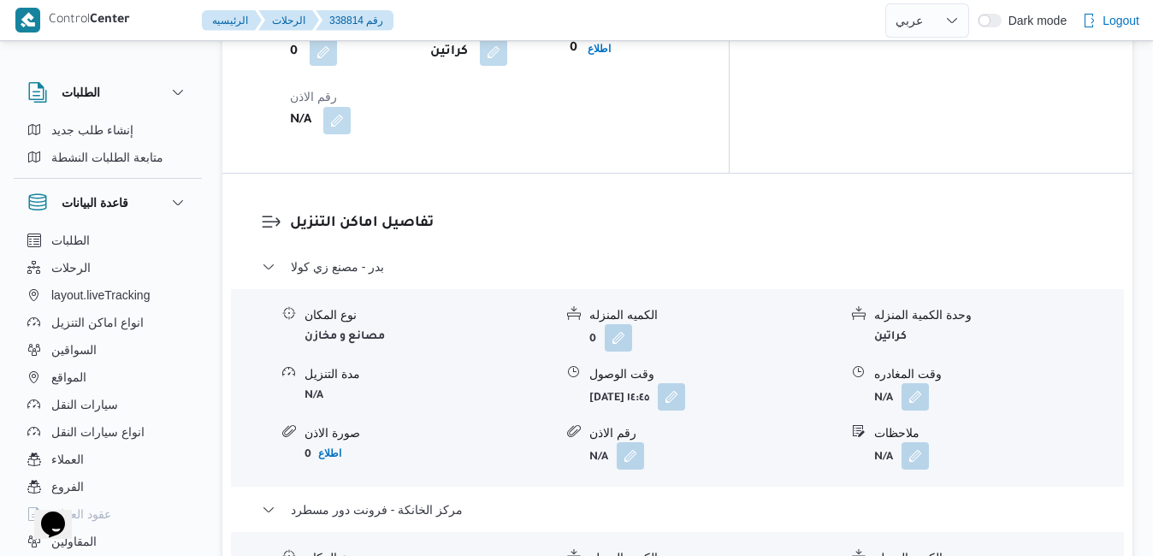
click at [921, 382] on button "button" at bounding box center [914, 395] width 27 height 27
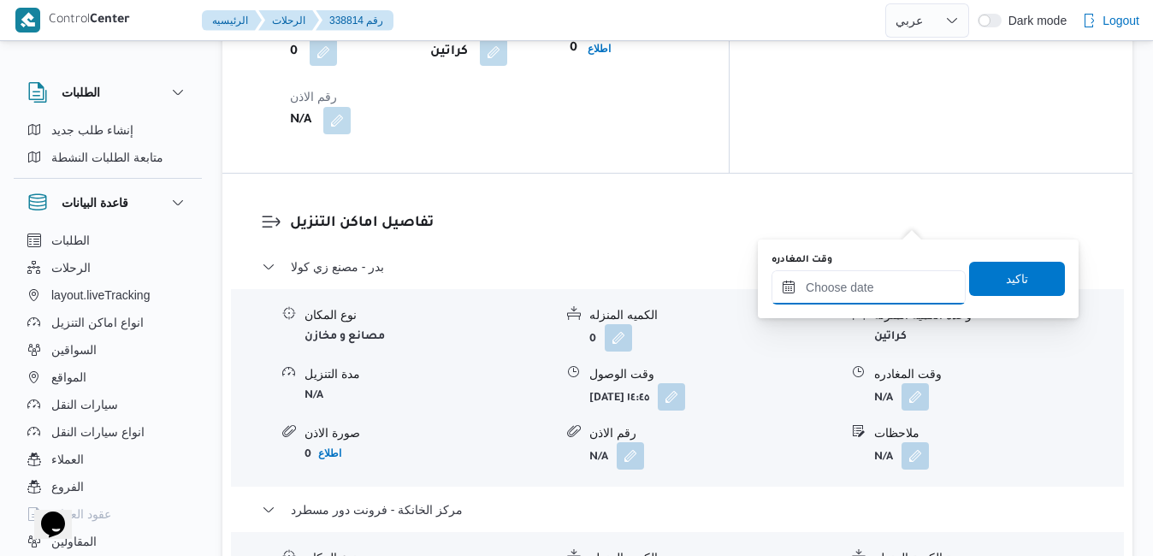
click at [852, 286] on input "وقت المغادره" at bounding box center [868, 287] width 194 height 34
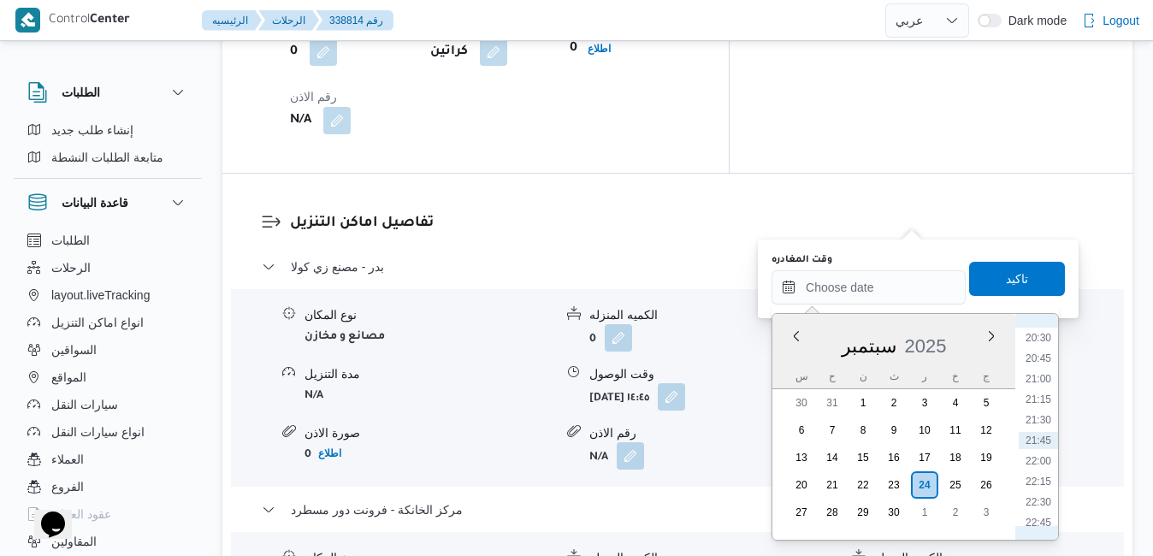
scroll to position [1508, 0]
click at [1040, 474] on li "20:00" at bounding box center [1037, 470] width 39 height 17
type input "٢٤/٠٩/٢٠٢٥ ٢٠:٠٠"
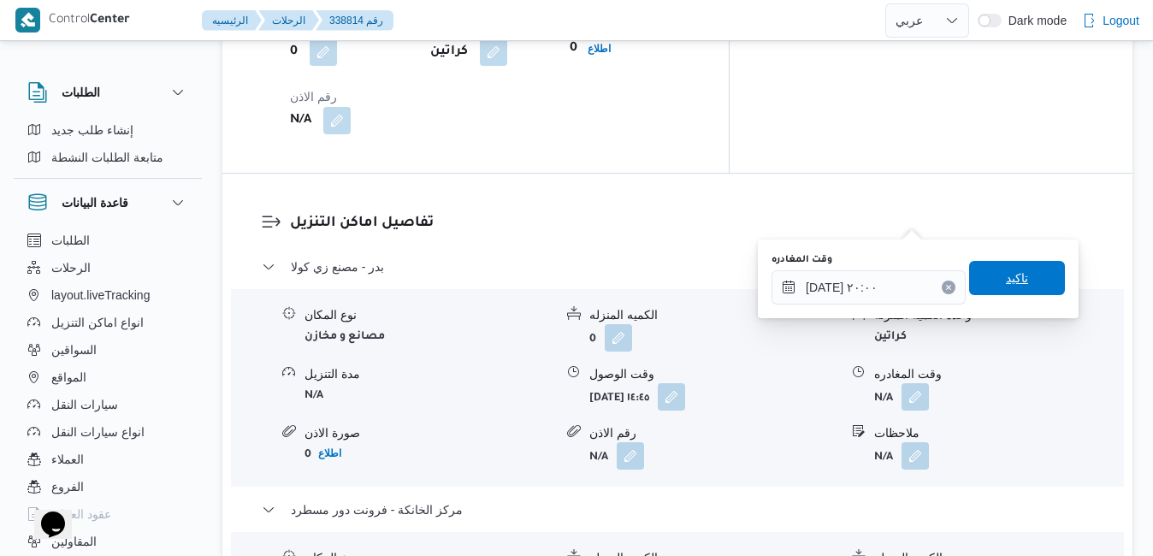
click at [999, 263] on span "تاكيد" at bounding box center [1017, 278] width 96 height 34
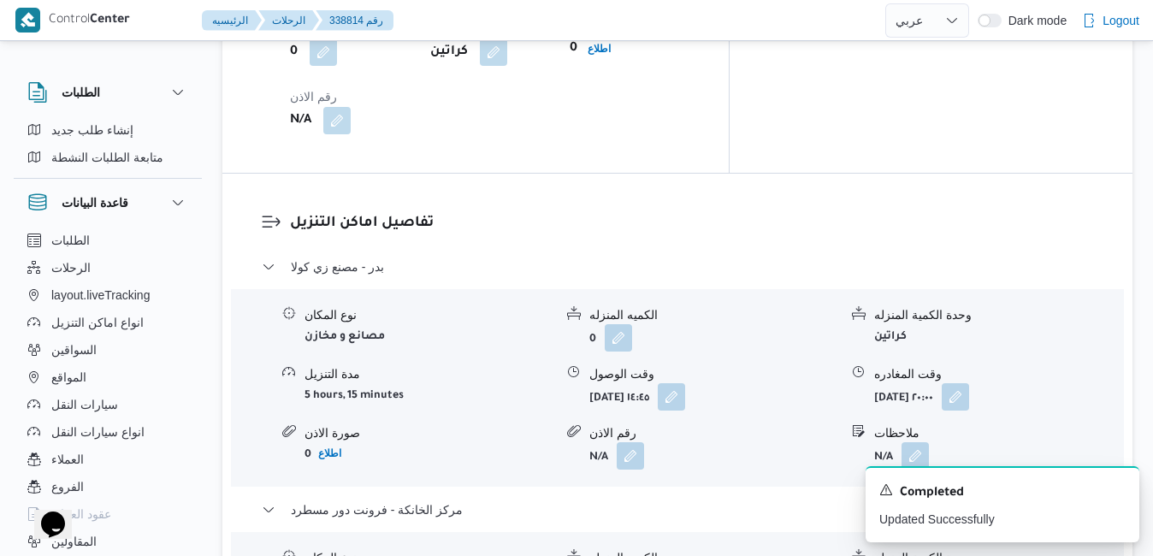
scroll to position [0, 0]
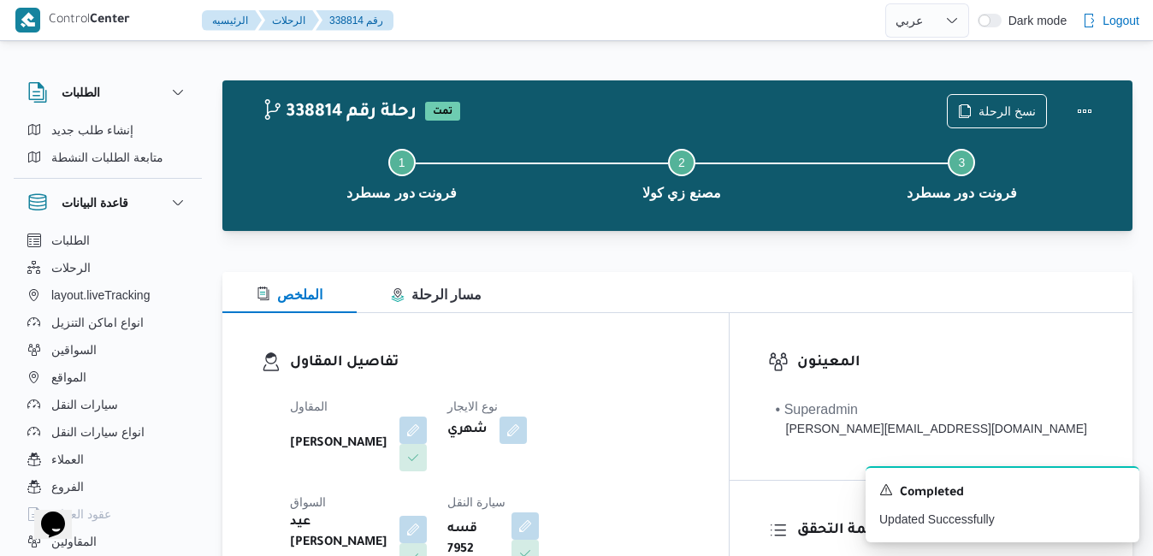
click at [605, 361] on h3 "تفاصيل المقاول" at bounding box center [490, 362] width 400 height 23
click at [1080, 110] on button "Actions" at bounding box center [1084, 110] width 34 height 34
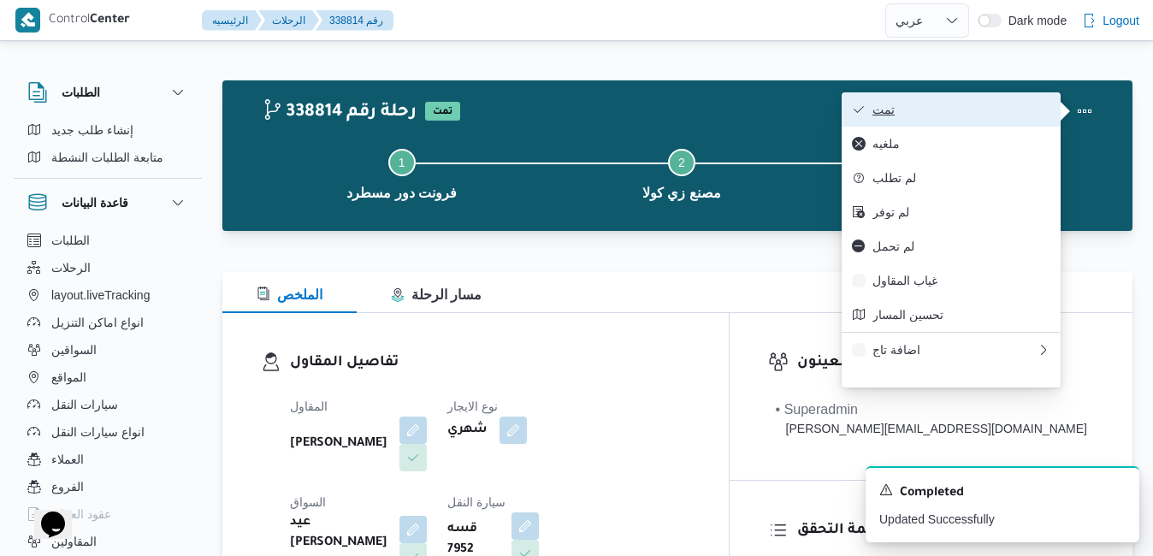
click at [982, 103] on span "تمت" at bounding box center [961, 110] width 178 height 14
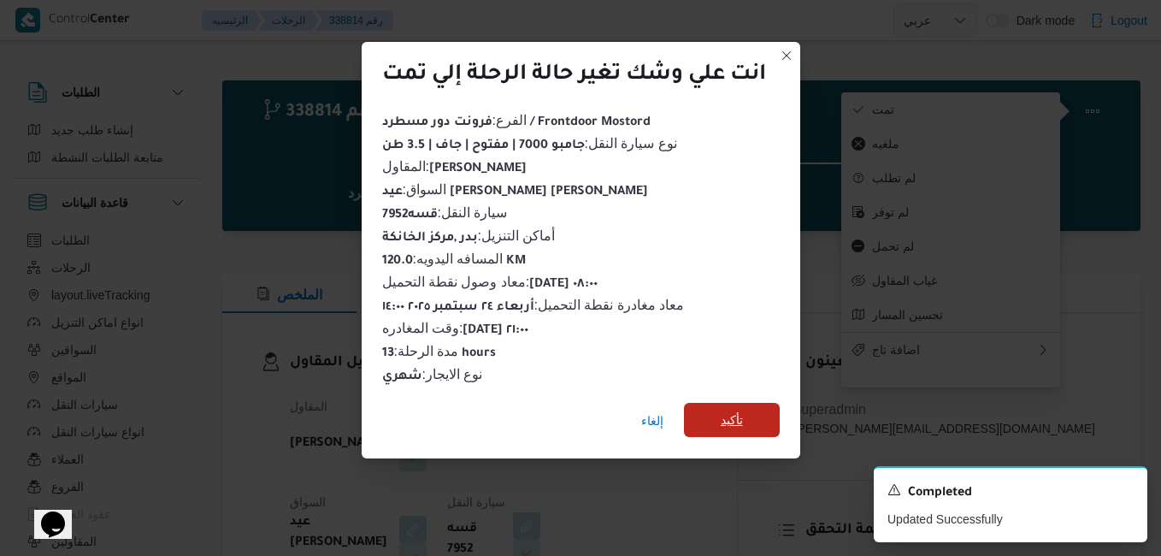
click at [746, 419] on span "تأكيد" at bounding box center [732, 420] width 96 height 34
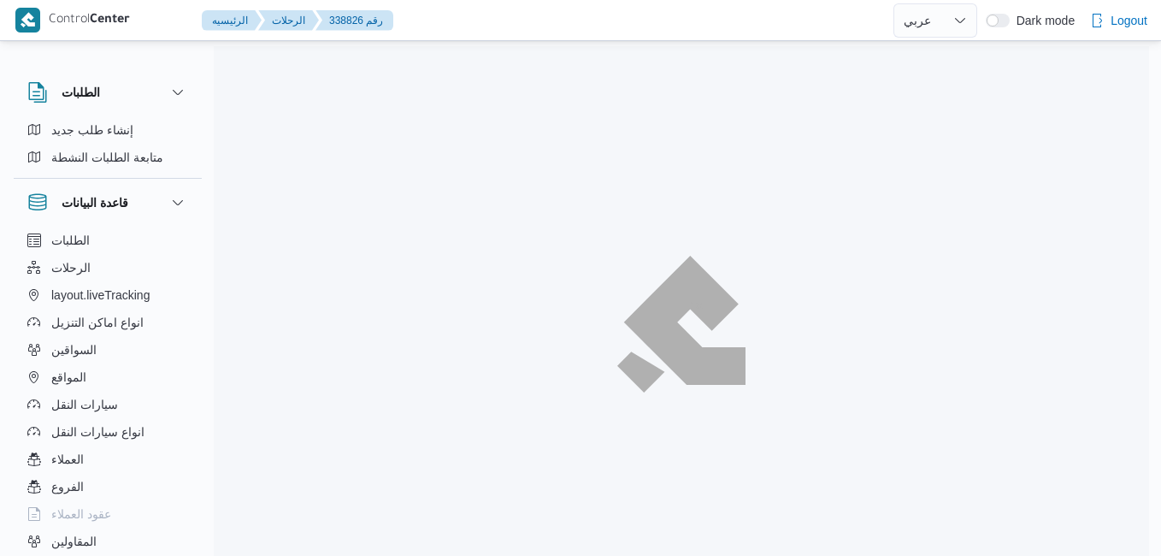
select select "ar"
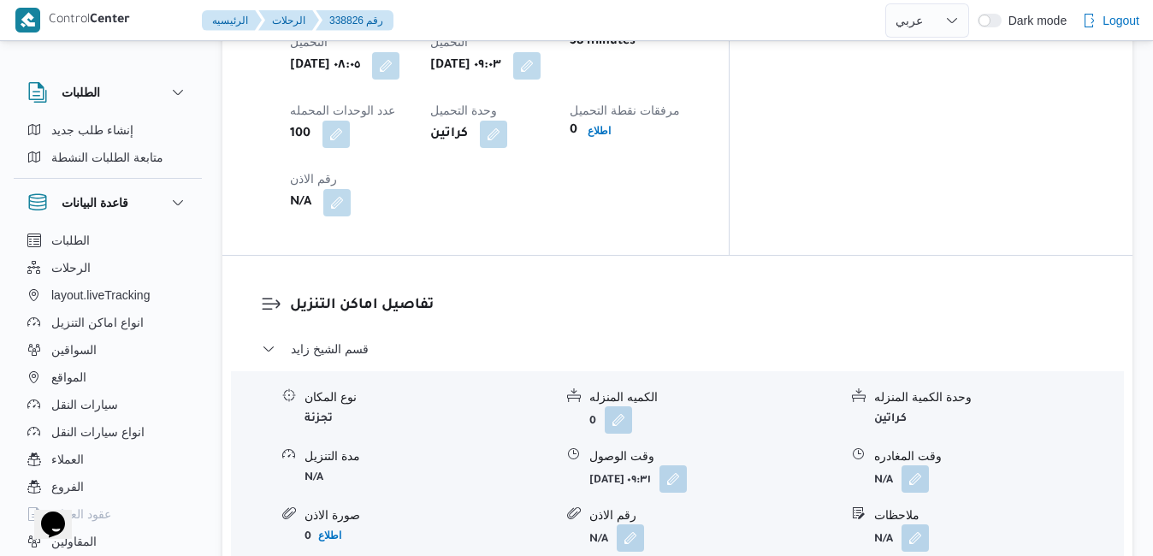
scroll to position [1505, 0]
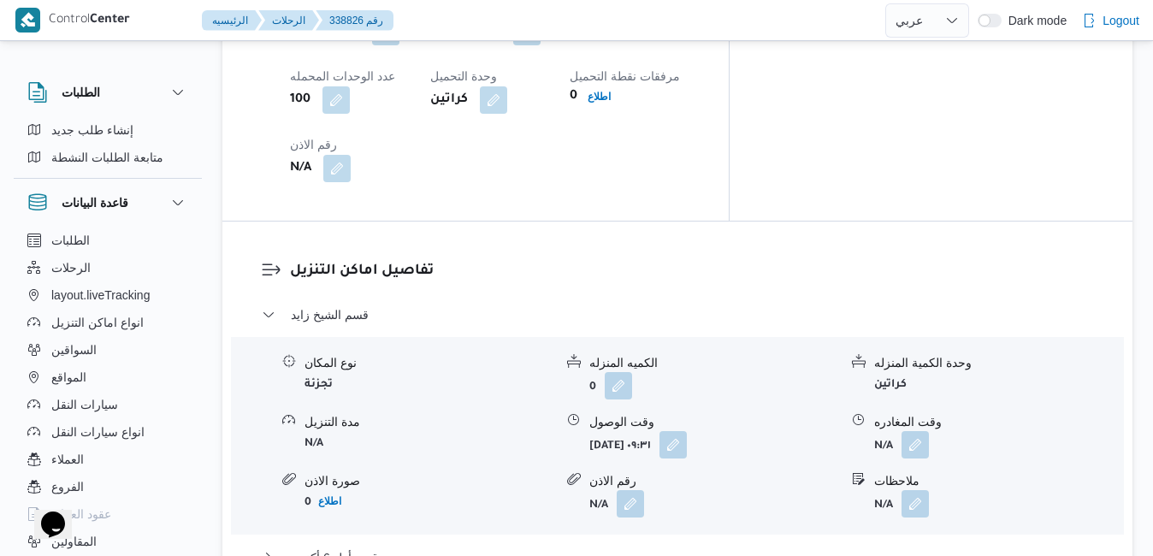
click at [737, 339] on div "نوع المكان تجزئة الكميه المنزله 0 وحدة الكمية المنزله كراتين مدة التنزيل N/A وق…" at bounding box center [677, 436] width 906 height 194
click at [687, 430] on button "button" at bounding box center [672, 443] width 27 height 27
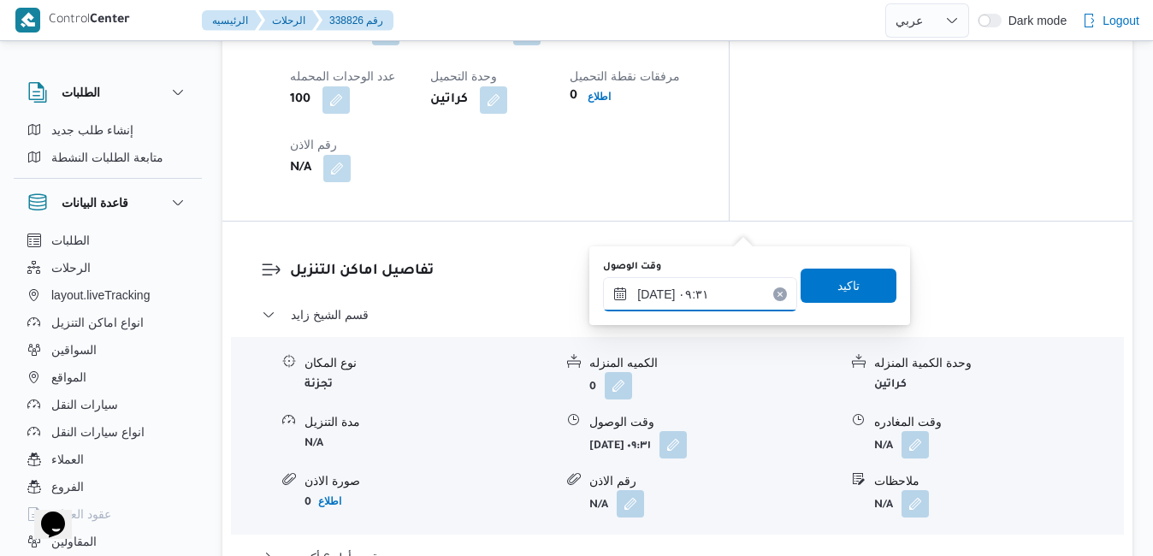
click at [690, 296] on input "[DATE] ٠٩:٣١" at bounding box center [700, 294] width 194 height 34
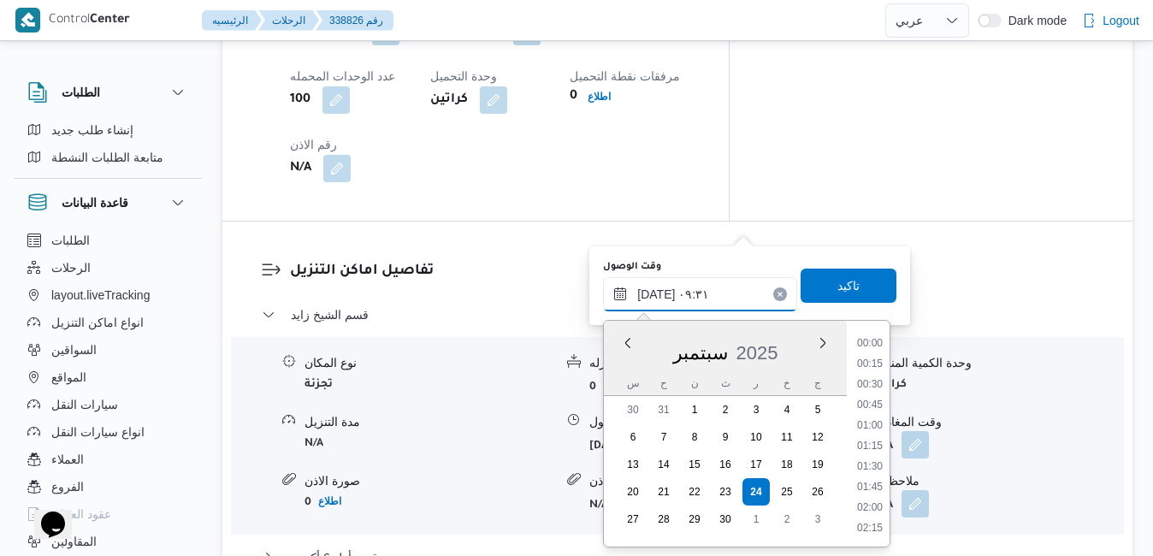
scroll to position [676, 0]
click at [882, 505] on li "10:15" at bounding box center [869, 508] width 39 height 17
type input "[DATE] ١٠:١٥"
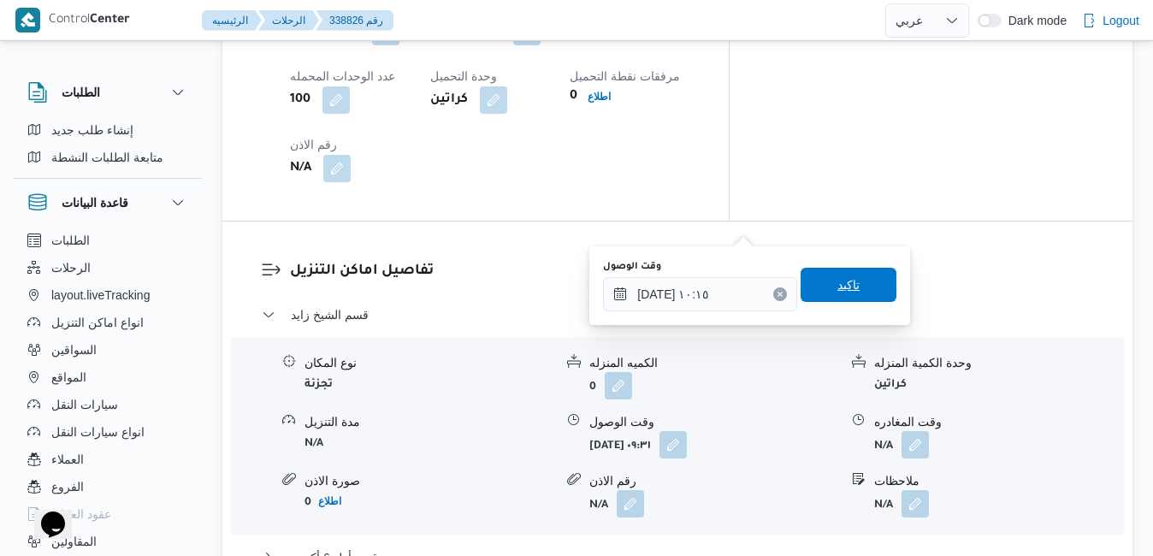
click at [845, 280] on span "تاكيد" at bounding box center [848, 284] width 22 height 21
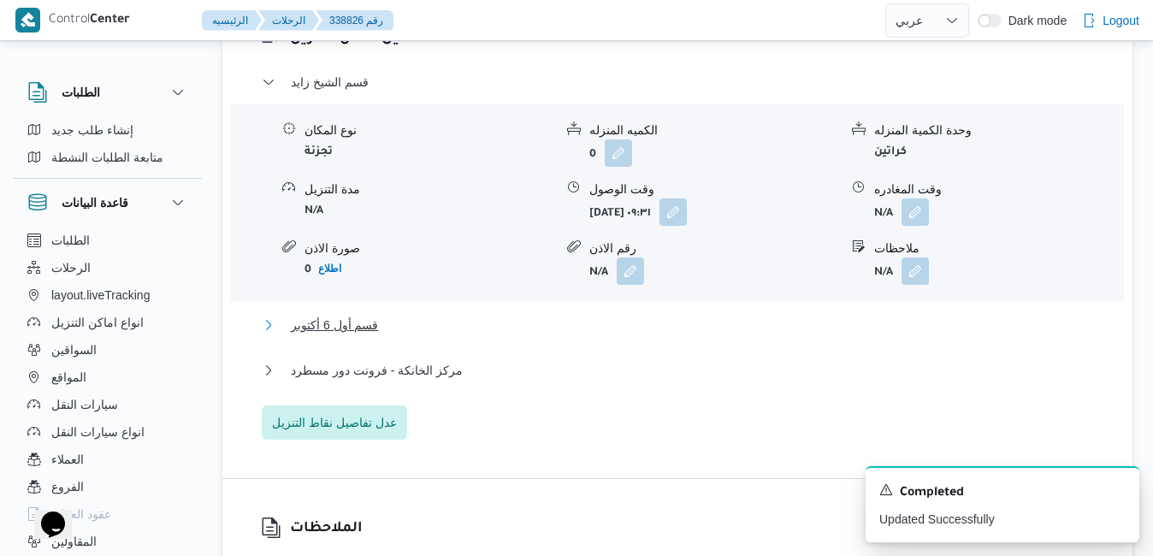
click at [703, 335] on button "قسم أول 6 أكتوبر" at bounding box center [678, 325] width 832 height 21
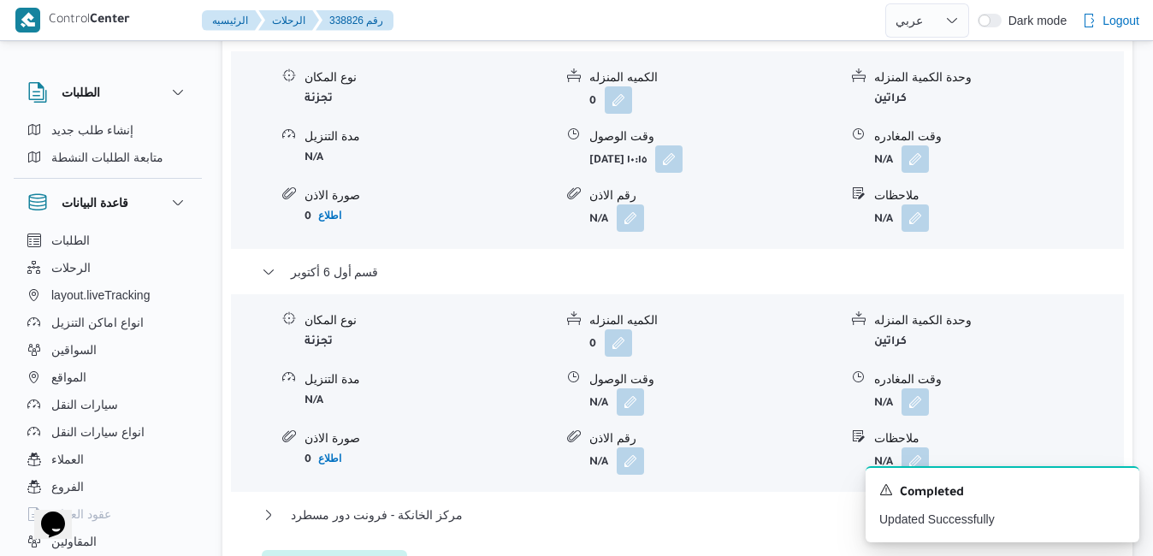
scroll to position [1915, 0]
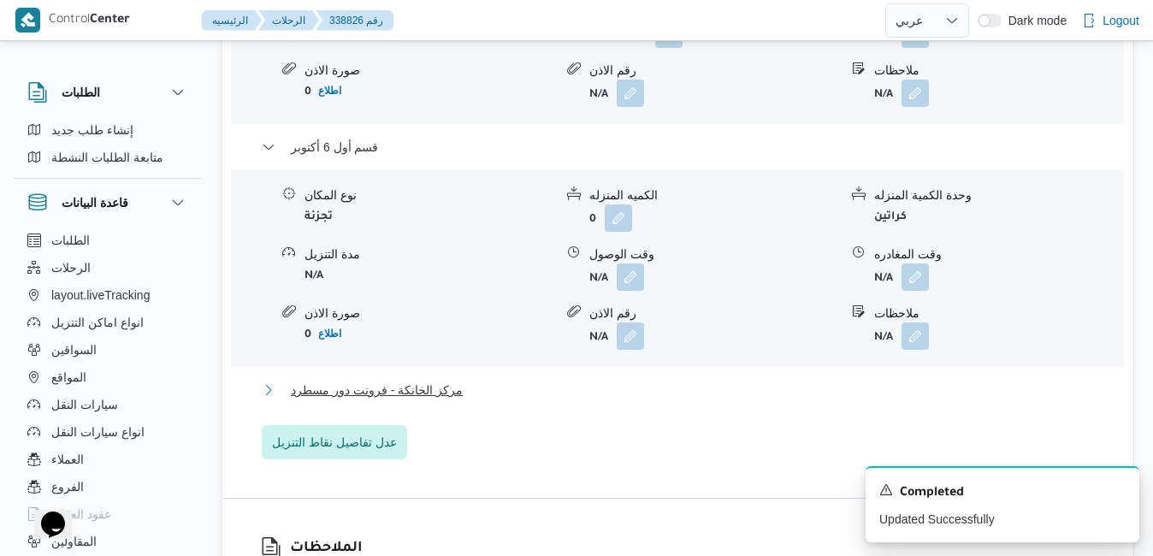
click at [745, 380] on button "مركز الخانكة - فرونت دور مسطرد" at bounding box center [678, 390] width 832 height 21
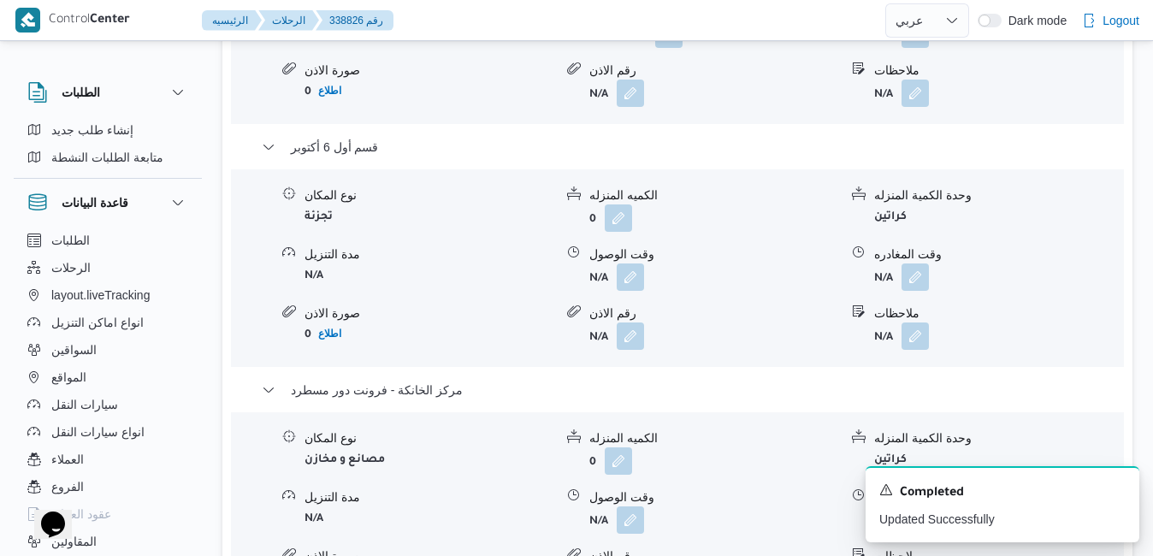
click at [915, 505] on button "button" at bounding box center [914, 518] width 27 height 27
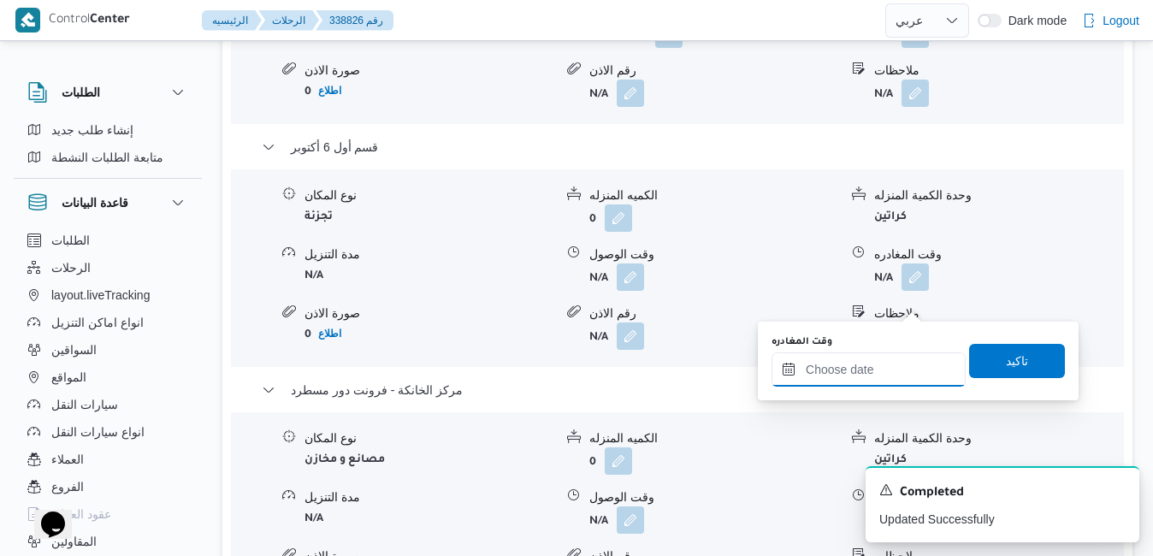
click at [840, 364] on input "وقت المغادره" at bounding box center [868, 369] width 194 height 34
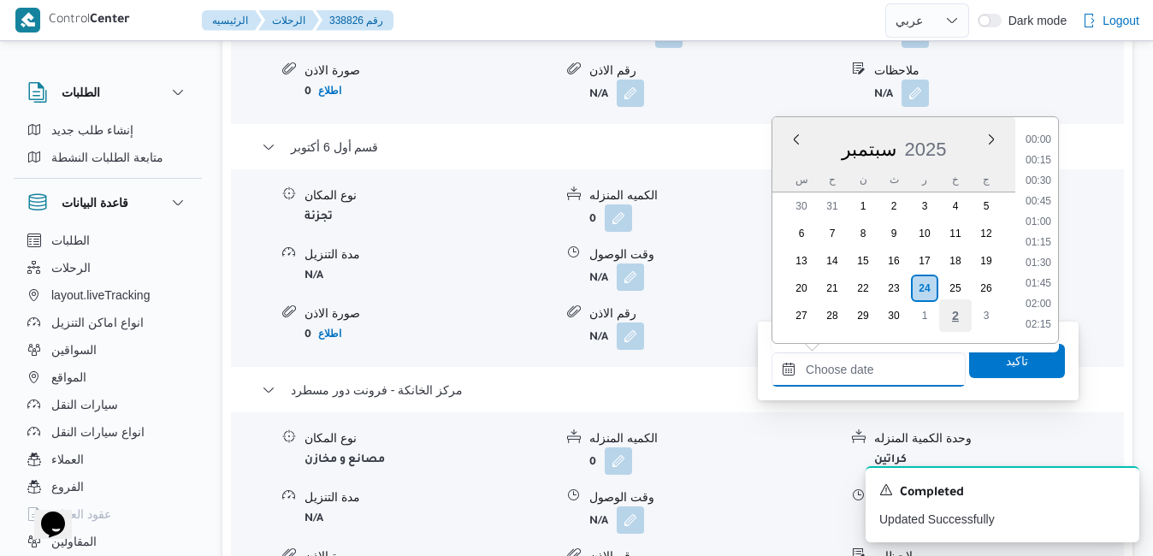
scroll to position [1681, 0]
click at [1043, 186] on li "21:00" at bounding box center [1037, 182] width 39 height 17
type input "[DATE] ٢١:٠٠"
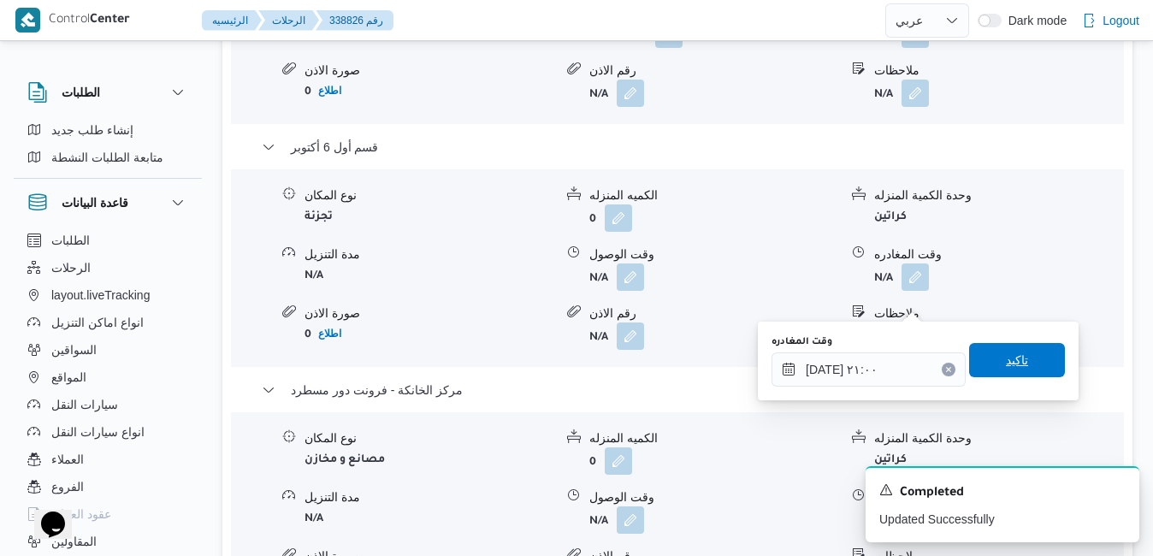
click at [1006, 354] on span "تاكيد" at bounding box center [1017, 360] width 22 height 21
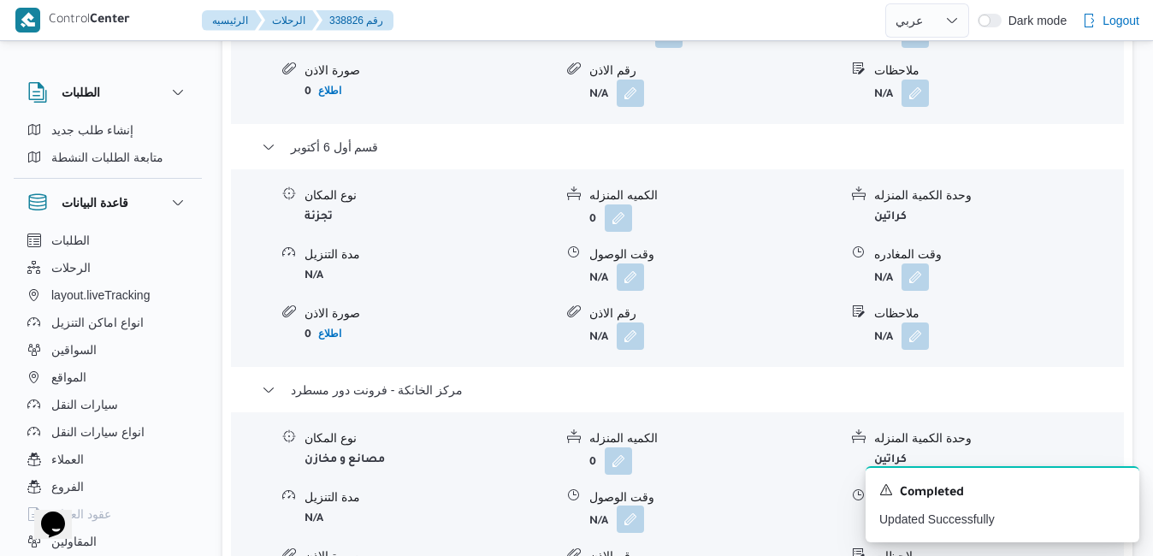
click at [634, 505] on button "button" at bounding box center [630, 518] width 27 height 27
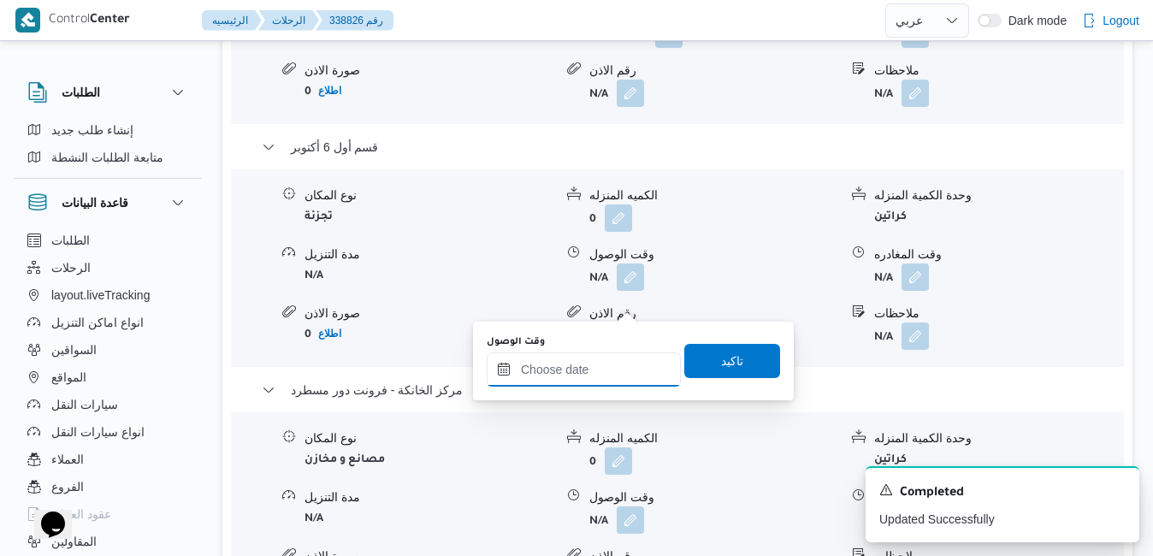
click at [613, 369] on input "وقت الوصول" at bounding box center [584, 369] width 194 height 34
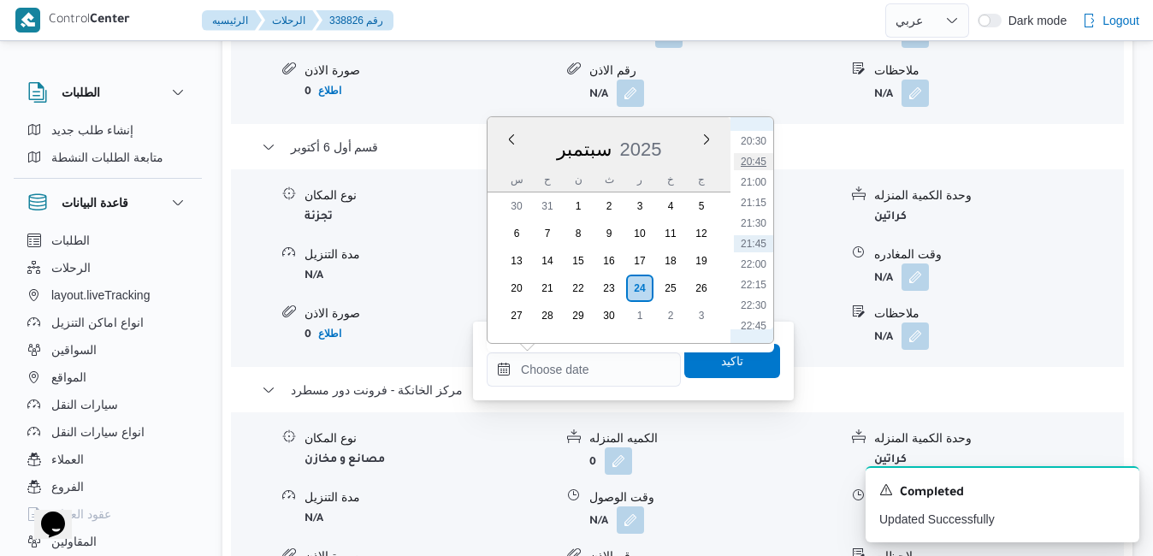
click at [755, 164] on li "20:45" at bounding box center [753, 161] width 39 height 17
type input "[DATE] ٢٠:٤٥"
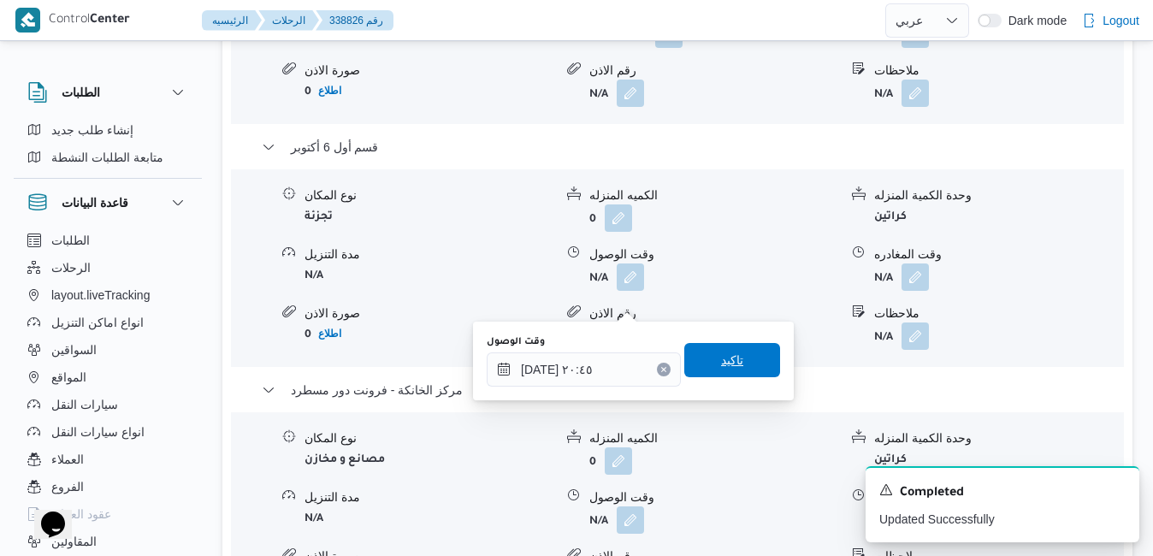
click at [723, 361] on span "تاكيد" at bounding box center [732, 360] width 22 height 21
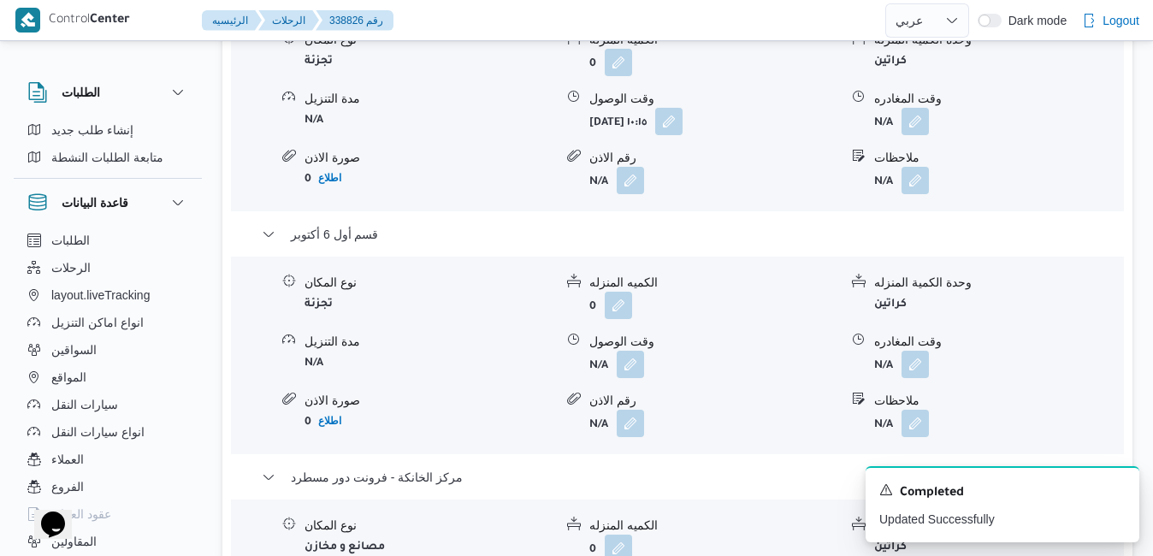
scroll to position [1813, 0]
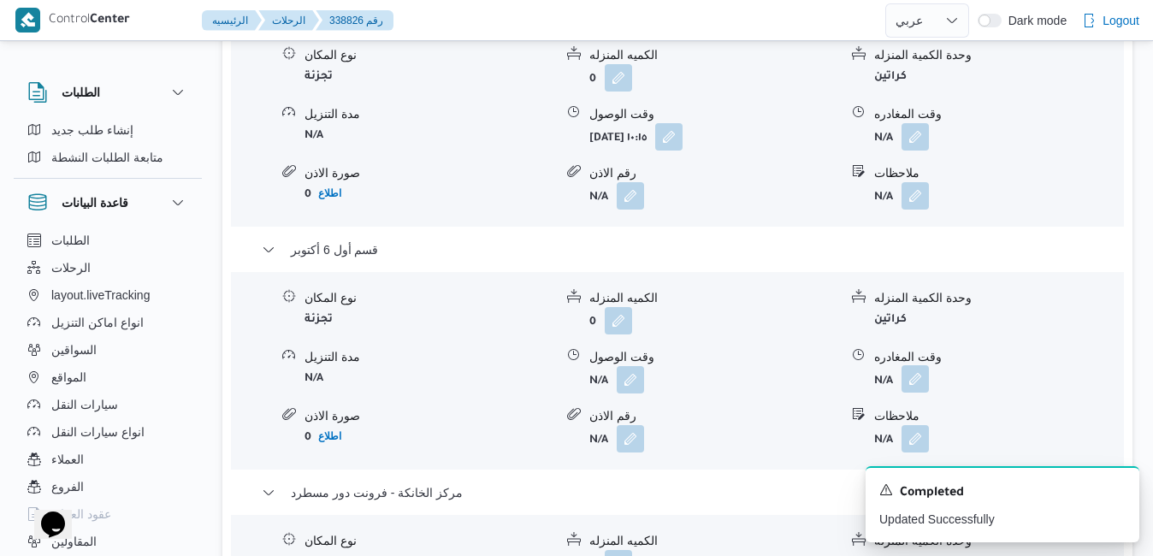
click at [925, 365] on button "button" at bounding box center [914, 378] width 27 height 27
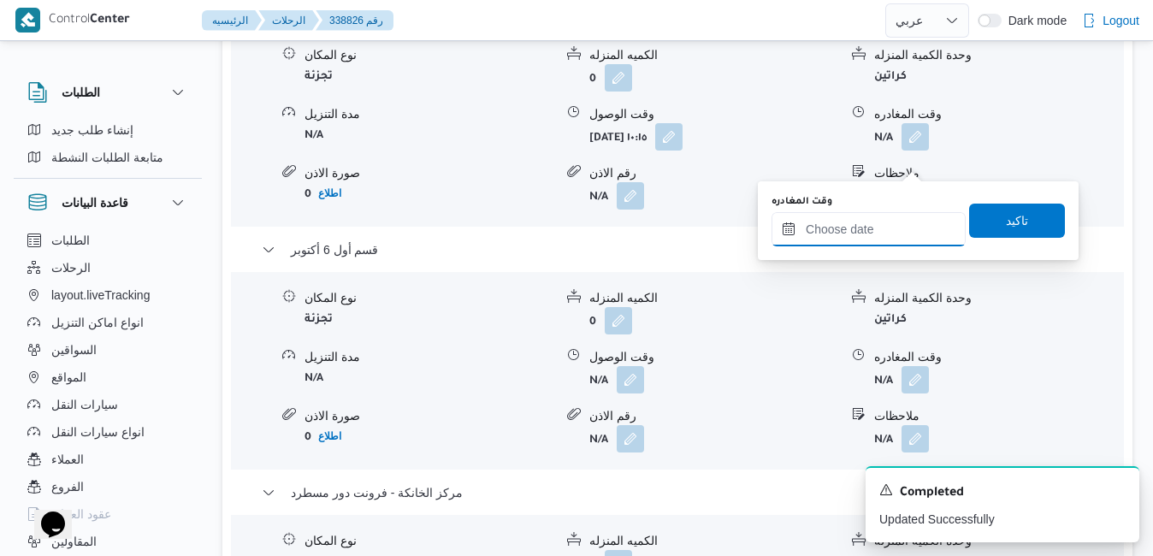
click at [876, 230] on input "وقت المغادره" at bounding box center [868, 229] width 194 height 34
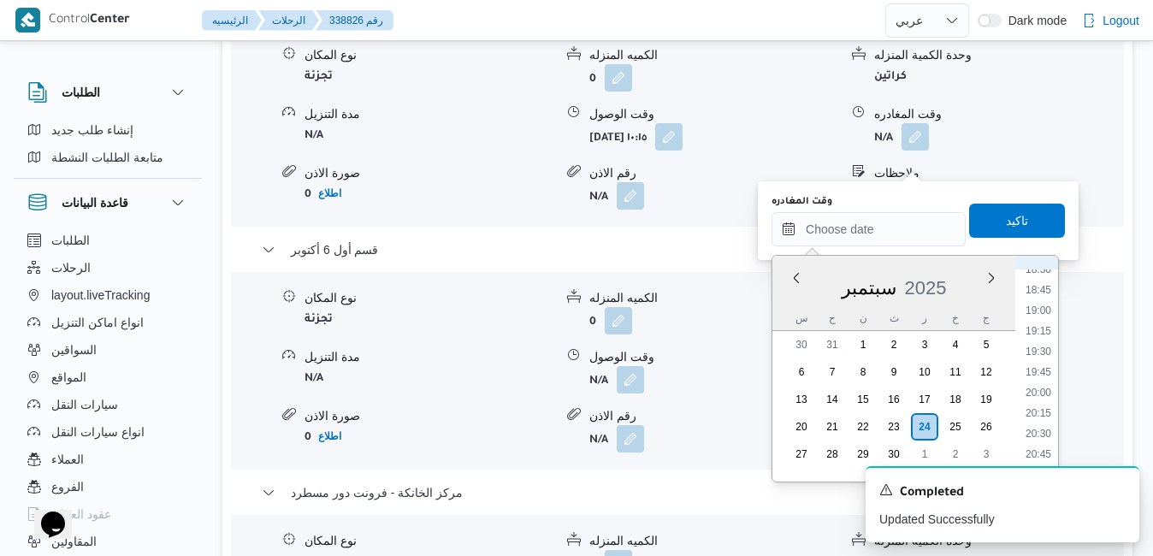
scroll to position [1508, 0]
click at [1039, 398] on li "19:45" at bounding box center [1037, 391] width 39 height 17
type input "[DATE] ١٩:٤٥"
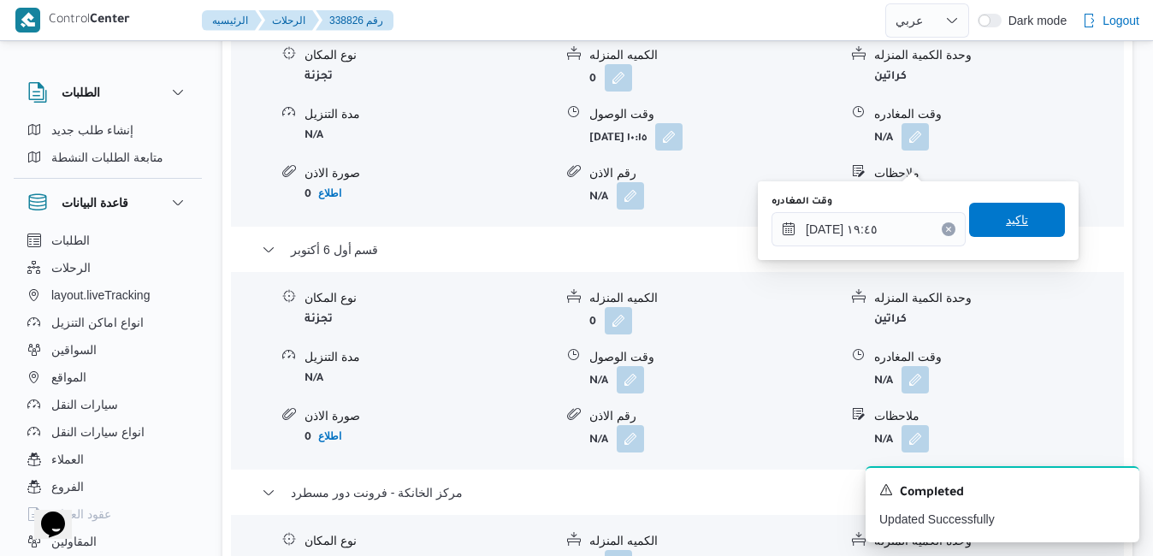
click at [1007, 229] on span "تاكيد" at bounding box center [1017, 220] width 22 height 21
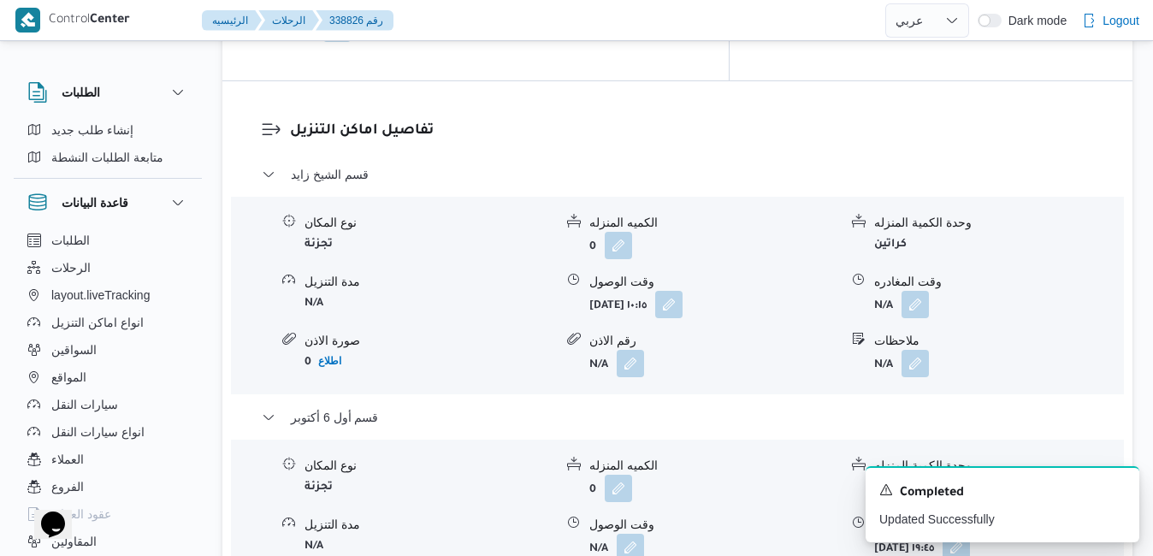
scroll to position [1642, 0]
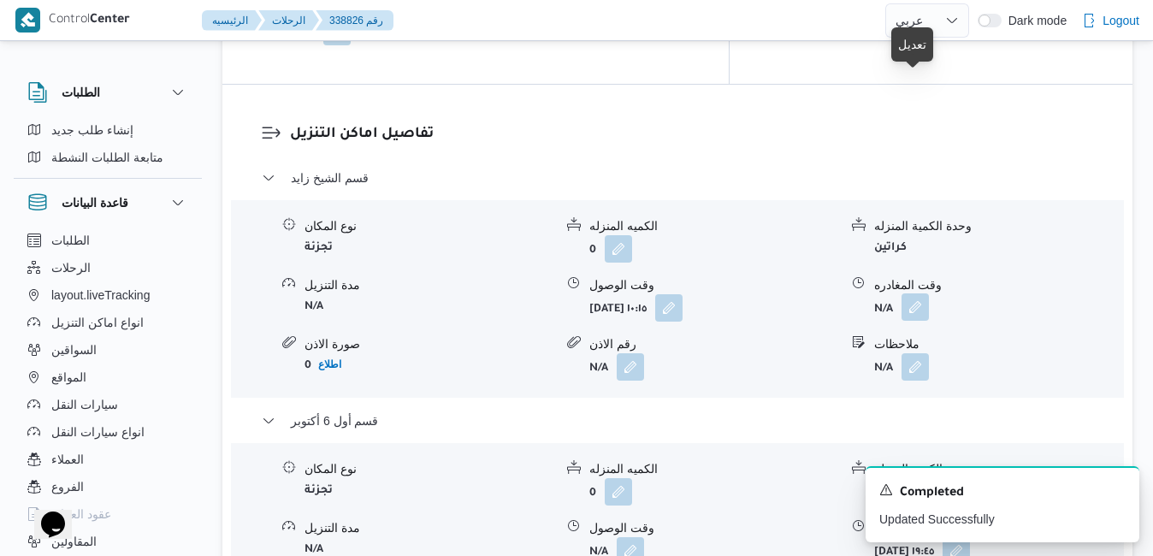
click at [916, 293] on button "button" at bounding box center [914, 306] width 27 height 27
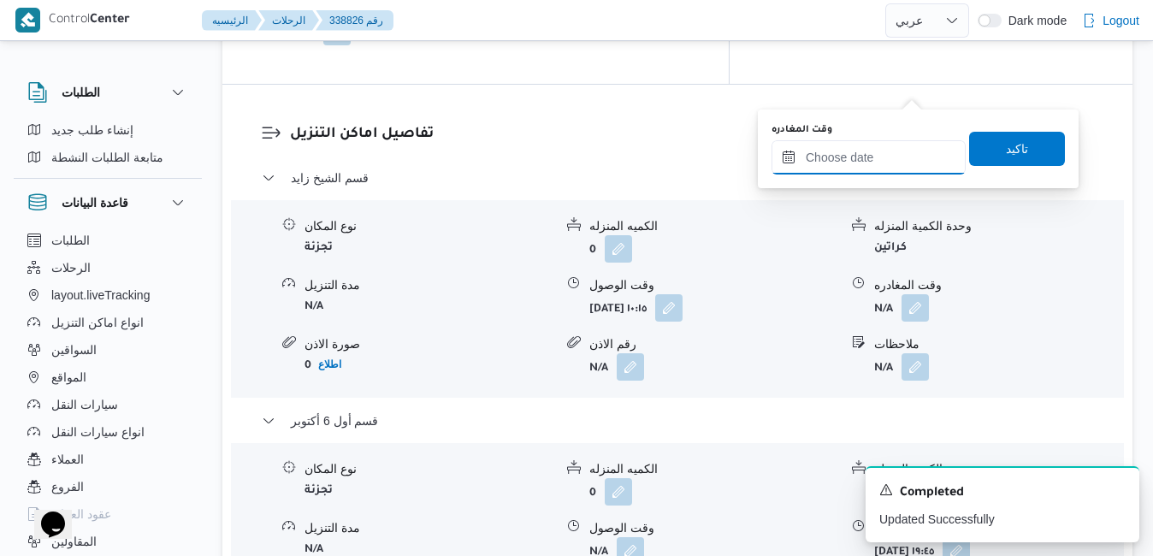
click at [882, 168] on input "وقت المغادره" at bounding box center [868, 157] width 194 height 34
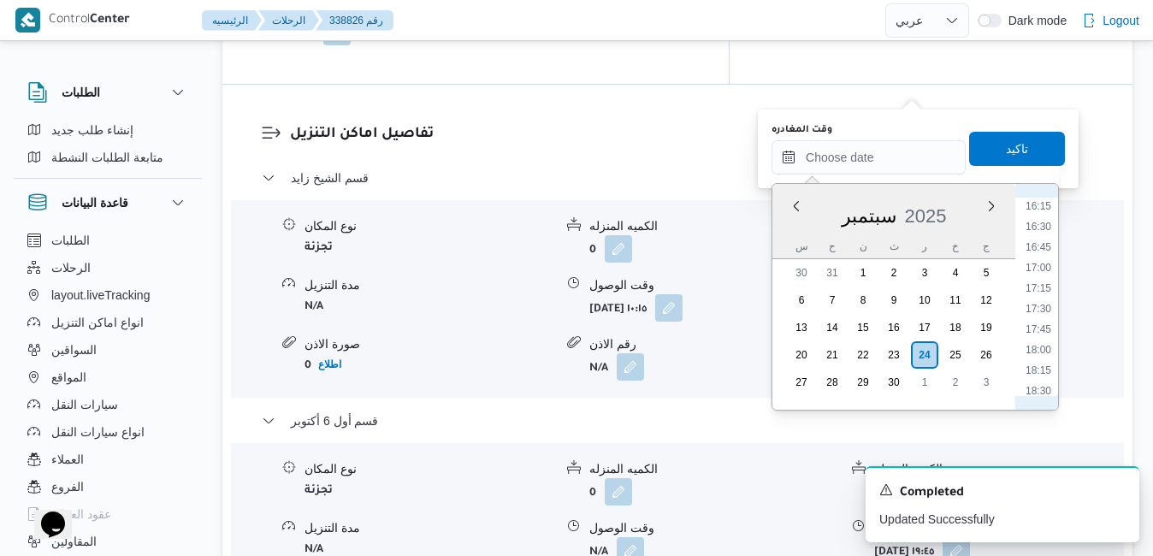
scroll to position [1160, 0]
click at [1036, 235] on li "14:30" at bounding box center [1037, 235] width 39 height 17
type input "[DATE] ١٤:٣٠"
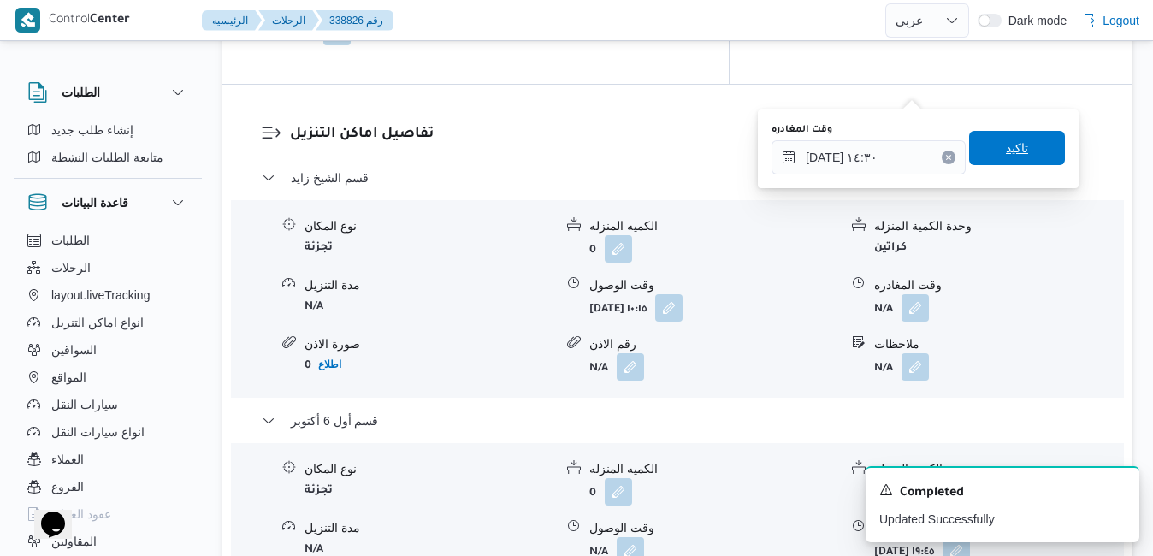
click at [1011, 152] on span "تاكيد" at bounding box center [1017, 148] width 22 height 21
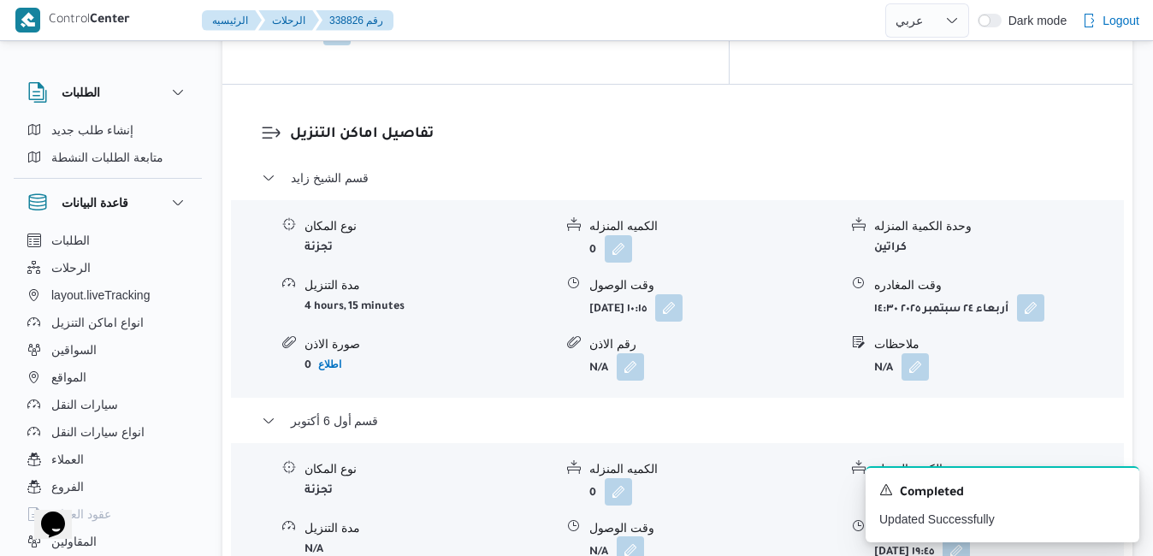
click at [628, 536] on button "button" at bounding box center [630, 549] width 27 height 27
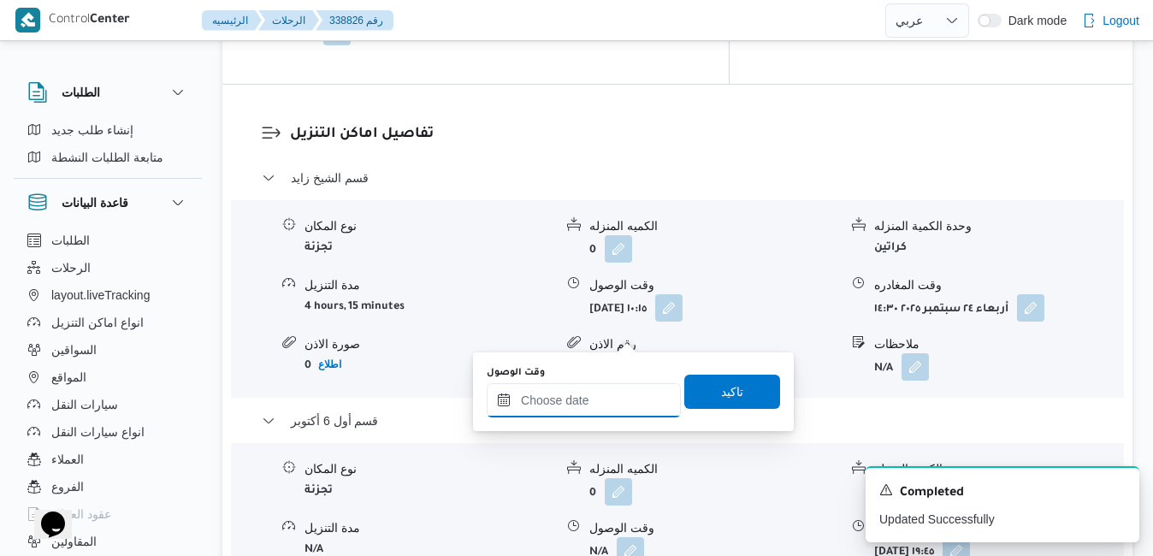
click at [575, 410] on input "وقت الوصول" at bounding box center [584, 400] width 194 height 34
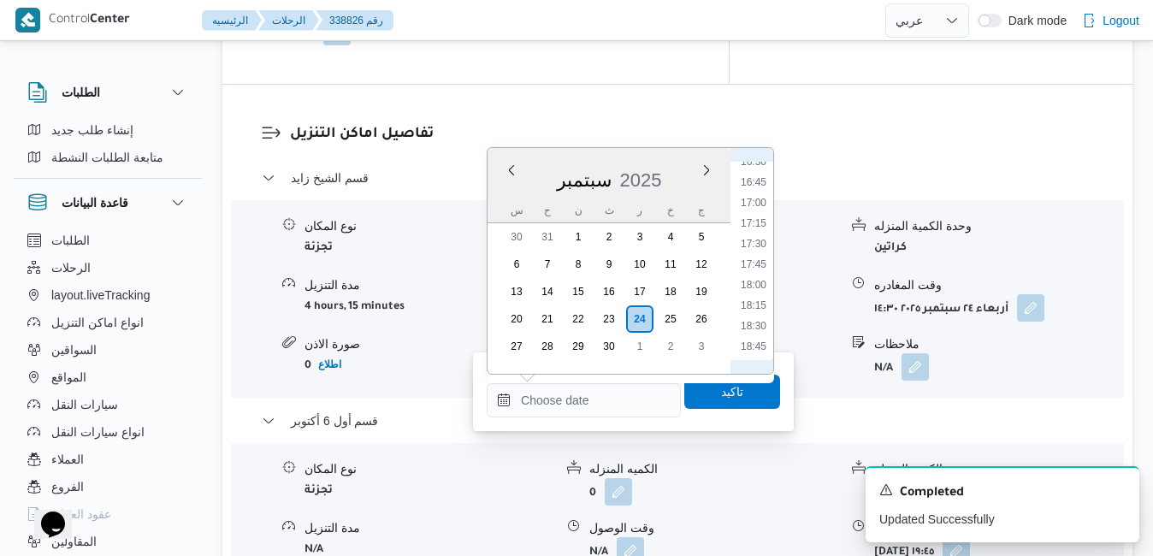
scroll to position [1189, 0]
click at [752, 213] on li "15:00" at bounding box center [753, 212] width 39 height 17
type input "[DATE] ١٥:٠٠"
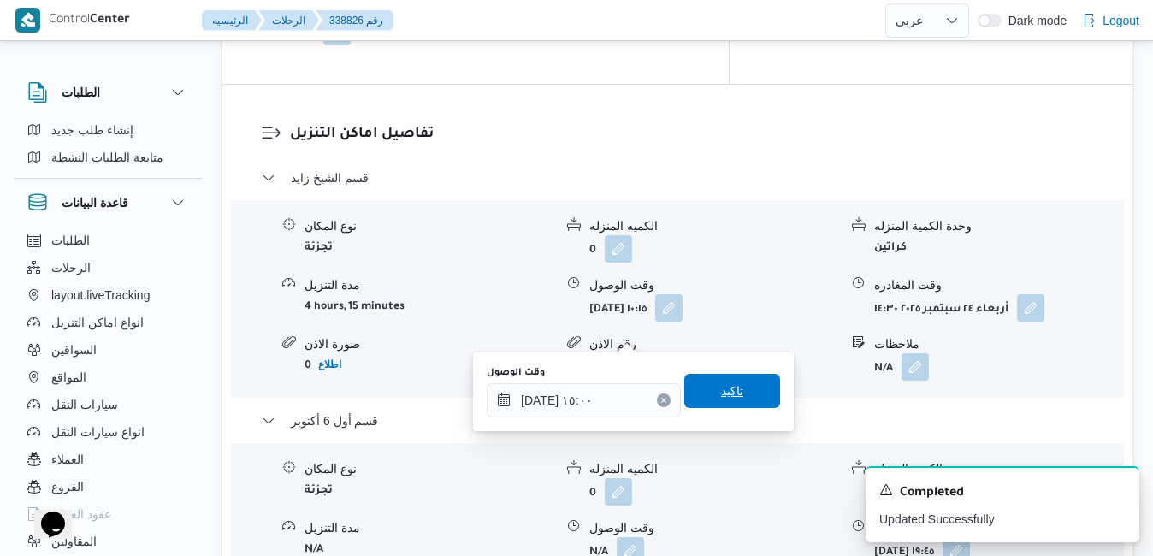
click at [721, 390] on span "تاكيد" at bounding box center [732, 391] width 22 height 21
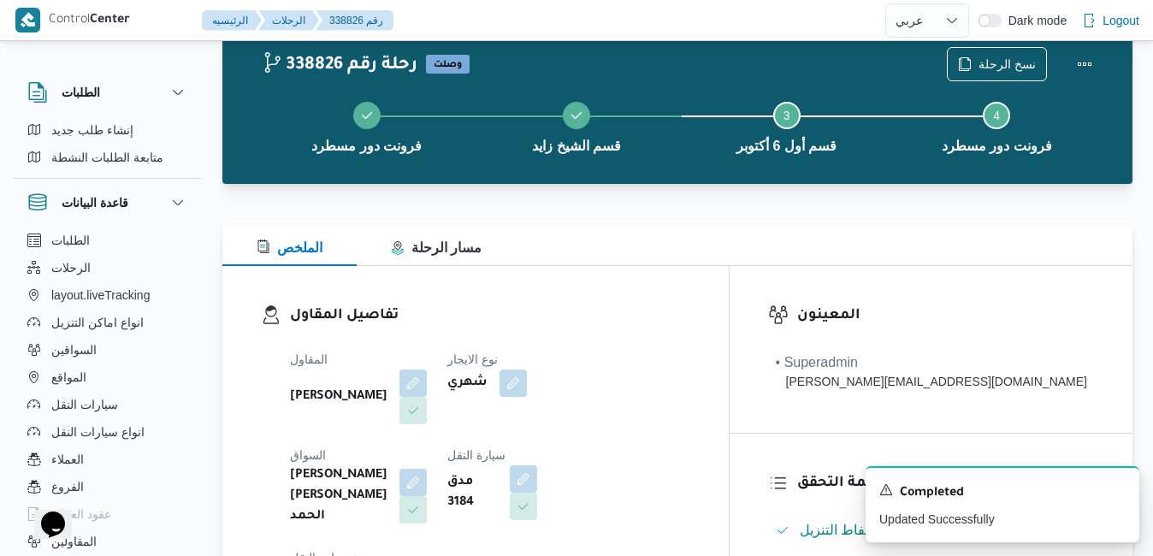
scroll to position [0, 0]
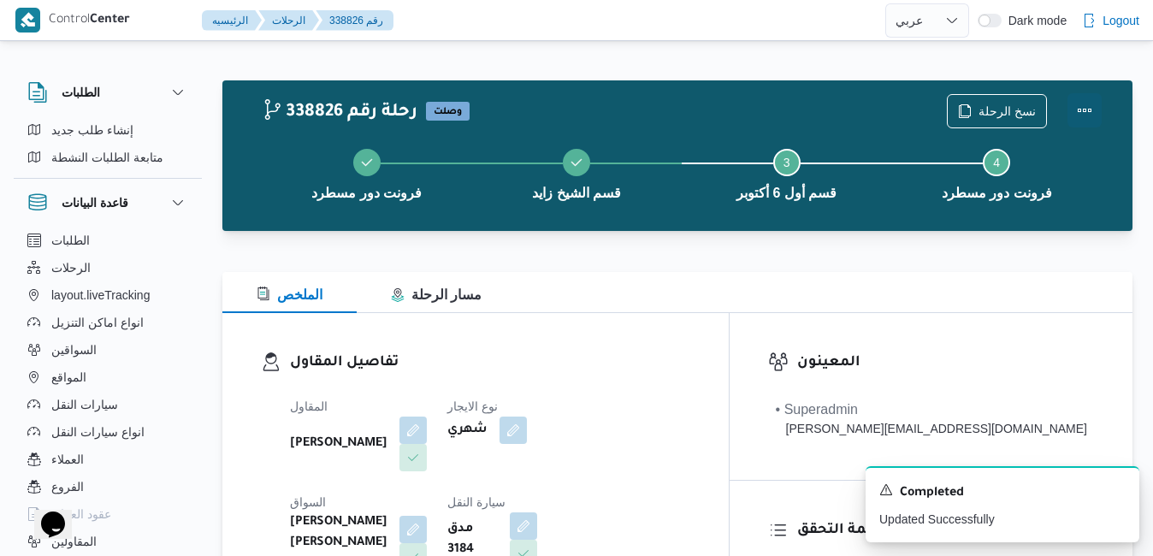
click at [1075, 118] on button "Actions" at bounding box center [1084, 110] width 34 height 34
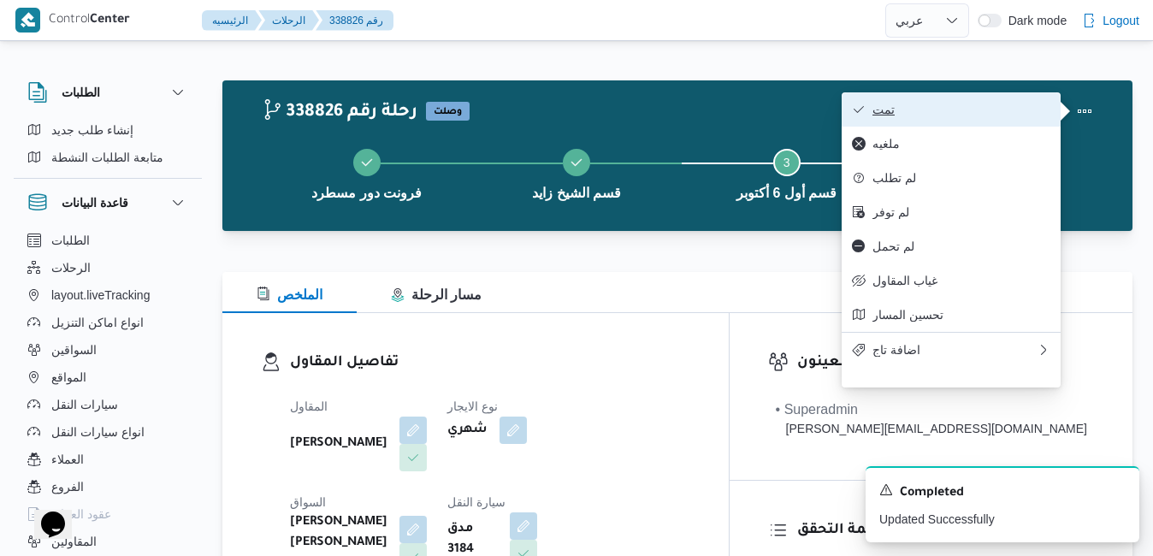
click at [976, 116] on span "تمت" at bounding box center [961, 110] width 178 height 14
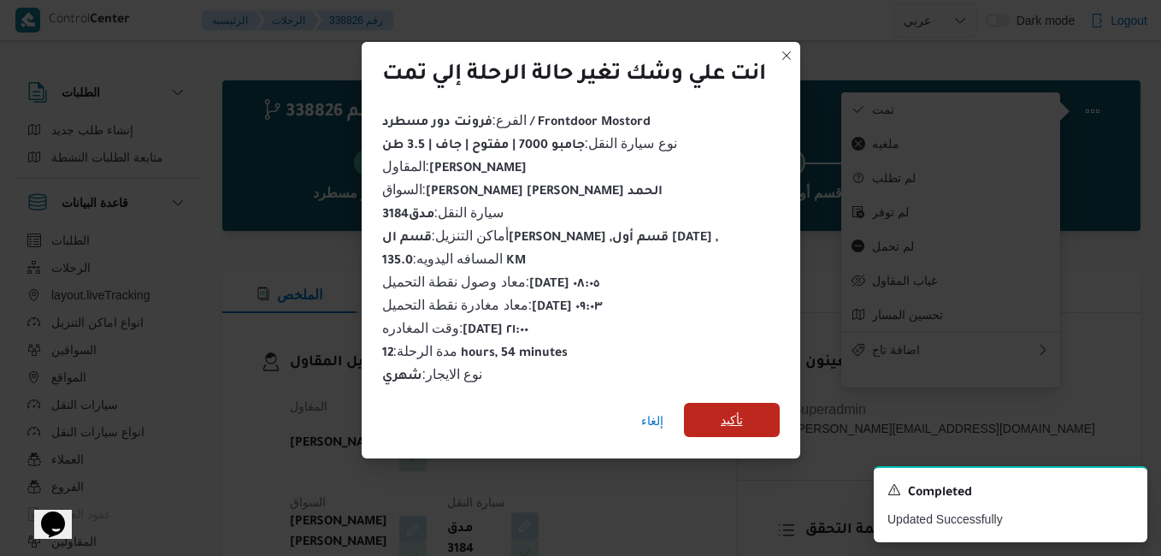
click at [731, 411] on span "تأكيد" at bounding box center [732, 420] width 22 height 21
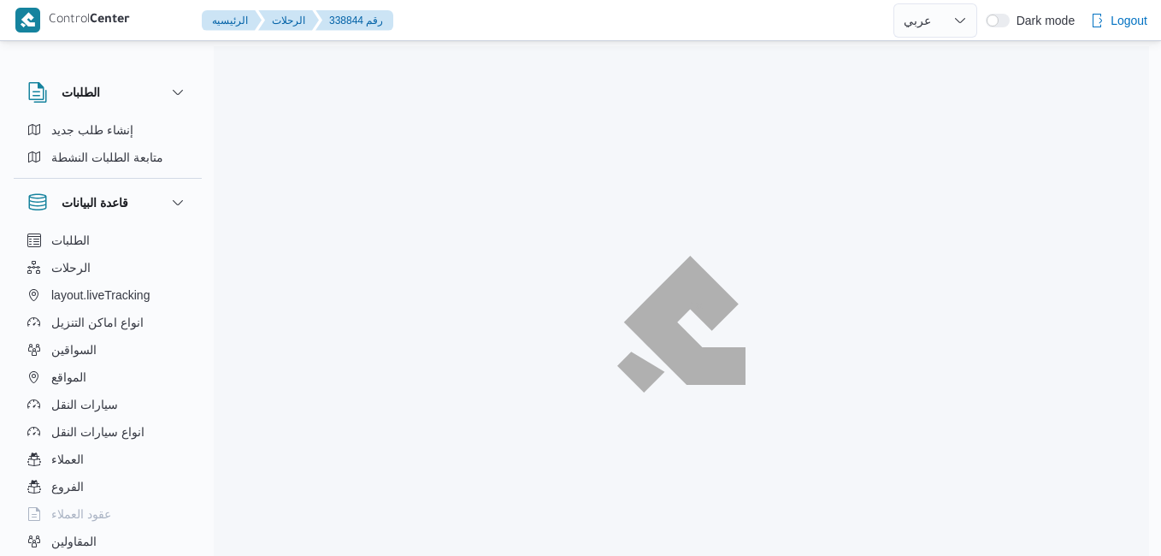
select select "ar"
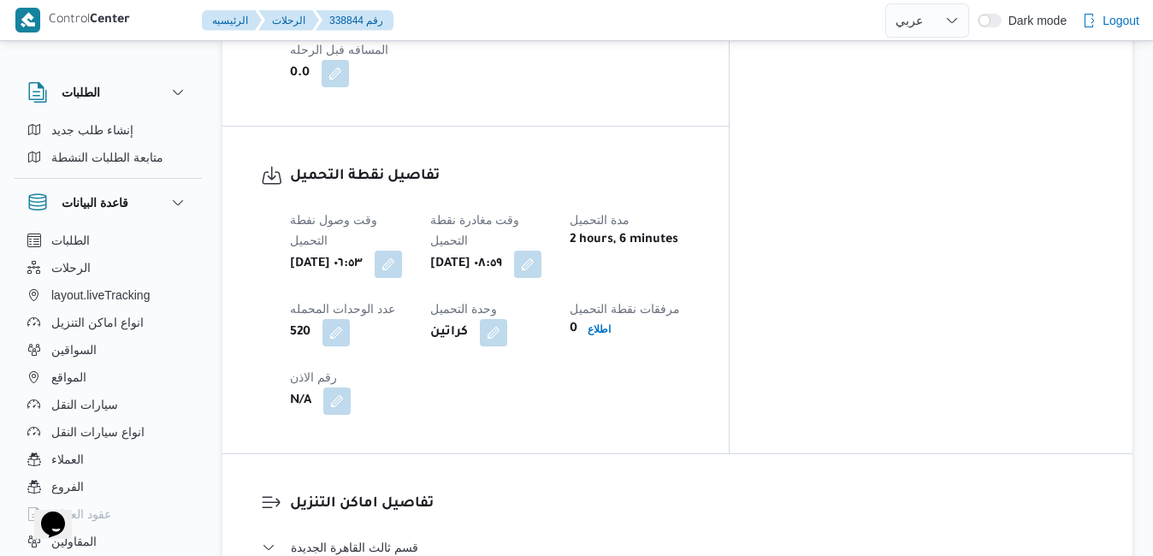
scroll to position [1197, 0]
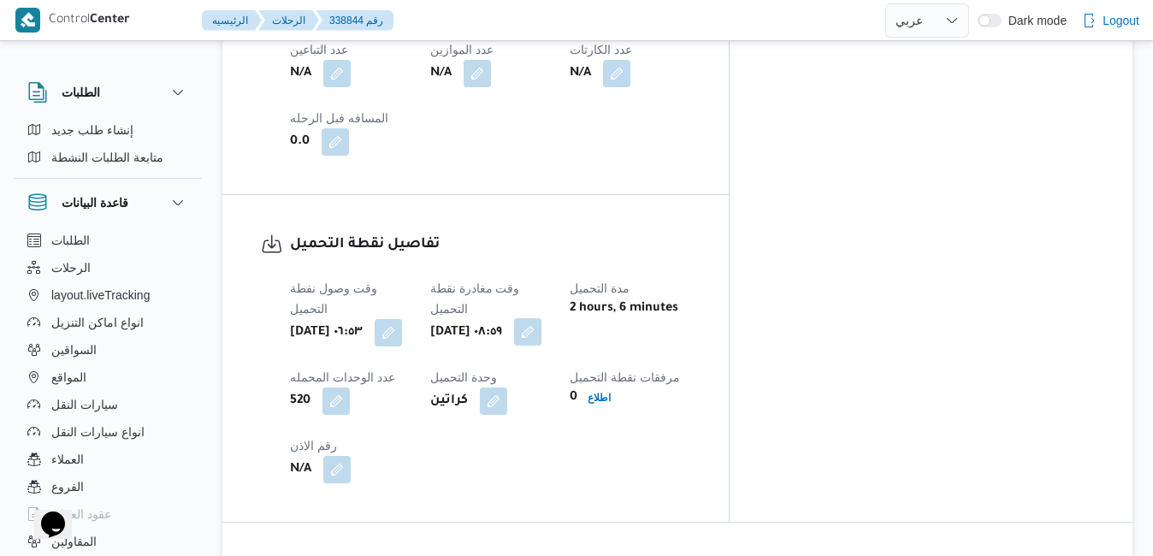
click at [541, 318] on button "button" at bounding box center [527, 331] width 27 height 27
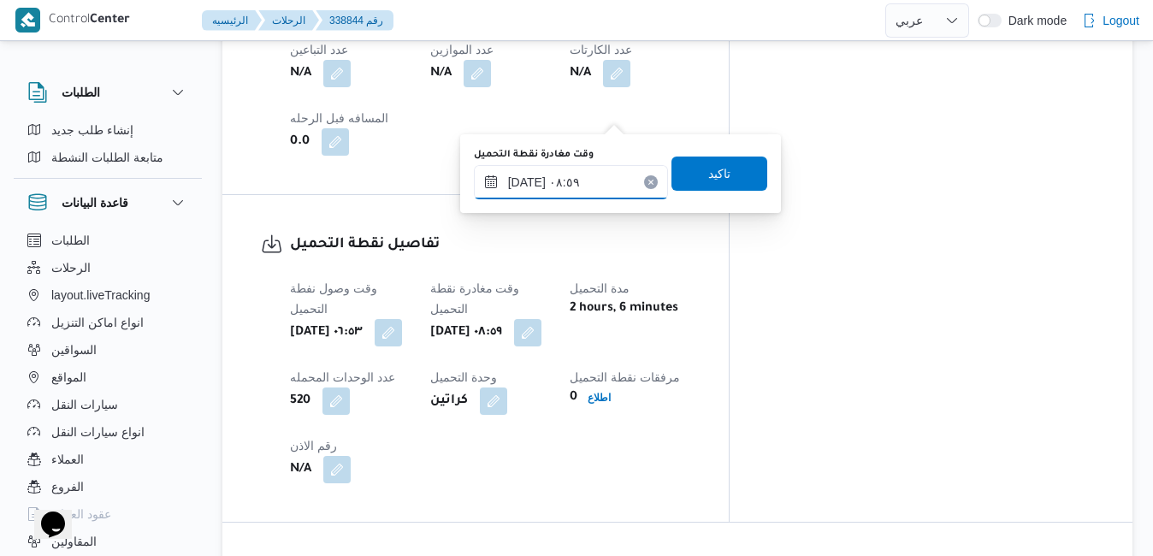
click at [587, 180] on input "[DATE] ٠٨:٥٩" at bounding box center [571, 182] width 194 height 34
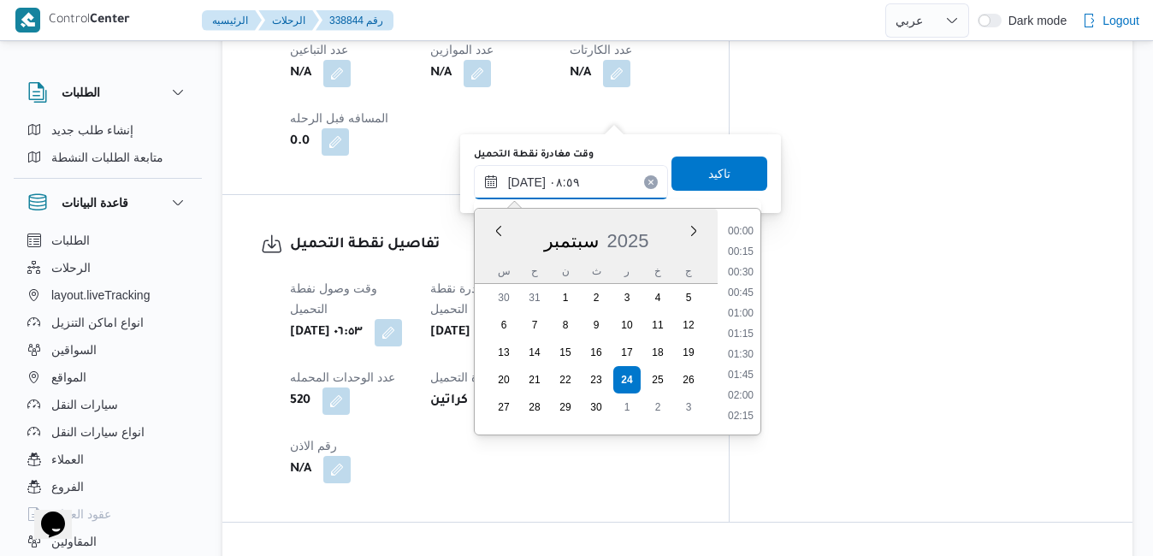
scroll to position [614, 0]
click at [746, 238] on li "07:30" at bounding box center [740, 232] width 39 height 17
type input "[DATE] ٠٧:٣٠"
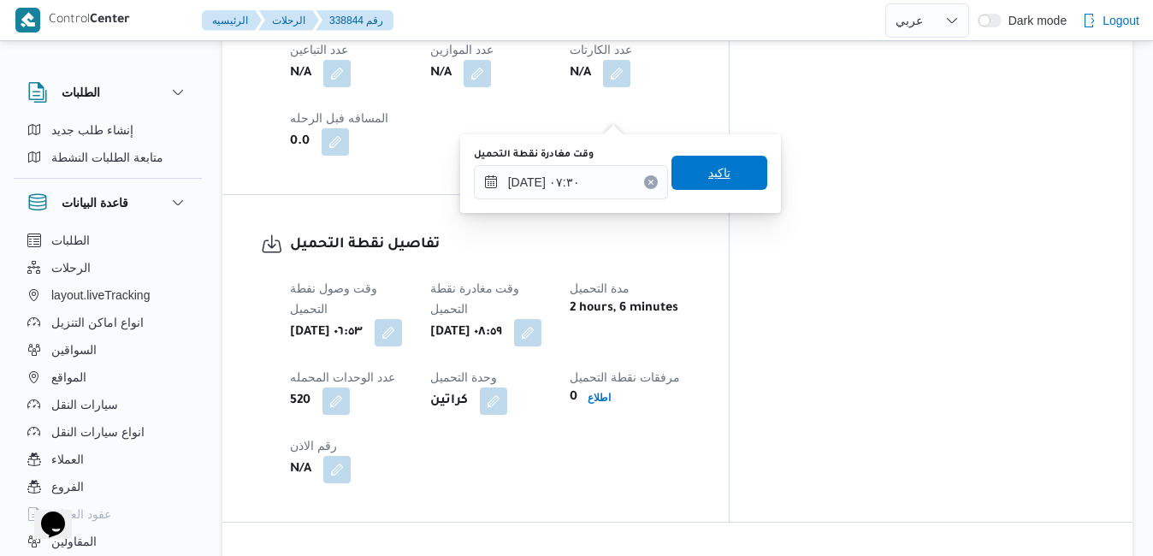
click at [714, 164] on span "تاكيد" at bounding box center [719, 172] width 22 height 21
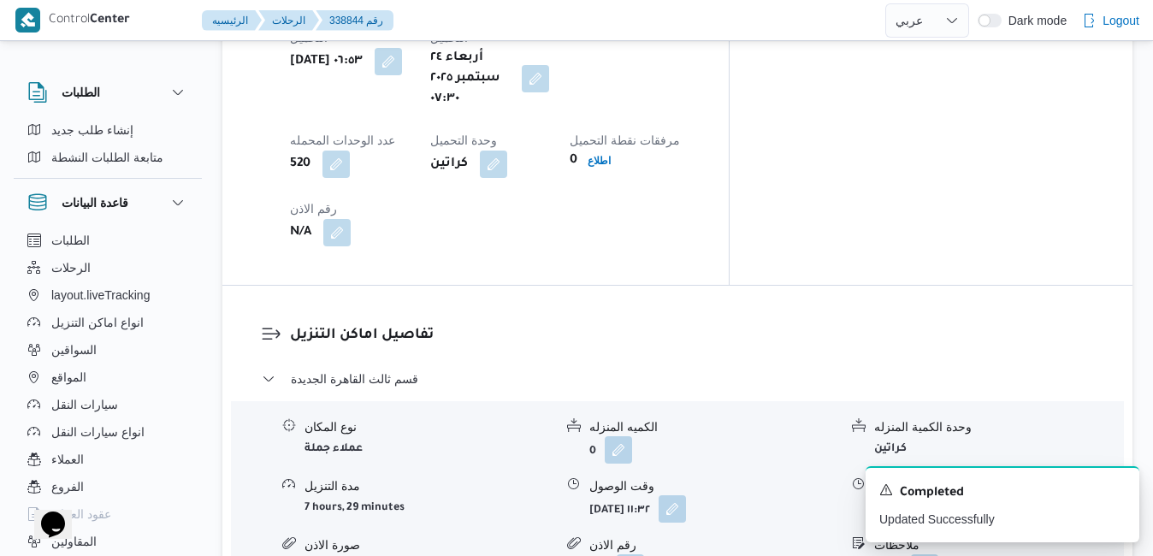
scroll to position [1471, 0]
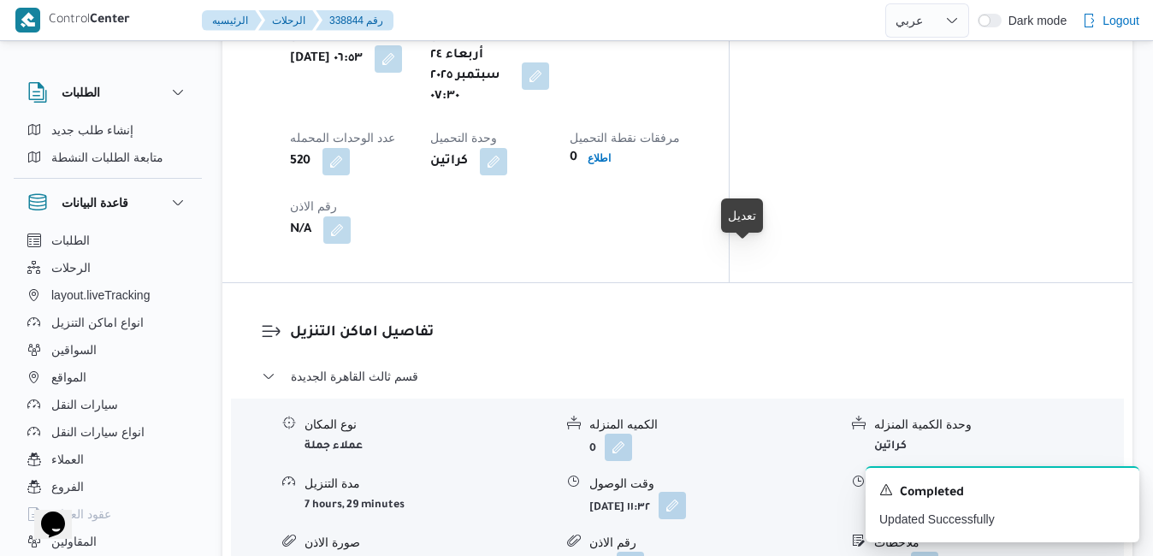
click at [686, 492] on button "button" at bounding box center [671, 505] width 27 height 27
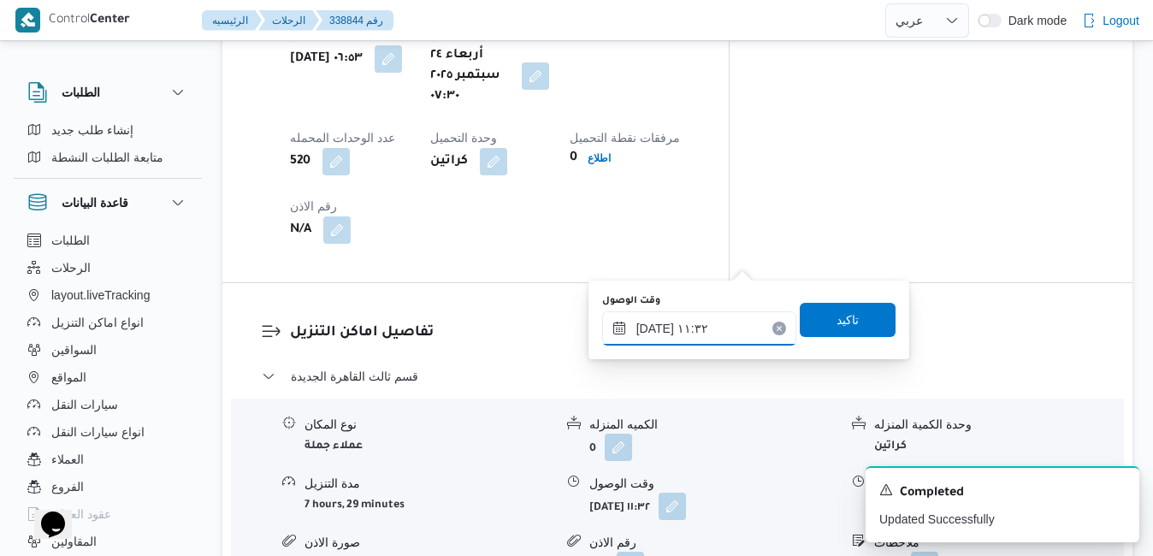
click at [699, 333] on input "[DATE] ١١:٣٢" at bounding box center [699, 328] width 194 height 34
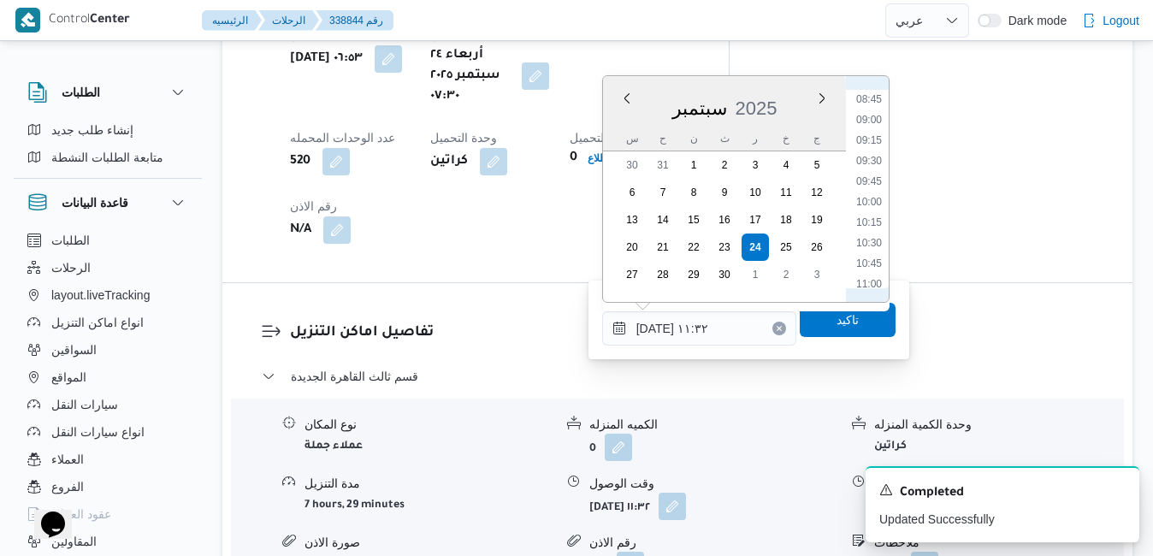
scroll to position [666, 0]
click at [872, 116] on li "08:15" at bounding box center [868, 109] width 39 height 17
type input "[DATE] ٠٨:١٥"
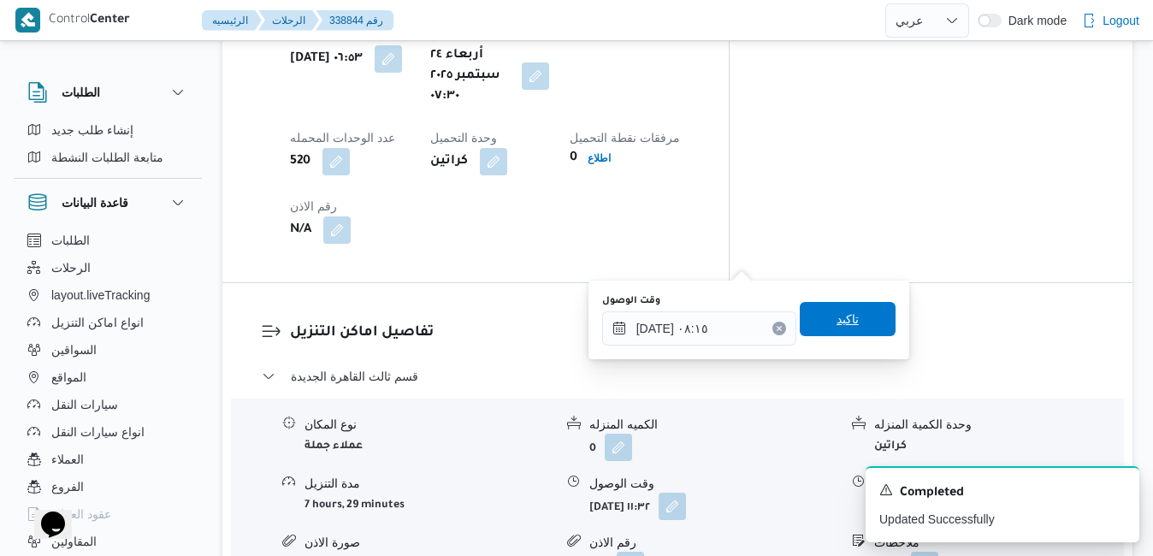
click at [836, 325] on span "تاكيد" at bounding box center [847, 319] width 22 height 21
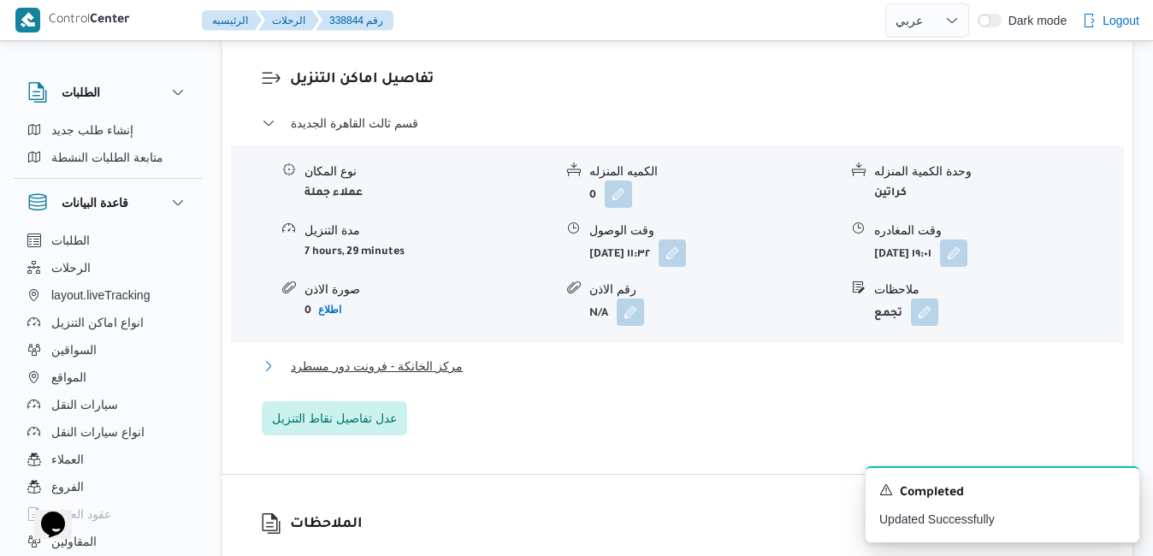
click at [721, 373] on button "مركز الخانكة - فرونت دور مسطرد" at bounding box center [678, 366] width 832 height 21
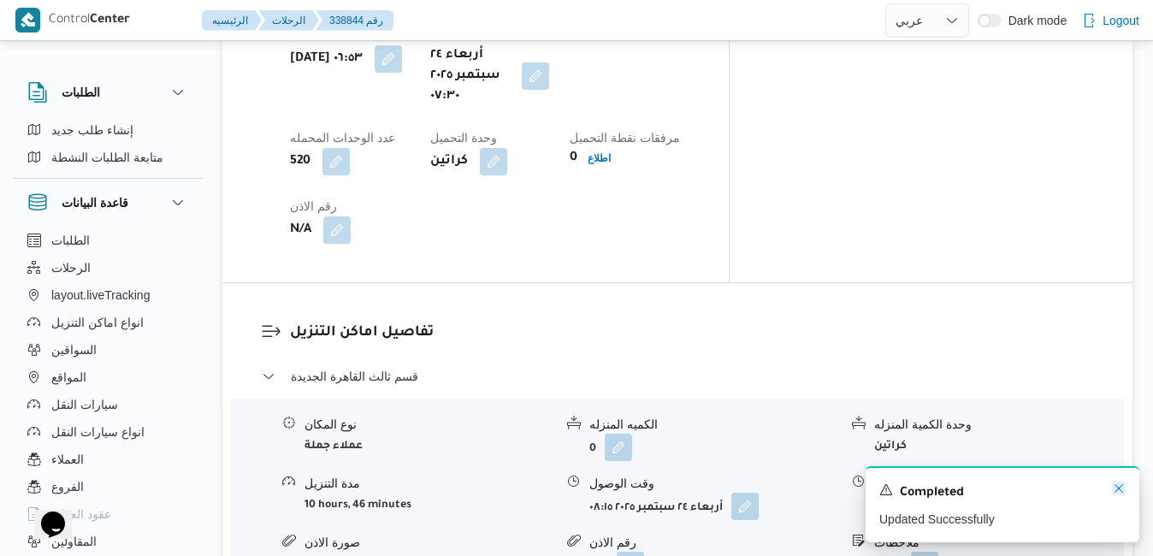
click at [1118, 488] on icon "Dismiss toast" at bounding box center [1119, 488] width 14 height 14
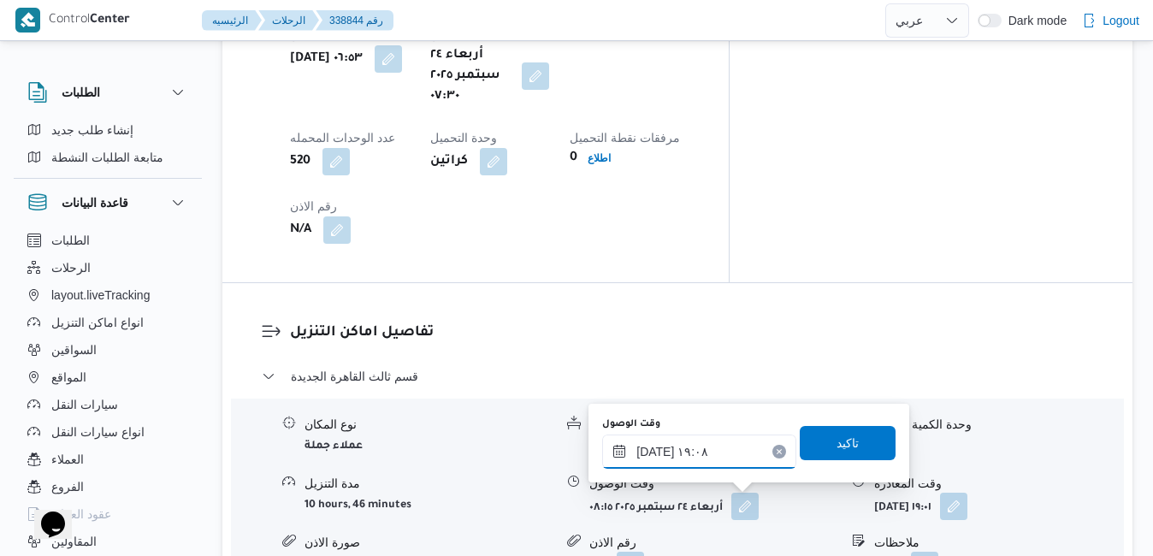
click at [696, 450] on input "[DATE] ١٩:٠٨" at bounding box center [699, 451] width 194 height 34
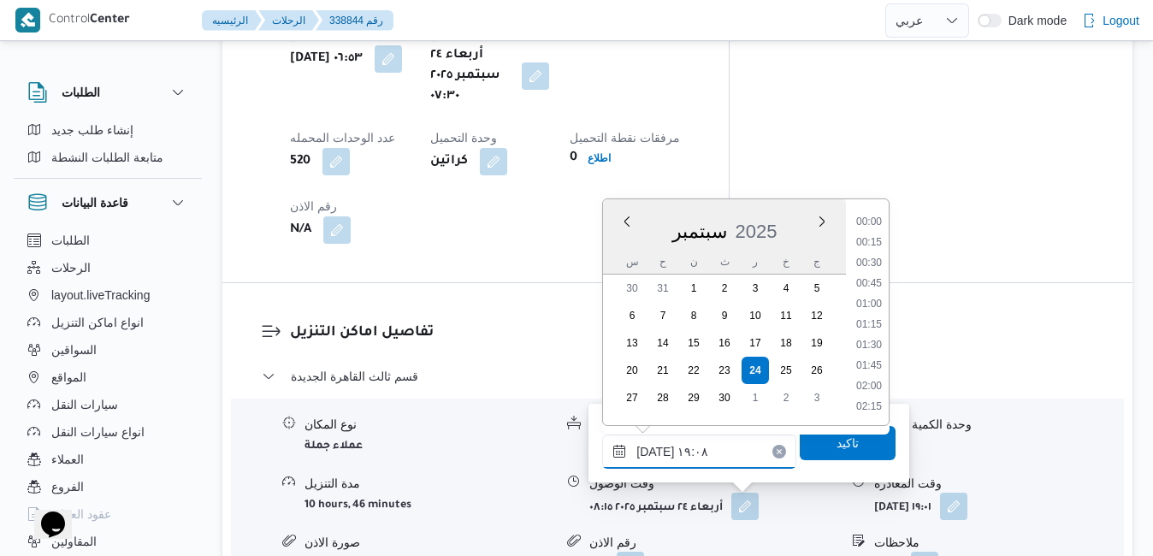
scroll to position [1455, 0]
click at [876, 370] on li "19:30" at bounding box center [868, 366] width 39 height 17
type input "[DATE] ١٩:٣٠"
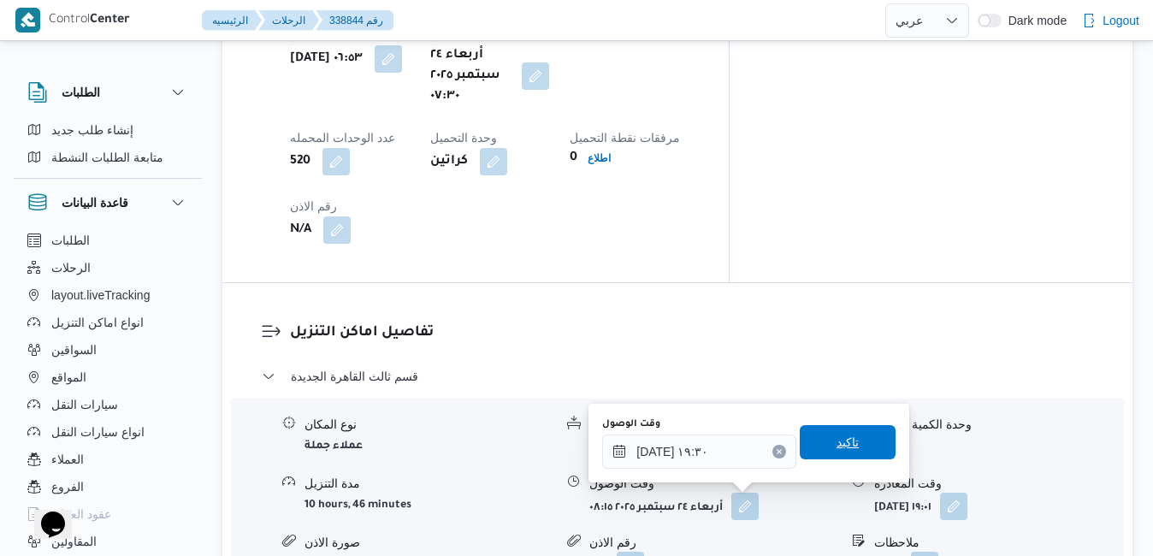
click at [845, 440] on span "تاكيد" at bounding box center [847, 442] width 22 height 21
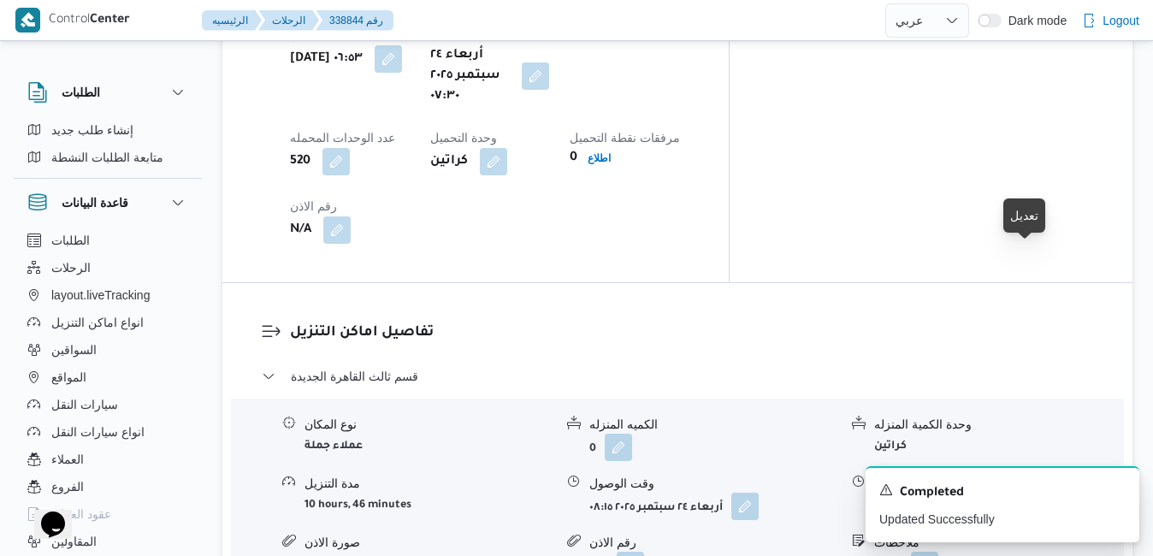
click at [967, 492] on button "button" at bounding box center [953, 505] width 27 height 27
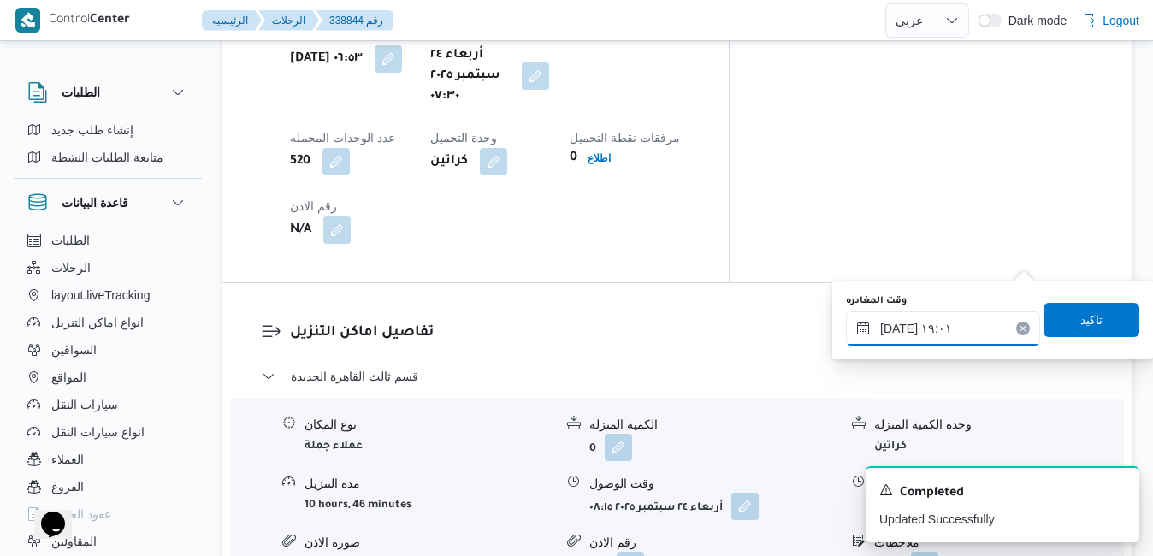
click at [935, 322] on input "[DATE] ١٩:٠١" at bounding box center [943, 328] width 194 height 34
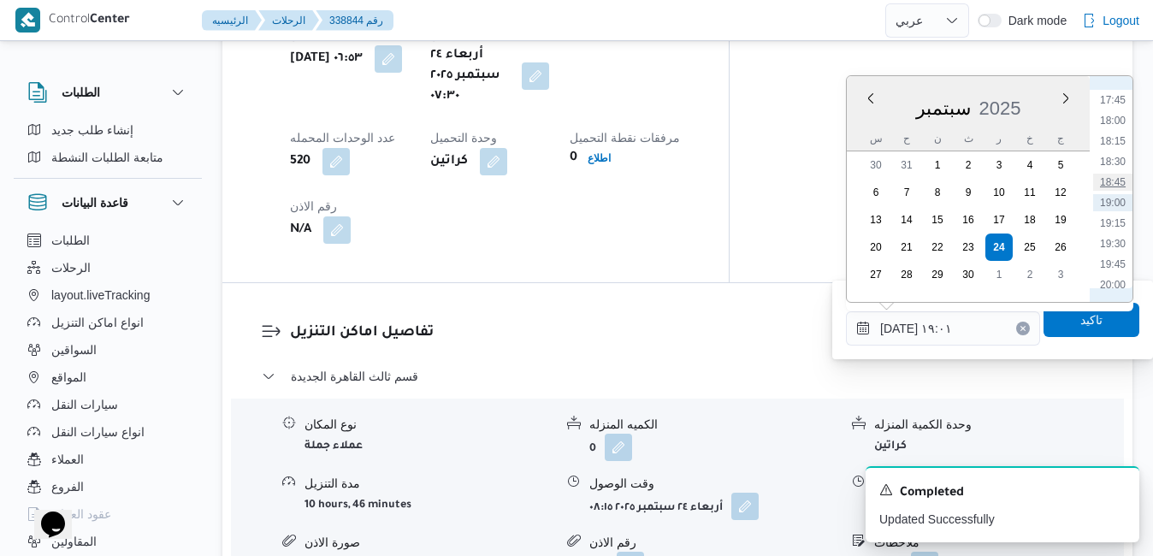
click at [1109, 180] on li "18:45" at bounding box center [1112, 182] width 39 height 17
type input "[DATE] ١٨:٤٥"
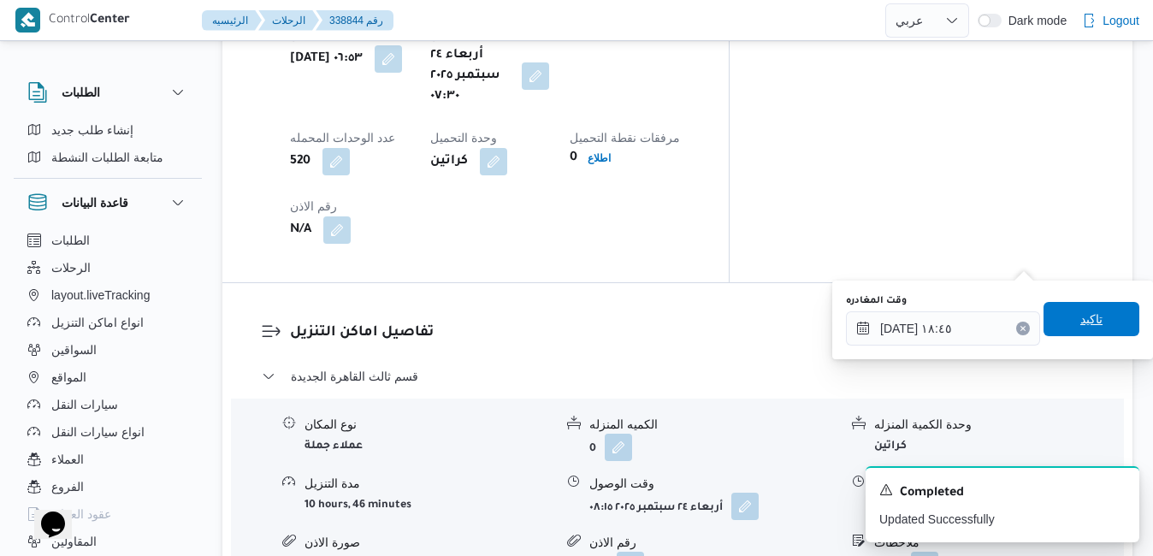
click at [1065, 328] on span "تاكيد" at bounding box center [1091, 319] width 96 height 34
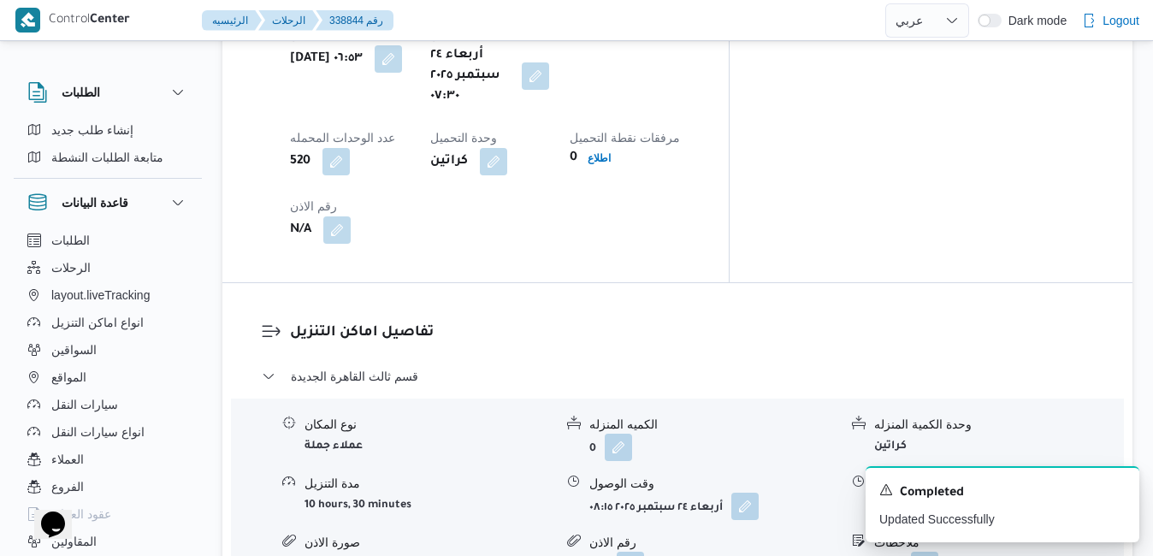
scroll to position [0, 0]
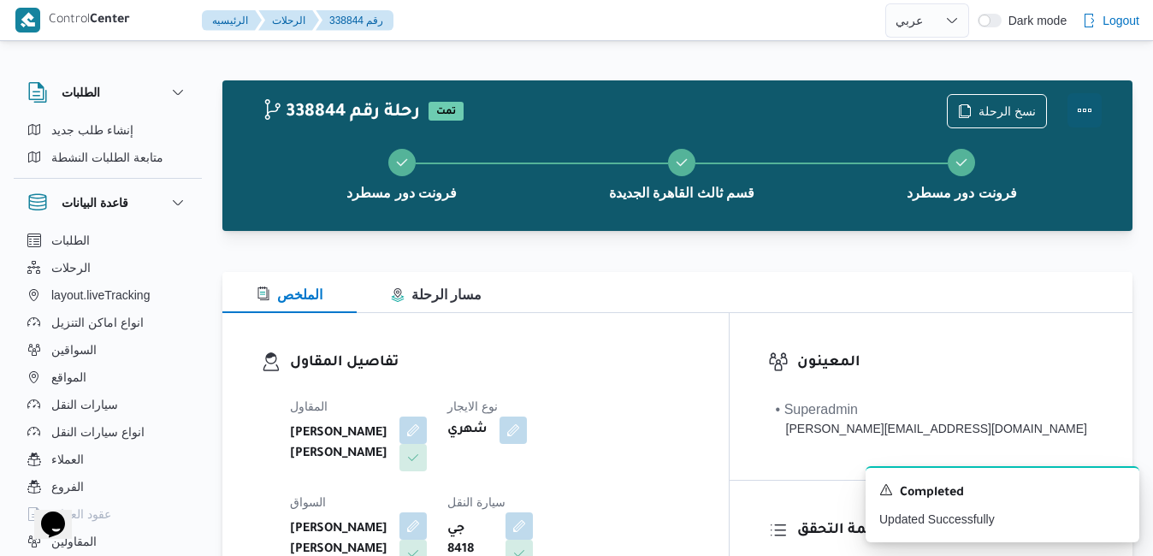
click at [1074, 110] on button "Actions" at bounding box center [1084, 110] width 34 height 34
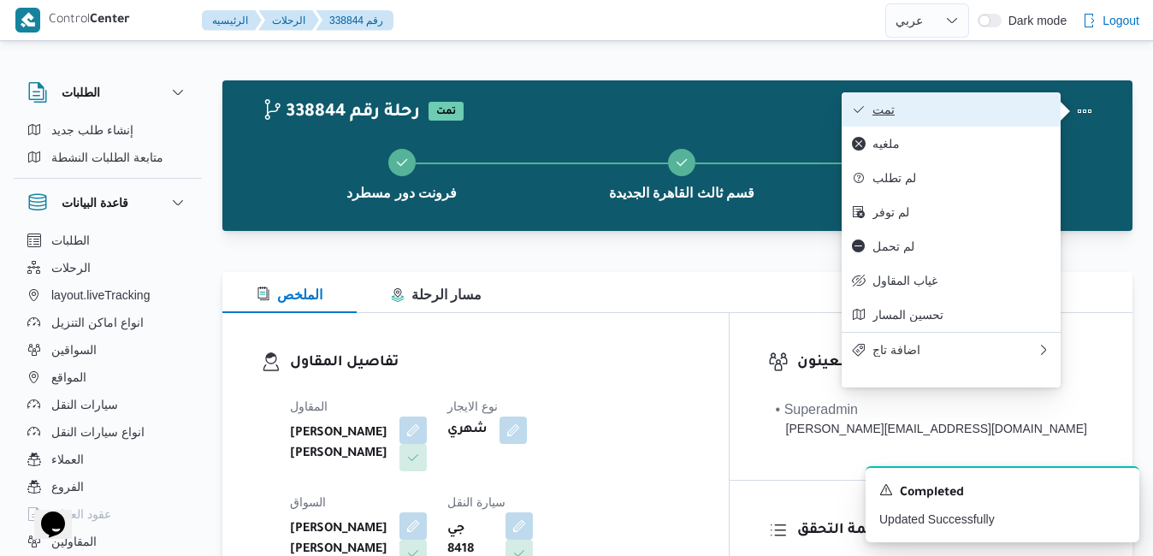
click at [984, 116] on span "تمت" at bounding box center [961, 110] width 178 height 14
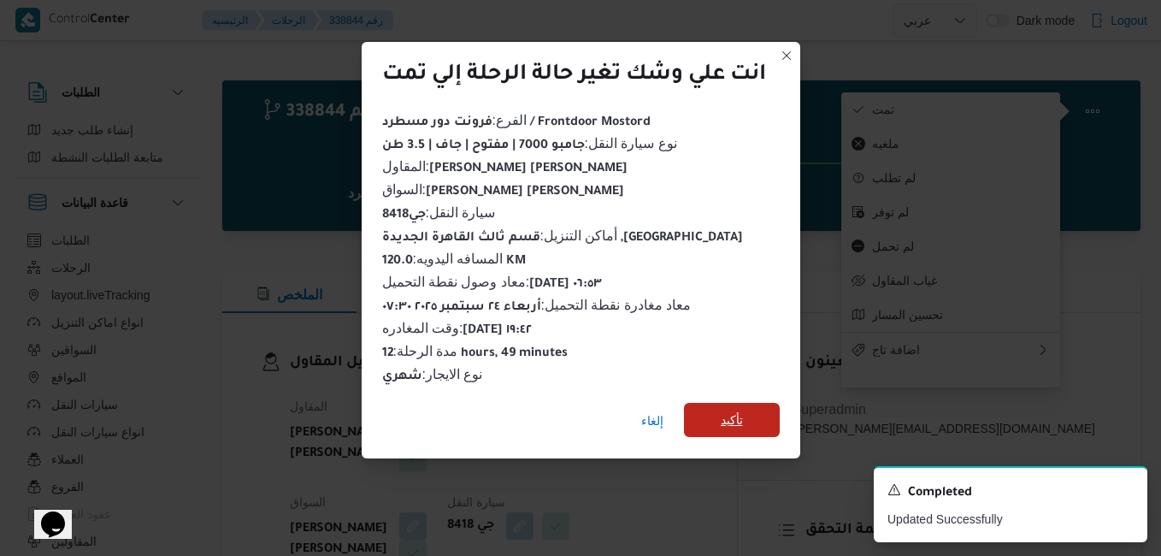
click at [731, 416] on span "تأكيد" at bounding box center [732, 420] width 22 height 21
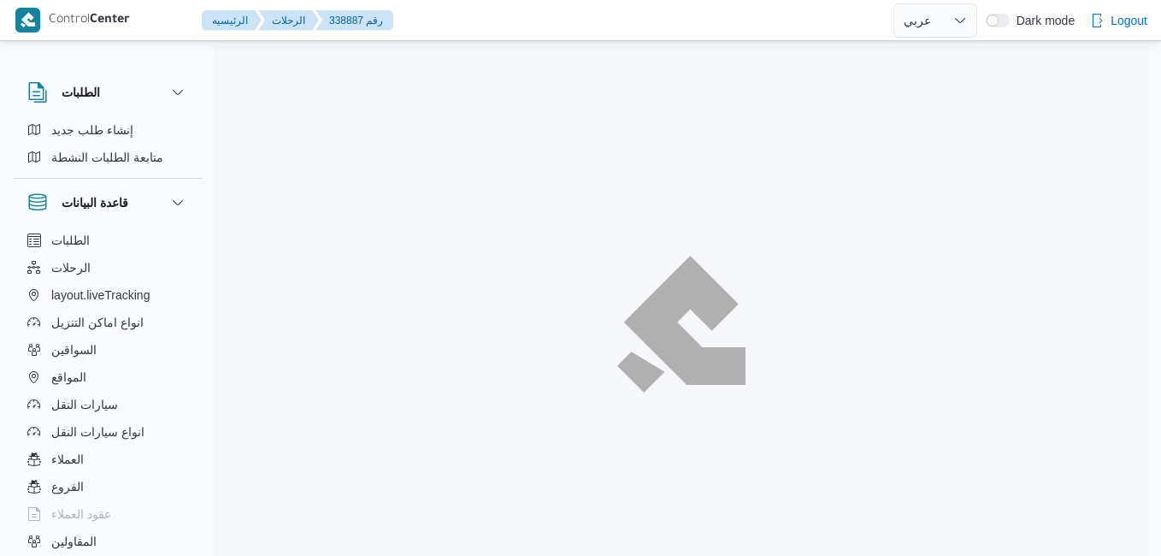
select select "ar"
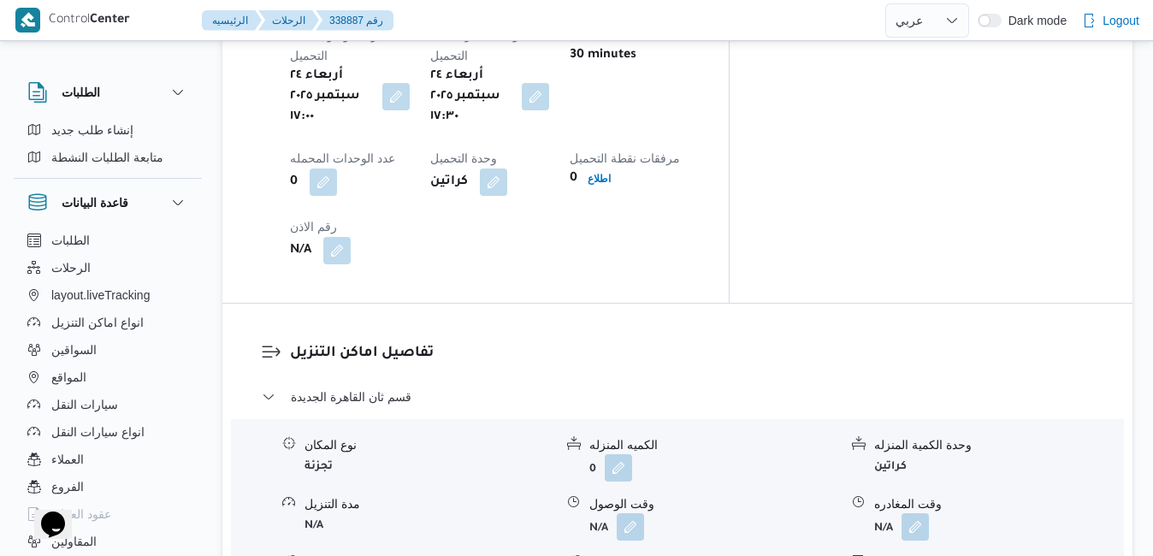
scroll to position [1402, 0]
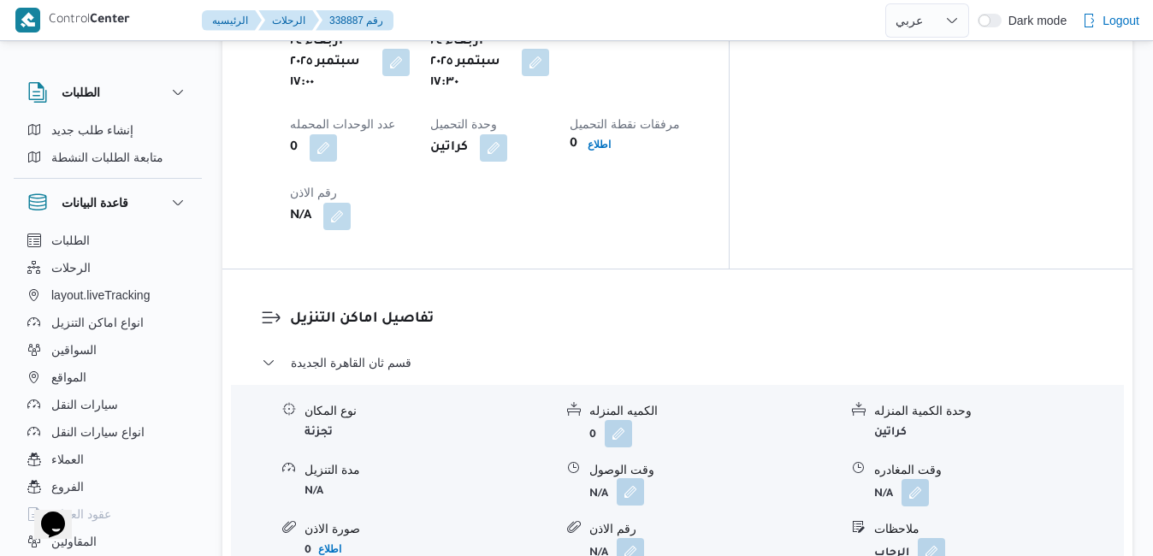
click at [629, 478] on button "button" at bounding box center [630, 491] width 27 height 27
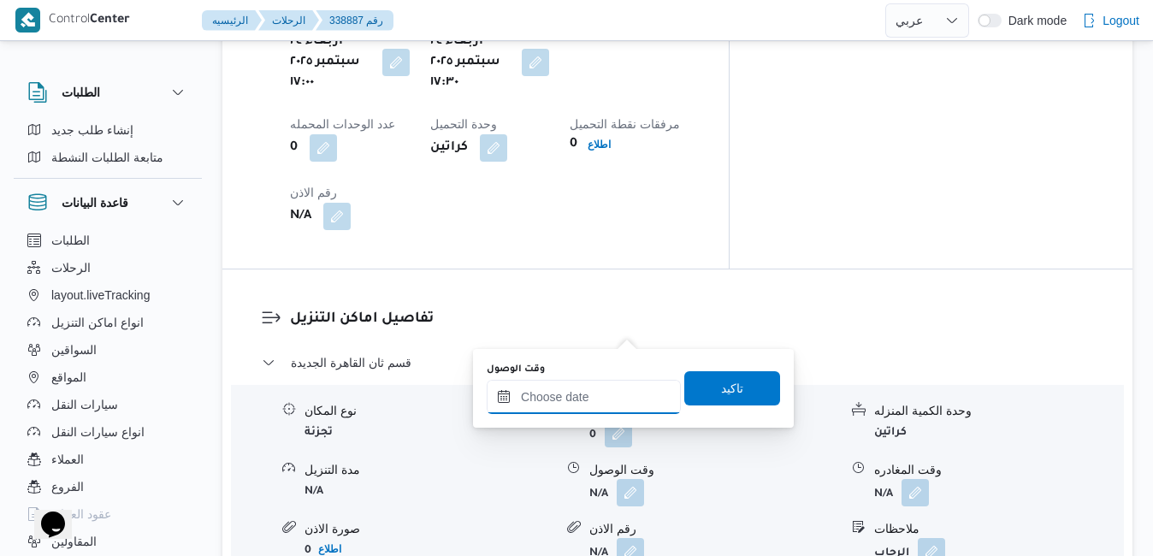
click at [577, 392] on input "وقت الوصول" at bounding box center [584, 397] width 194 height 34
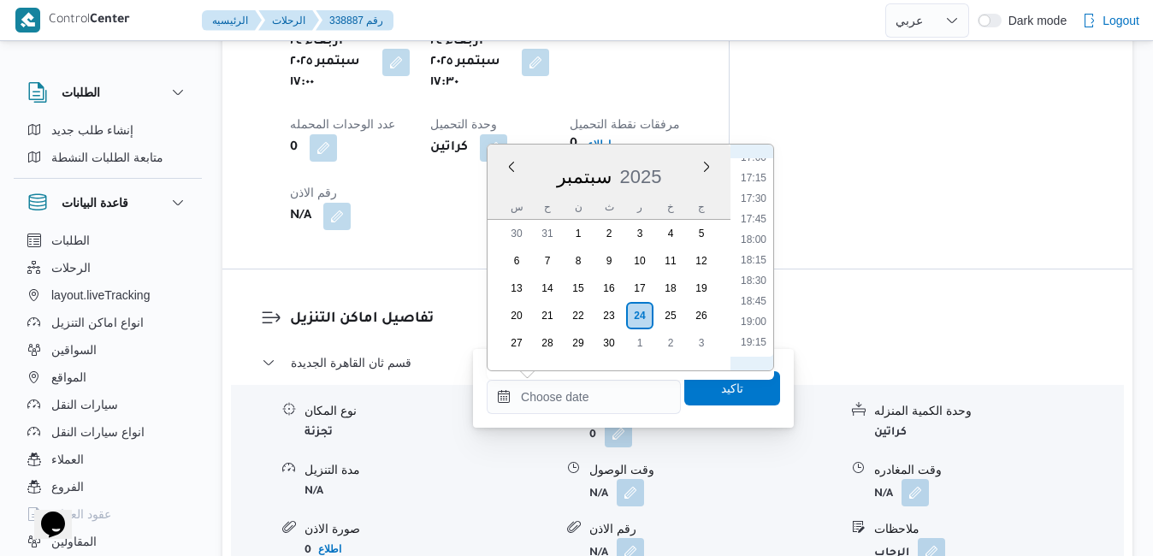
scroll to position [1354, 0]
click at [751, 316] on li "18:15" at bounding box center [753, 310] width 39 height 17
type input "[DATE] ١٨:١٥"
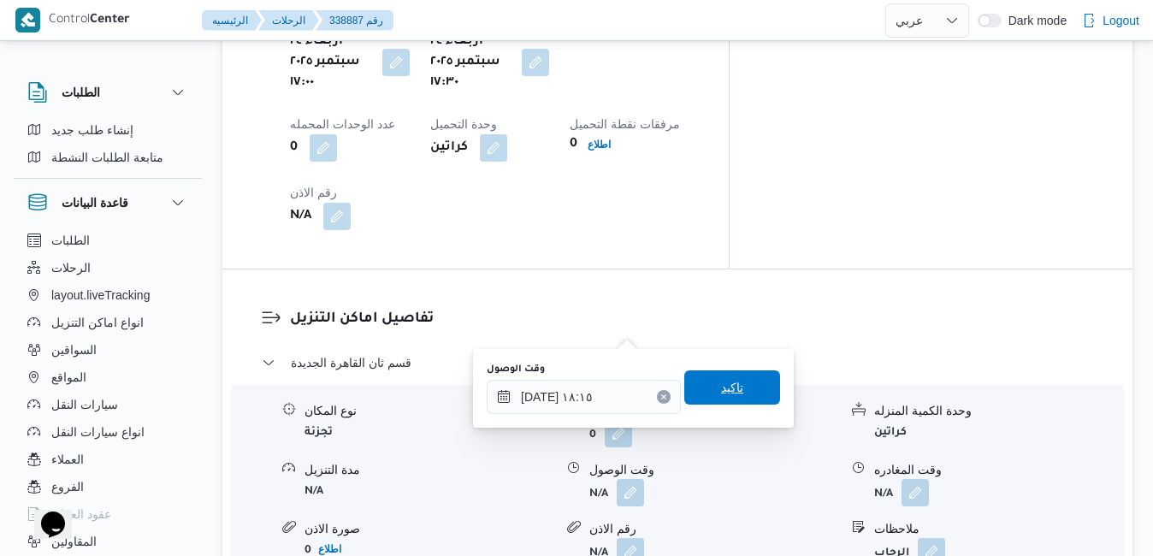
click at [728, 392] on span "تاكيد" at bounding box center [732, 387] width 22 height 21
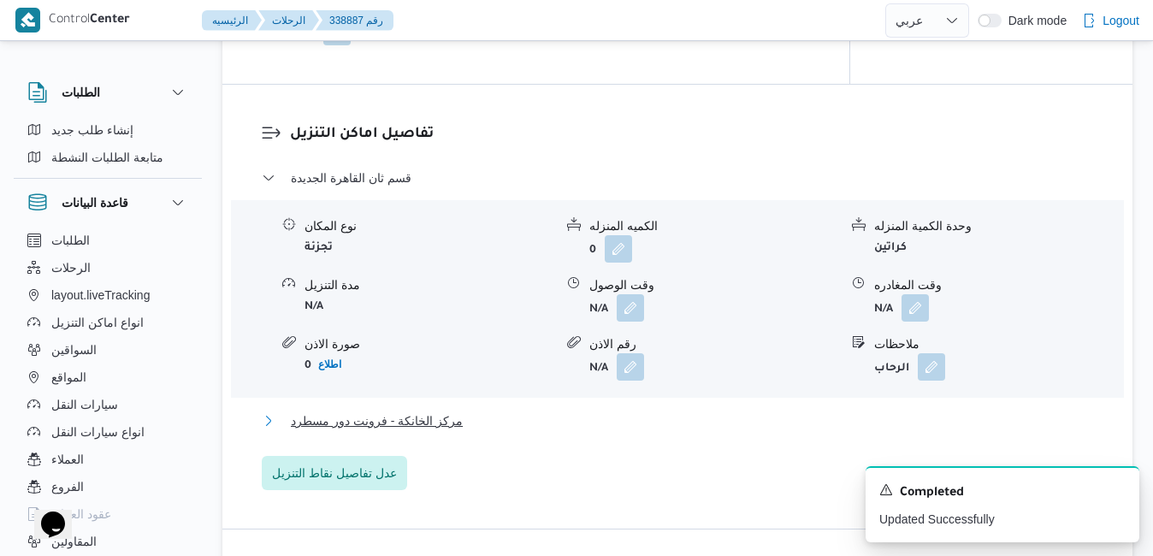
click at [634, 431] on button "مركز الخانكة - فرونت دور مسطرد" at bounding box center [678, 420] width 832 height 21
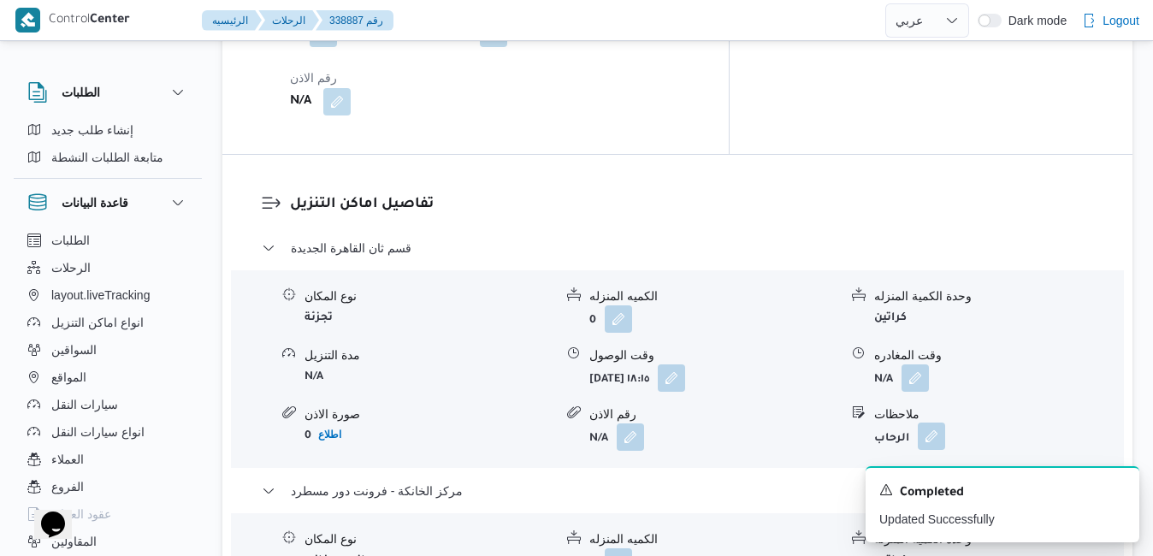
scroll to position [1744, 0]
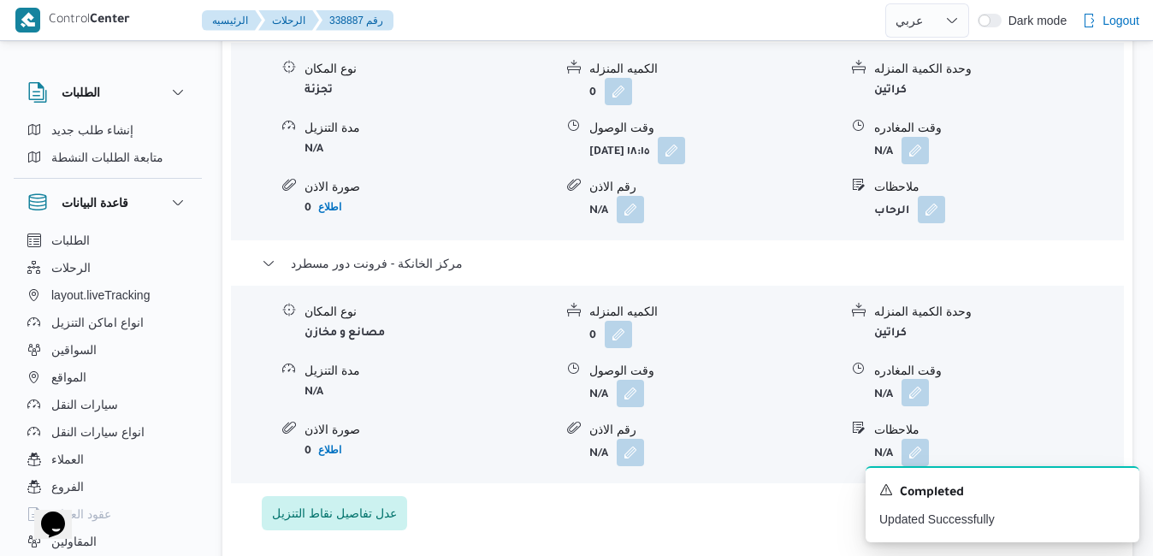
click at [917, 379] on button "button" at bounding box center [914, 392] width 27 height 27
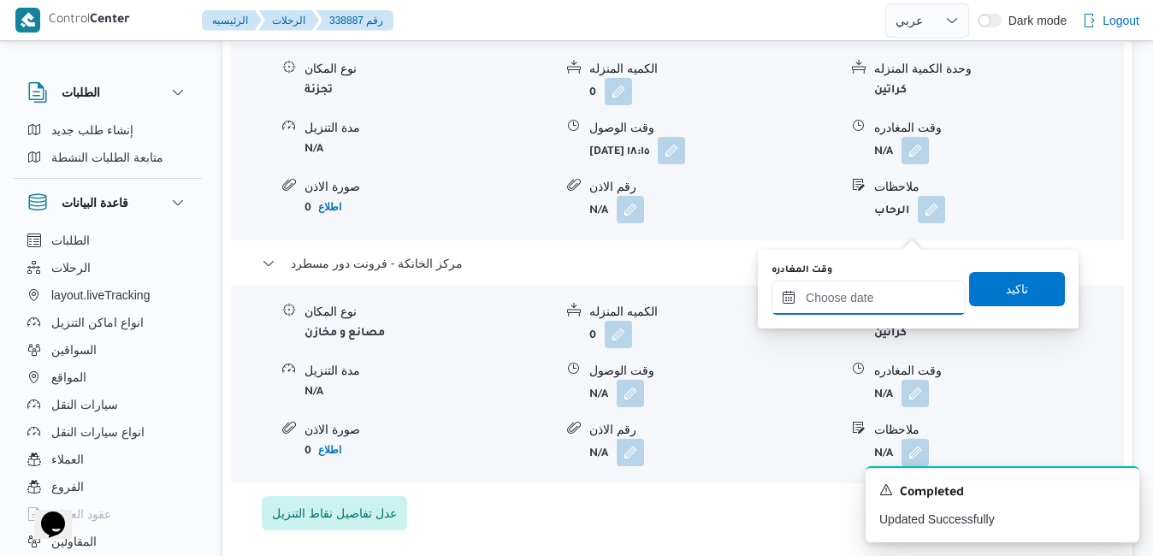
click at [861, 303] on input "وقت المغادره" at bounding box center [868, 297] width 194 height 34
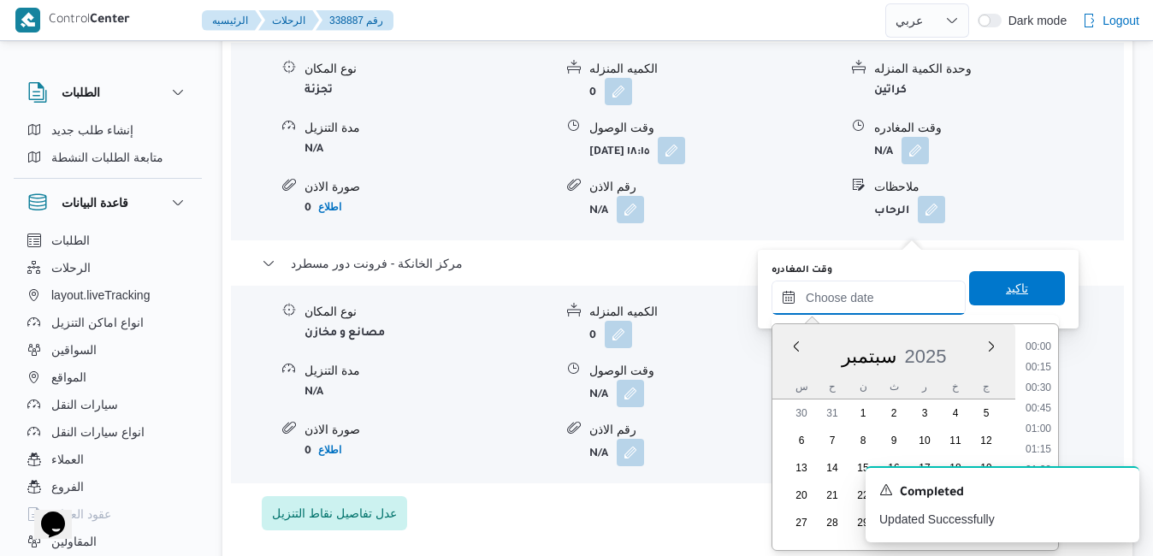
scroll to position [1702, 0]
click at [1037, 450] on li "22:00" at bounding box center [1037, 450] width 39 height 17
type input "[DATE] ٢٢:٠٠"
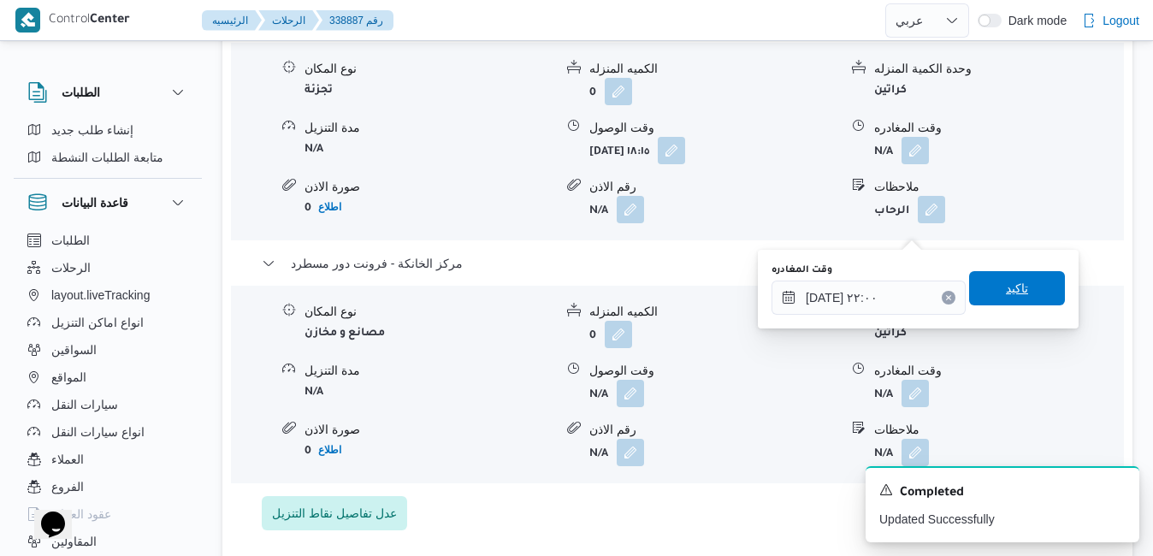
click at [1011, 288] on span "تاكيد" at bounding box center [1017, 288] width 22 height 21
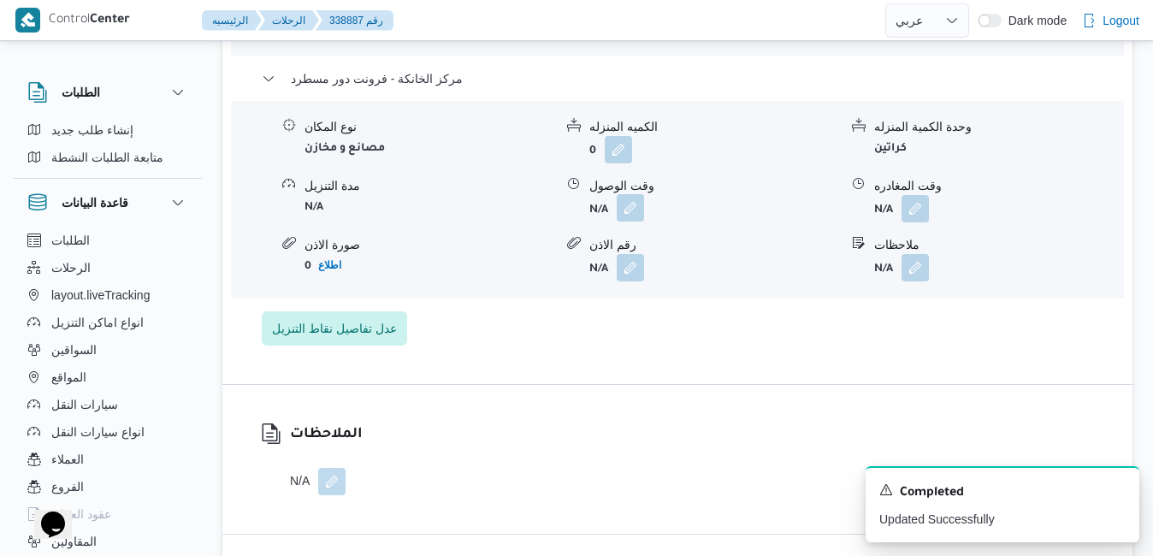
click at [634, 221] on button "button" at bounding box center [630, 207] width 27 height 27
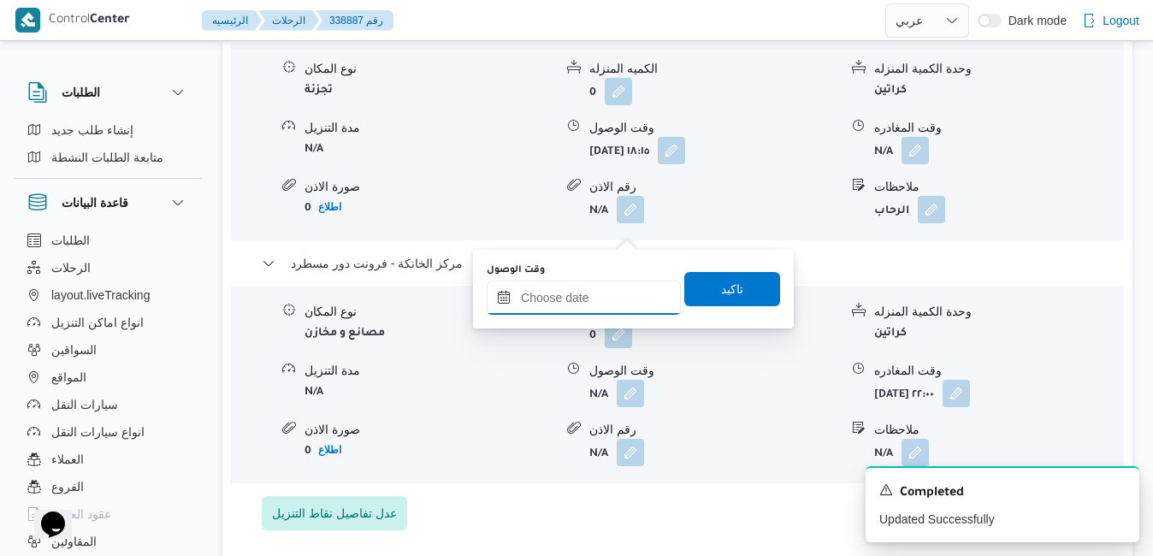
click at [581, 311] on input "وقت الوصول" at bounding box center [584, 297] width 194 height 34
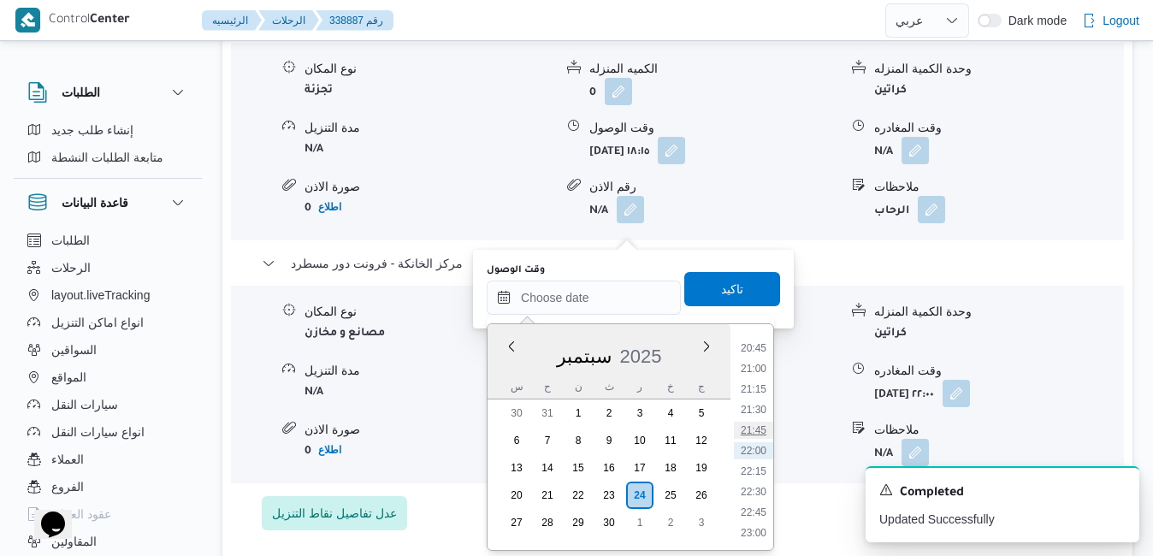
click at [754, 431] on li "21:45" at bounding box center [753, 430] width 39 height 17
type input "[DATE] ٢١:٤٥"
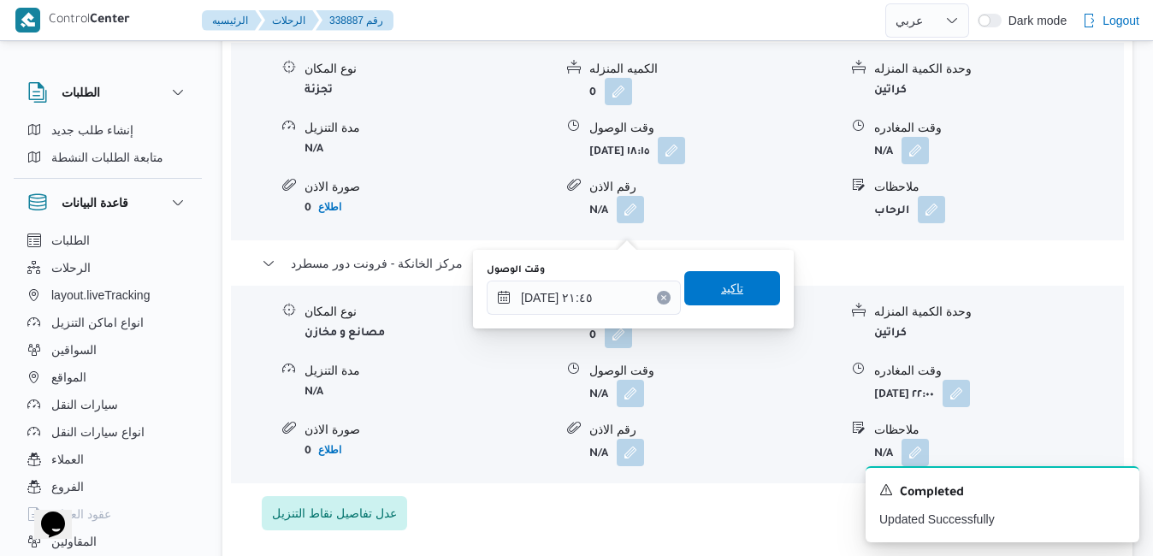
click at [747, 292] on span "تاكيد" at bounding box center [732, 288] width 96 height 34
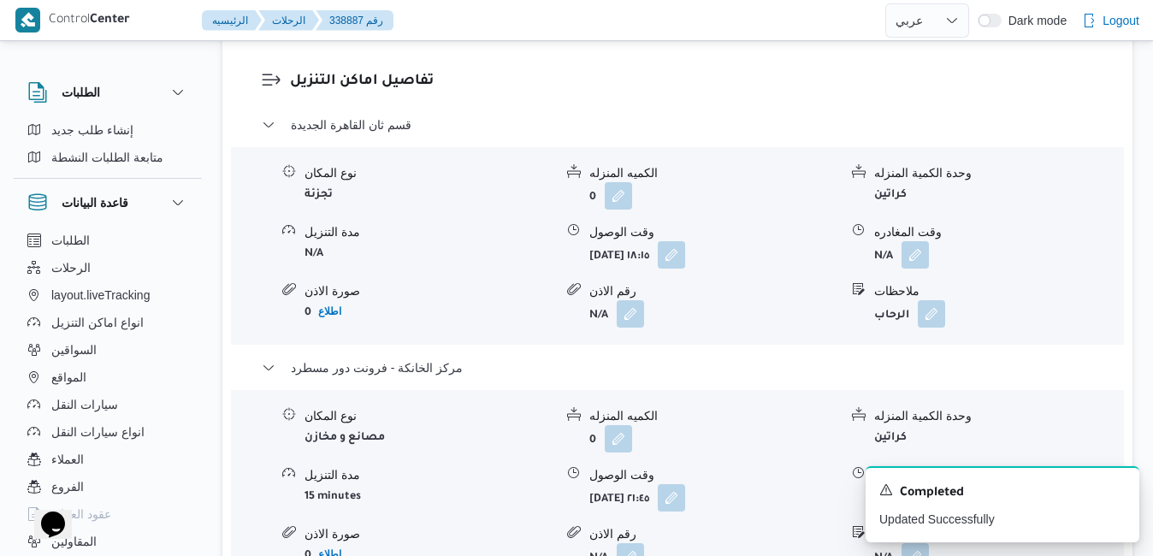
scroll to position [1608, 0]
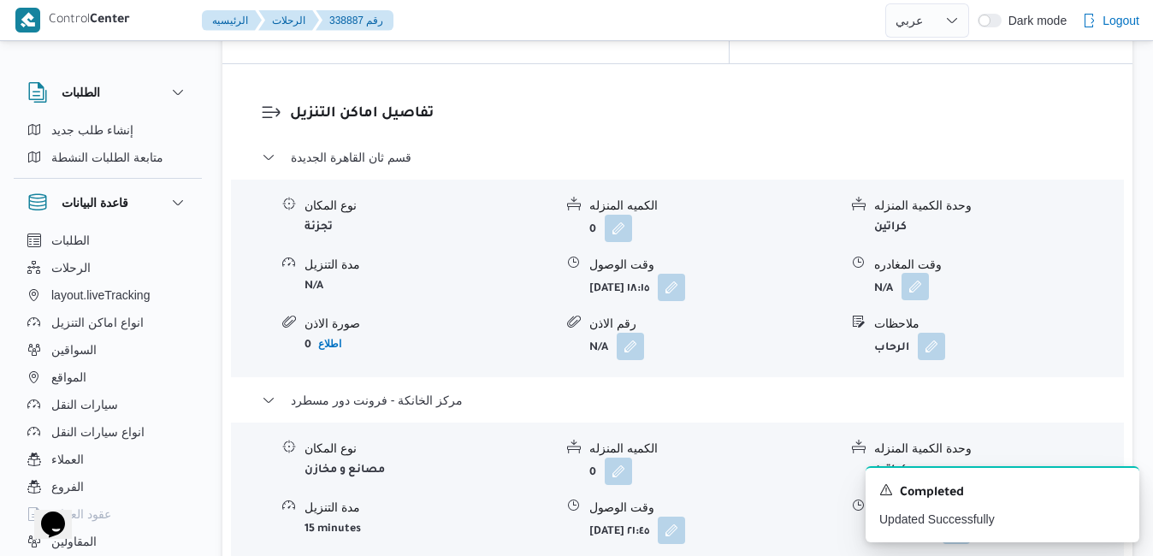
click at [914, 273] on button "button" at bounding box center [914, 286] width 27 height 27
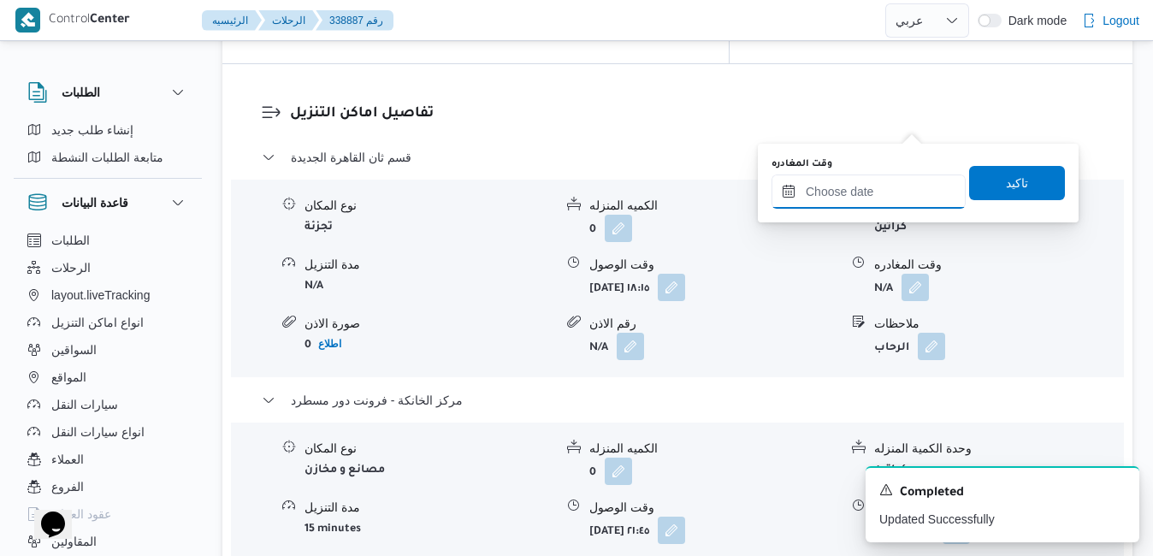
click at [859, 192] on input "وقت المغادره" at bounding box center [868, 191] width 194 height 34
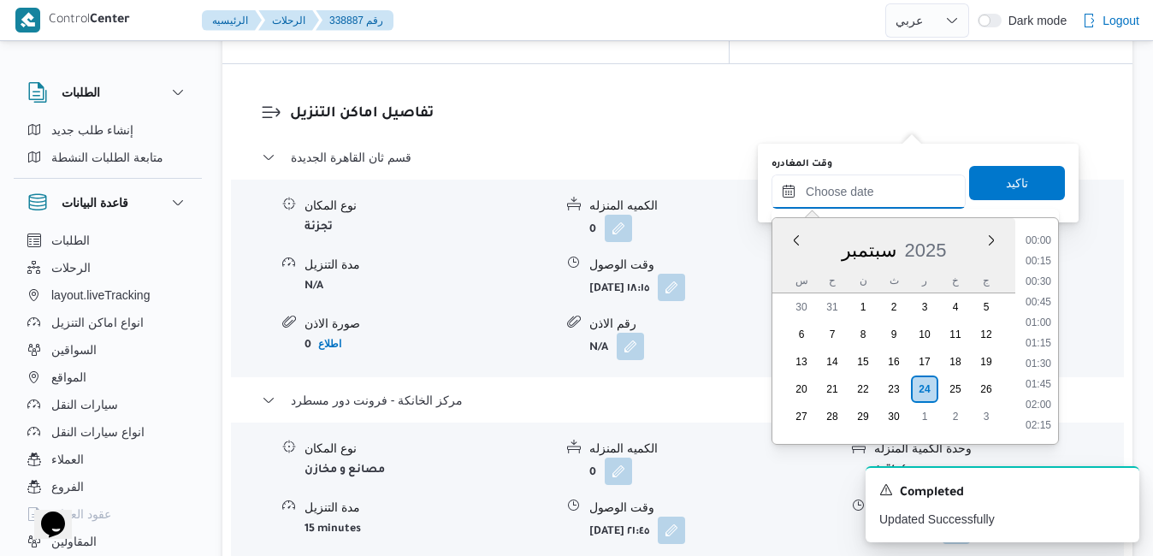
scroll to position [1702, 0]
click at [1042, 262] on li "21:00" at bounding box center [1037, 262] width 39 height 17
type input "[DATE] ٢١:٠٠"
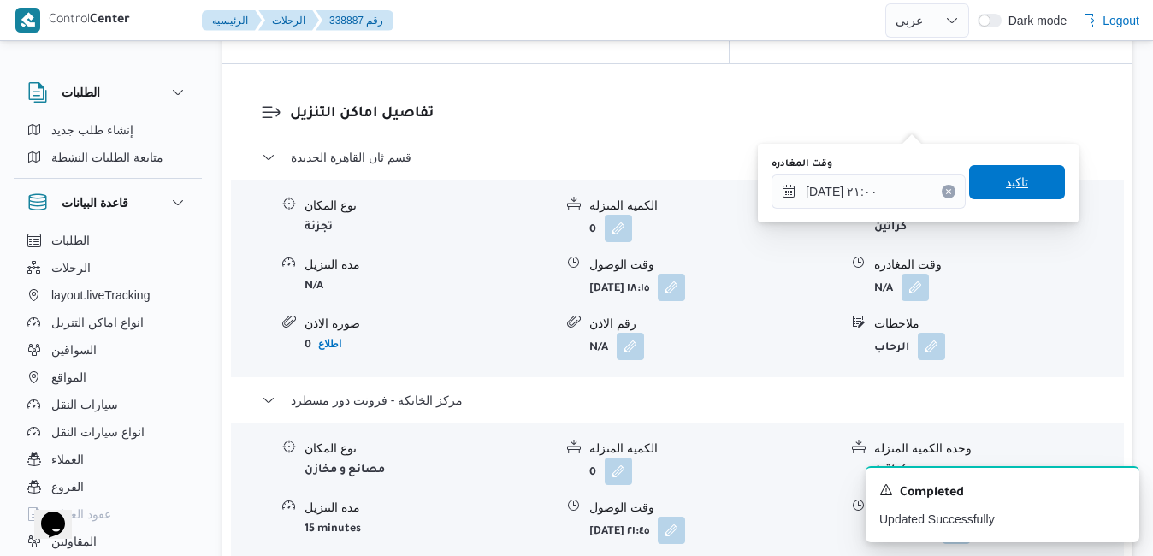
click at [1017, 183] on span "تاكيد" at bounding box center [1017, 182] width 96 height 34
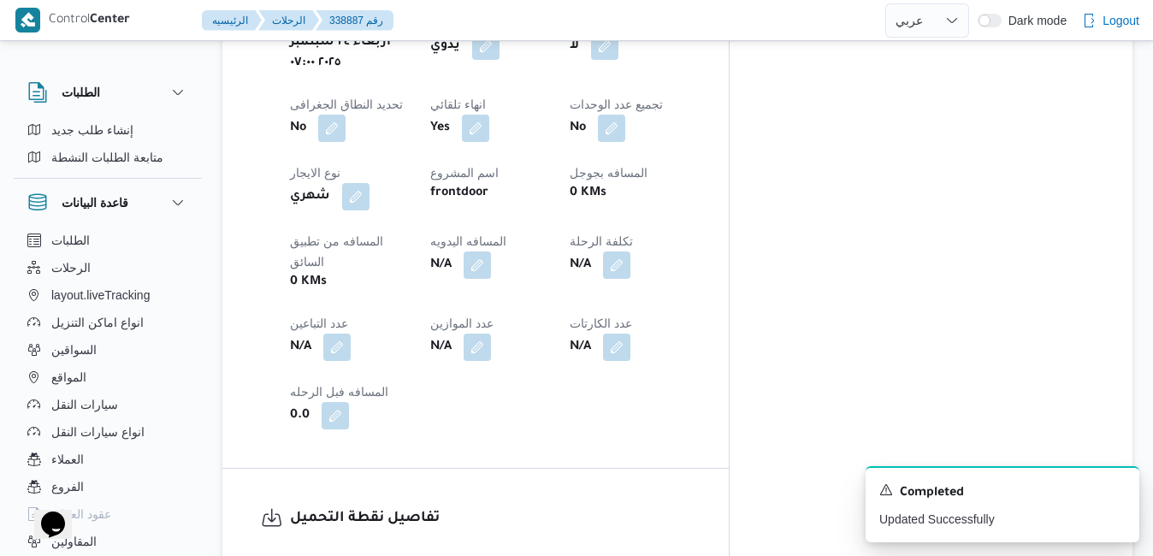
scroll to position [815, 0]
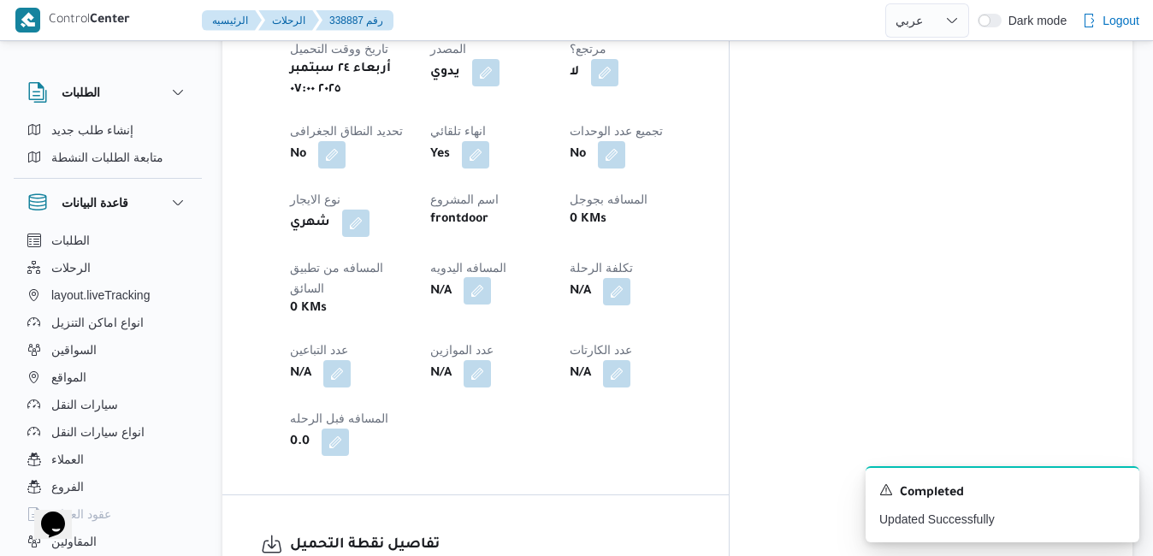
click at [491, 277] on button "button" at bounding box center [476, 290] width 27 height 27
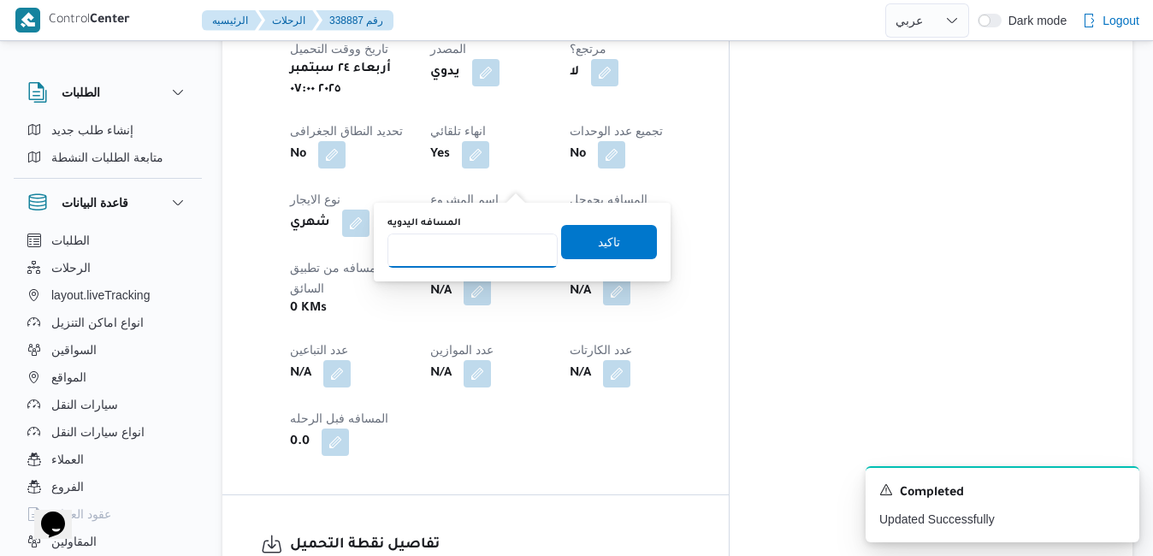
click at [497, 250] on input "المسافه اليدويه" at bounding box center [472, 250] width 170 height 34
type input "120"
click at [598, 239] on span "تاكيد" at bounding box center [609, 241] width 22 height 21
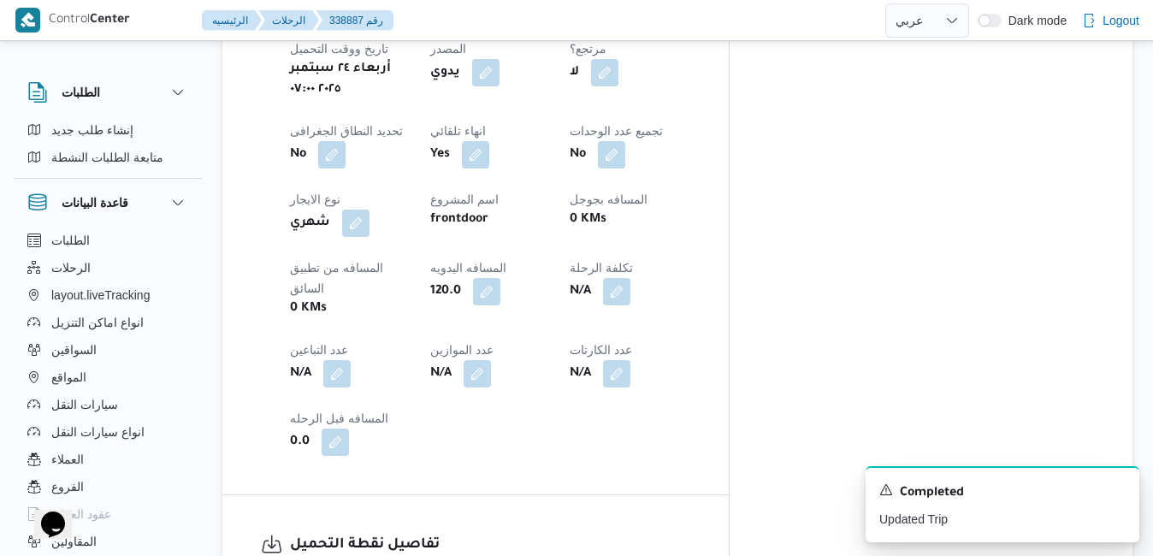
scroll to position [0, 0]
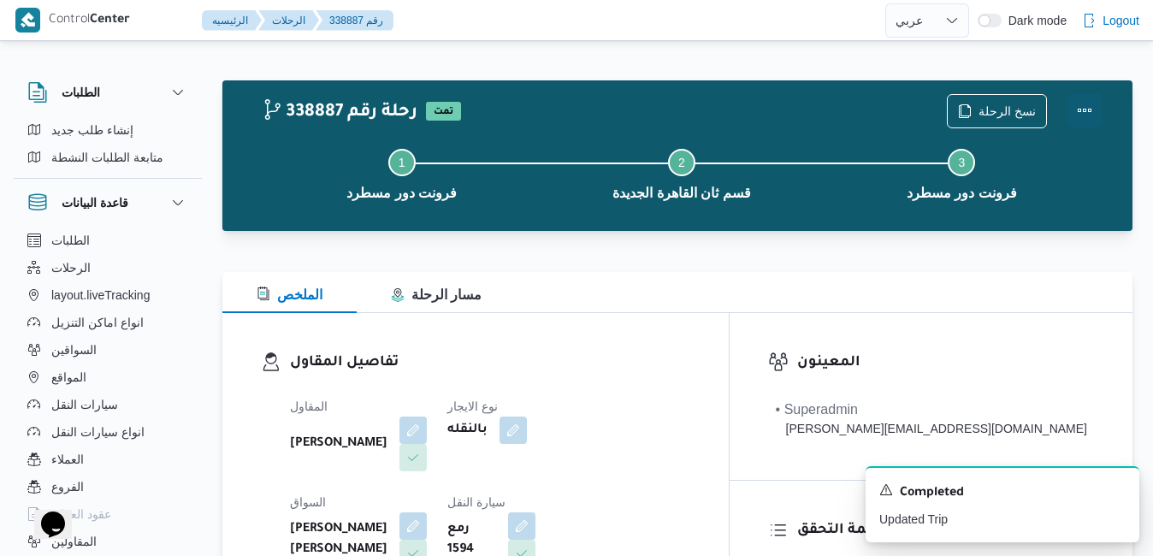
click at [1089, 105] on button "Actions" at bounding box center [1084, 110] width 34 height 34
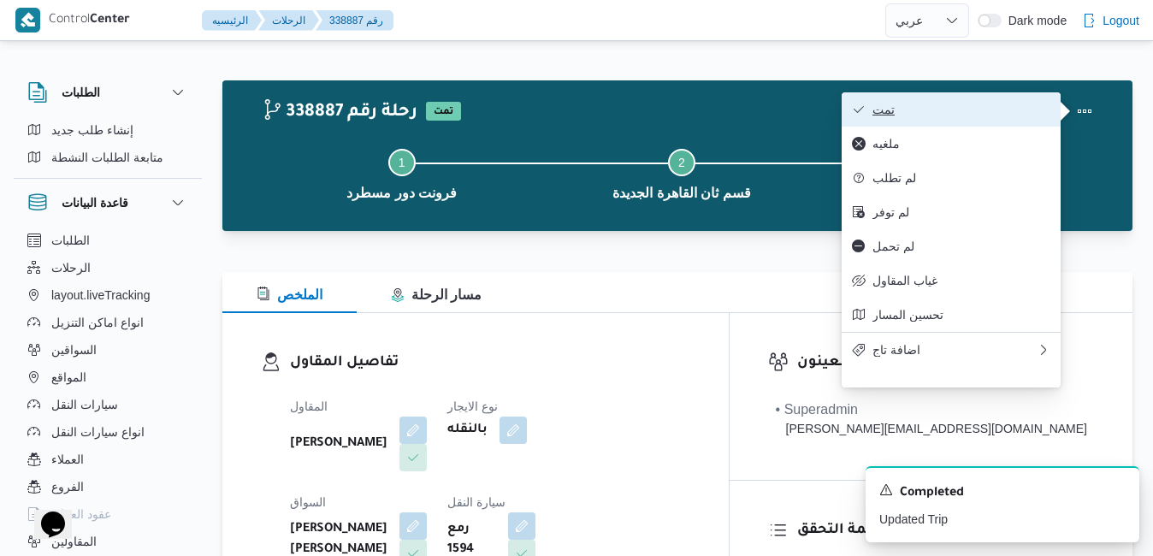
click at [994, 115] on span "تمت" at bounding box center [961, 110] width 178 height 14
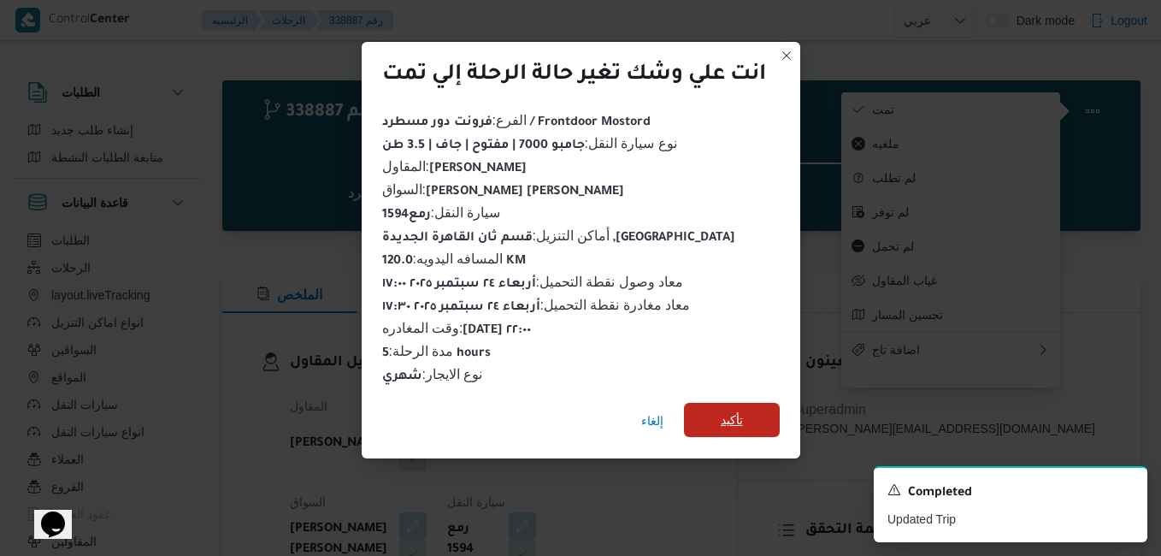
click at [731, 417] on span "تأكيد" at bounding box center [732, 420] width 22 height 21
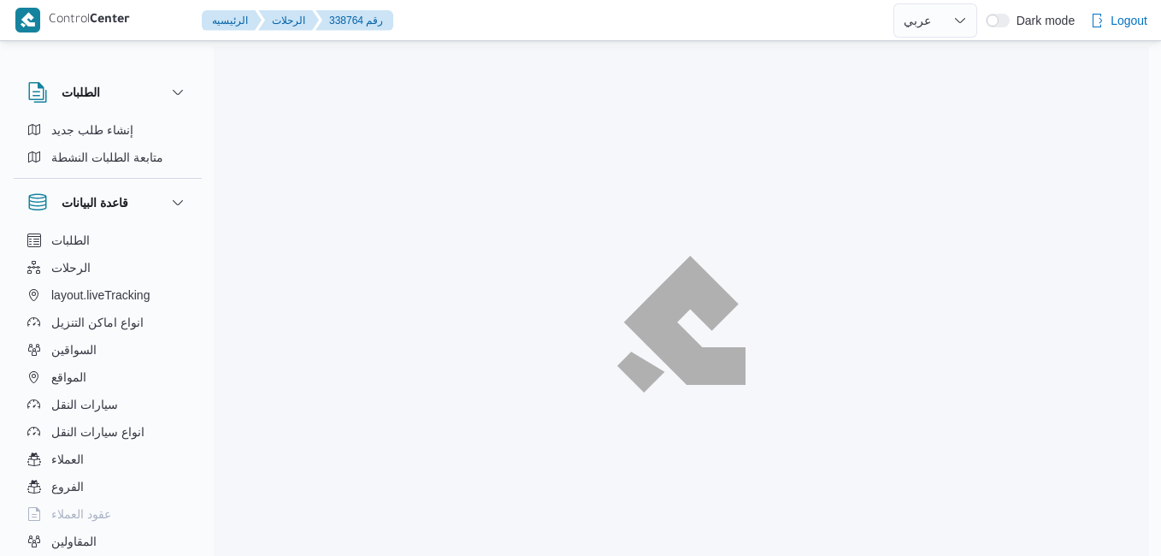
select select "ar"
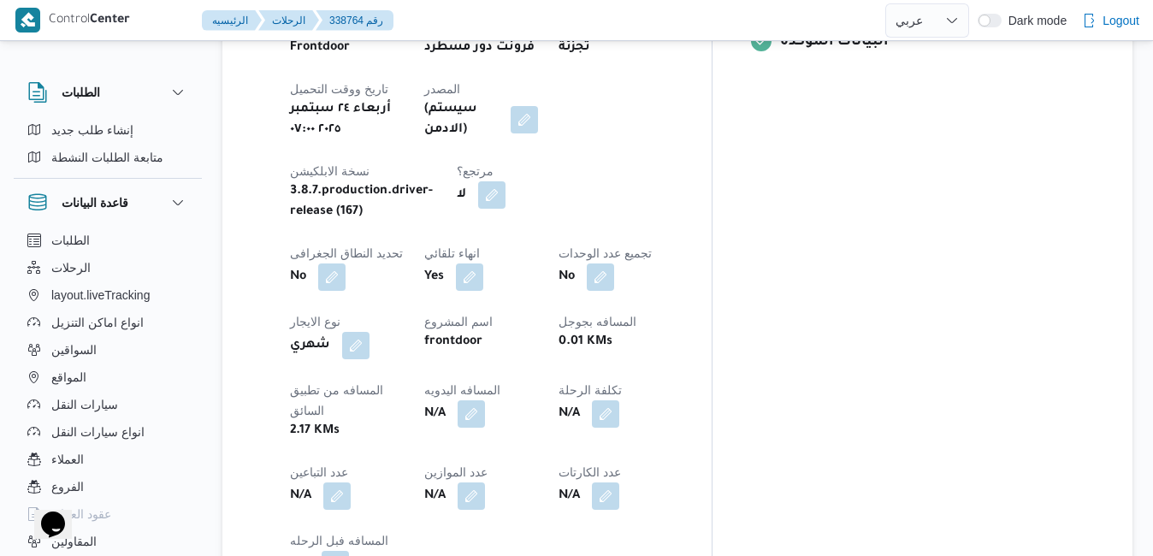
scroll to position [787, 0]
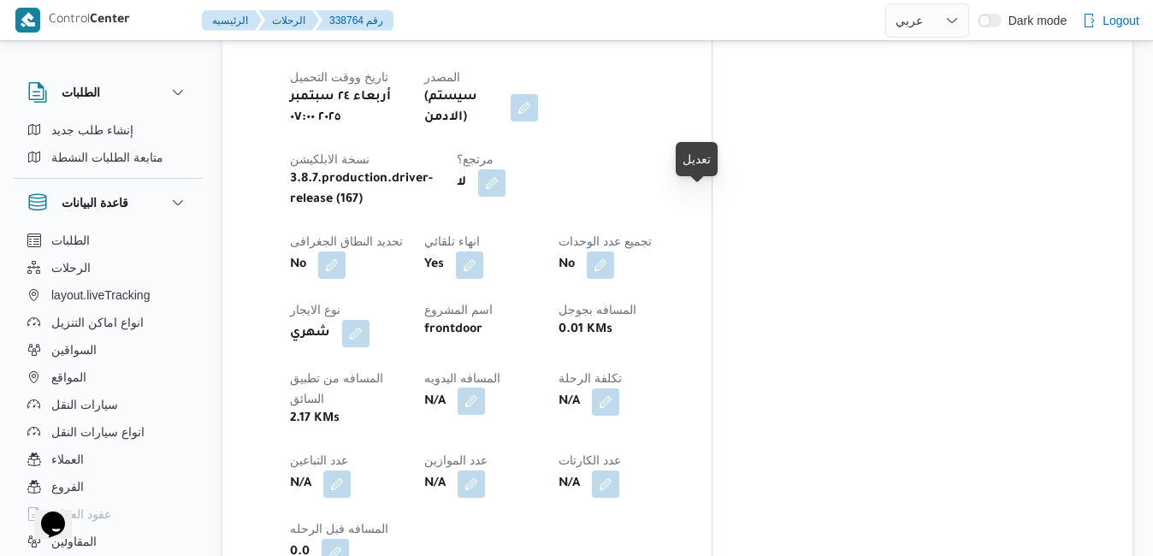
click at [485, 387] on button "button" at bounding box center [470, 400] width 27 height 27
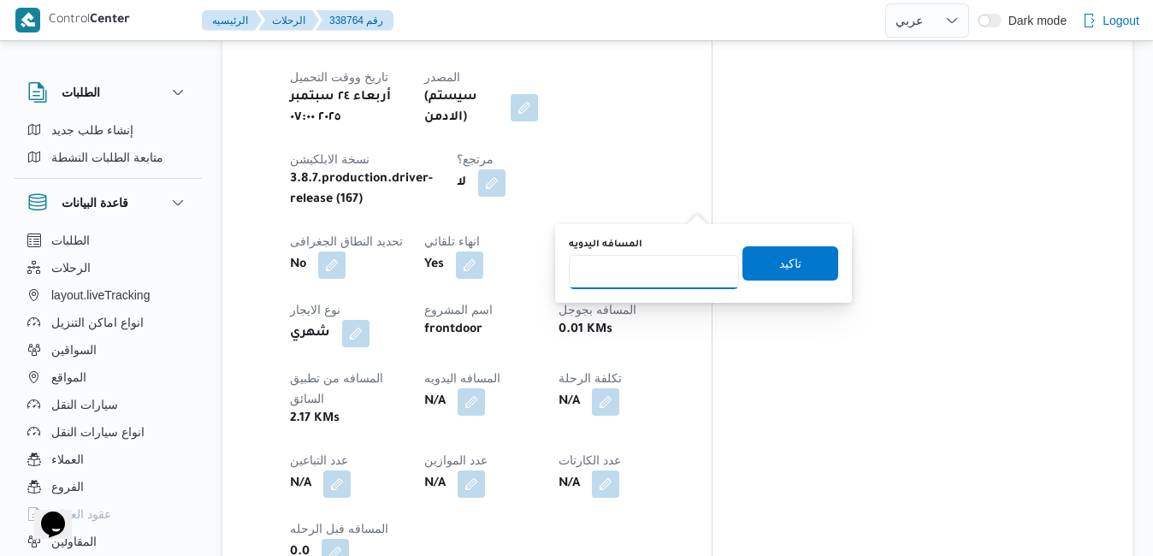
click at [666, 267] on input "المسافه اليدويه" at bounding box center [654, 272] width 170 height 34
type input "70"
click at [779, 269] on span "تاكيد" at bounding box center [790, 262] width 22 height 21
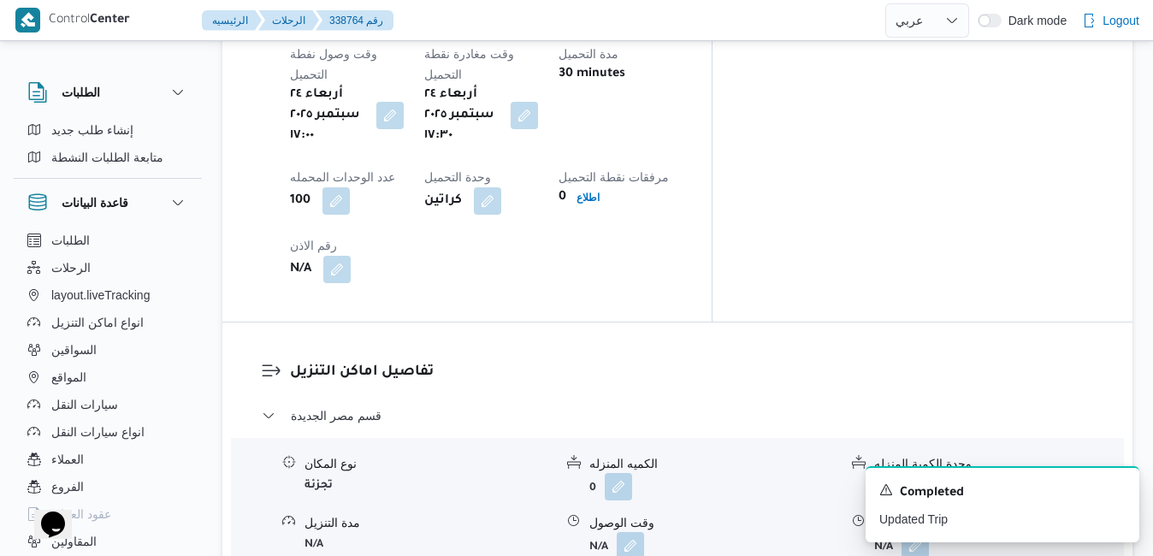
scroll to position [1437, 0]
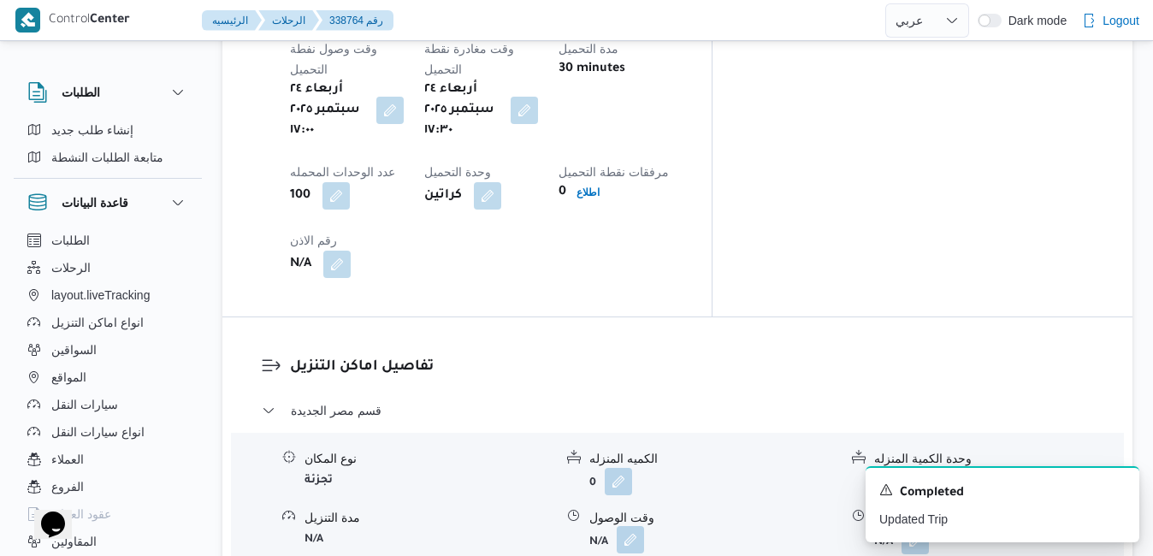
click at [626, 526] on button "button" at bounding box center [630, 539] width 27 height 27
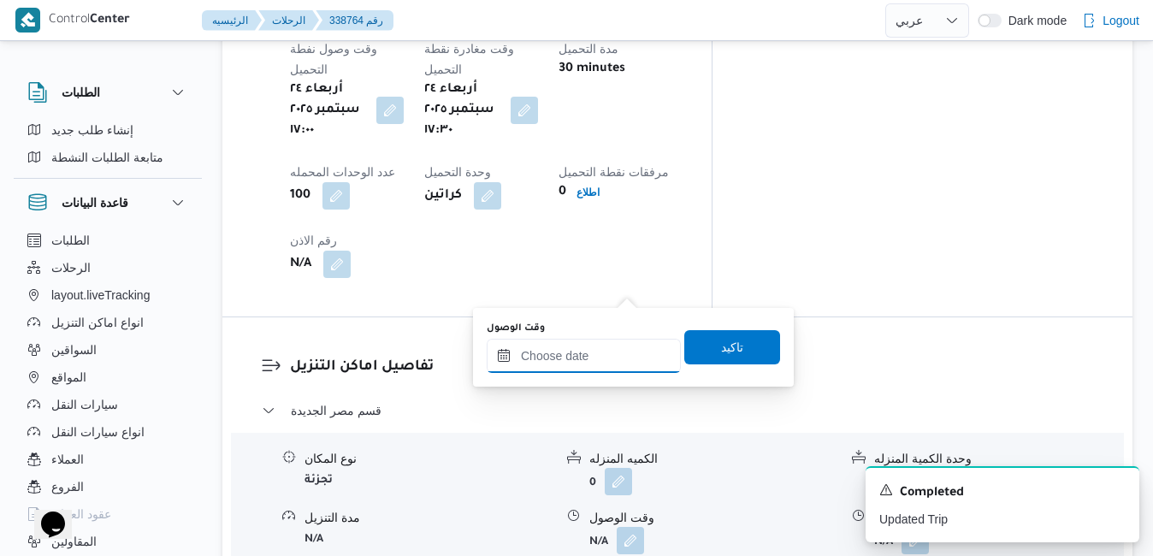
click at [598, 354] on input "وقت الوصول" at bounding box center [584, 356] width 194 height 34
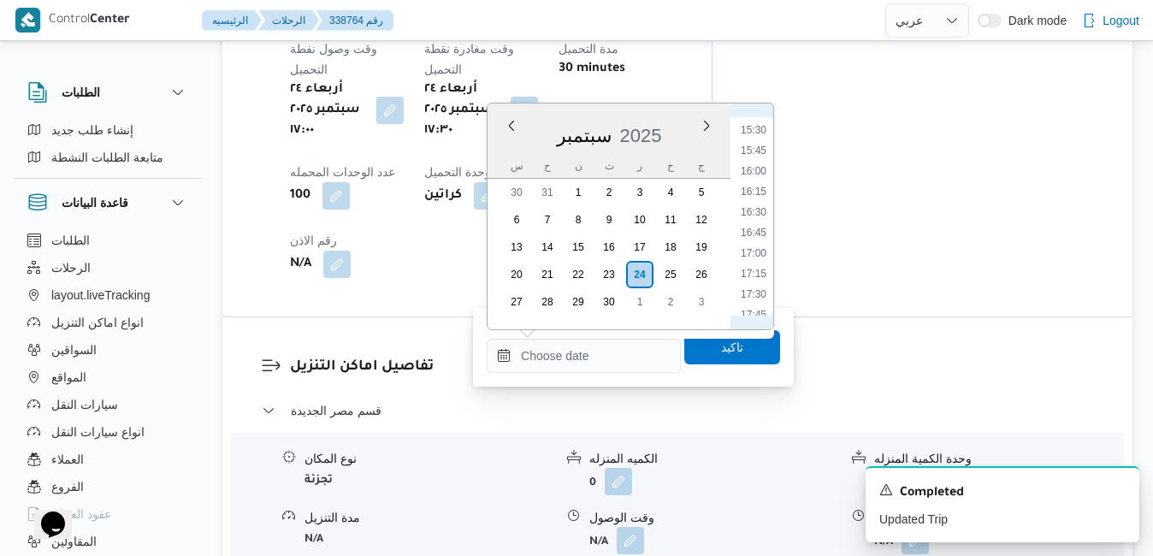
scroll to position [1442, 0]
click at [753, 183] on li "18:15" at bounding box center [753, 182] width 39 height 17
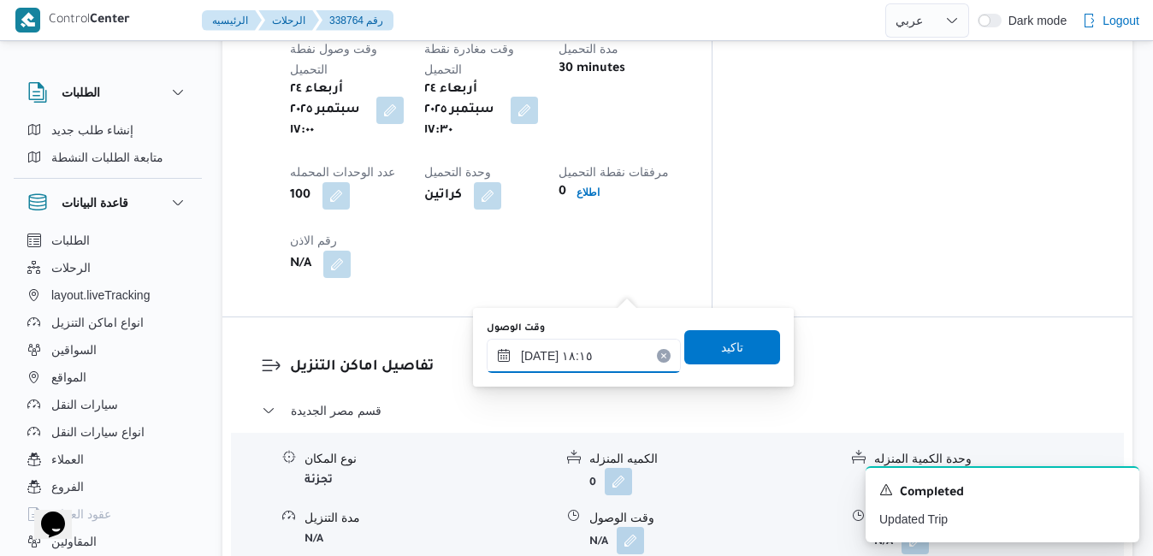
click at [537, 355] on input "[DATE] ١٨:١٥" at bounding box center [584, 356] width 194 height 34
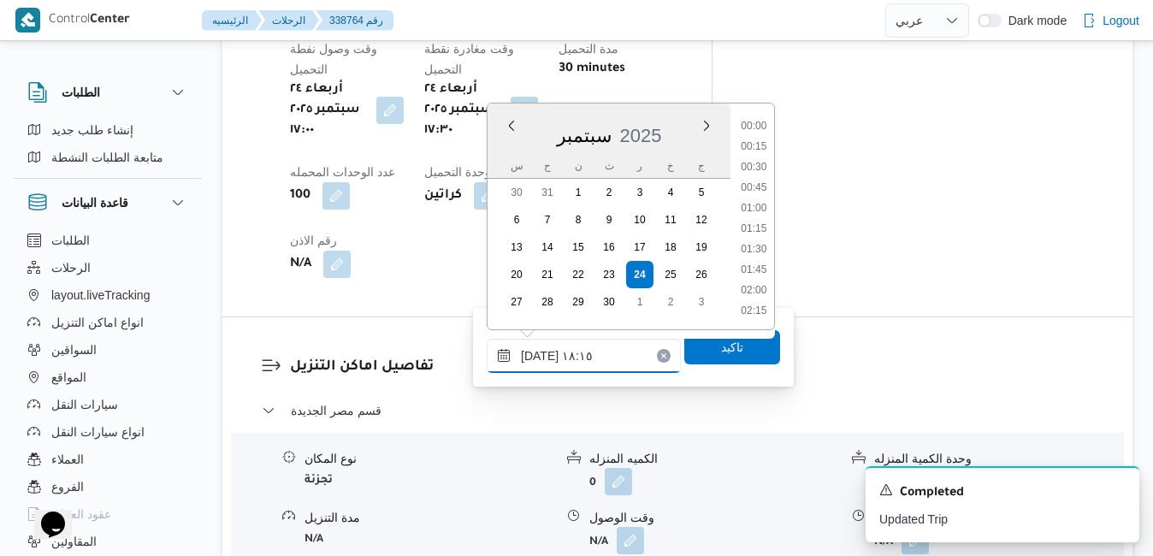
scroll to position [1394, 0]
click at [537, 355] on input "[DATE] ١٨:١٥" at bounding box center [584, 356] width 194 height 34
type input "[DATE] ١٨:10"
click at [689, 352] on span "تاكيد" at bounding box center [732, 346] width 96 height 34
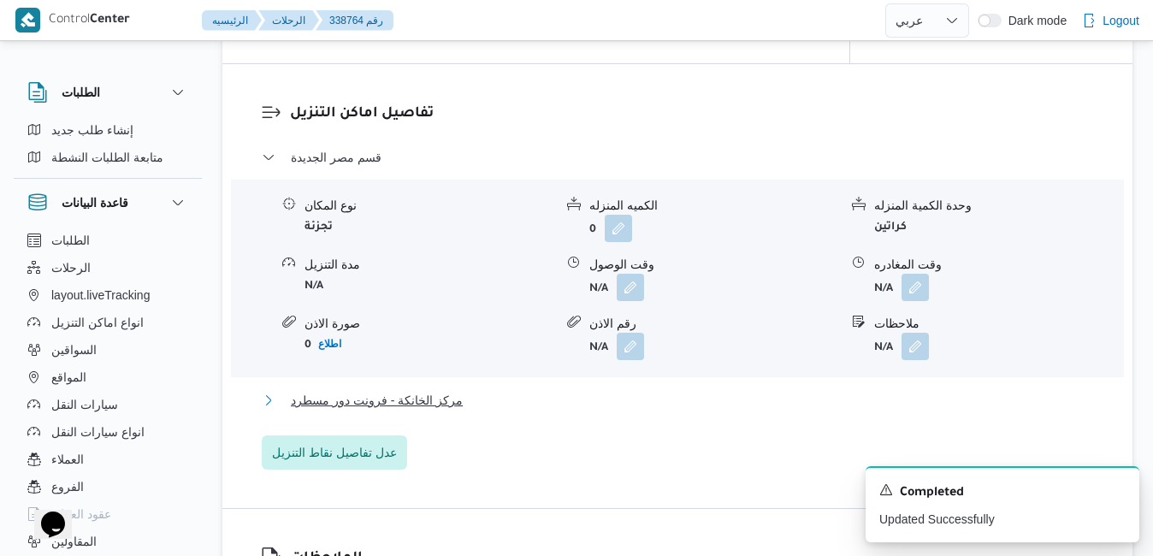
click at [598, 404] on button "مركز الخانكة - فرونت دور مسطرد" at bounding box center [678, 400] width 832 height 21
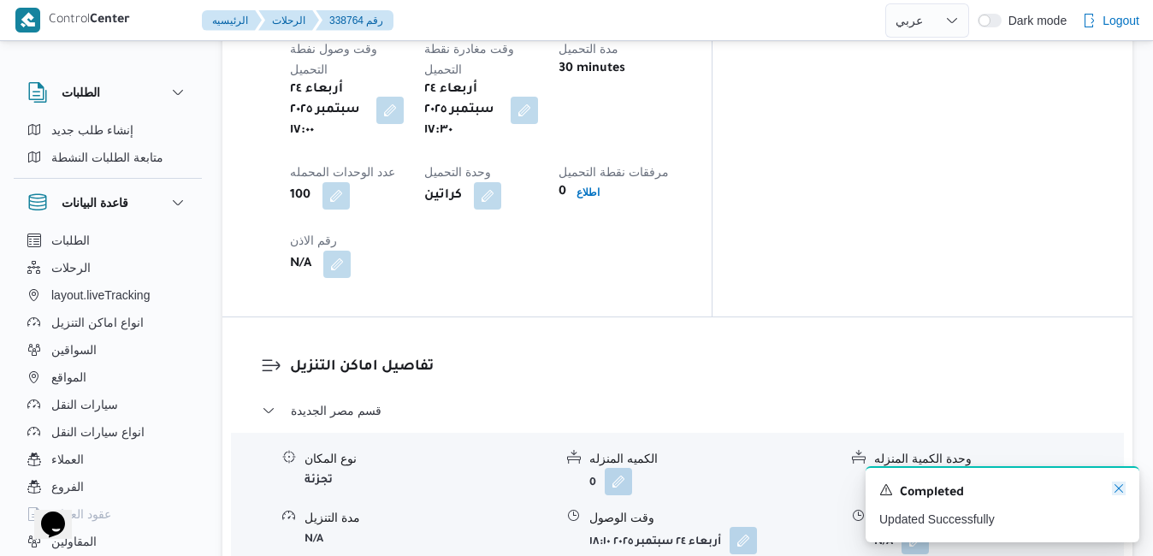
click at [1120, 493] on icon "Dismiss toast" at bounding box center [1119, 488] width 14 height 14
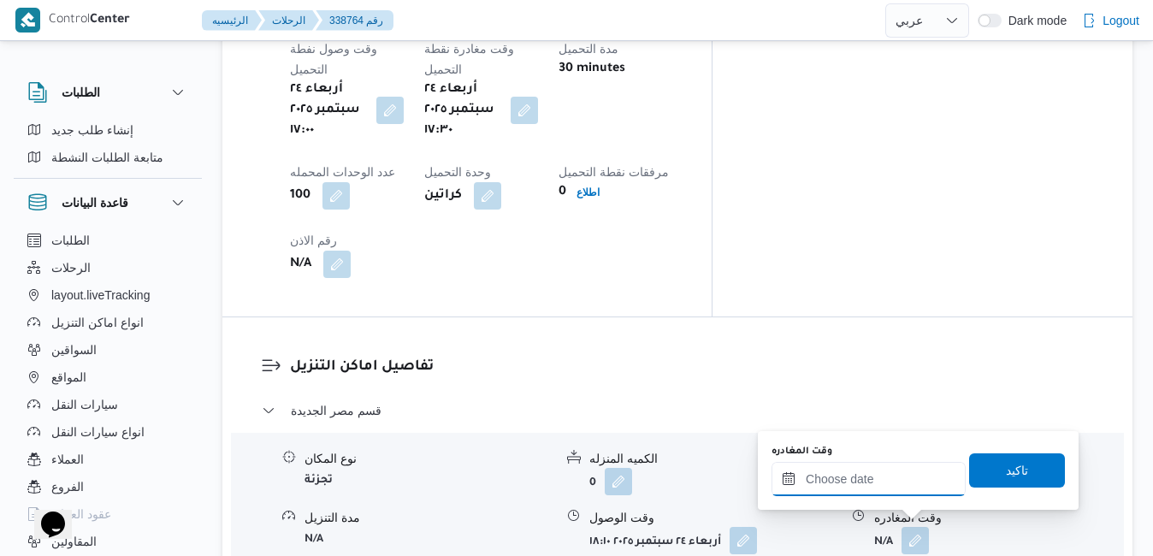
click at [895, 483] on input "وقت المغادره" at bounding box center [868, 479] width 194 height 34
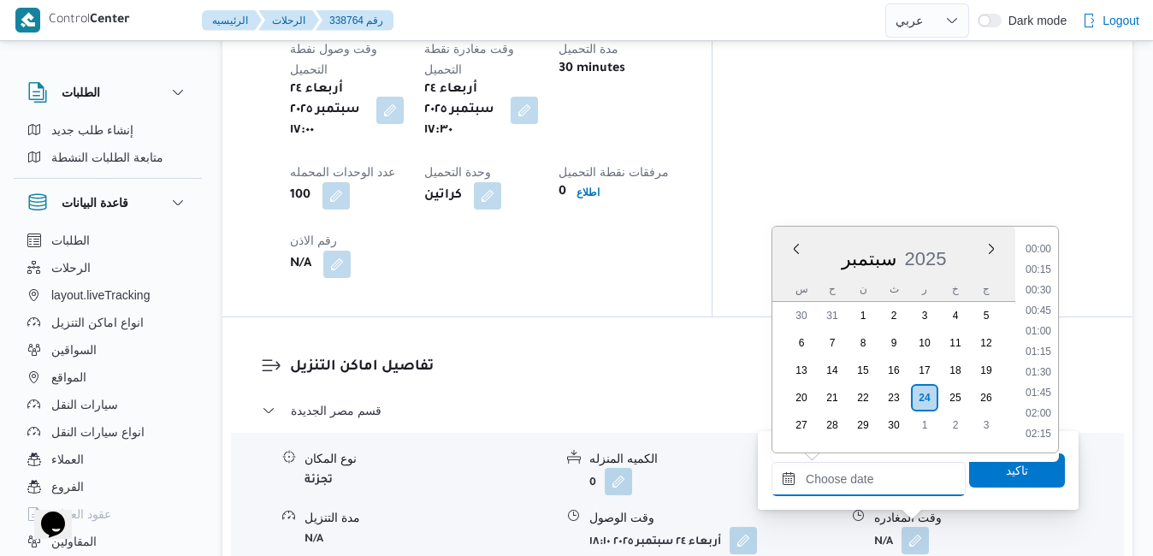
scroll to position [1702, 0]
click at [1039, 352] on li "22:00" at bounding box center [1037, 353] width 39 height 17
type input "[DATE] ٢٢:٠٠"
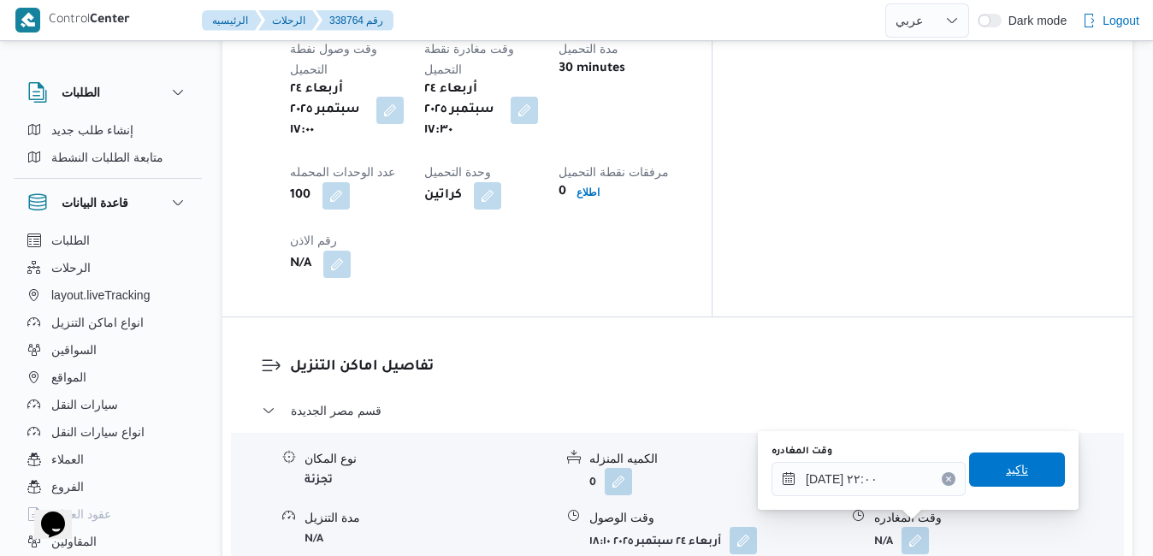
click at [1006, 466] on span "تاكيد" at bounding box center [1017, 469] width 22 height 21
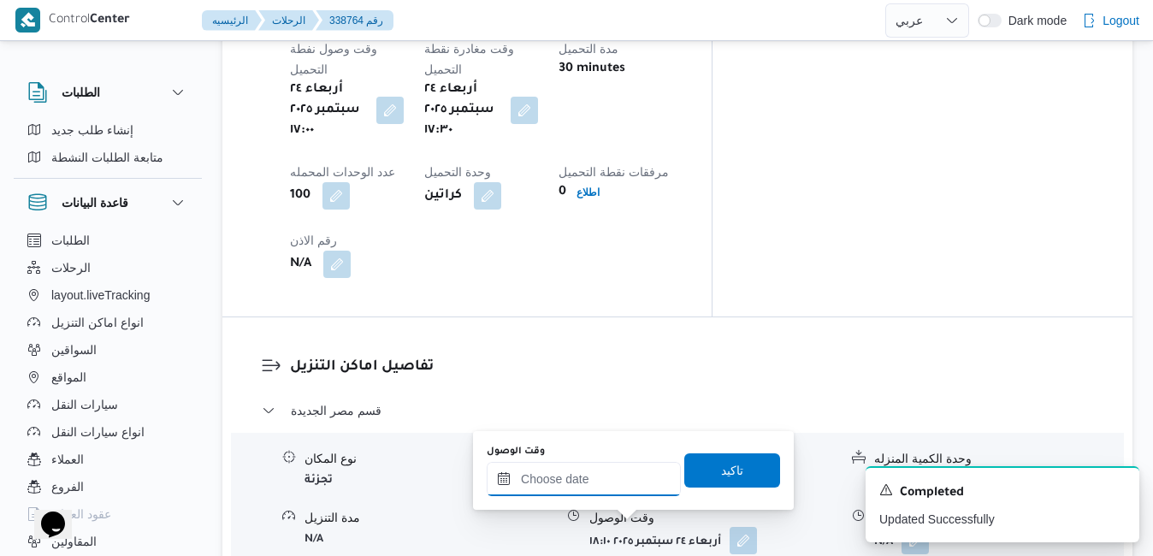
click at [611, 482] on input "وقت الوصول" at bounding box center [584, 479] width 194 height 34
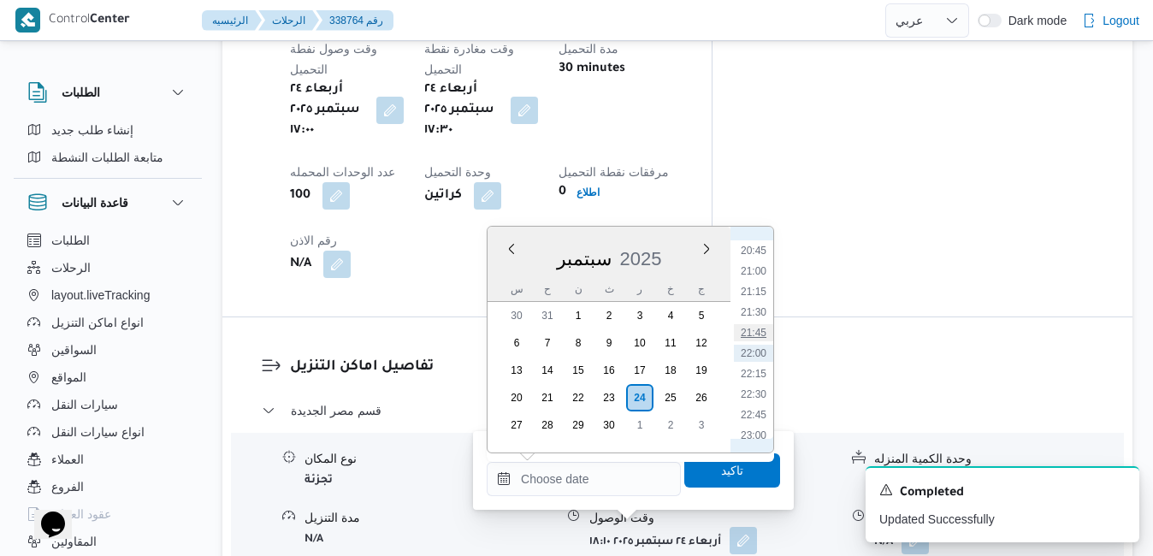
click at [756, 332] on li "21:45" at bounding box center [753, 332] width 39 height 17
type input "[DATE] ٢١:٤٥"
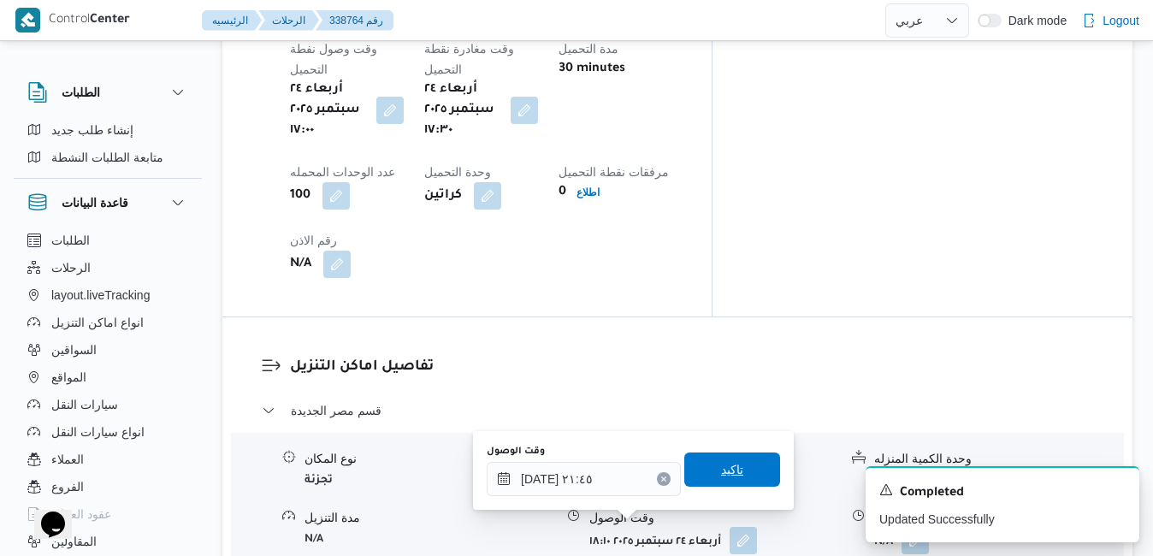
click at [724, 472] on span "تاكيد" at bounding box center [732, 469] width 22 height 21
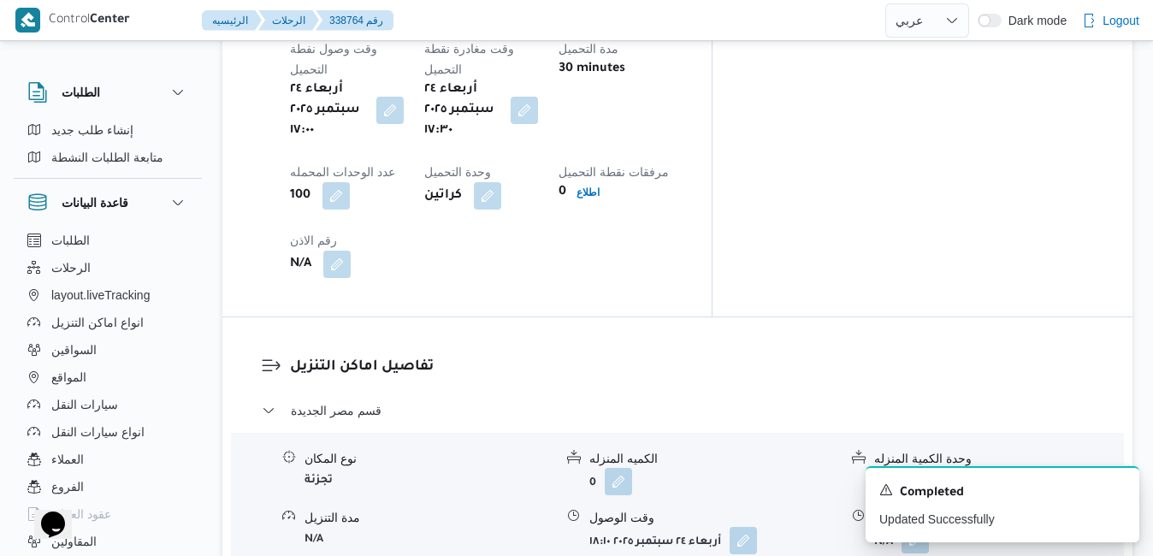
click at [910, 526] on button "button" at bounding box center [914, 539] width 27 height 27
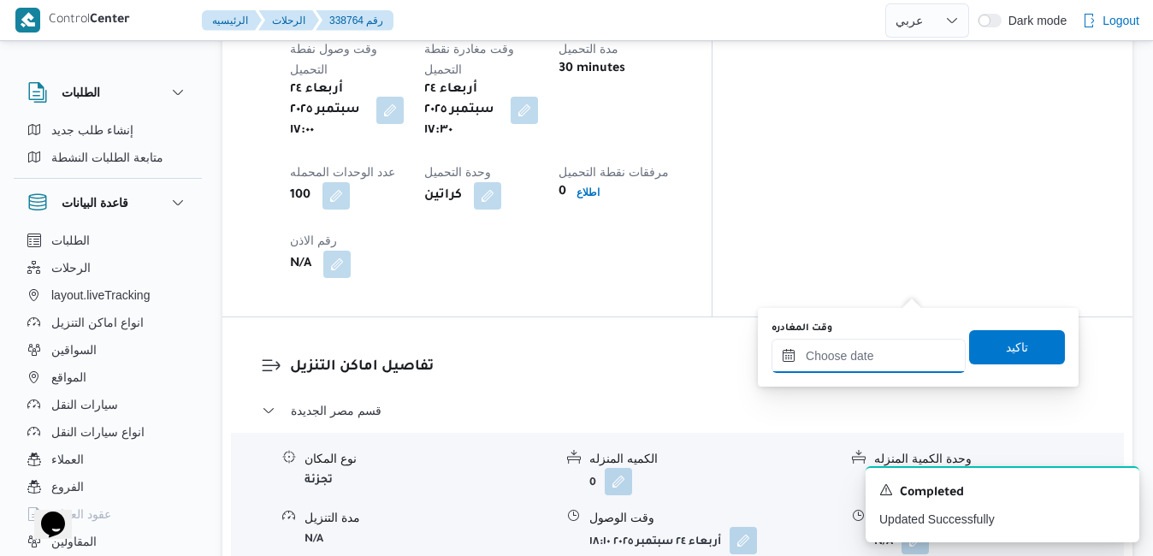
click at [871, 351] on input "وقت المغادره" at bounding box center [868, 356] width 194 height 34
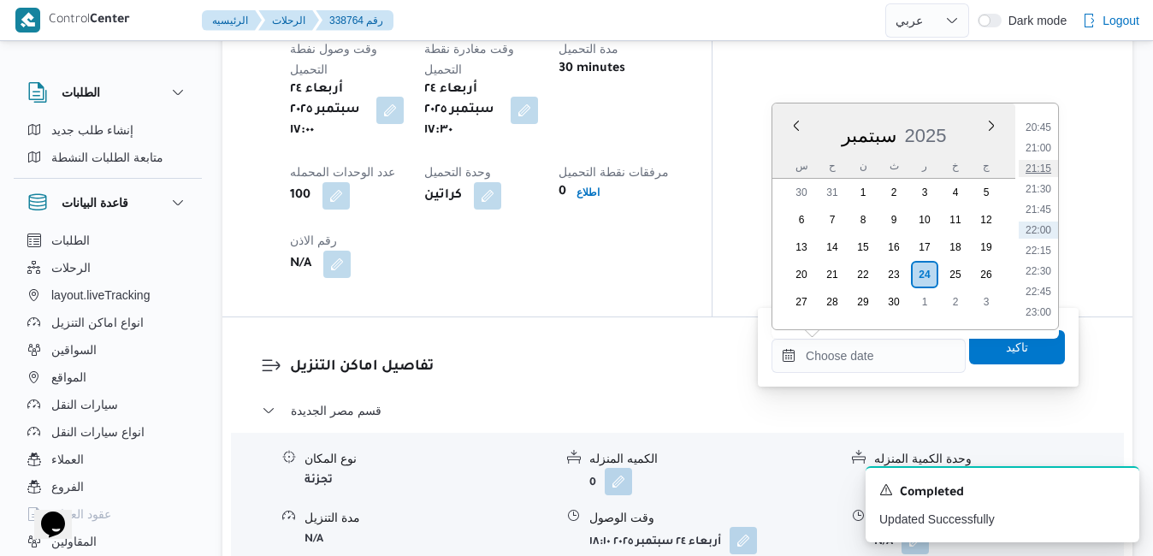
click at [1042, 169] on li "21:15" at bounding box center [1037, 168] width 39 height 17
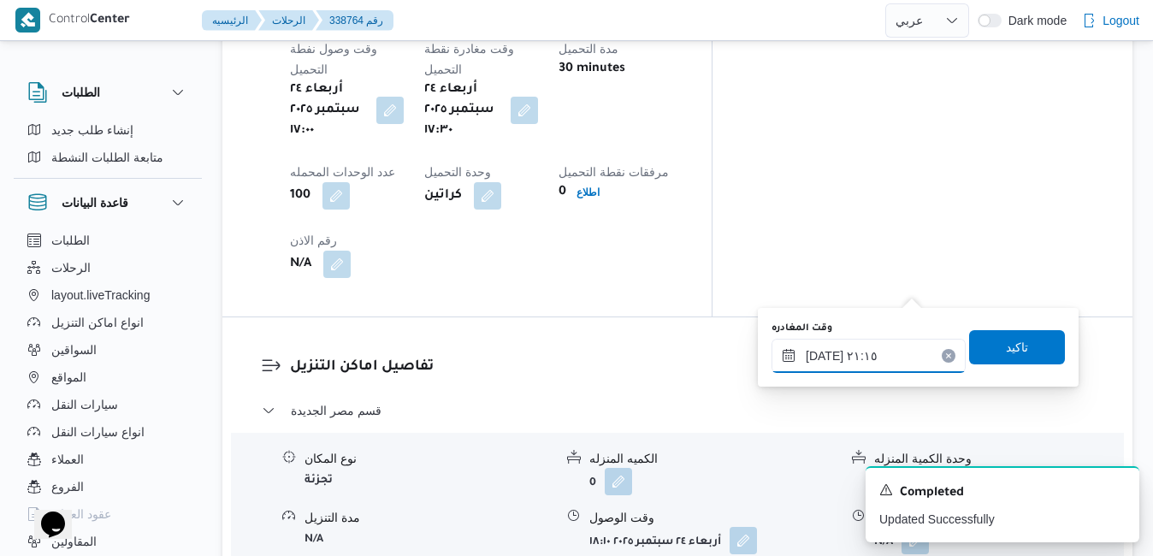
click at [823, 354] on input "[DATE] ٢١:١٥" at bounding box center [868, 356] width 194 height 34
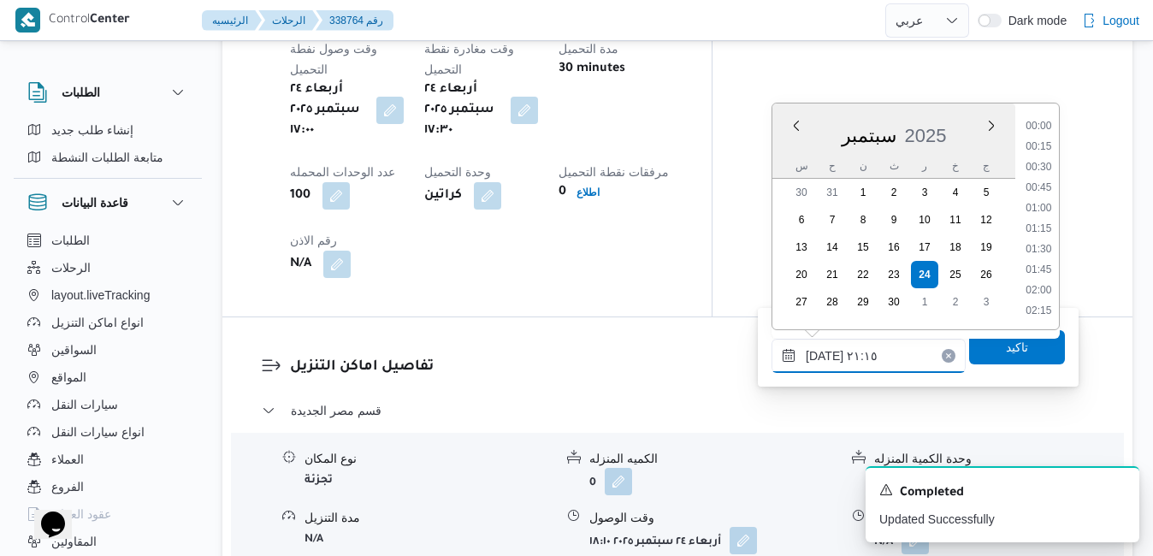
click at [823, 354] on input "[DATE] ٢١:١٥" at bounding box center [868, 356] width 194 height 34
type input "[DATE] ٢١:١٠"
click at [1006, 344] on span "تاكيد" at bounding box center [1017, 346] width 22 height 21
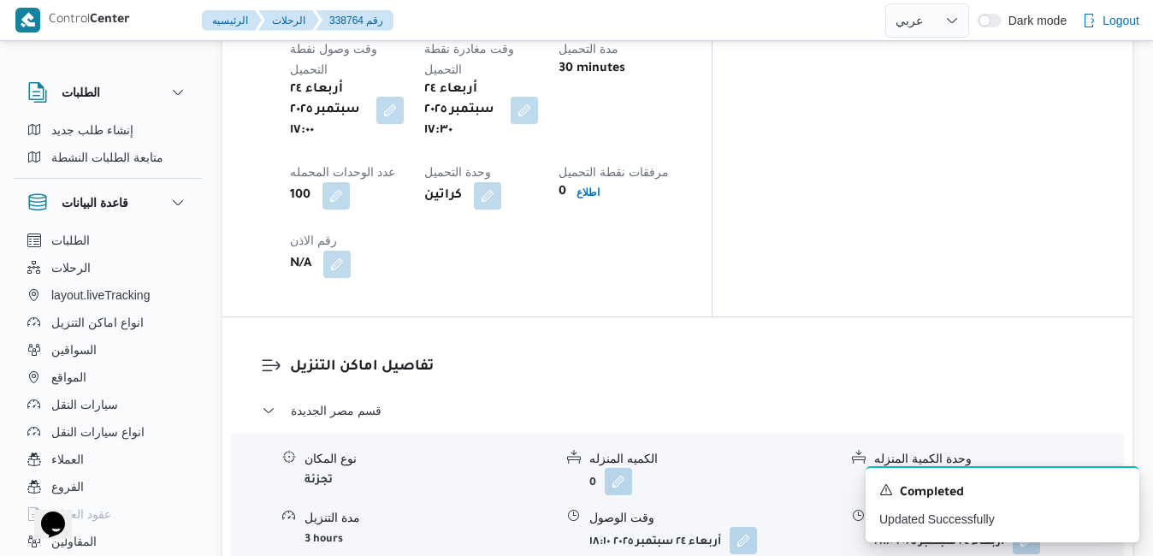
scroll to position [0, 0]
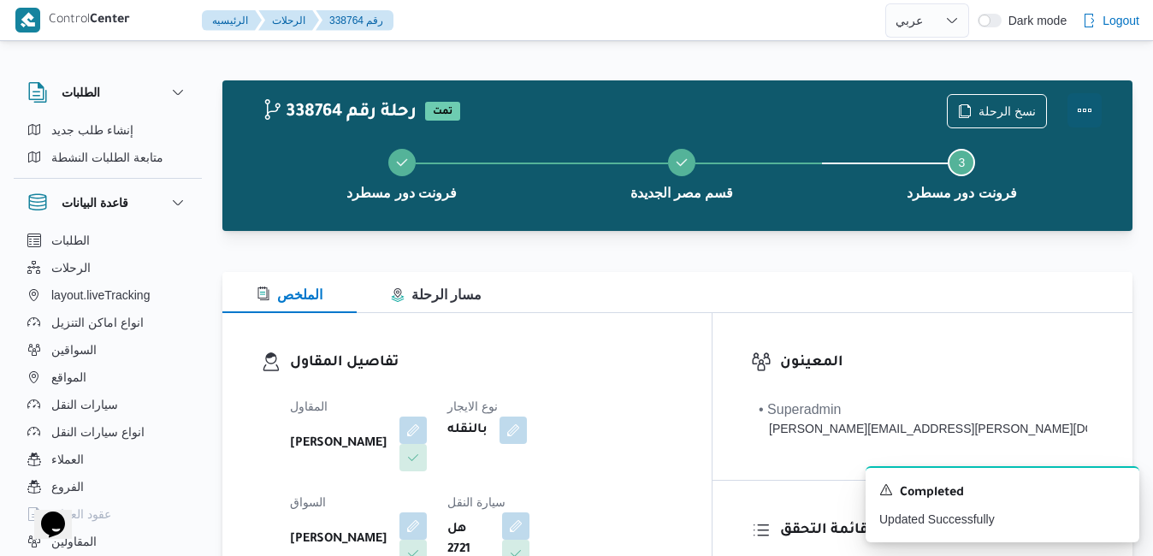
click at [1091, 108] on button "Actions" at bounding box center [1084, 110] width 34 height 34
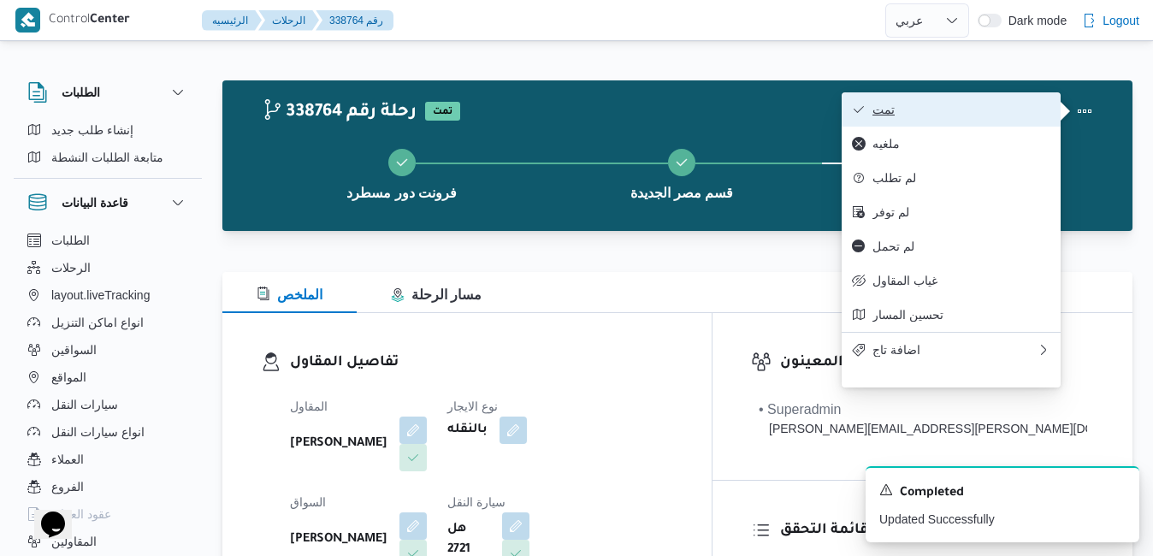
click at [939, 115] on span "تمت" at bounding box center [961, 110] width 178 height 14
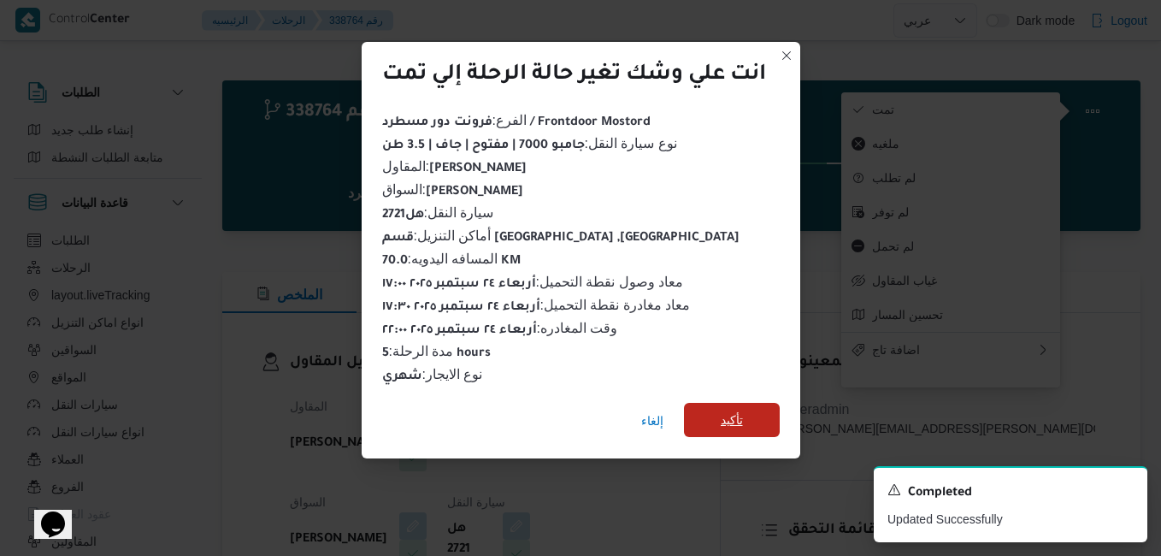
click at [752, 411] on span "تأكيد" at bounding box center [732, 420] width 96 height 34
